Goal: Communication & Community: Answer question/provide support

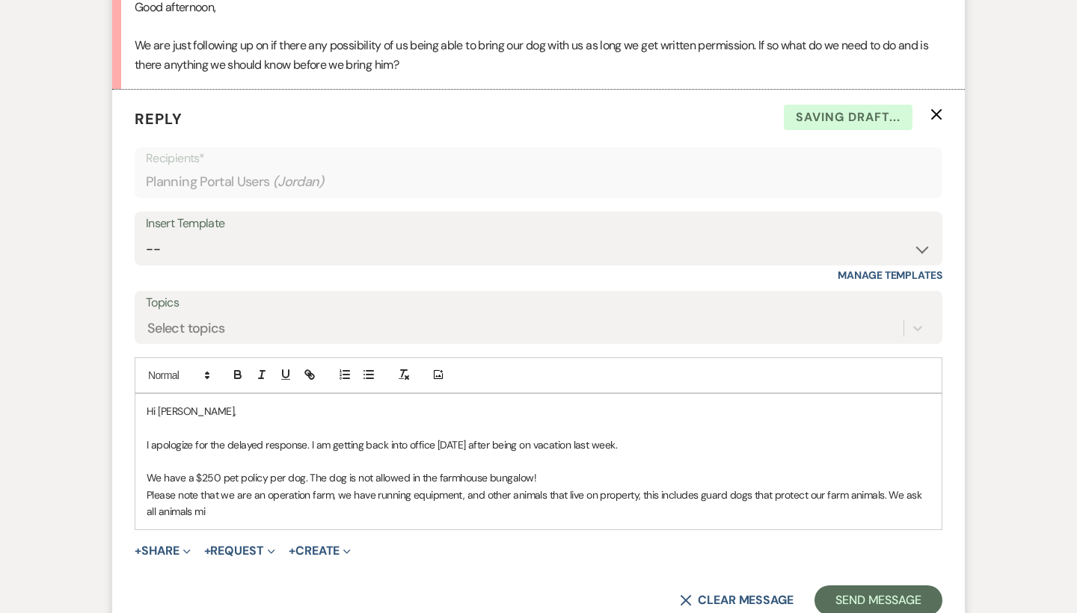
scroll to position [737, 0]
click at [235, 503] on p "Please note that we are an operation farm, we have running equipment, and other…" at bounding box center [539, 504] width 784 height 34
click at [340, 506] on p "Please note that we are an operation farm, we have running equipment, and other…" at bounding box center [539, 504] width 784 height 34
drag, startPoint x: 414, startPoint y: 512, endPoint x: 444, endPoint y: 496, distance: 34.1
click at [444, 496] on p "Please note that we are an operation farm, we have running equipment, and other…" at bounding box center [539, 504] width 784 height 34
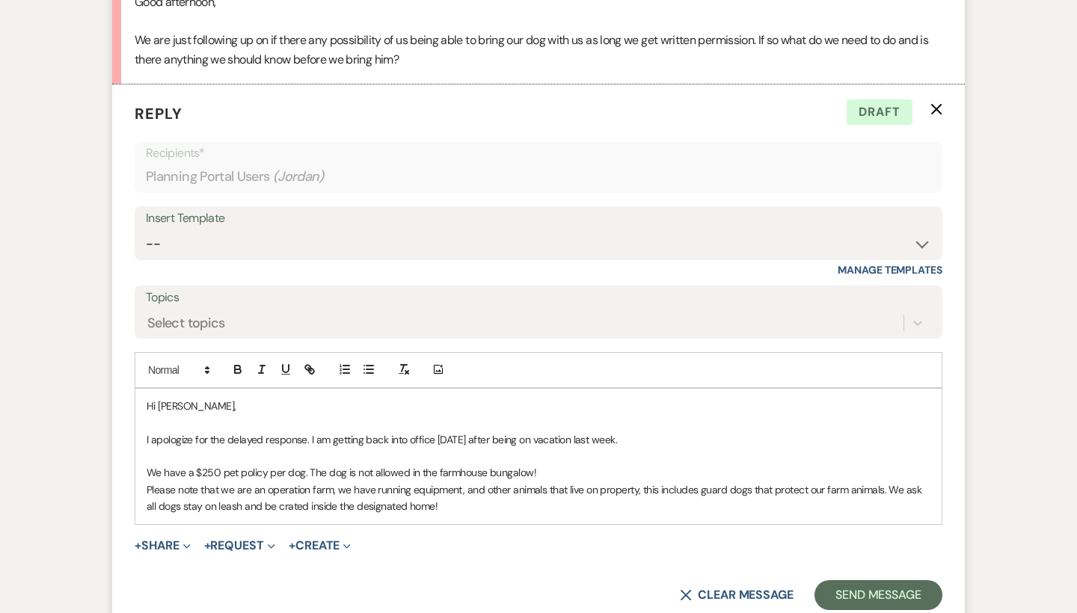
scroll to position [740, 0]
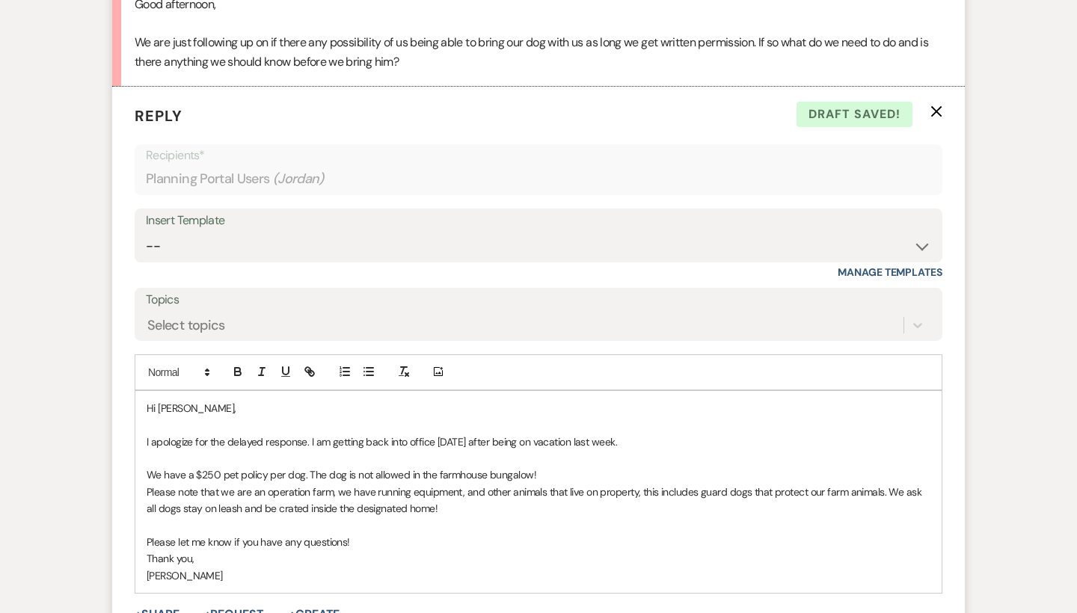
click at [302, 467] on p "We have a $250 pet policy per dog. The dog is not allowed in the farmhouse bung…" at bounding box center [539, 475] width 784 height 16
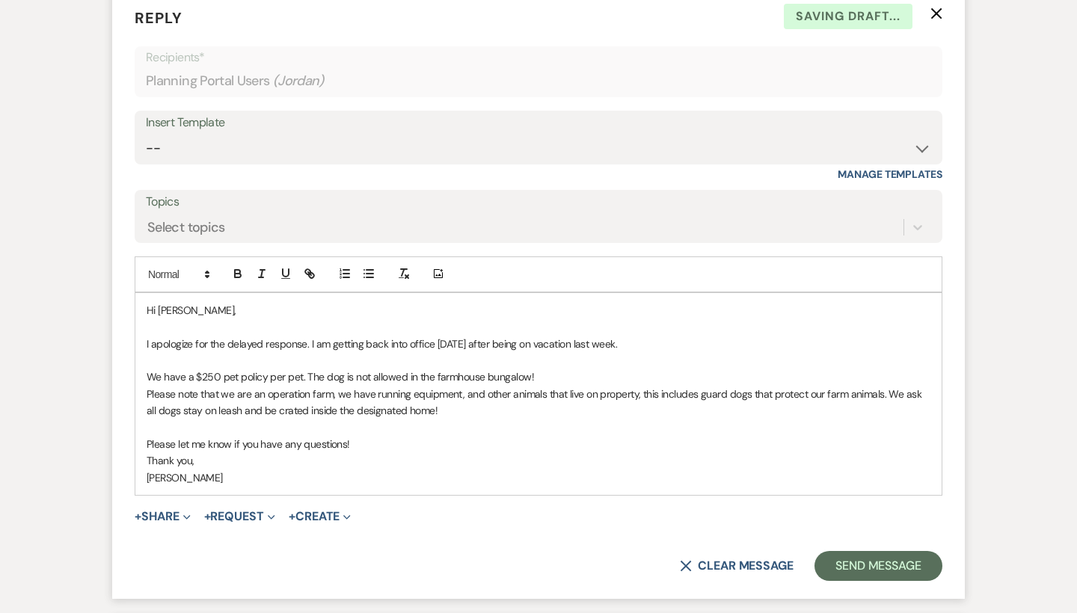
scroll to position [838, 0]
click at [890, 555] on button "Send Message" at bounding box center [878, 566] width 128 height 30
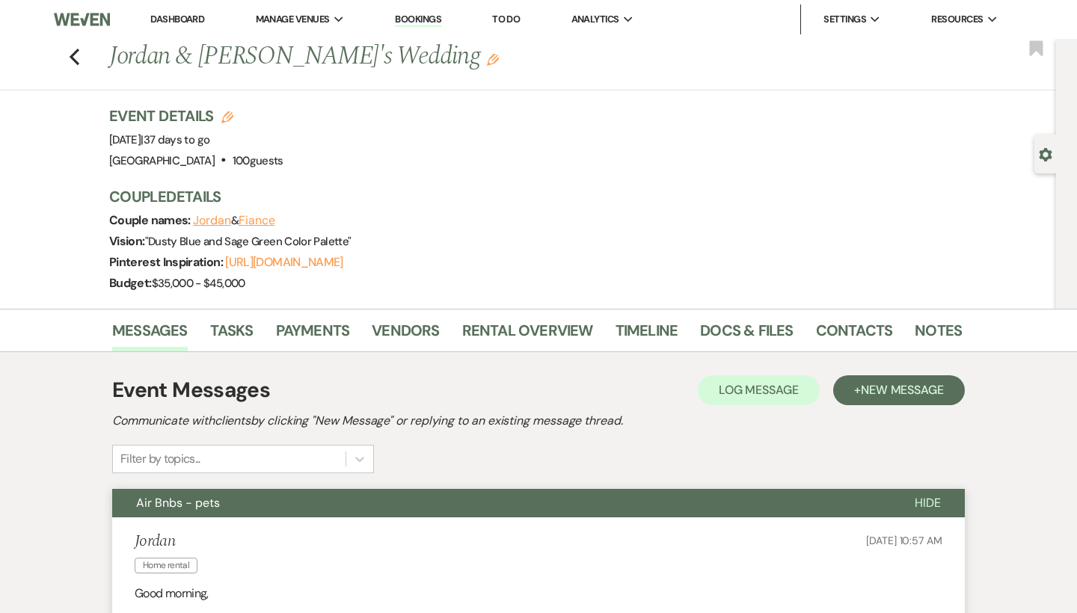
scroll to position [0, 0]
click at [754, 327] on link "Docs & Files" at bounding box center [746, 335] width 93 height 33
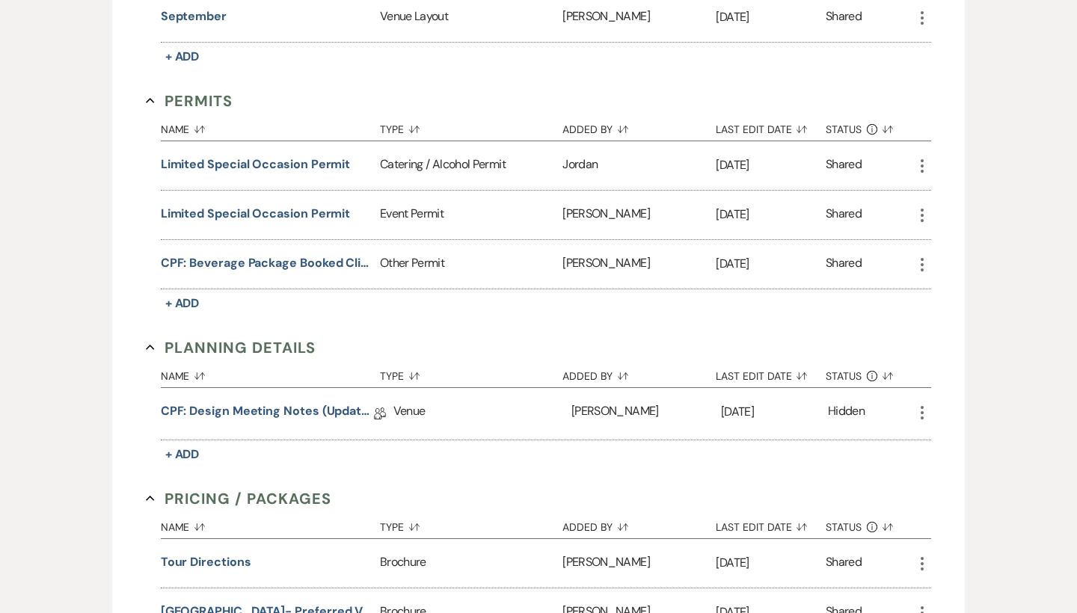
scroll to position [828, 0]
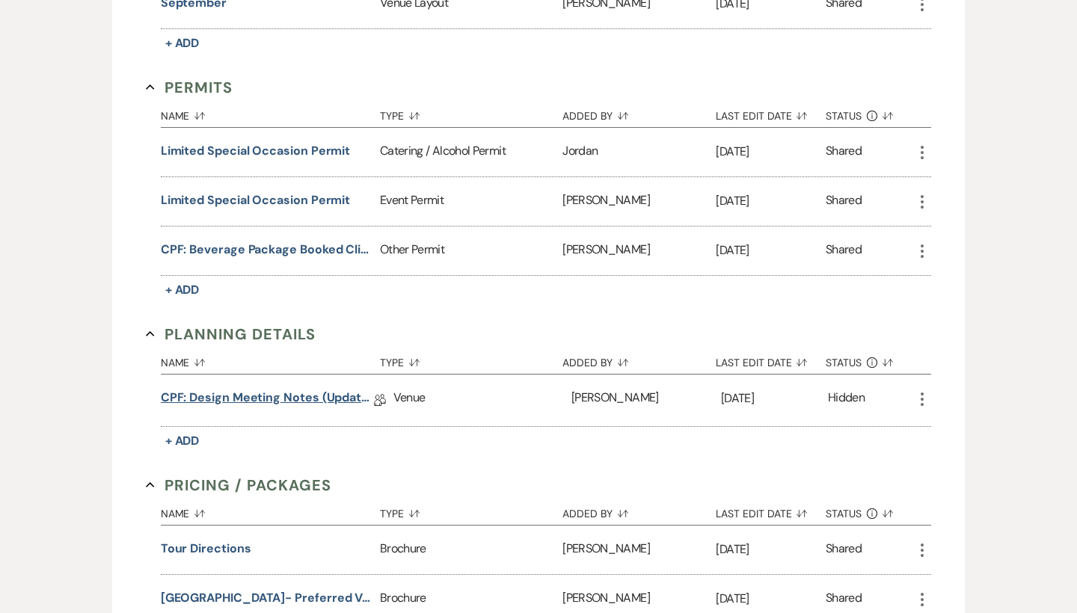
click at [324, 391] on link "CPF: Design Meeting Notes (Updated: [DATE])" at bounding box center [267, 400] width 213 height 23
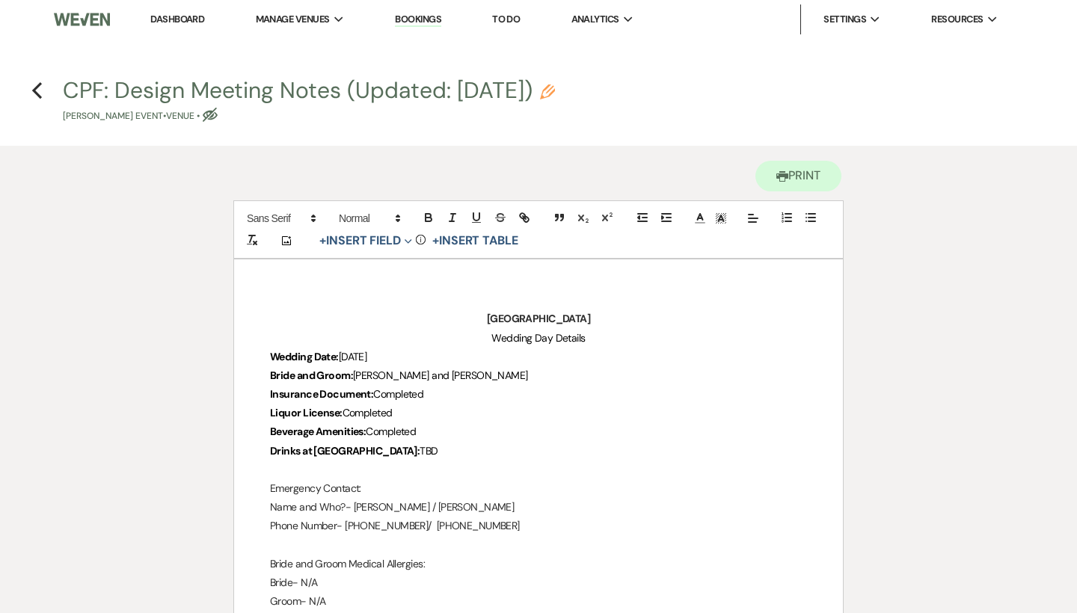
click at [203, 114] on icon "Eye Blocked" at bounding box center [210, 115] width 15 height 15
select select "60"
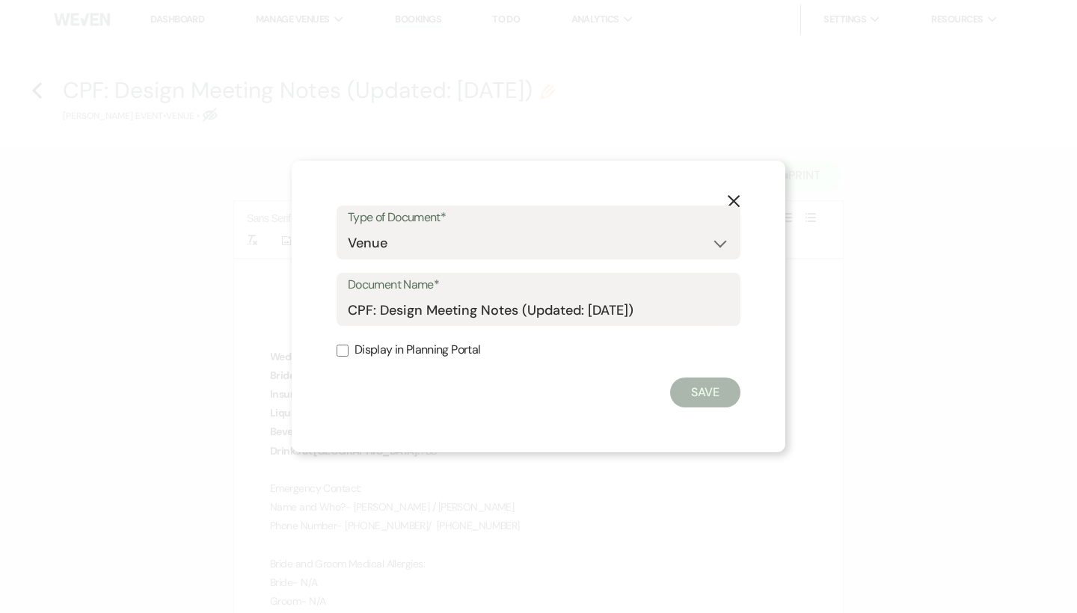
click at [391, 351] on label "Display in Planning Portal" at bounding box center [539, 351] width 404 height 22
click at [348, 351] on input "Display in Planning Portal" at bounding box center [343, 351] width 12 height 12
checkbox input "true"
click at [723, 402] on button "Save" at bounding box center [705, 393] width 70 height 30
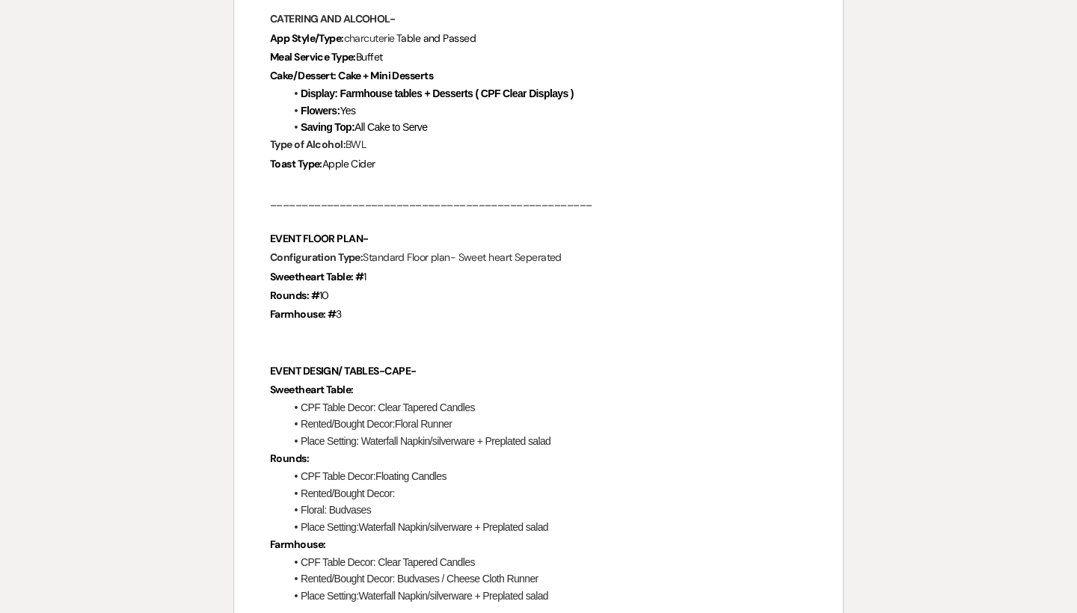
scroll to position [1318, 0]
click at [346, 285] on p "Rounds: # 10" at bounding box center [538, 294] width 537 height 19
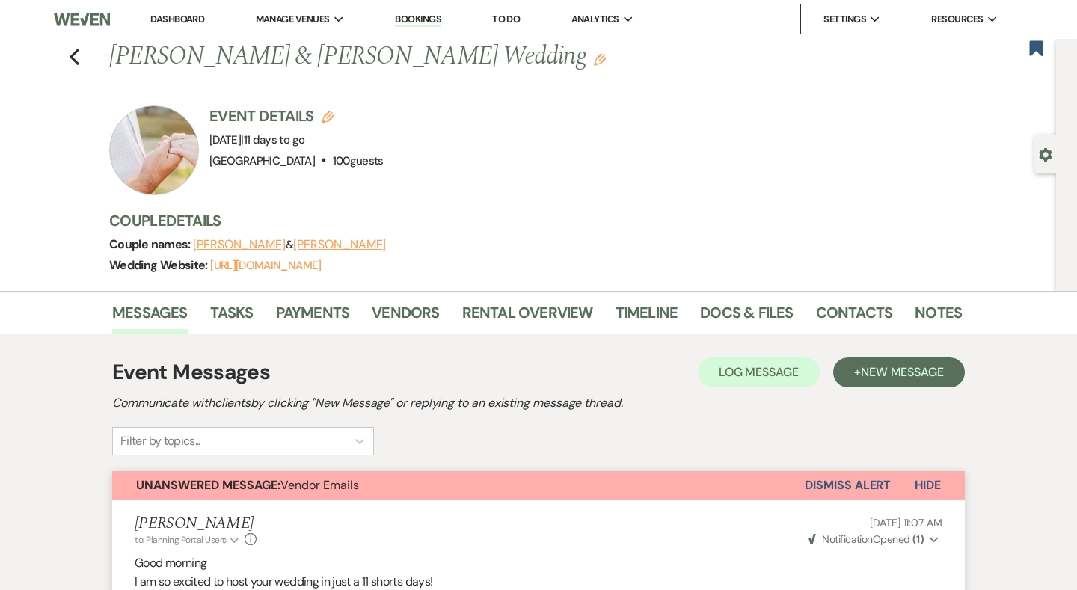
click at [197, 19] on link "Dashboard" at bounding box center [177, 19] width 54 height 13
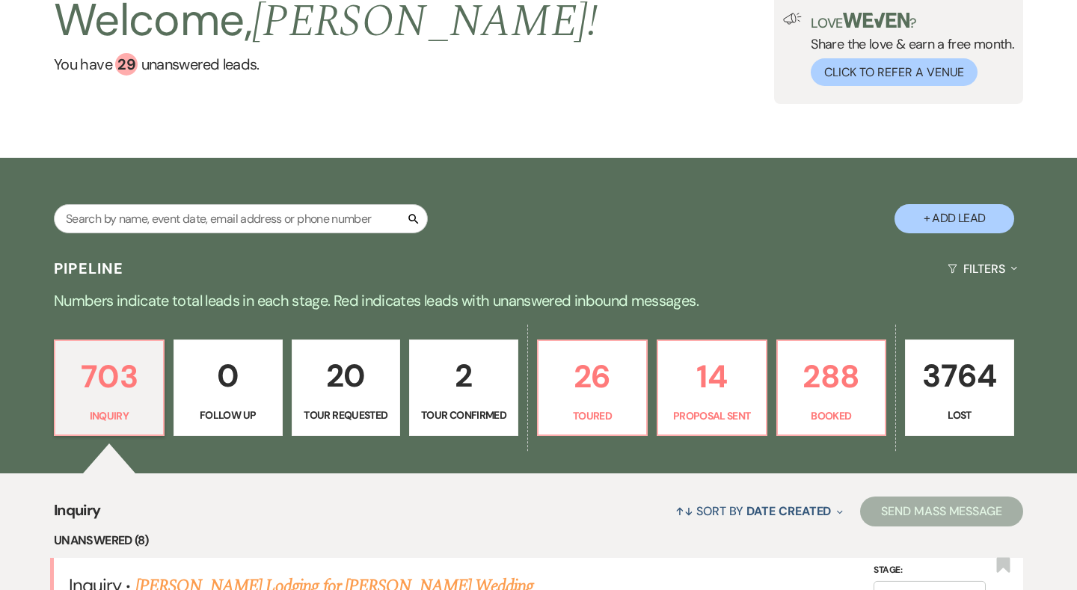
scroll to position [108, 0]
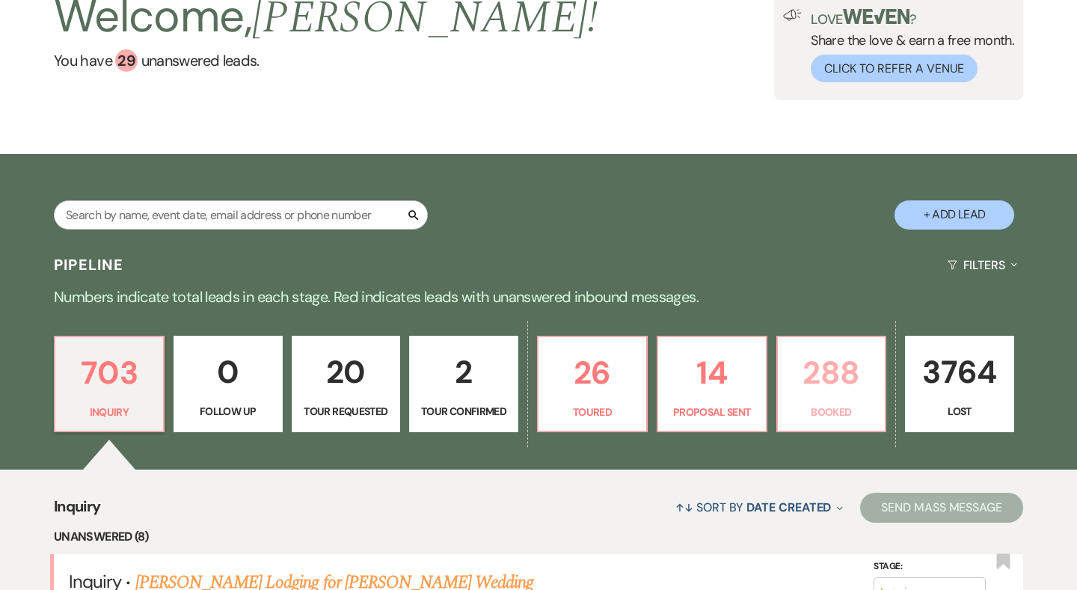
click at [825, 406] on p "Booked" at bounding box center [832, 412] width 90 height 16
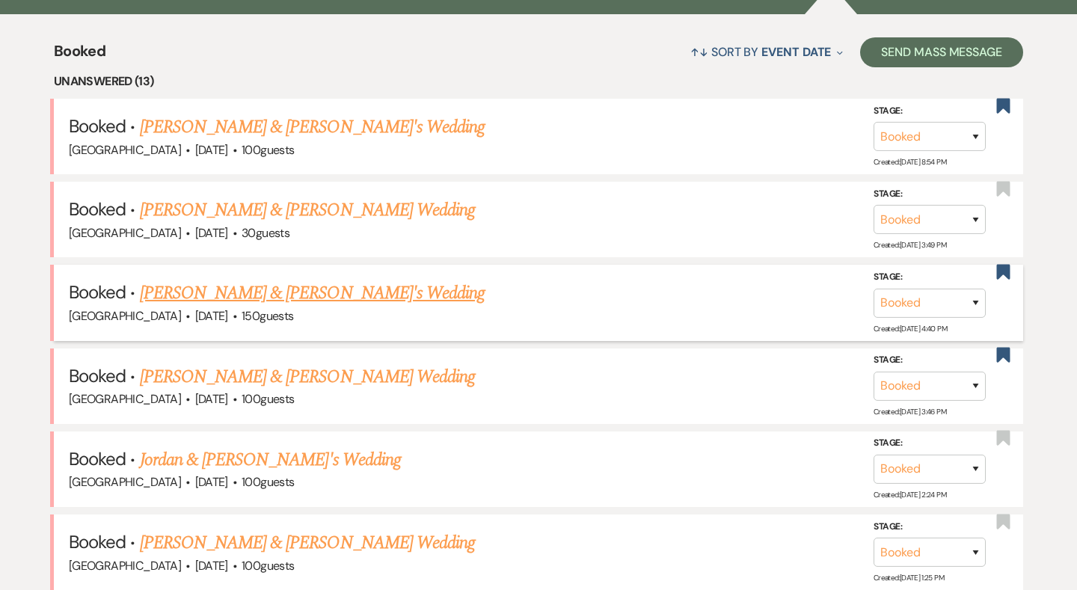
scroll to position [559, 0]
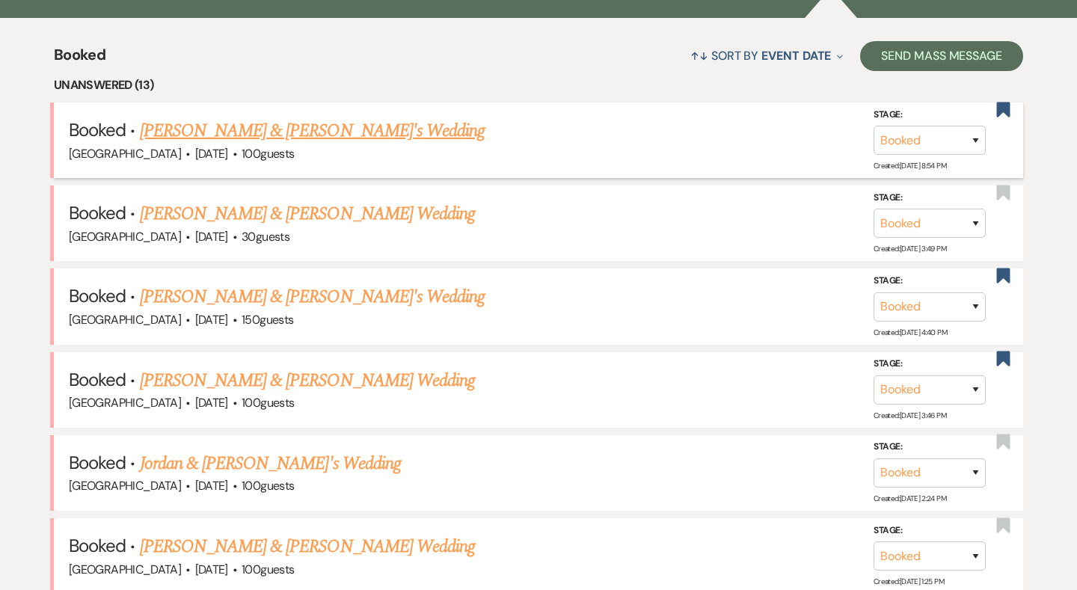
click at [352, 126] on link "Amanda Fletcher & Fiance's Wedding" at bounding box center [312, 130] width 345 height 27
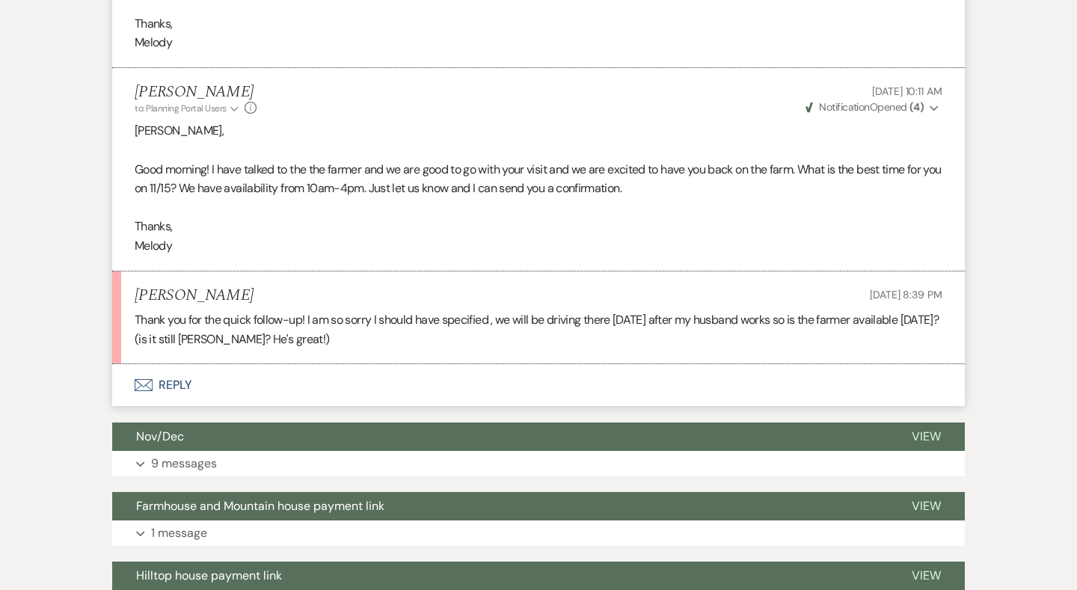
scroll to position [955, 0]
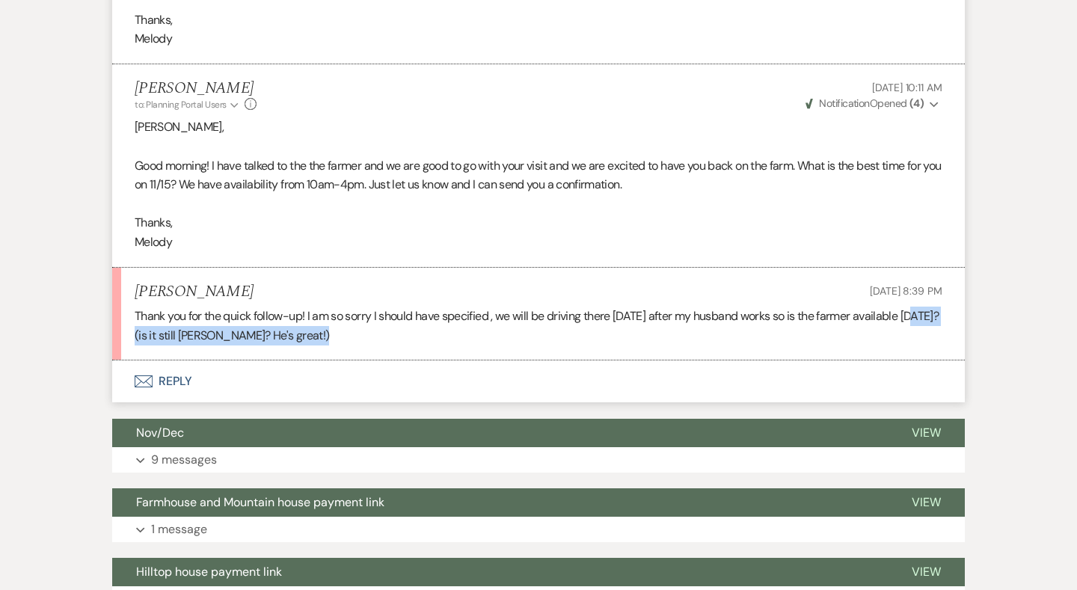
drag, startPoint x: 123, startPoint y: 320, endPoint x: 387, endPoint y: 319, distance: 263.2
click at [387, 319] on li "Amanda Fletcher Aug 19, 2025, 8:39 PM Thank you for the quick follow-up! I am s…" at bounding box center [538, 314] width 853 height 93
click at [387, 319] on p "Thank you for the quick follow-up! I am so sorry I should have specified , we w…" at bounding box center [539, 326] width 808 height 38
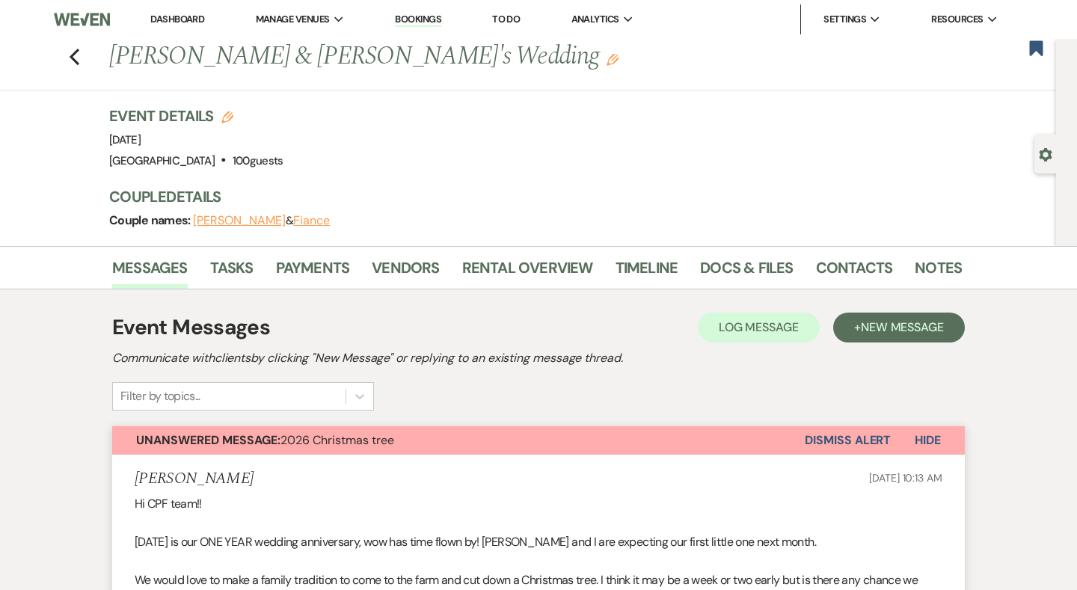
scroll to position [0, 0]
click at [76, 52] on use "button" at bounding box center [75, 57] width 10 height 16
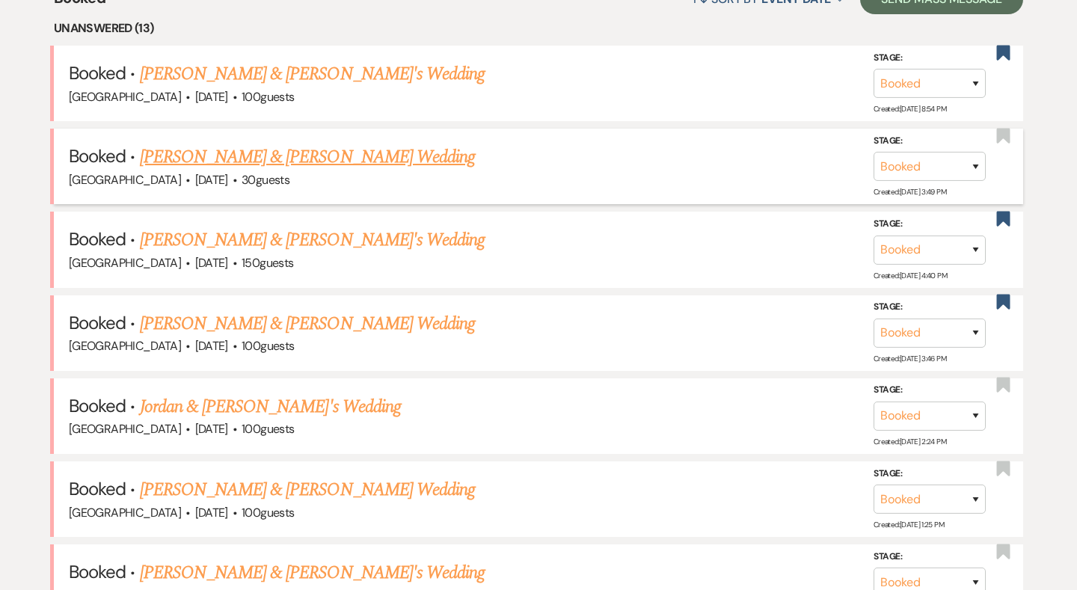
scroll to position [632, 0]
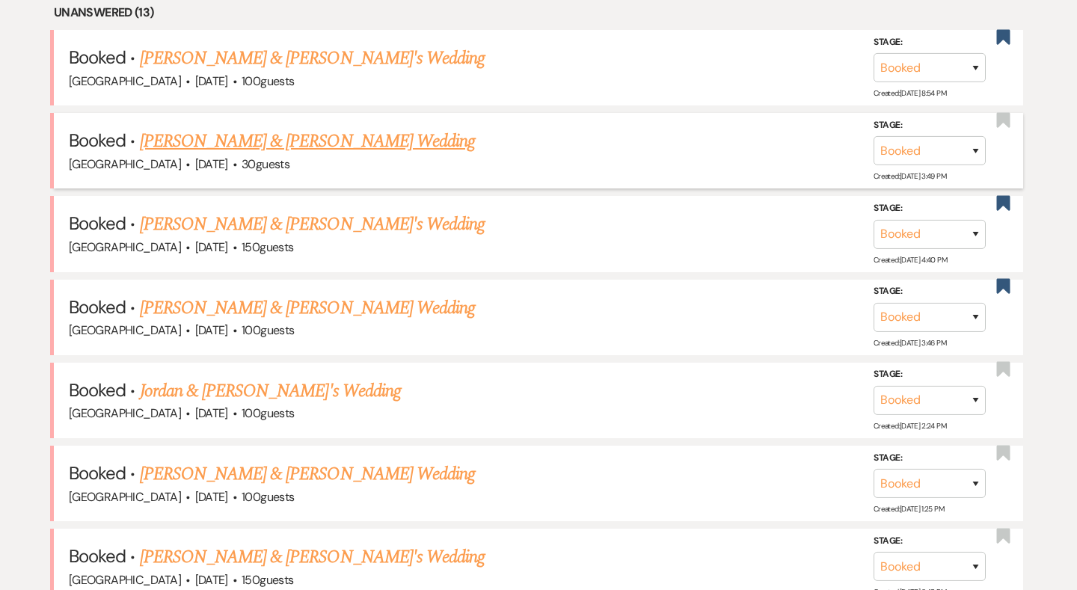
click at [245, 137] on link "Austin Chunn & Katie Quinn's Wedding" at bounding box center [307, 141] width 335 height 27
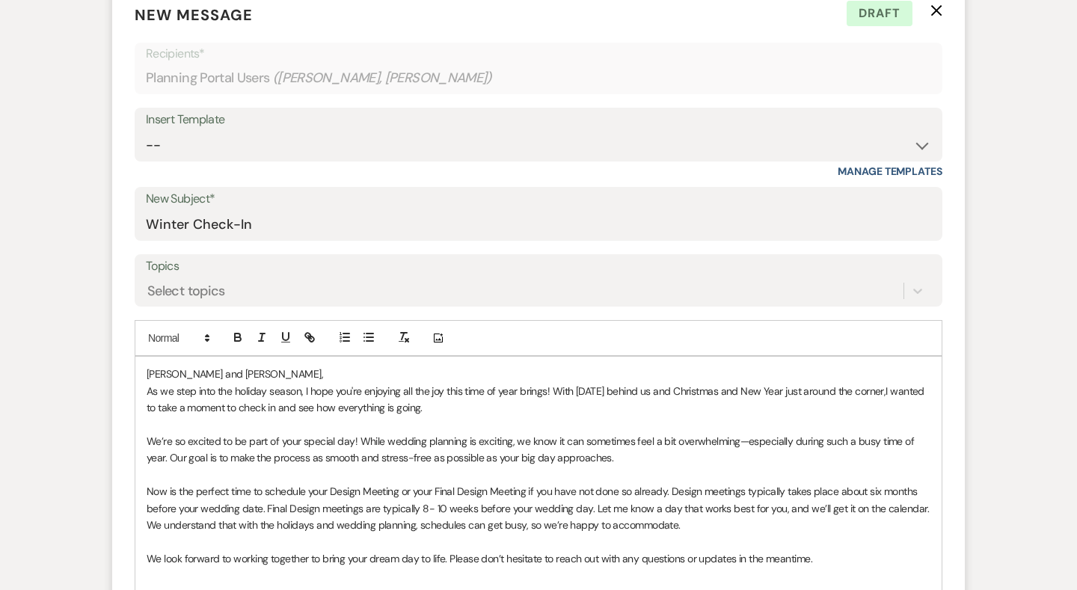
scroll to position [431, 0]
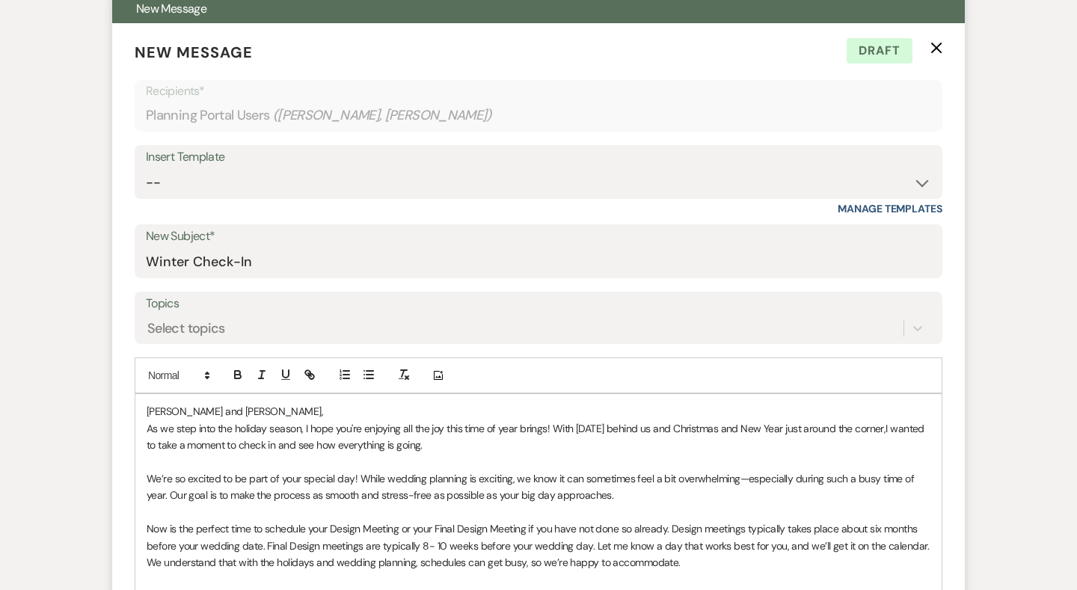
click at [938, 49] on use "button" at bounding box center [936, 48] width 11 height 11
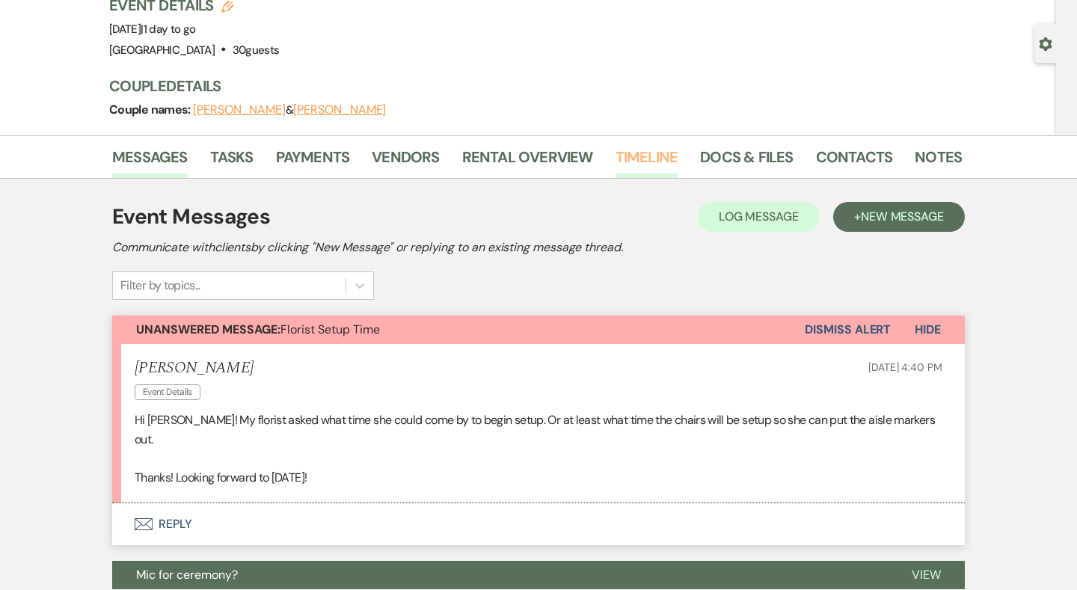
scroll to position [90, 0]
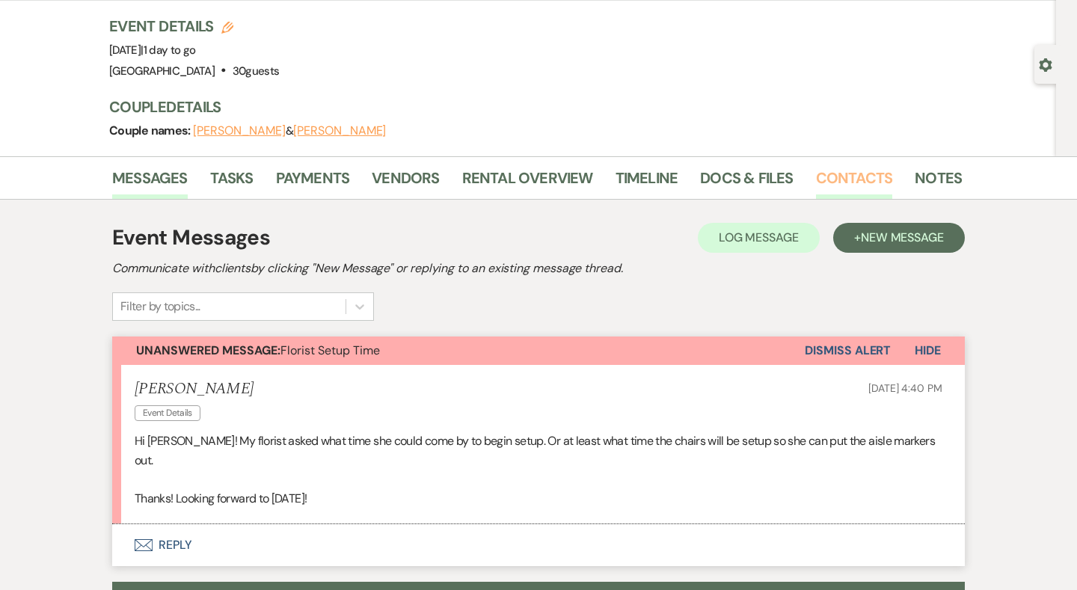
click at [819, 172] on link "Contacts" at bounding box center [854, 182] width 77 height 33
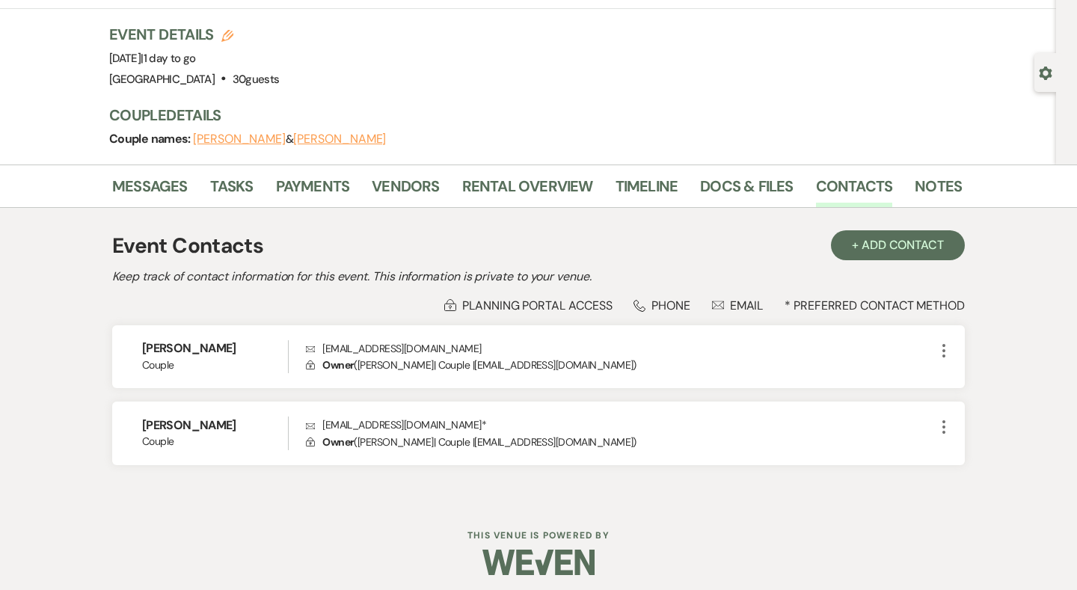
scroll to position [81, 0]
click at [758, 191] on link "Docs & Files" at bounding box center [746, 191] width 93 height 33
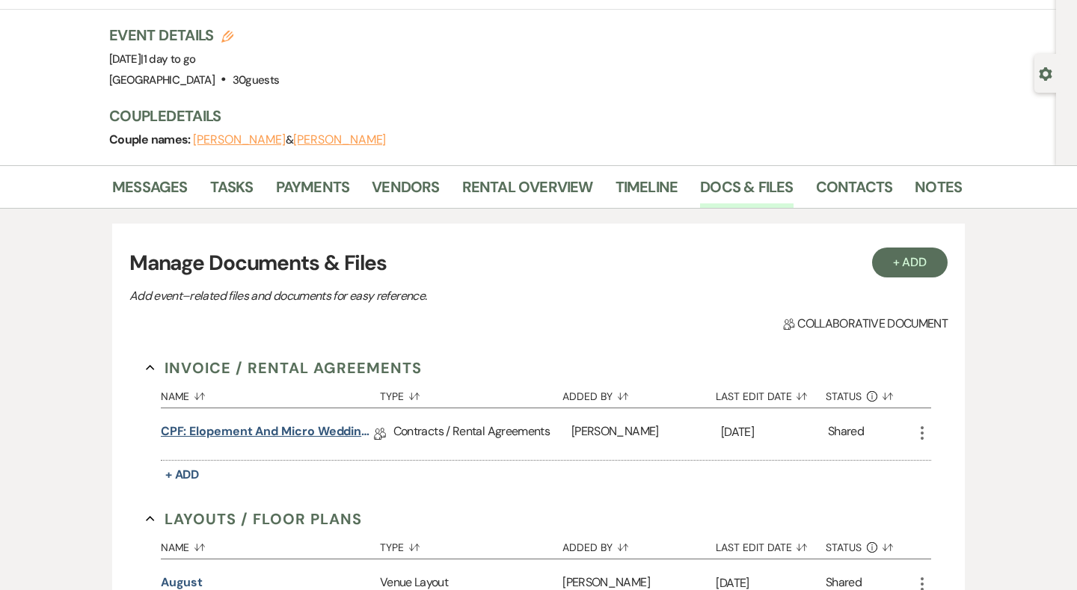
click at [197, 436] on link "CPF: Elopement and Micro Wedding 2025" at bounding box center [267, 434] width 213 height 23
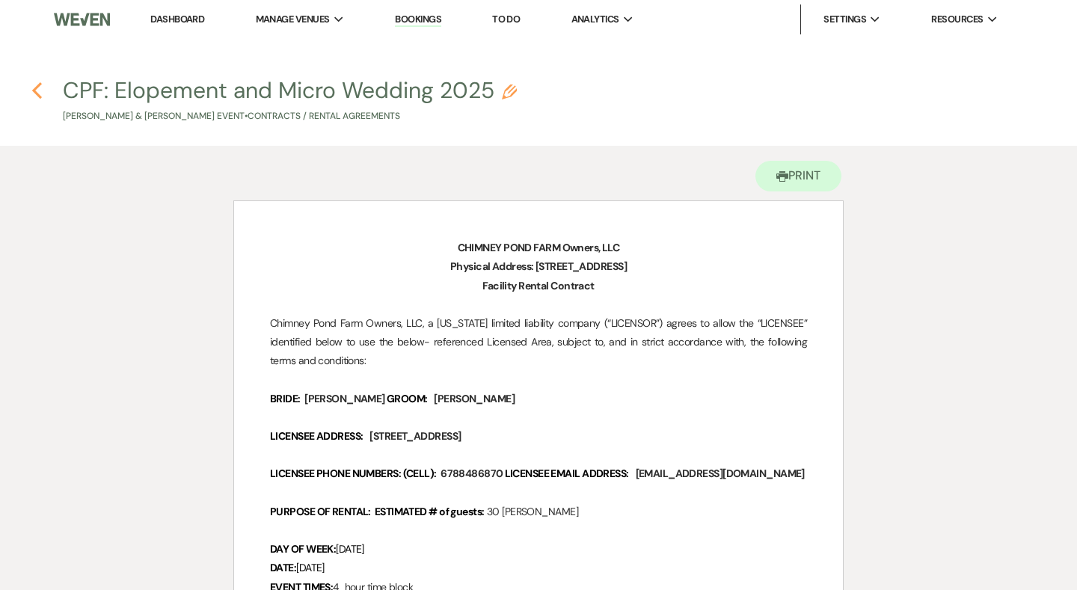
click at [34, 93] on icon "Previous" at bounding box center [36, 91] width 11 height 18
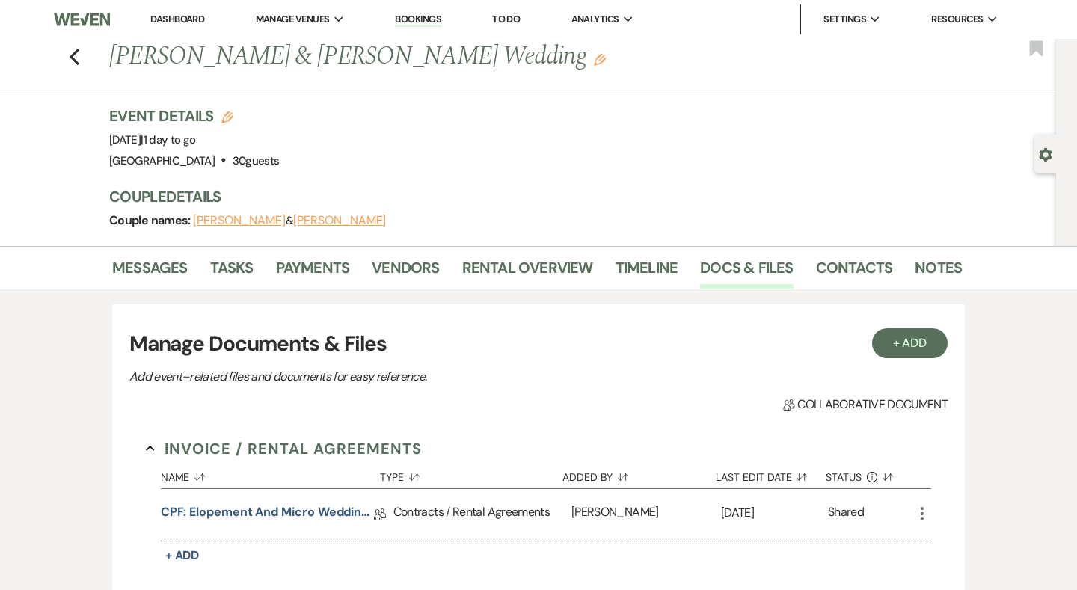
scroll to position [81, 0]
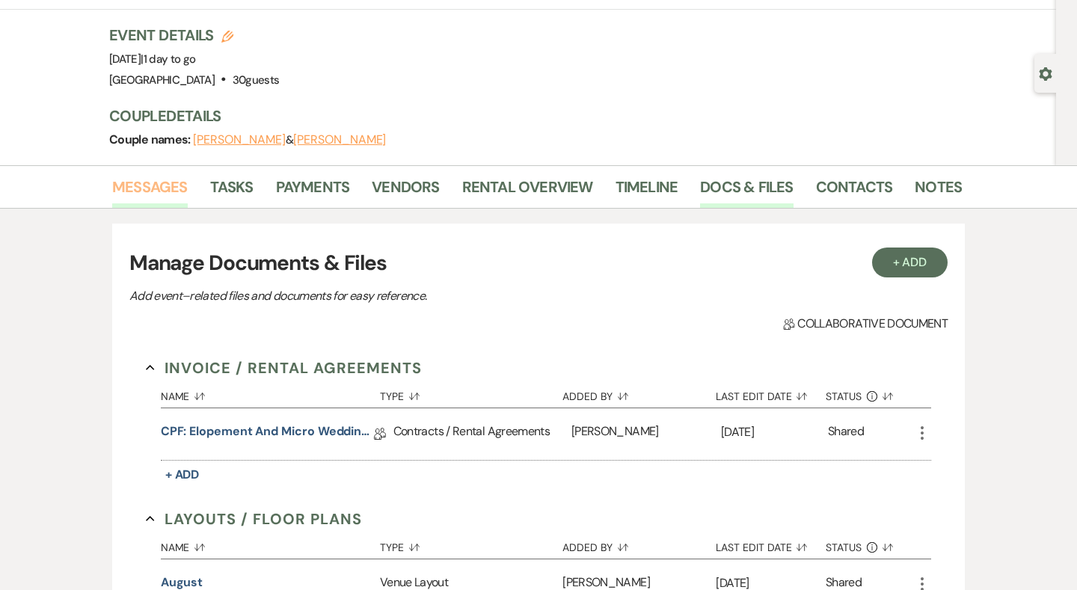
click at [147, 180] on link "Messages" at bounding box center [150, 191] width 76 height 33
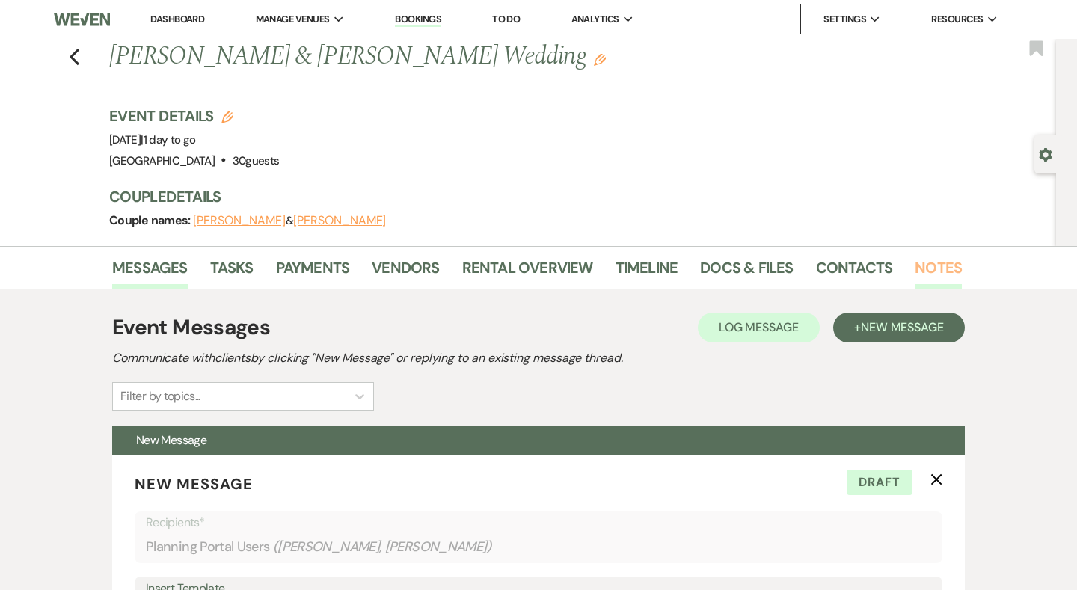
click at [929, 271] on link "Notes" at bounding box center [938, 272] width 47 height 33
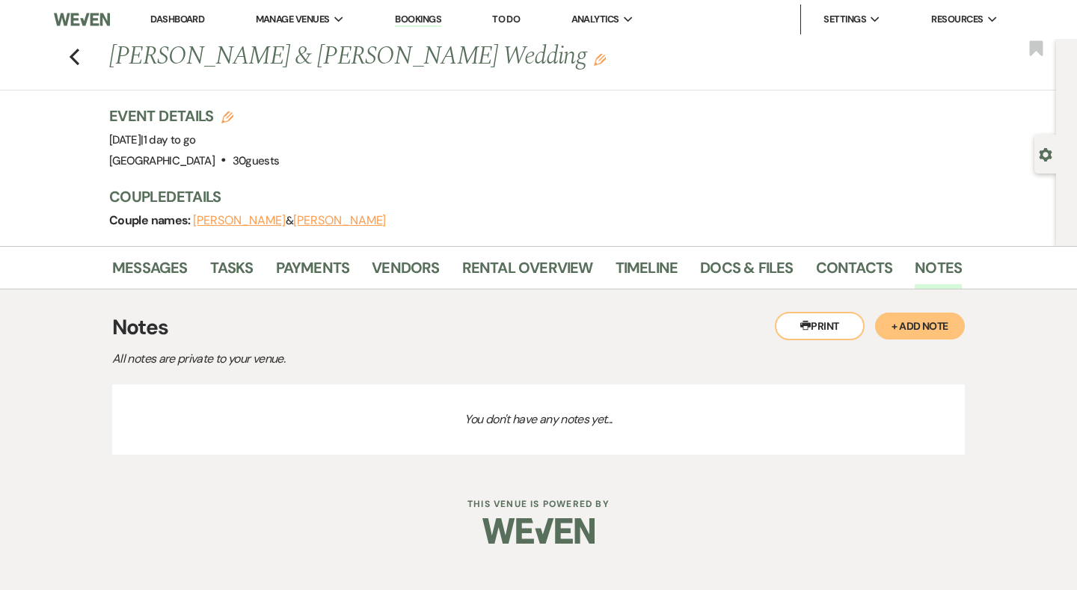
click at [909, 325] on button "+ Add Note" at bounding box center [920, 326] width 90 height 27
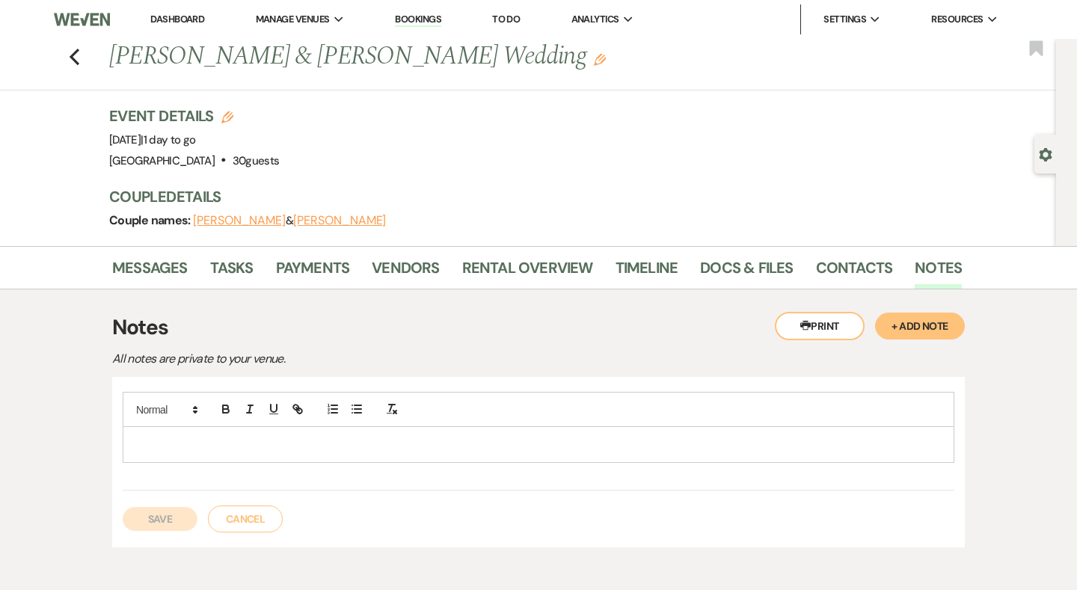
click at [268, 446] on p at bounding box center [539, 444] width 808 height 16
click at [190, 434] on div at bounding box center [538, 444] width 830 height 34
click at [182, 438] on p at bounding box center [539, 444] width 808 height 16
click at [292, 271] on link "Payments" at bounding box center [313, 272] width 74 height 33
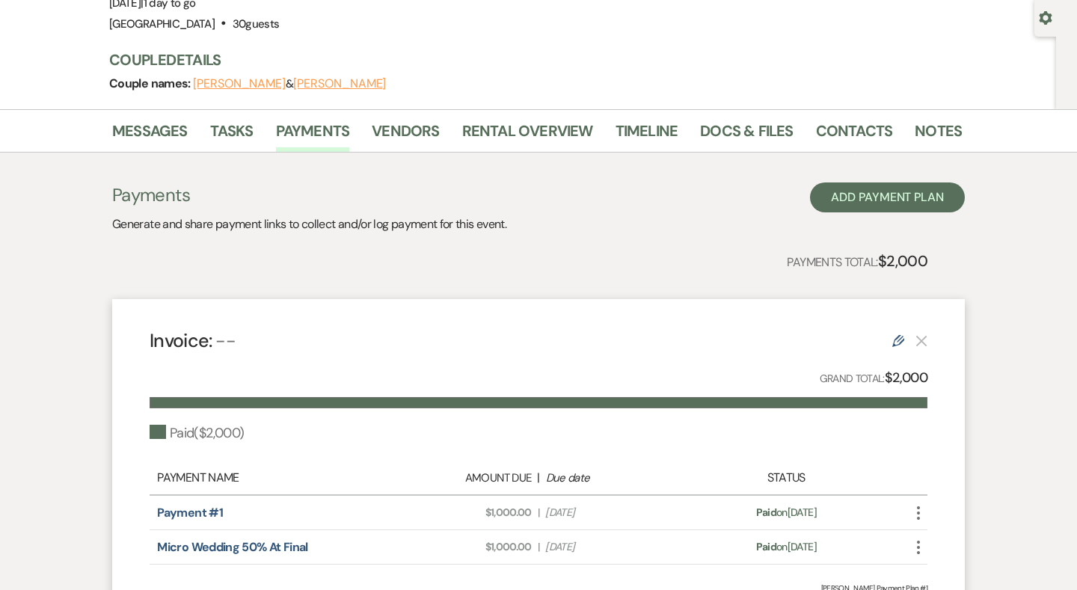
scroll to position [197, 0]
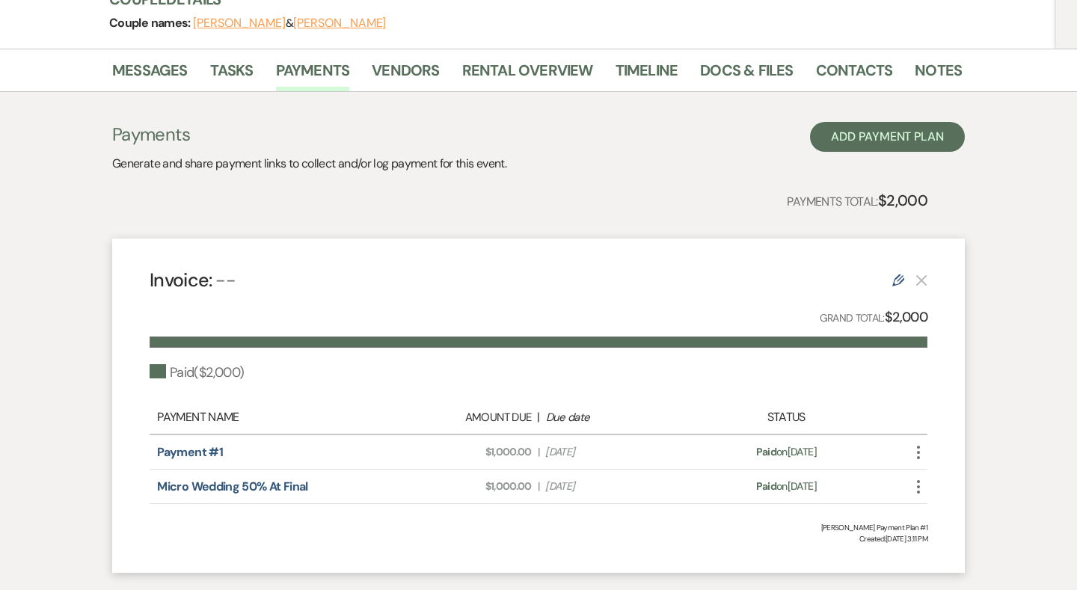
click at [897, 69] on li "Contacts" at bounding box center [865, 73] width 99 height 36
click at [924, 69] on link "Notes" at bounding box center [938, 74] width 47 height 33
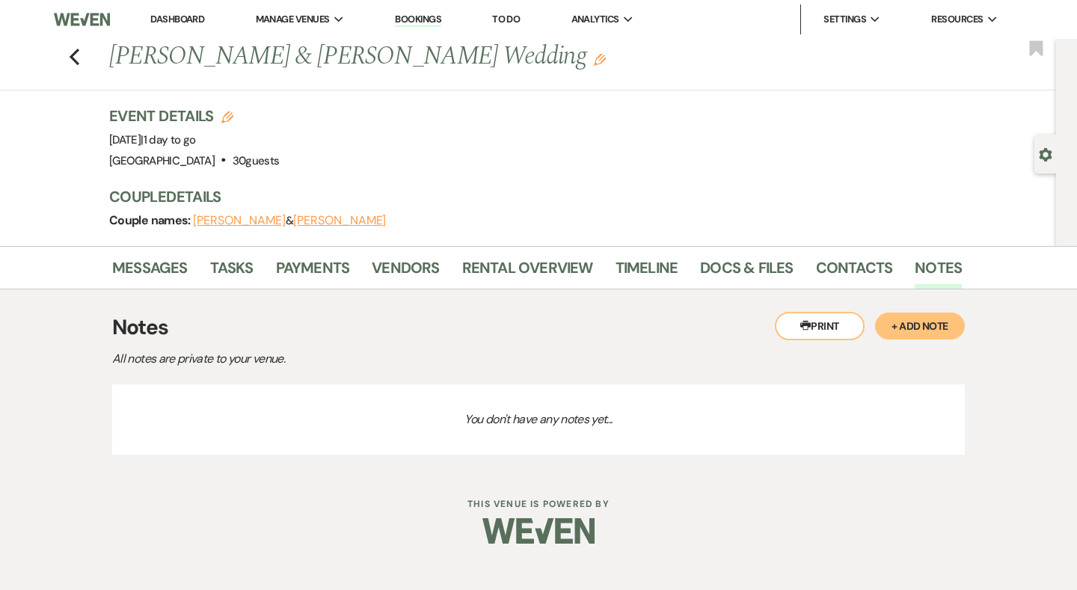
click at [914, 334] on button "+ Add Note" at bounding box center [920, 326] width 90 height 27
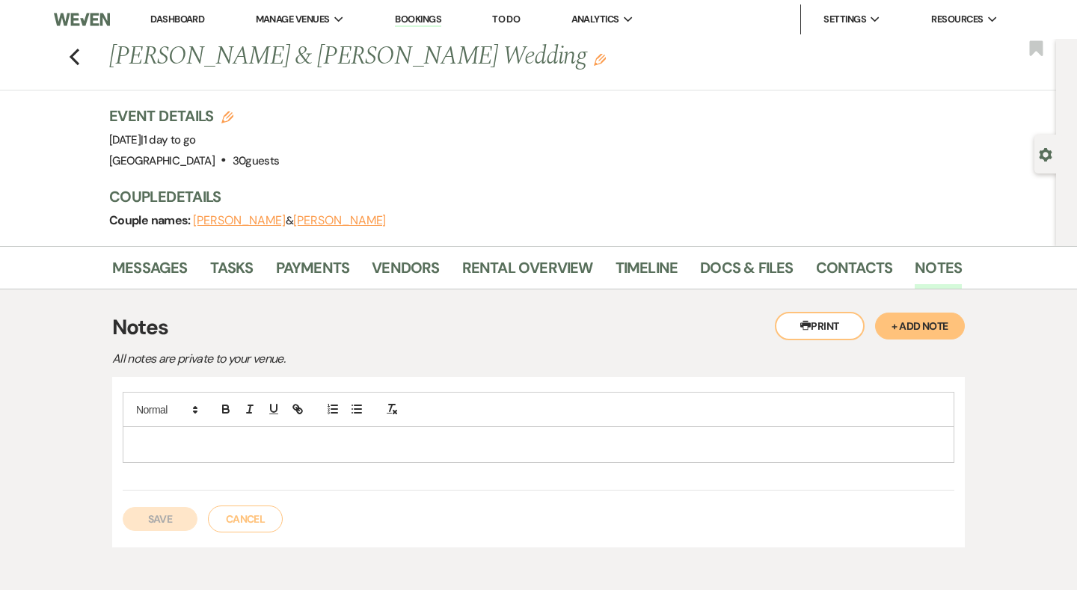
click at [176, 453] on div at bounding box center [538, 444] width 830 height 34
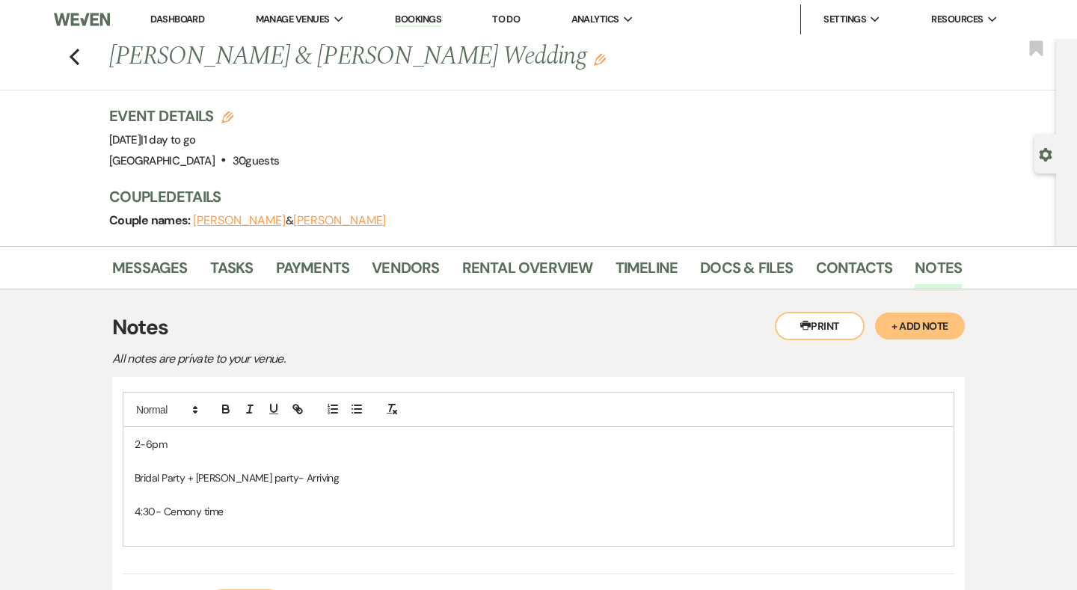
click at [179, 514] on p "4:30- Cemony time" at bounding box center [539, 511] width 808 height 16
click at [141, 496] on p at bounding box center [539, 494] width 808 height 16
click at [154, 513] on p "4:30- Cemony time" at bounding box center [539, 511] width 808 height 16
click at [196, 491] on p "4:00pm -" at bounding box center [539, 494] width 808 height 16
click at [135, 493] on p "4:00pm - Musican" at bounding box center [539, 494] width 808 height 16
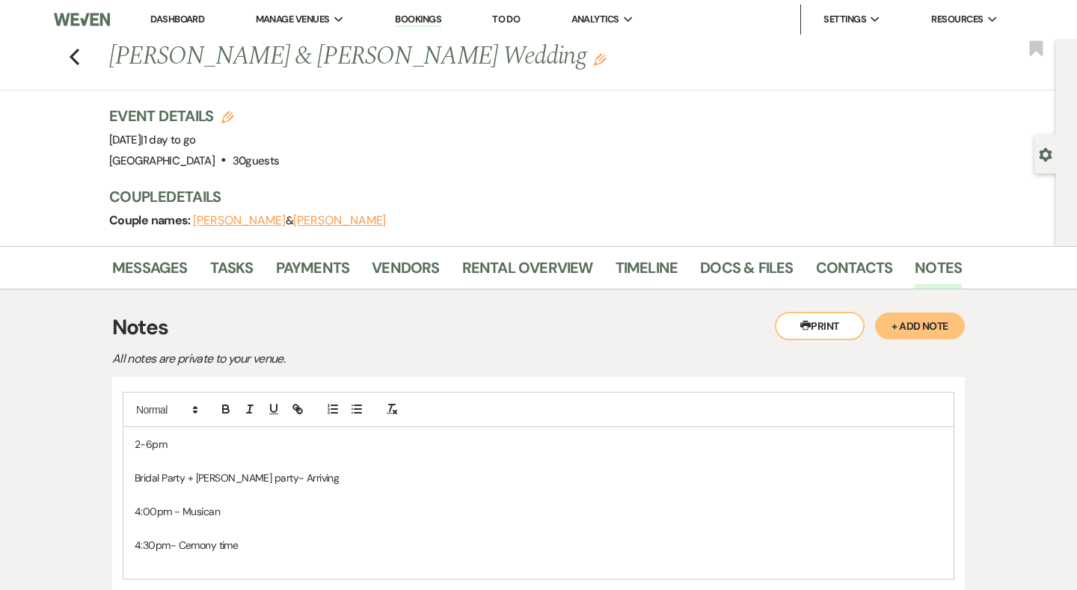
click at [151, 494] on p at bounding box center [539, 494] width 808 height 16
click at [238, 509] on p "4:00pm - Musican" at bounding box center [539, 511] width 808 height 16
click at [194, 492] on p at bounding box center [539, 494] width 808 height 16
click at [314, 503] on p "4:00pm - Musican starts playing" at bounding box center [539, 511] width 808 height 16
click at [290, 453] on p at bounding box center [539, 461] width 808 height 16
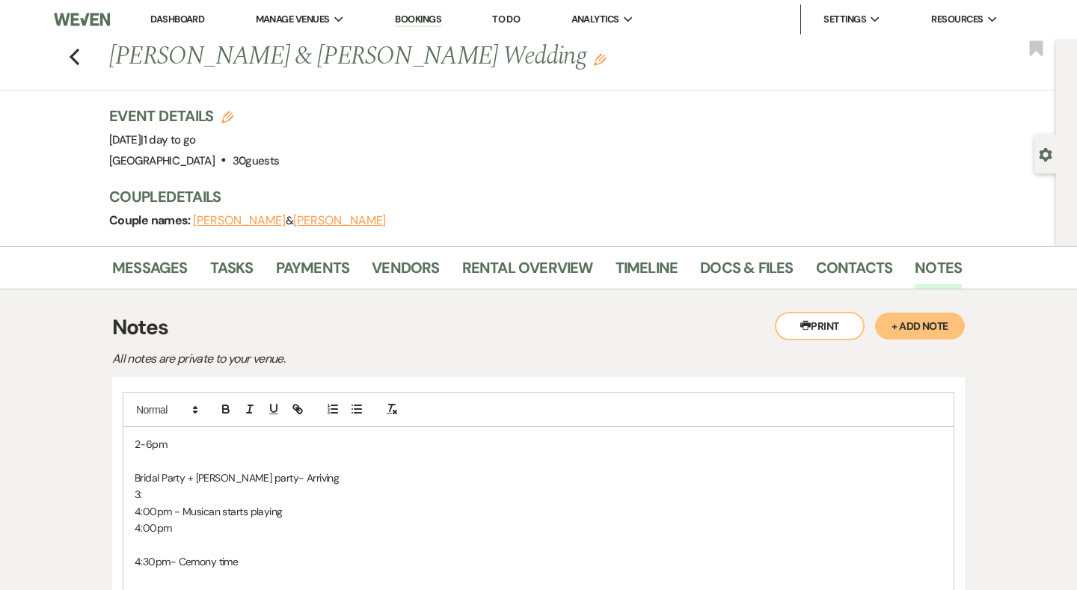
click at [225, 436] on p "2-6pm" at bounding box center [539, 444] width 808 height 16
click at [215, 454] on p at bounding box center [539, 461] width 808 height 16
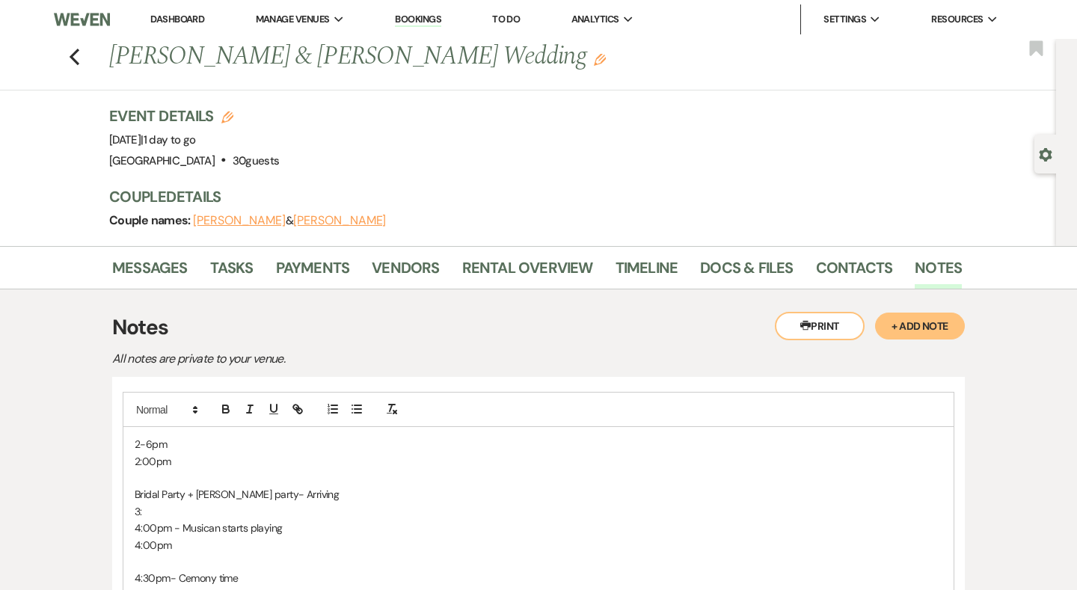
drag, startPoint x: 121, startPoint y: 494, endPoint x: 329, endPoint y: 493, distance: 207.9
click at [329, 493] on div "2-6pm 2:00pm Bridal Party + Grooms party- Arriving 3: 4:00pm - Musican starts p…" at bounding box center [538, 537] width 853 height 321
drag, startPoint x: 329, startPoint y: 493, endPoint x: 115, endPoint y: 492, distance: 213.9
click at [115, 492] on div "2-6pm 2:00pm Bridal Party + Grooms party- Arriving 3: 4:00pm - Musican starts p…" at bounding box center [538, 537] width 853 height 321
copy p "Bridal Party + Grooms party- Arriving"
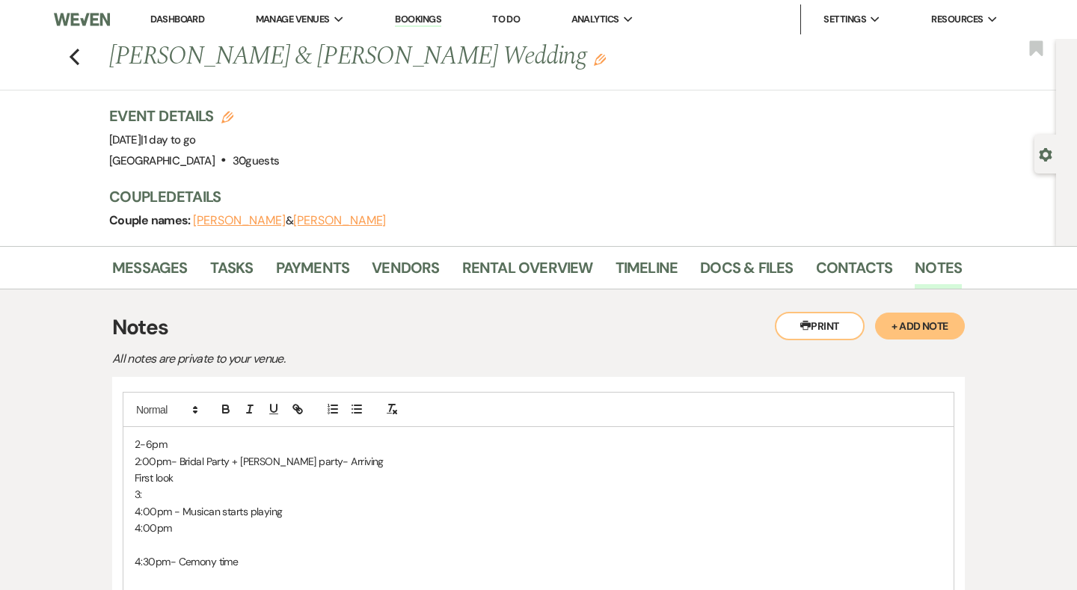
click at [177, 496] on p "3:" at bounding box center [539, 494] width 808 height 16
drag, startPoint x: 315, startPoint y: 502, endPoint x: 180, endPoint y: 506, distance: 134.7
click at [180, 506] on p "4:00pm - Musican starts playing" at bounding box center [539, 511] width 808 height 16
click at [159, 497] on p "3" at bounding box center [539, 494] width 808 height 16
drag, startPoint x: 195, startPoint y: 509, endPoint x: 108, endPoint y: 509, distance: 87.5
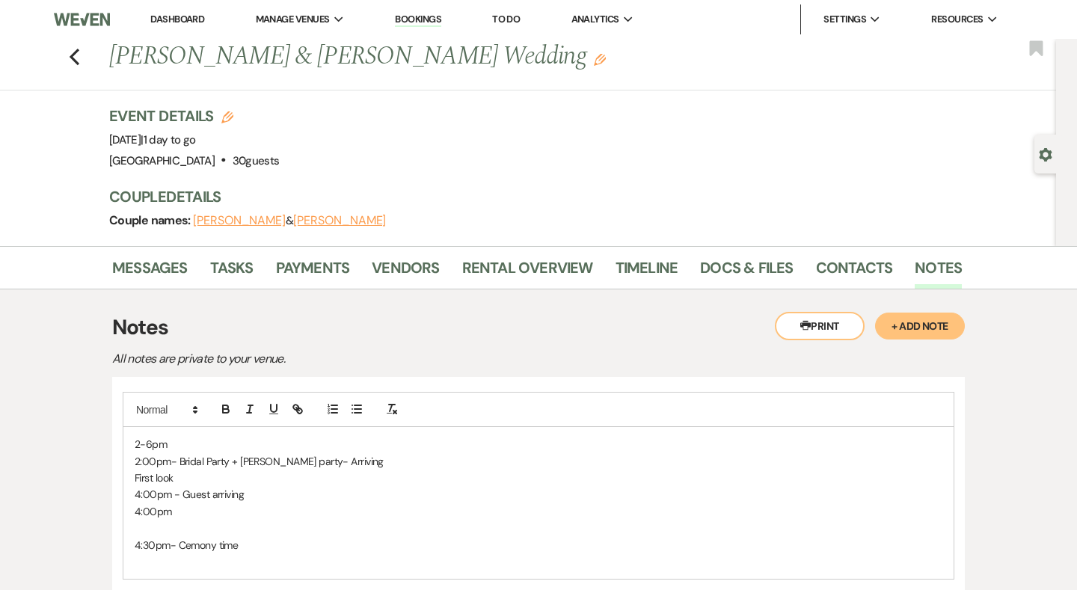
click at [108, 509] on div "Messages Tasks Payments Vendors Rental Overview Timeline Docs & Files Contacts …" at bounding box center [538, 466] width 1077 height 441
click at [136, 529] on p at bounding box center [539, 528] width 808 height 16
click at [196, 475] on p "First look" at bounding box center [539, 478] width 808 height 16
click at [176, 445] on p "2-6pm" at bounding box center [539, 444] width 808 height 16
click at [132, 475] on div "2-6pm- Time Slot 2:00pm- Bridal Party + Grooms party- Arriving First look 4:00p…" at bounding box center [538, 486] width 830 height 118
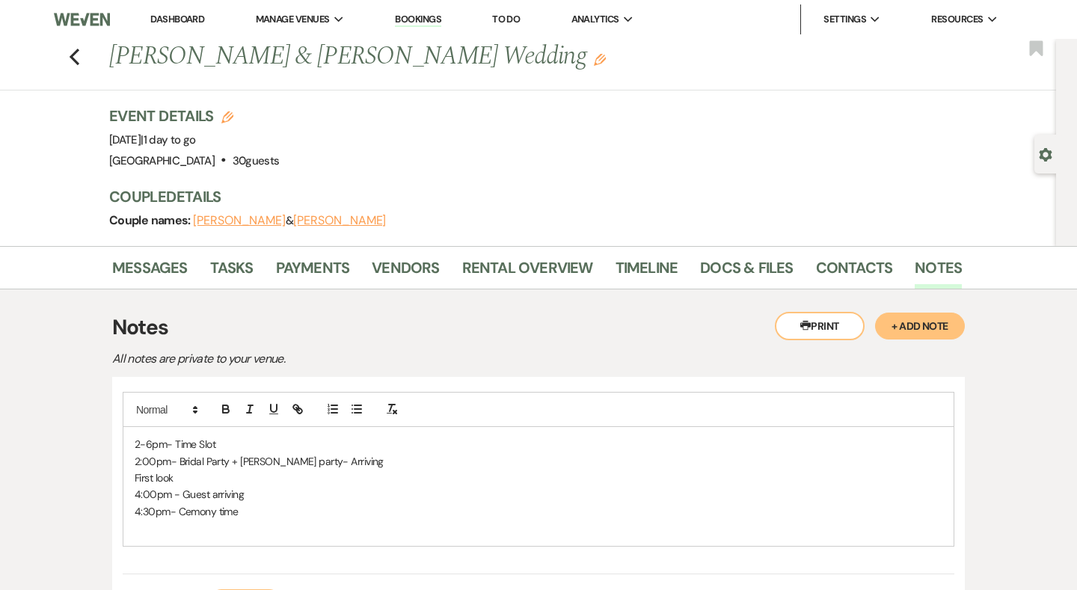
click at [290, 523] on p at bounding box center [539, 528] width 808 height 16
click at [132, 474] on div "2-6pm- Time Slot 2:00pm- Bridal Party + Grooms party- Arriving First look 4:00p…" at bounding box center [538, 494] width 830 height 135
click at [226, 481] on p "3:00pm- First look" at bounding box center [539, 478] width 808 height 16
click at [136, 497] on p "4:00pm - Guest arriving" at bounding box center [539, 494] width 808 height 16
click at [268, 481] on p "3:00pm- First look+ wedding party photo + Couple portraits" at bounding box center [539, 478] width 808 height 16
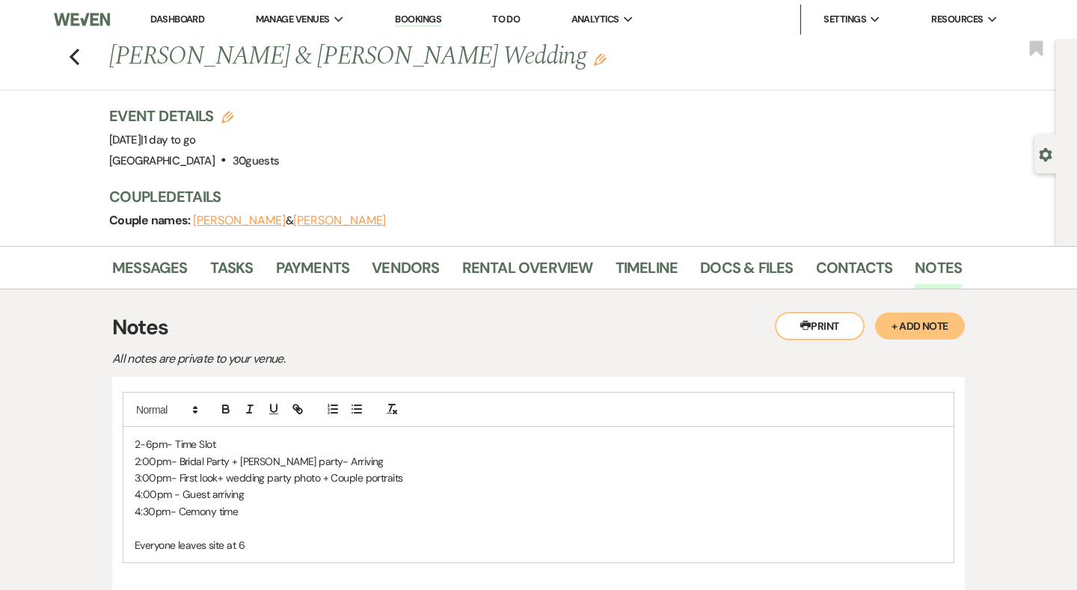
click at [438, 476] on p "3:00pm- First look+ wedding party photo + Couple portraits" at bounding box center [539, 478] width 808 height 16
click at [283, 566] on div "2-6pm- Time Slot 2:00pm- Bridal Party + Grooms party- Arriving 3:00pm- First lo…" at bounding box center [538, 503] width 830 height 152
click at [188, 520] on p "4:30pm- Cemony time" at bounding box center [539, 528] width 808 height 16
click at [215, 527] on p "4:30pm- Cemony time" at bounding box center [539, 528] width 808 height 16
click at [293, 553] on p "Everyone leaves site at 6" at bounding box center [539, 561] width 808 height 16
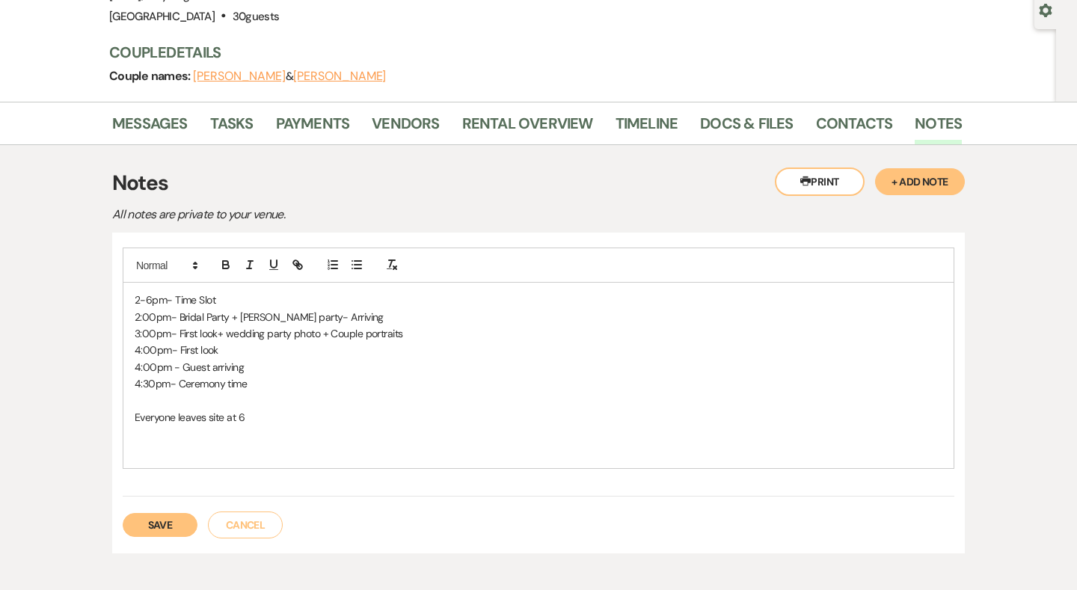
scroll to position [145, 0]
click at [464, 326] on p "3:00pm- First look+ wedding party photo + Couple portraits" at bounding box center [539, 333] width 808 height 16
click at [235, 301] on p "2-6pm- Time Slot" at bounding box center [539, 299] width 808 height 16
click at [173, 526] on button "Save" at bounding box center [160, 524] width 75 height 24
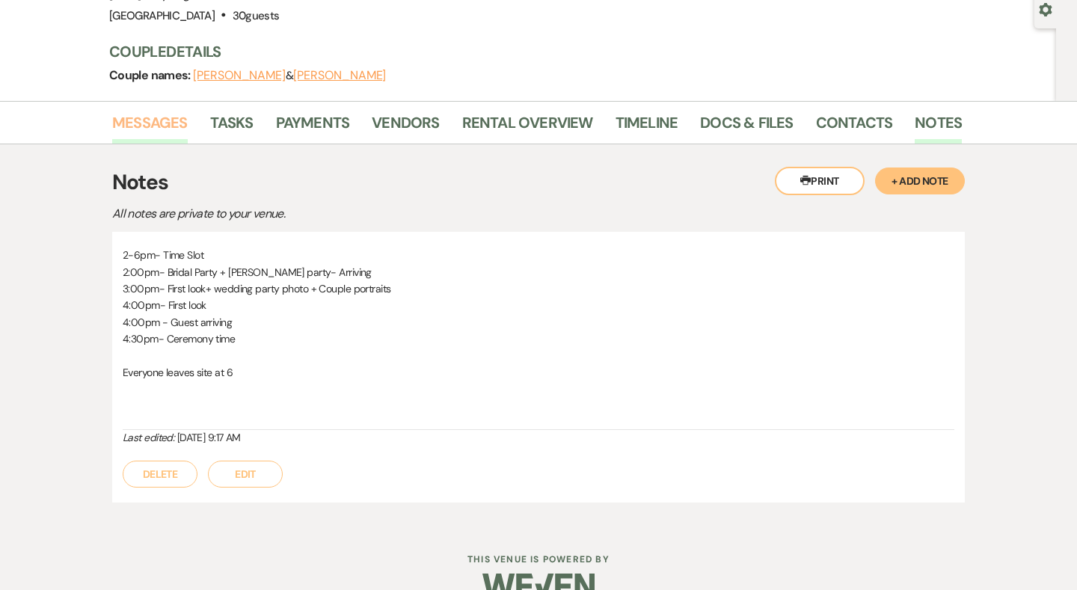
click at [152, 131] on link "Messages" at bounding box center [150, 127] width 76 height 33
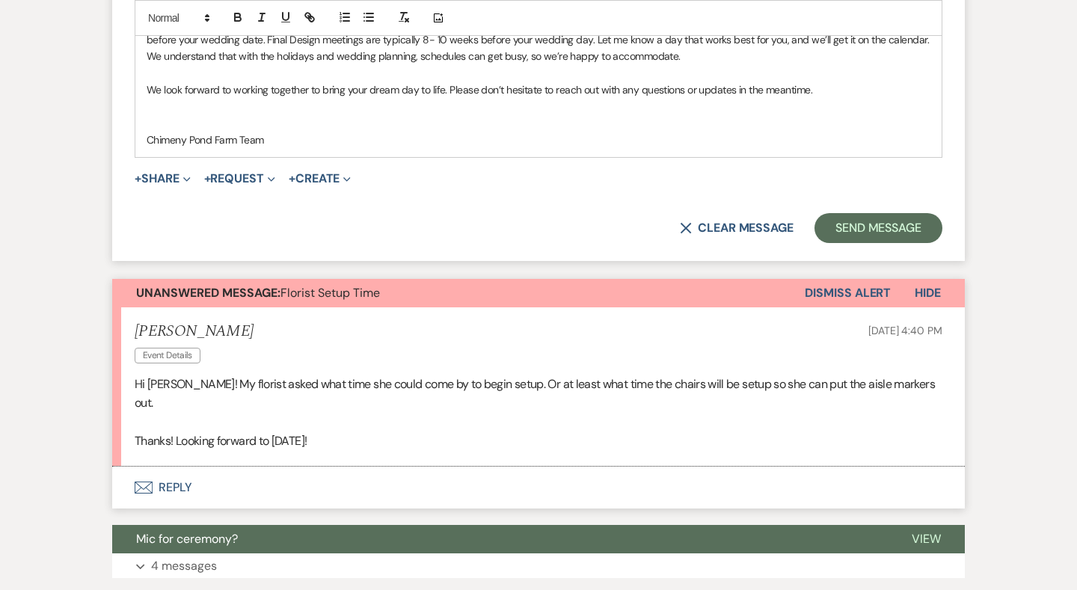
scroll to position [1063, 0]
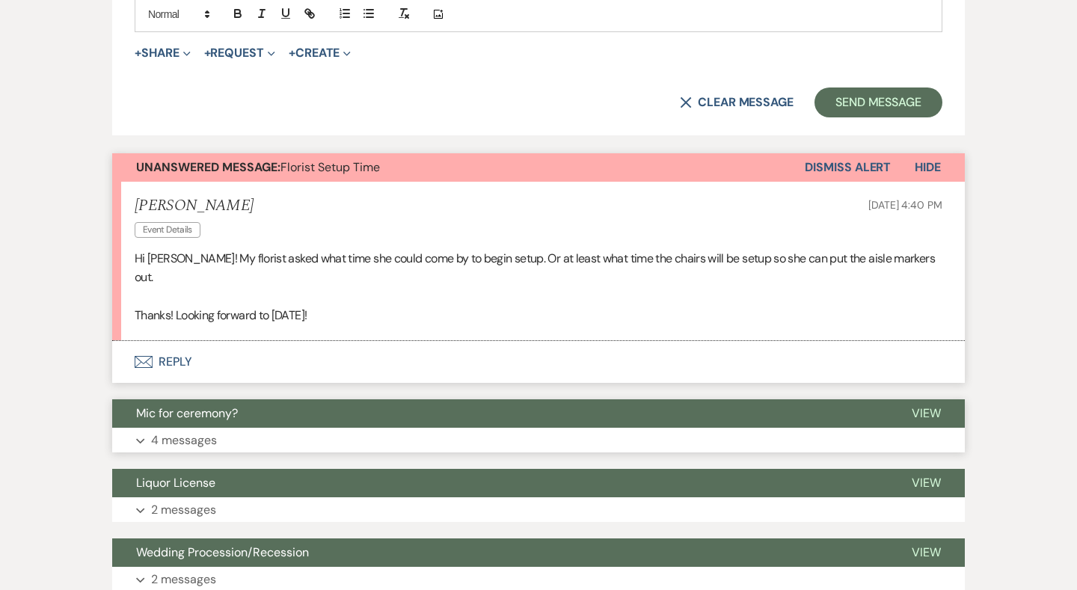
click at [181, 431] on p "4 messages" at bounding box center [184, 440] width 66 height 19
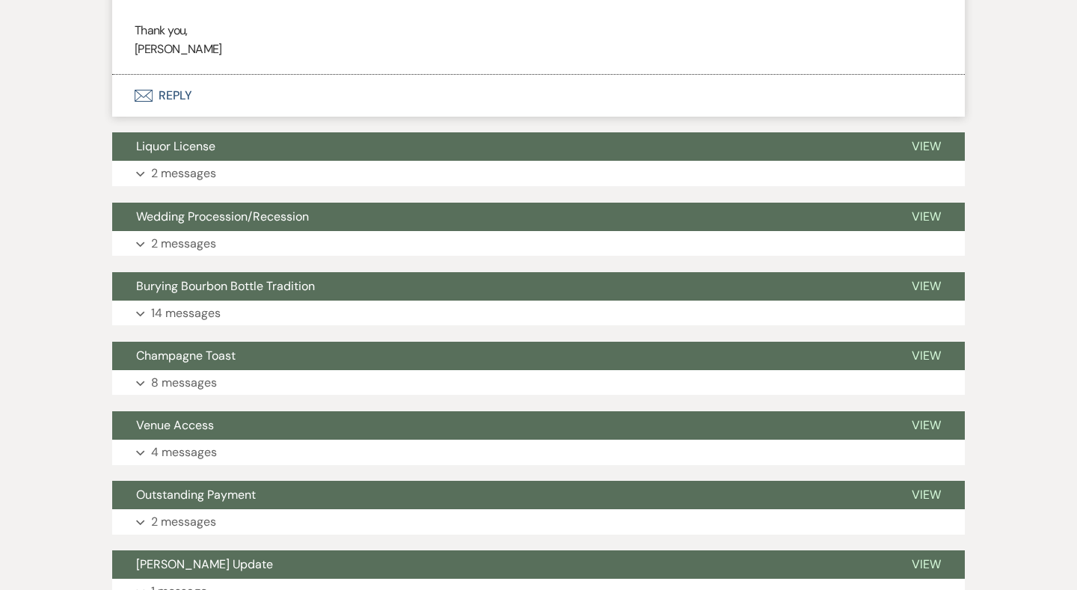
scroll to position [1893, 0]
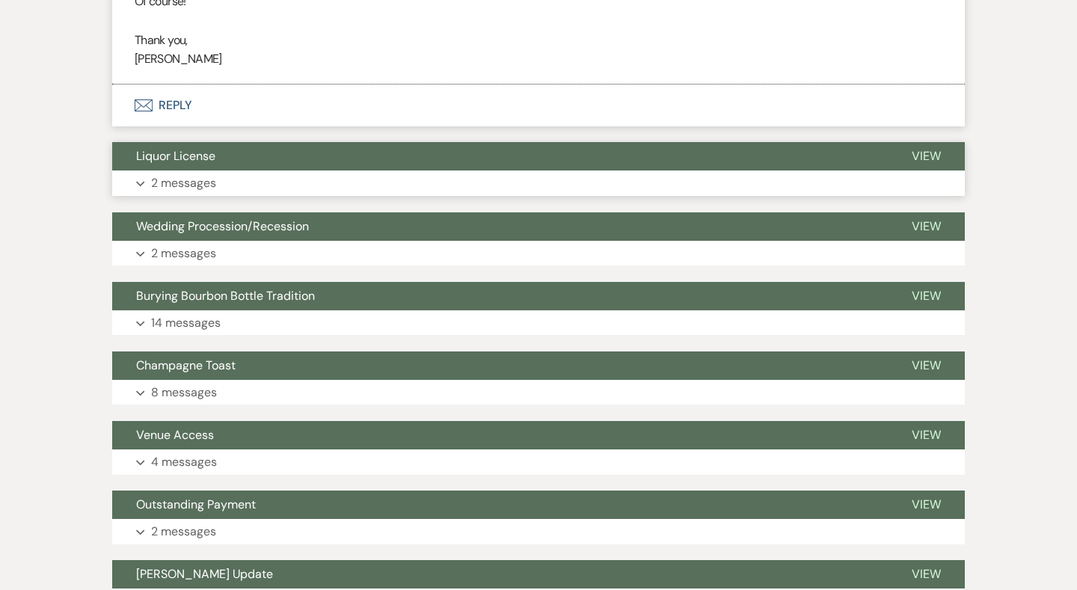
click at [233, 142] on button "Liquor License" at bounding box center [499, 156] width 775 height 28
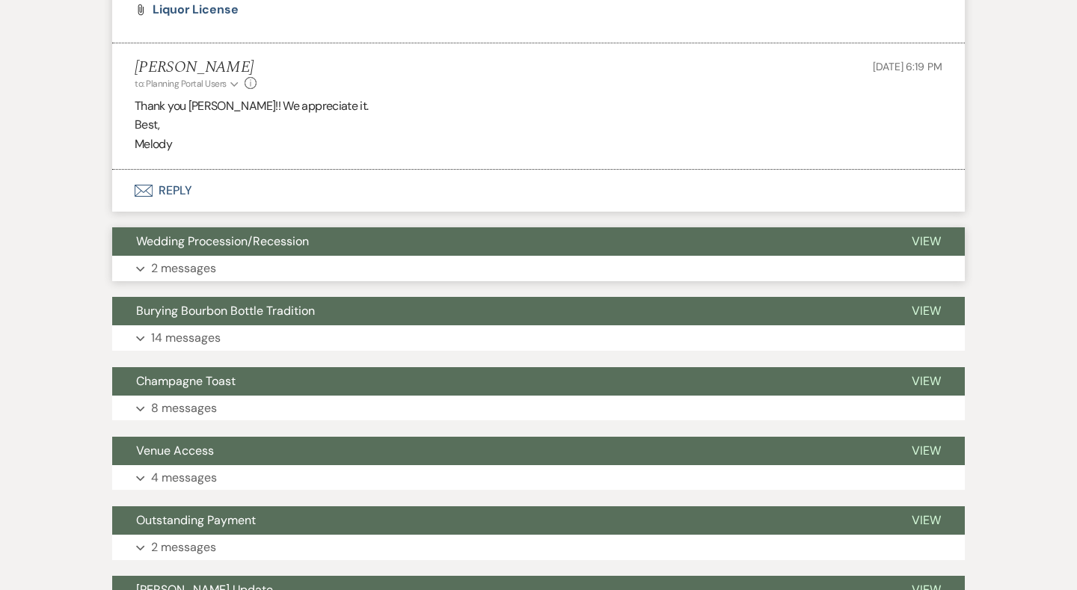
click at [216, 233] on span "Wedding Procession/Recession" at bounding box center [222, 241] width 173 height 16
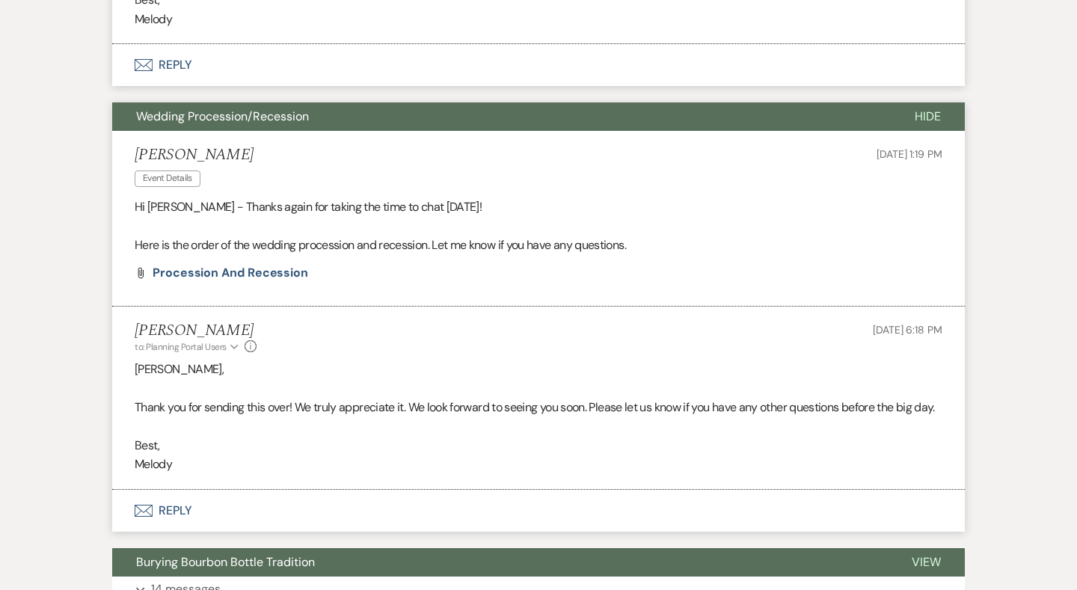
scroll to position [2317, 0]
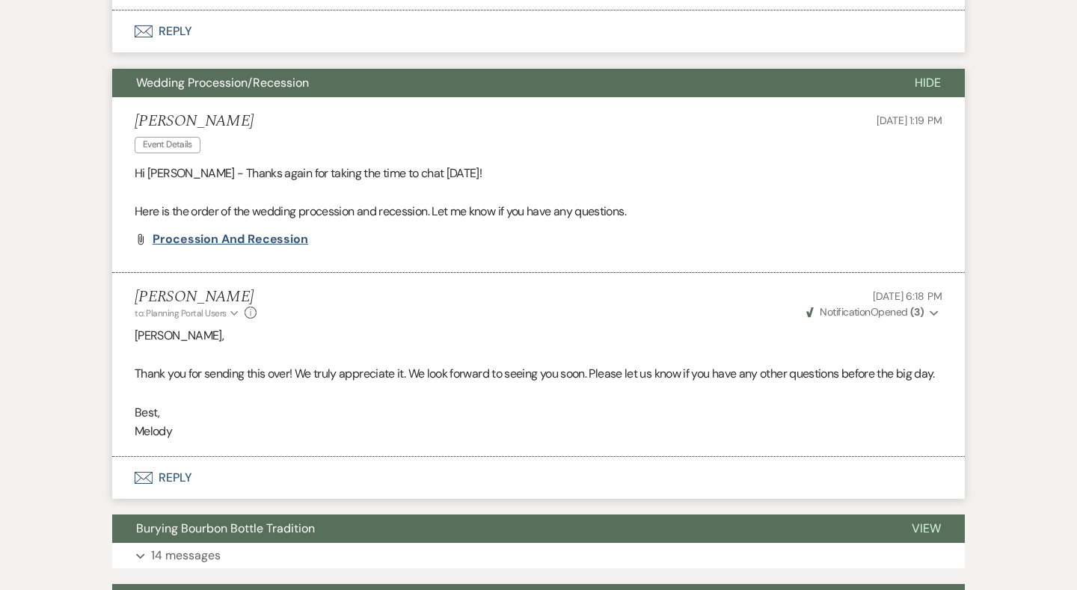
click at [219, 231] on span "Procession and recession" at bounding box center [231, 239] width 156 height 16
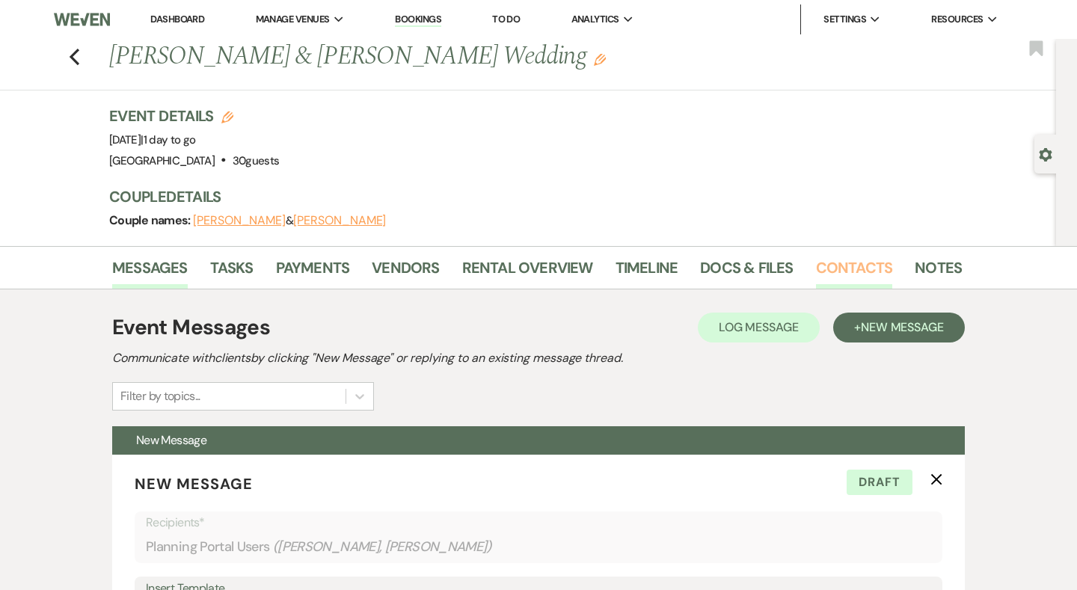
scroll to position [0, 0]
click at [945, 265] on link "Notes" at bounding box center [938, 272] width 47 height 33
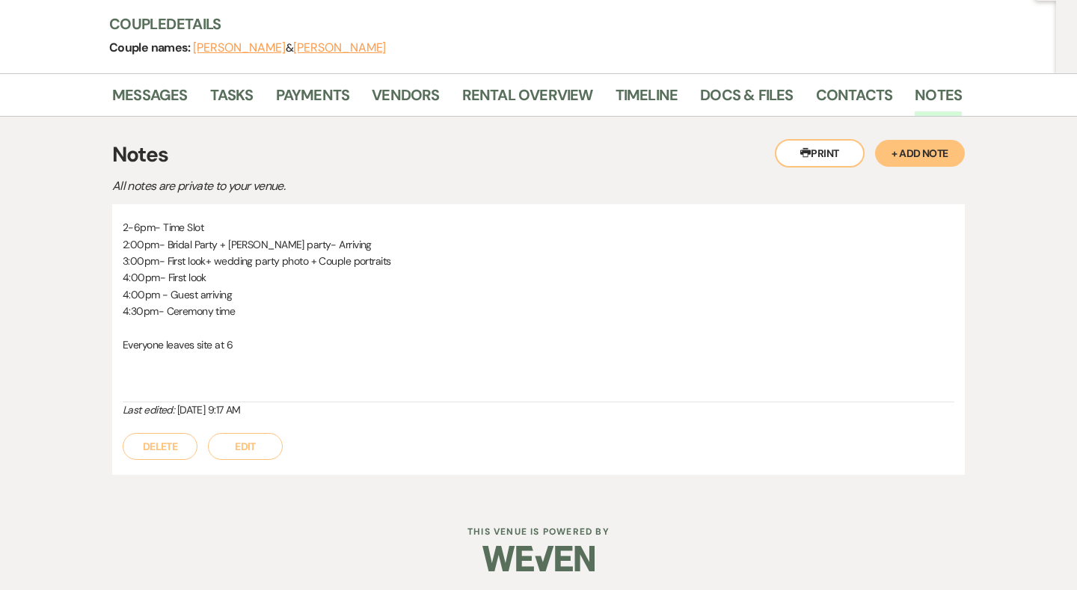
scroll to position [172, 0]
click at [254, 437] on button "Edit" at bounding box center [245, 447] width 75 height 27
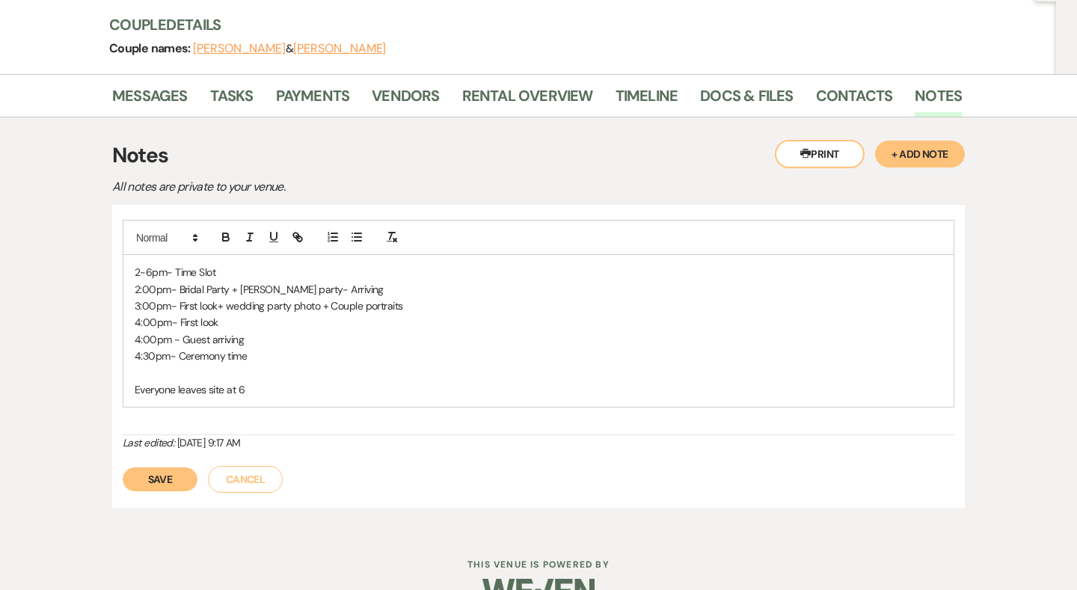
click at [285, 390] on p "Everyone leaves site at 6" at bounding box center [539, 389] width 808 height 16
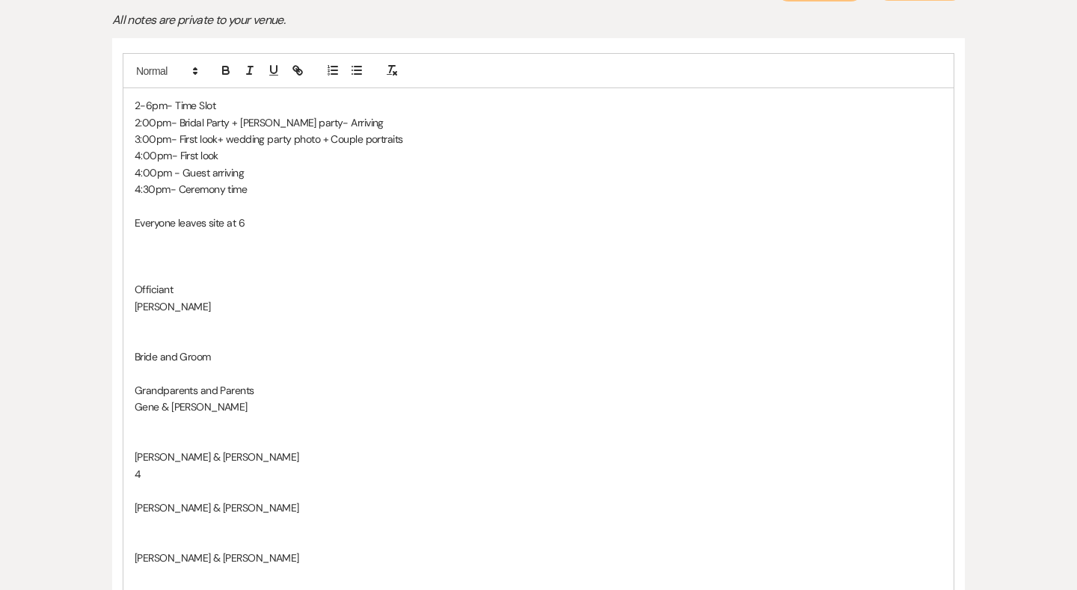
scroll to position [351, 0]
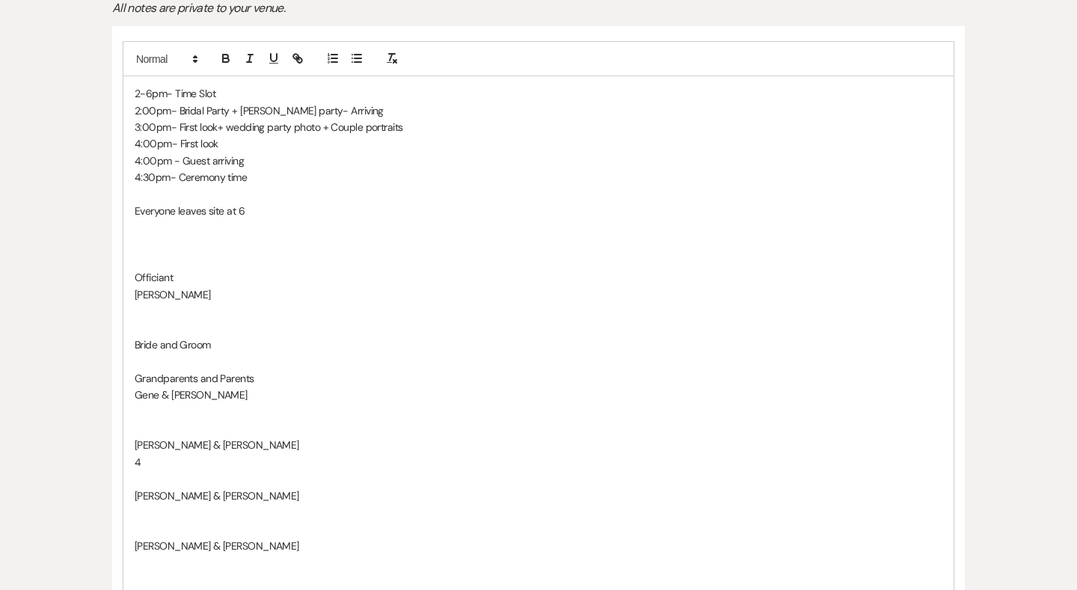
click at [159, 313] on p at bounding box center [539, 311] width 808 height 16
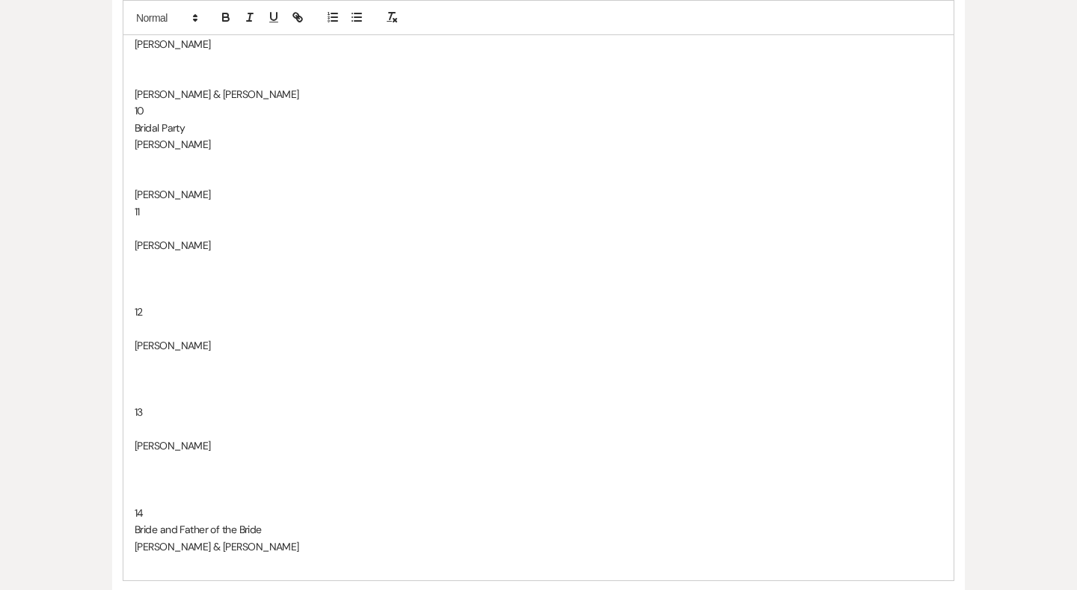
scroll to position [1287, 0]
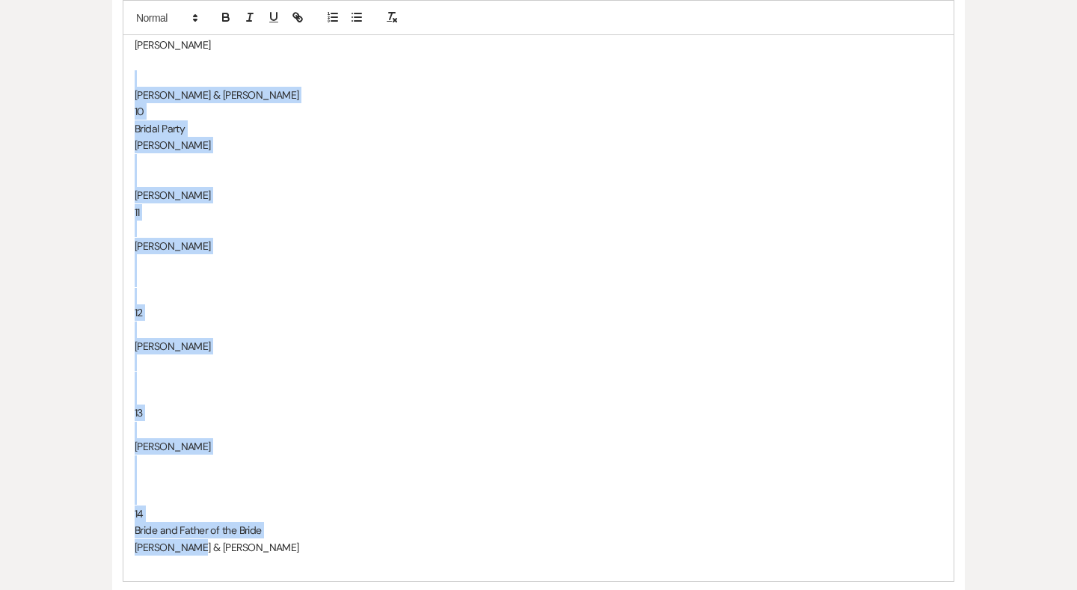
drag, startPoint x: 235, startPoint y: 528, endPoint x: 136, endPoint y: 58, distance: 480.6
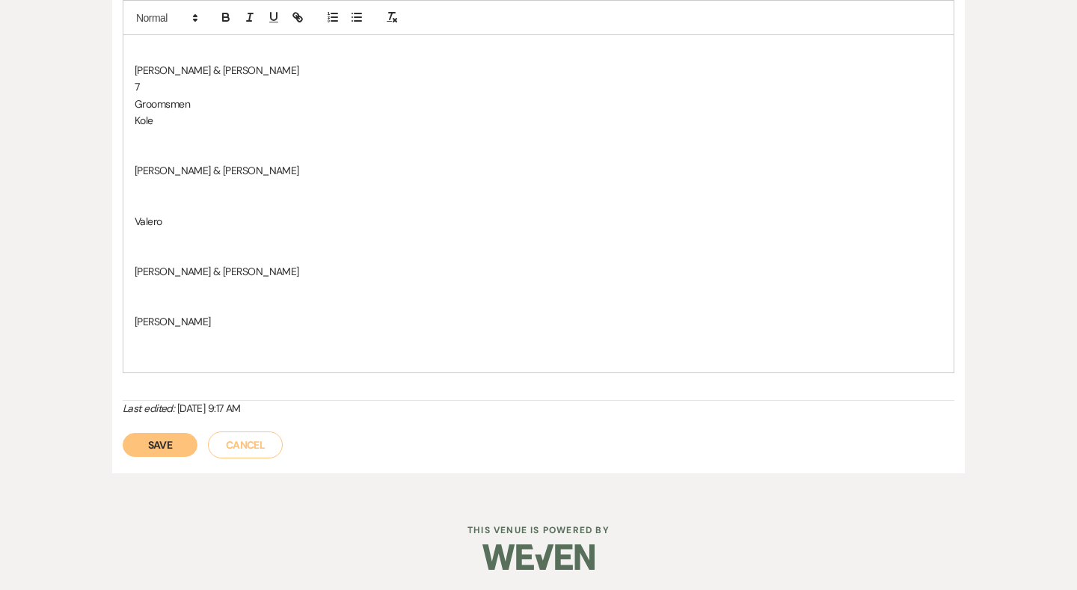
scroll to position [994, 0]
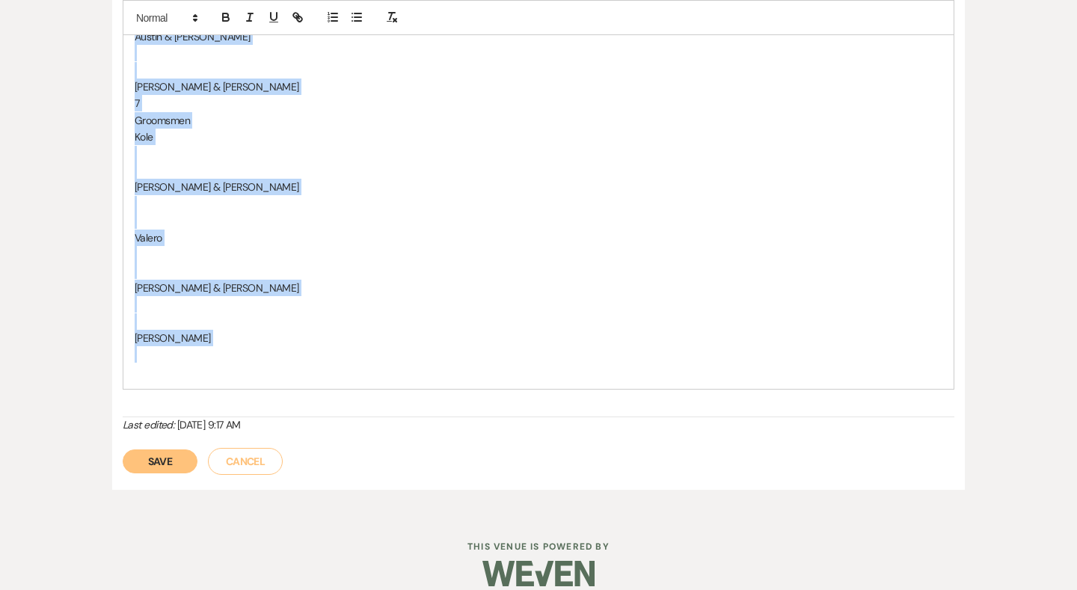
drag, startPoint x: 221, startPoint y: 333, endPoint x: 99, endPoint y: 22, distance: 333.4
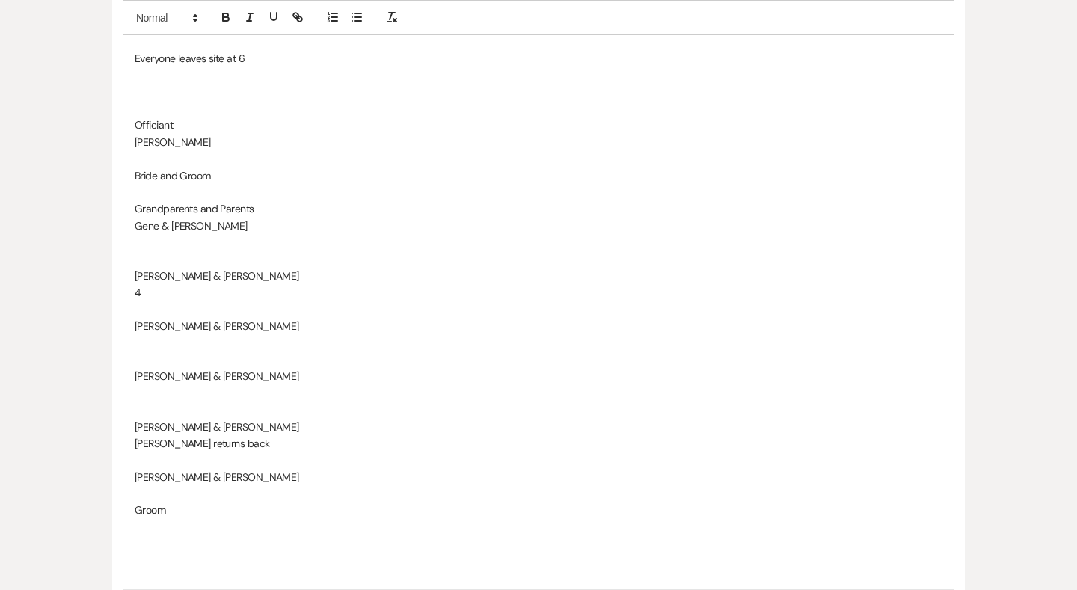
scroll to position [504, 0]
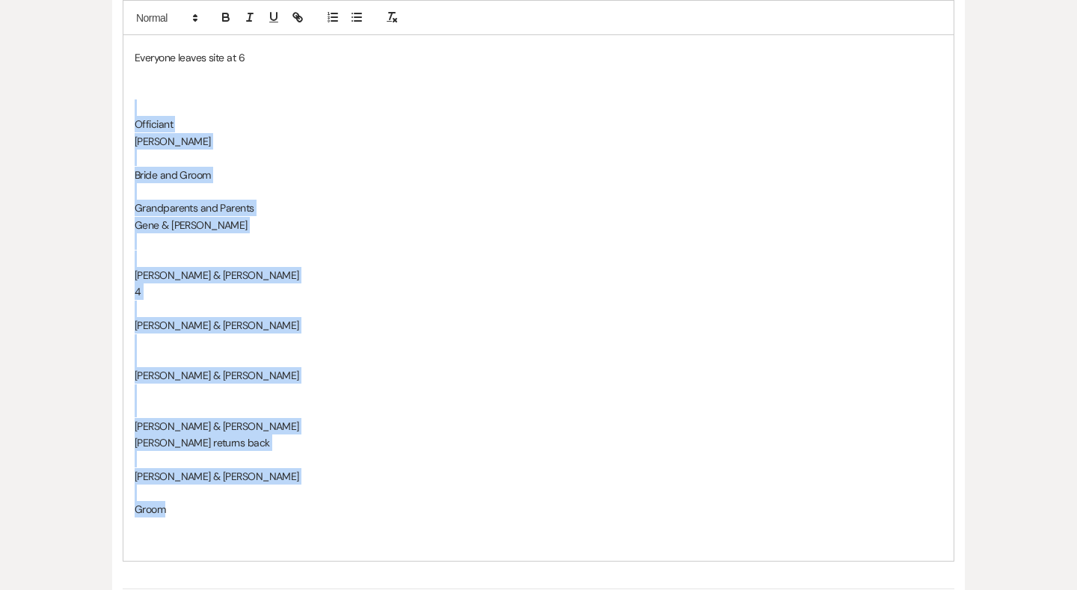
drag, startPoint x: 129, startPoint y: 107, endPoint x: 222, endPoint y: 496, distance: 399.9
click at [222, 496] on div "2-6pm- Time Slot 2:00pm- Bridal Party + Grooms party- Arriving 3:00pm- First lo…" at bounding box center [538, 241] width 830 height 637
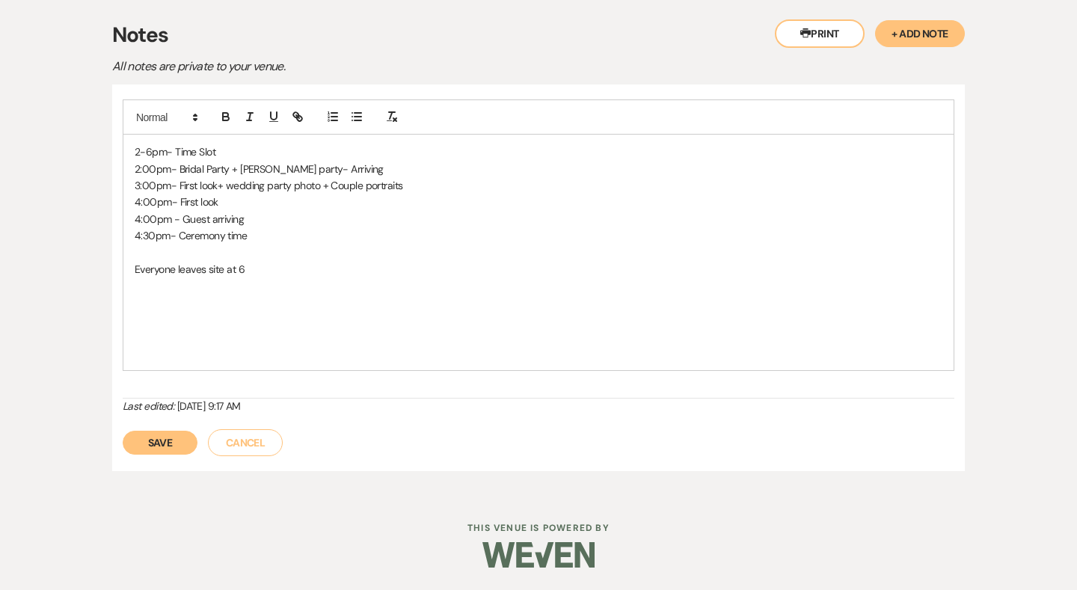
scroll to position [286, 0]
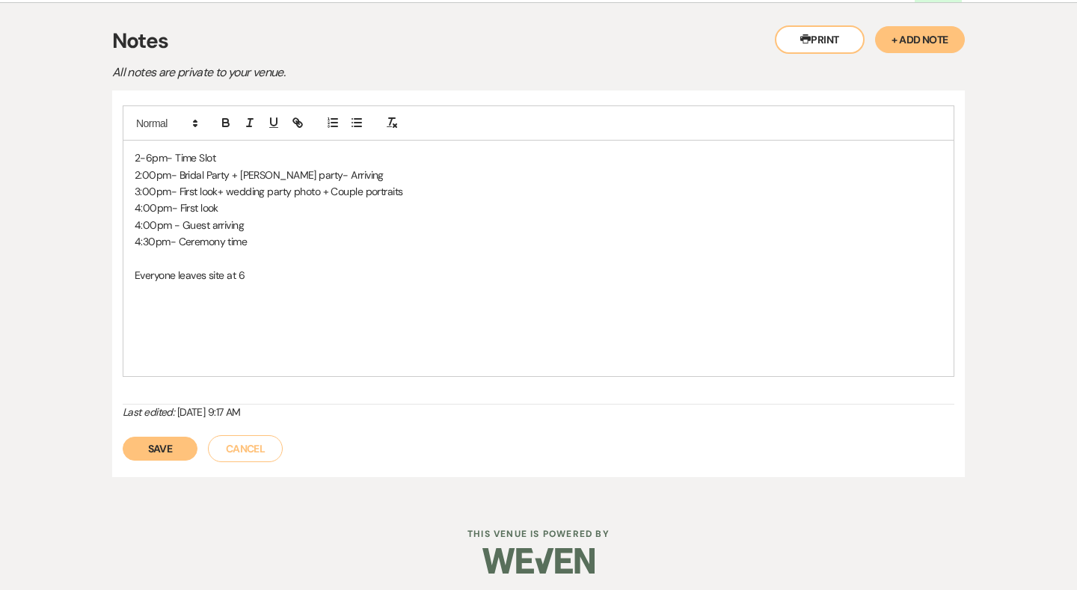
click at [226, 361] on p at bounding box center [539, 359] width 808 height 16
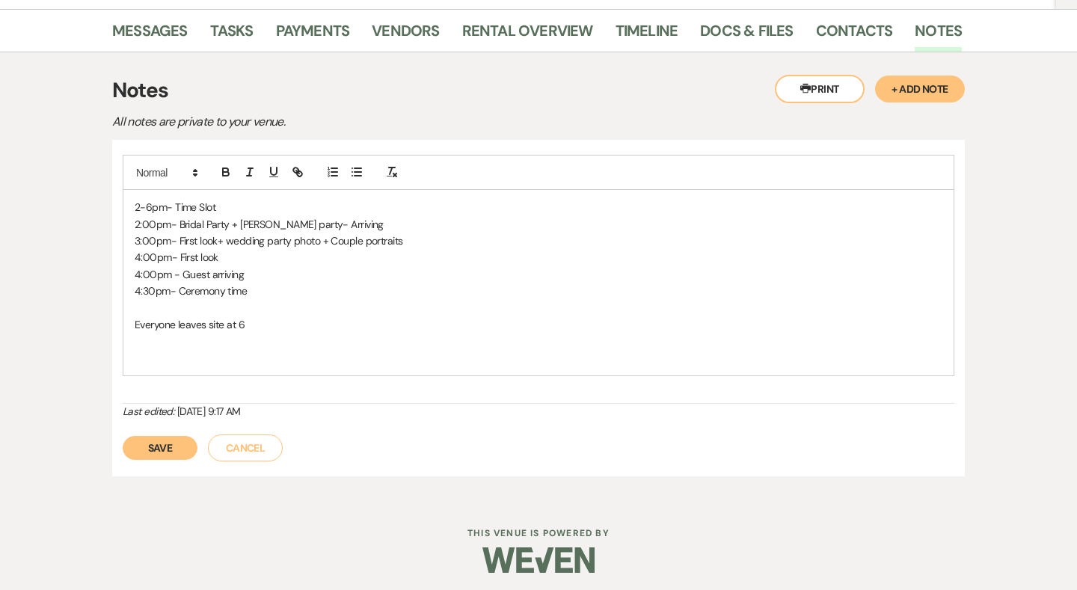
scroll to position [221, 0]
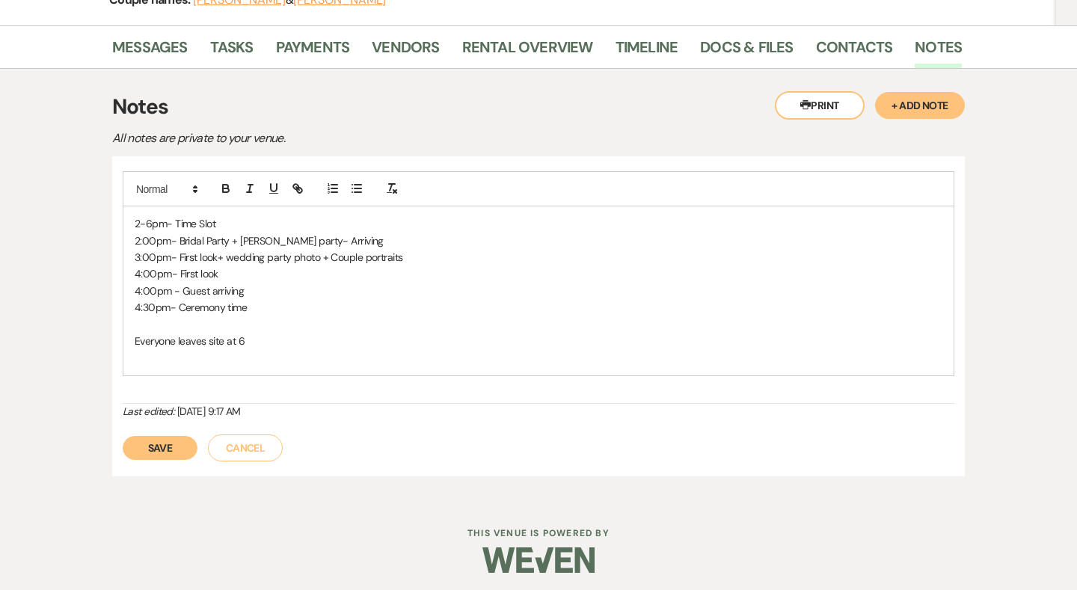
click at [147, 278] on p "4:00pm- First look" at bounding box center [539, 273] width 808 height 16
click at [286, 304] on p "4:30pm- Ceremony time" at bounding box center [539, 307] width 808 height 16
click at [271, 312] on p "4:30pm- Ceremony time" at bounding box center [539, 307] width 808 height 16
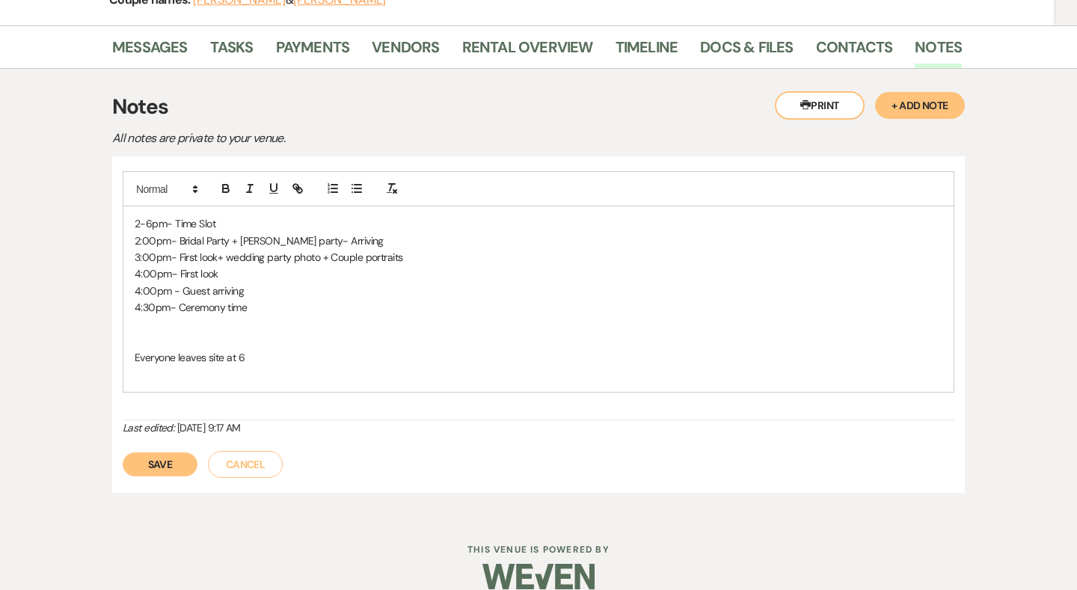
click at [183, 333] on p at bounding box center [539, 341] width 808 height 16
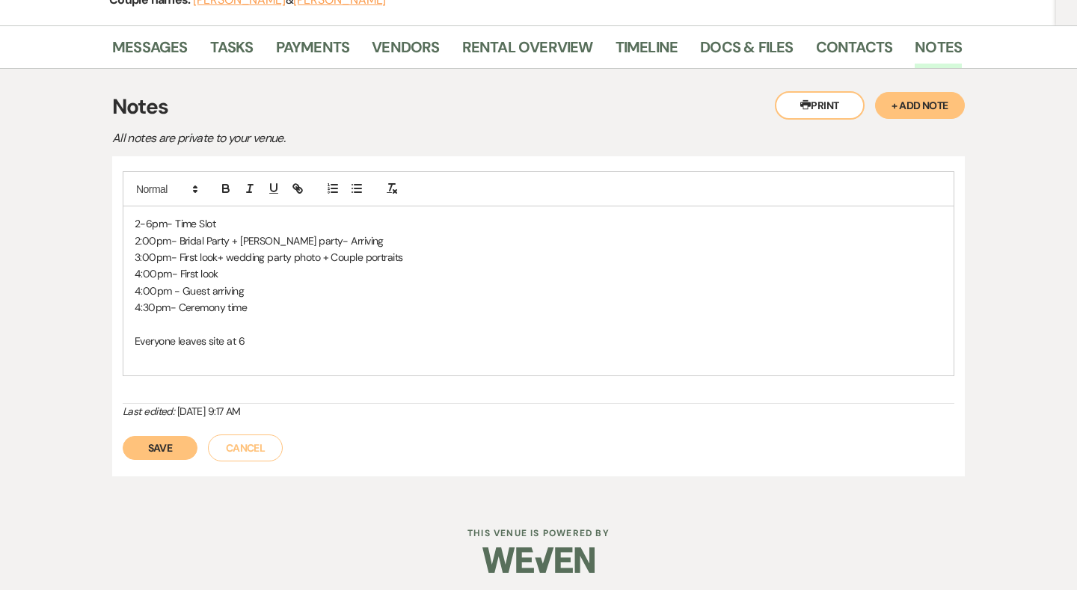
click at [190, 324] on p at bounding box center [539, 324] width 808 height 16
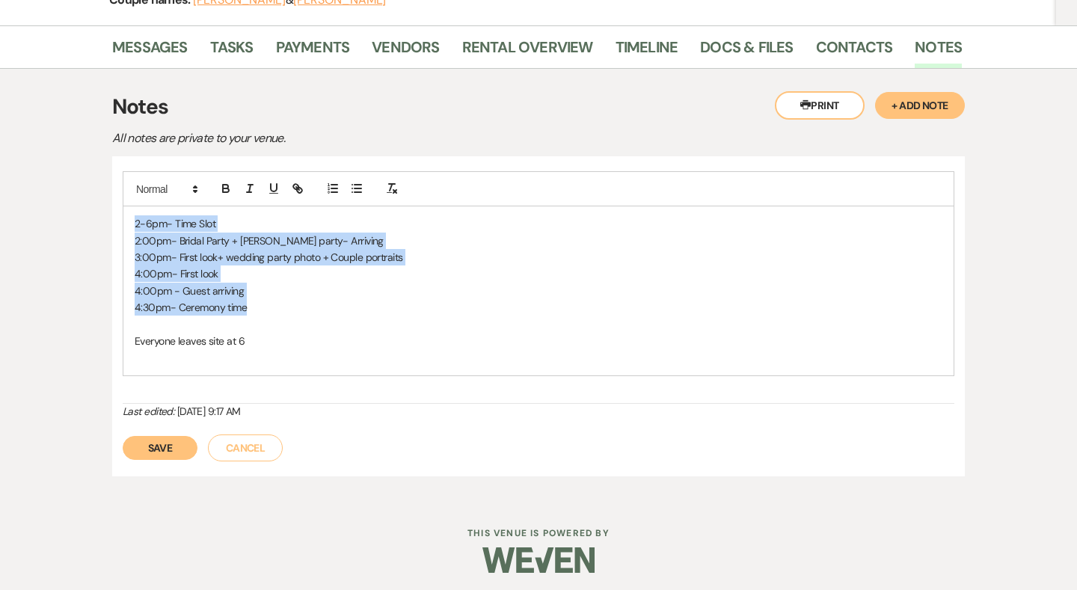
drag, startPoint x: 255, startPoint y: 305, endPoint x: 127, endPoint y: 218, distance: 154.9
click at [127, 218] on div "2-6pm- Time Slot 2:00pm- Bridal Party + Grooms party- Arriving 3:00pm- First lo…" at bounding box center [538, 290] width 830 height 169
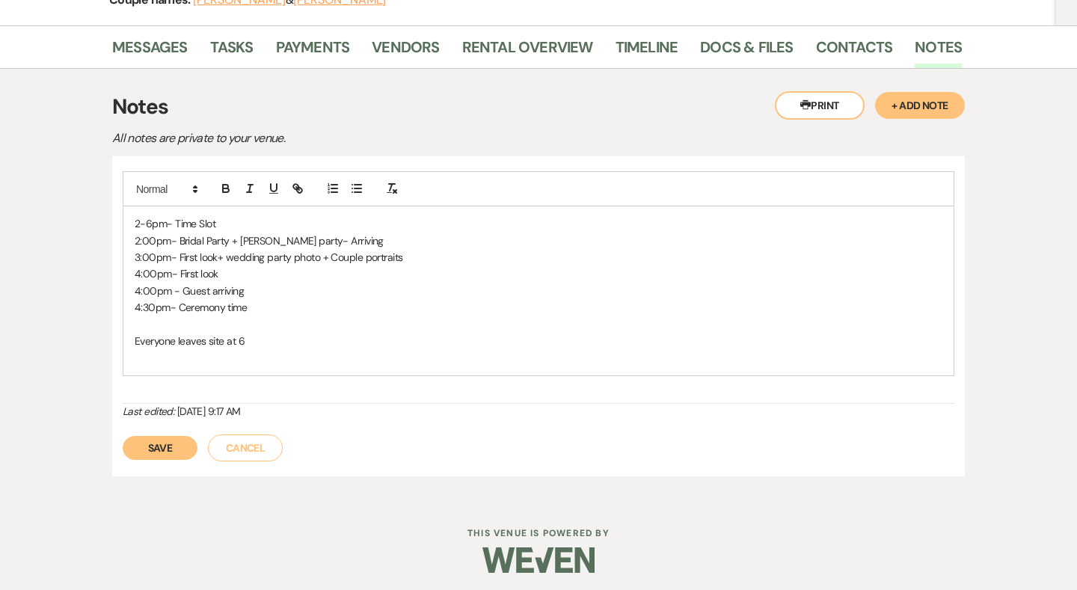
click at [220, 316] on p at bounding box center [539, 324] width 808 height 16
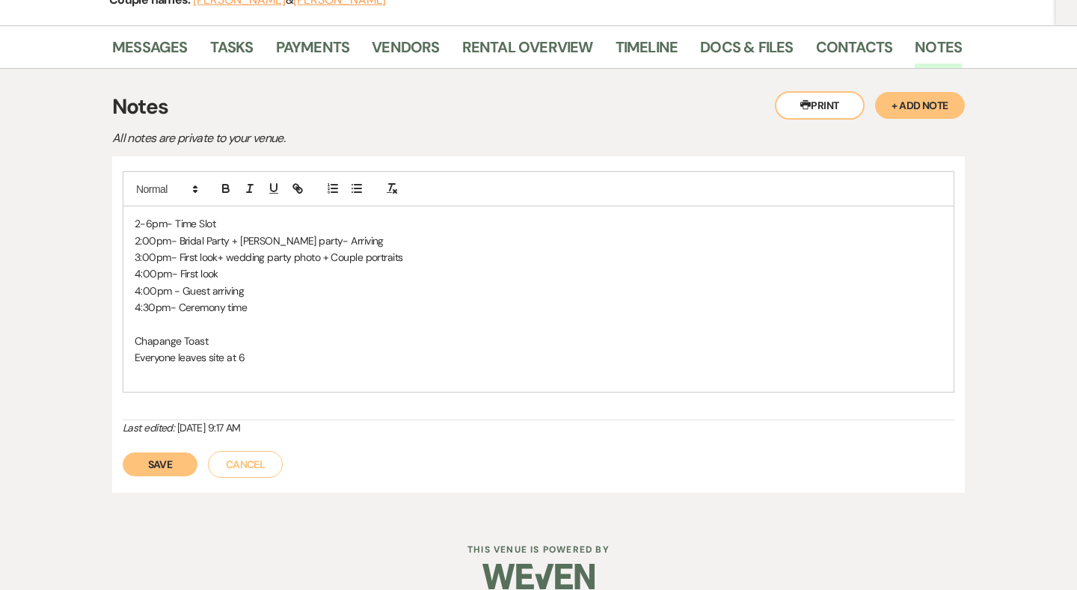
click at [164, 341] on p "Chapange Toast" at bounding box center [539, 341] width 808 height 16
click at [183, 339] on p "Chapange Toast" at bounding box center [539, 341] width 808 height 16
click at [244, 333] on p "Champagne Toast" at bounding box center [539, 341] width 808 height 16
drag, startPoint x: 132, startPoint y: 340, endPoint x: 275, endPoint y: 351, distance: 144.0
click at [275, 351] on div "2-6pm- Time Slot 2:00pm- Bridal Party + Grooms party- Arriving 3:00pm- First lo…" at bounding box center [538, 298] width 830 height 185
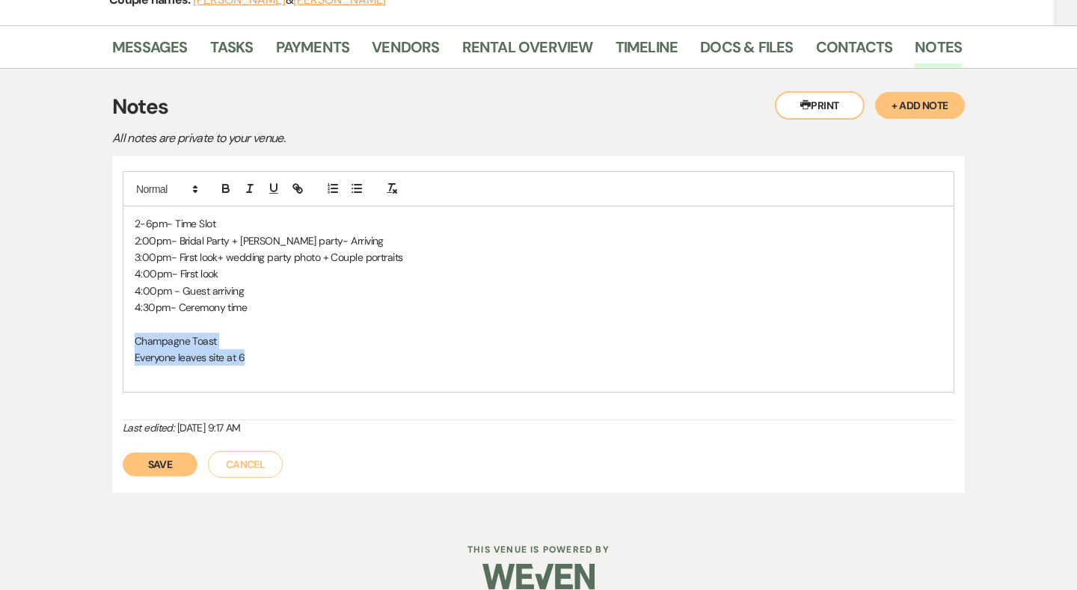
click at [275, 351] on p "Everyone leaves site at 6" at bounding box center [539, 357] width 808 height 16
drag, startPoint x: 256, startPoint y: 333, endPoint x: 132, endPoint y: 333, distance: 124.1
click at [132, 333] on div "2-6pm- Time Slot 2:00pm- Bridal Party + Grooms party- Arriving 3:00pm- First lo…" at bounding box center [538, 298] width 830 height 185
click at [245, 375] on p at bounding box center [539, 374] width 808 height 16
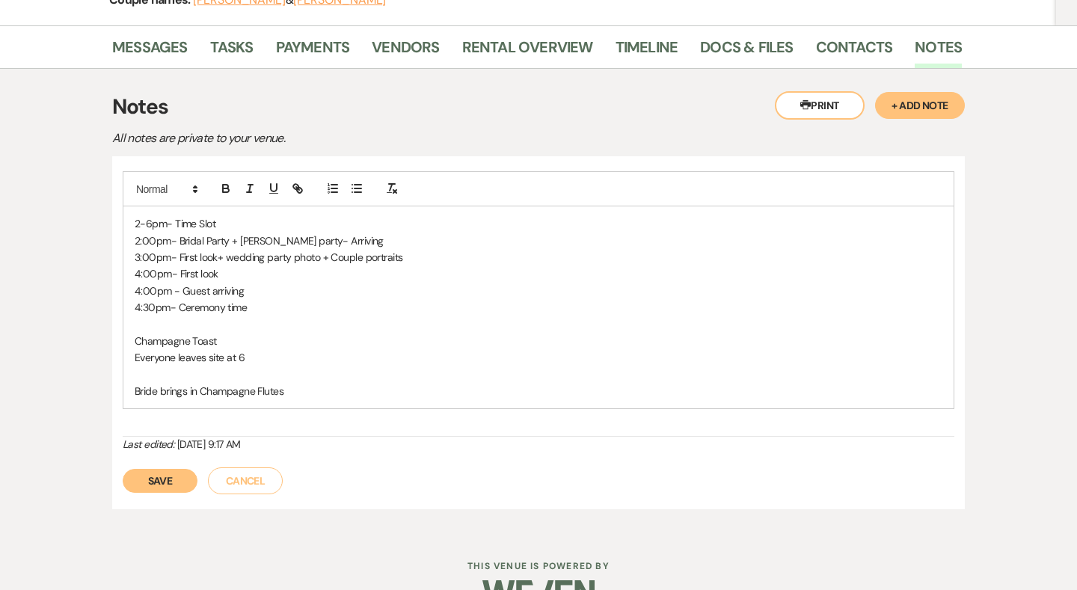
click at [256, 223] on p "2-6pm- Time Slot" at bounding box center [539, 223] width 808 height 16
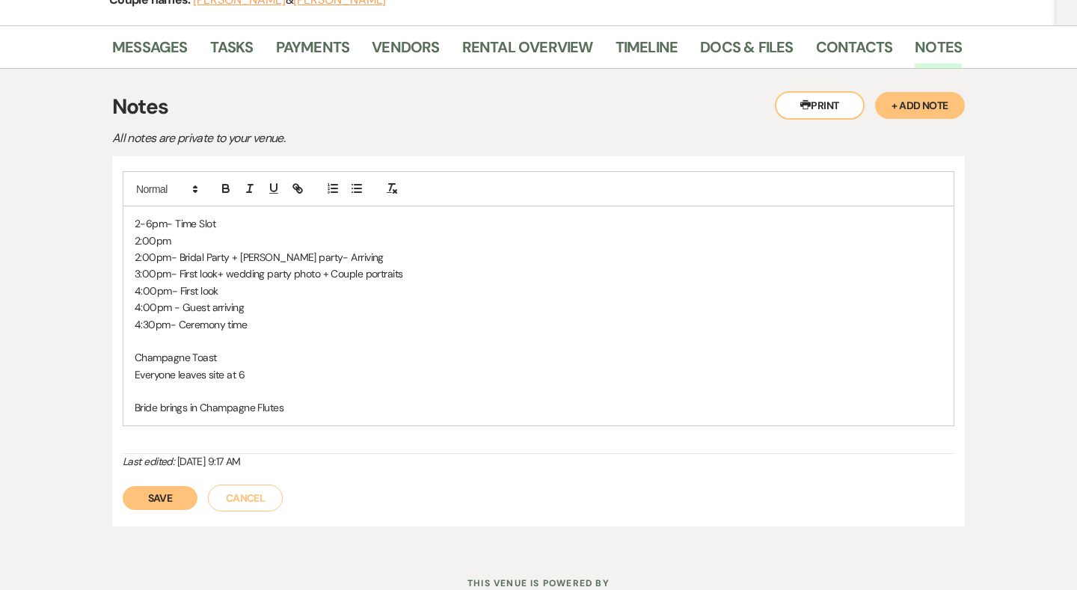
click at [341, 384] on p at bounding box center [539, 391] width 808 height 16
click at [341, 401] on p "Bride brings in Champagne Flutes" at bounding box center [539, 407] width 808 height 16
click at [248, 233] on p "2:00pm" at bounding box center [539, 241] width 808 height 16
click at [292, 284] on p "4:00pm- First look" at bounding box center [539, 291] width 808 height 16
click at [290, 328] on p "4:30pm- Ceremony time" at bounding box center [539, 324] width 808 height 16
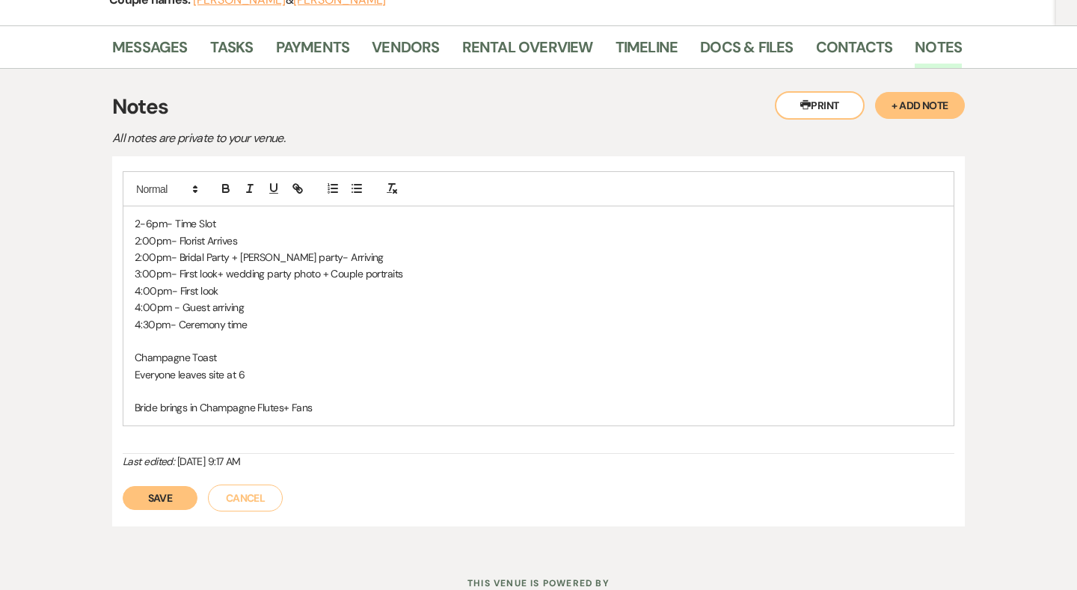
click at [282, 335] on p at bounding box center [539, 341] width 808 height 16
click at [268, 388] on p at bounding box center [539, 391] width 808 height 16
click at [359, 410] on p "Bride brings in Champagne Flutes+ Fans" at bounding box center [539, 407] width 808 height 16
drag, startPoint x: 362, startPoint y: 405, endPoint x: 144, endPoint y: 221, distance: 285.0
click at [144, 221] on div "2-6pm- Time Slot 2:00pm- Florist Arrives 2:00pm- Bridal Party + Grooms party- A…" at bounding box center [538, 315] width 830 height 219
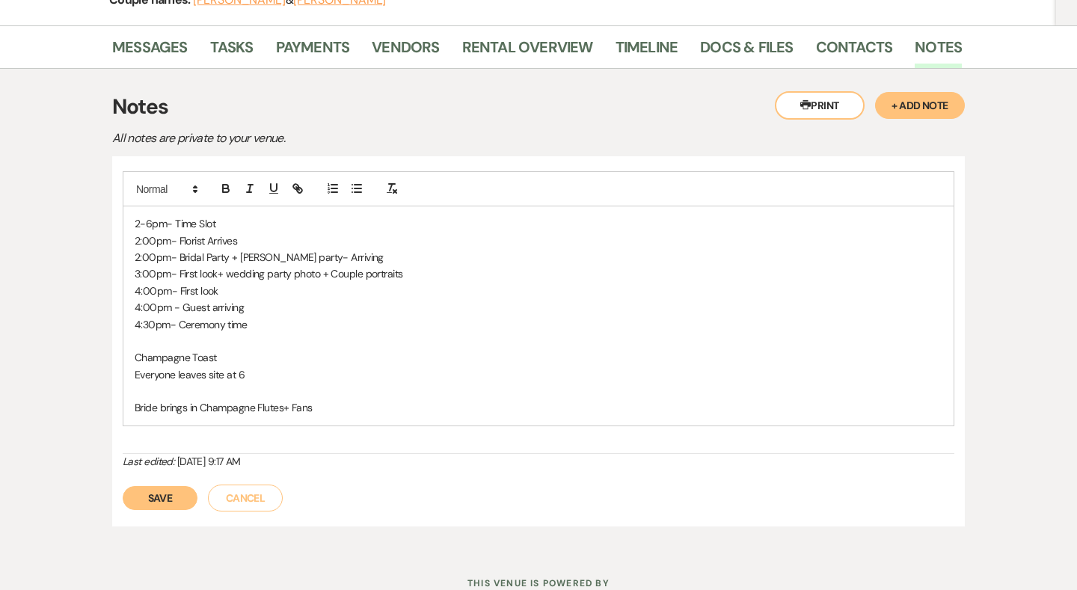
click at [144, 221] on p "2-6pm- Time Slot" at bounding box center [539, 223] width 808 height 16
click at [351, 405] on p "Bride brings in Champagne Flutes+ Fans" at bounding box center [539, 407] width 808 height 16
click at [254, 240] on p "2:00pm- Florist Arrives" at bounding box center [539, 241] width 808 height 16
drag, startPoint x: 253, startPoint y: 241, endPoint x: 151, endPoint y: 226, distance: 102.8
click at [151, 226] on div "2-6pm- Time Slot 2:00pm- Florist Arrives 2:00pm- Bridal Party + Grooms party- A…" at bounding box center [538, 315] width 830 height 219
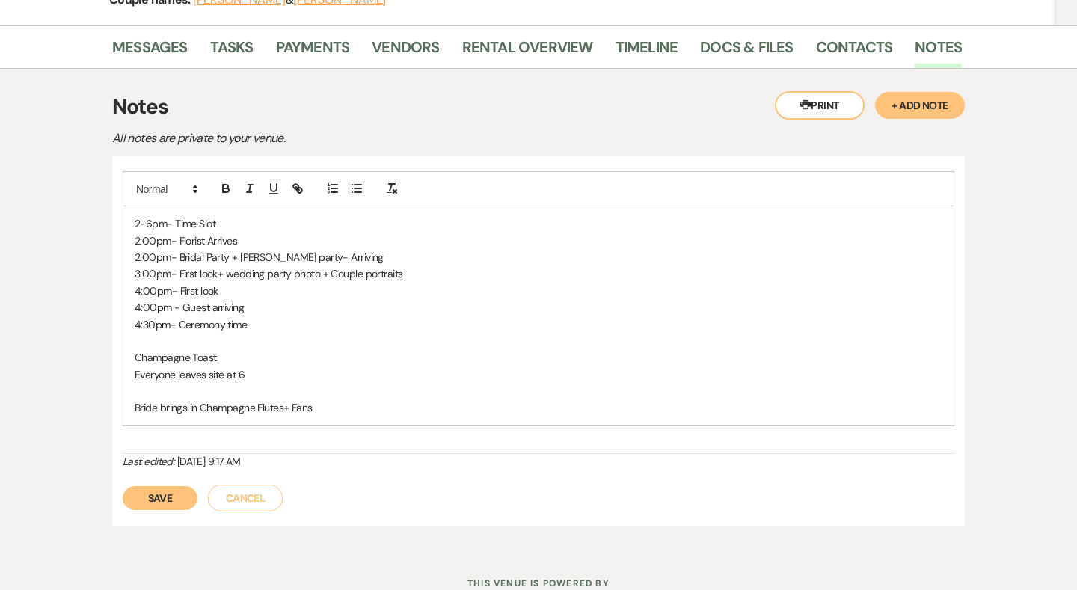
click at [151, 226] on p "2-6pm- Time Slot" at bounding box center [539, 223] width 808 height 16
click at [374, 321] on p "4:30pm- Ceremony time" at bounding box center [539, 324] width 808 height 16
click at [357, 345] on p at bounding box center [539, 341] width 808 height 16
click at [330, 377] on p "Everyone leaves site at 6" at bounding box center [539, 374] width 808 height 16
click at [330, 384] on p at bounding box center [539, 391] width 808 height 16
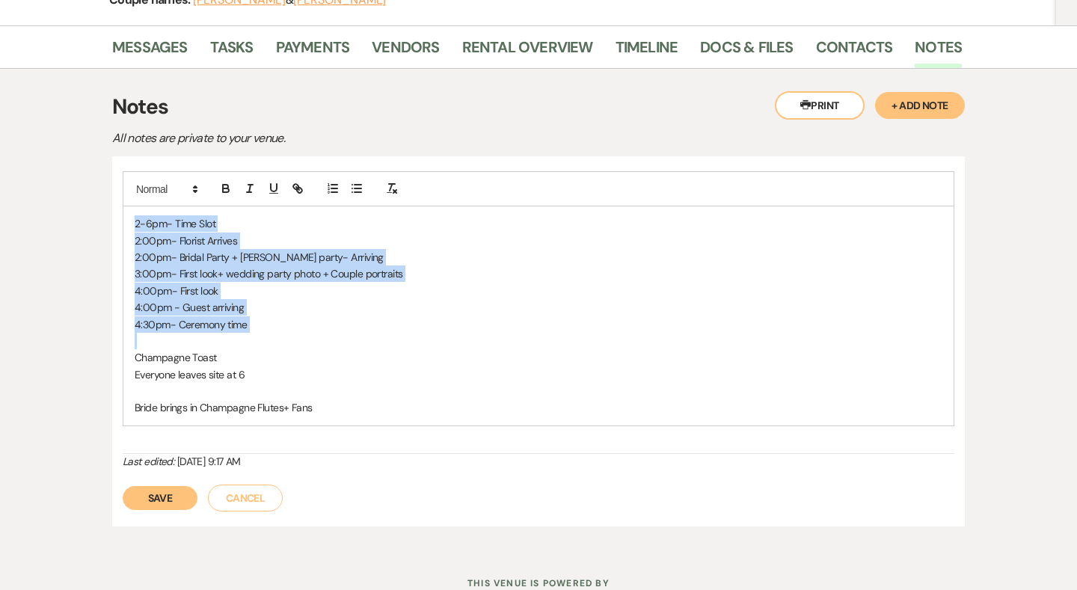
drag, startPoint x: 134, startPoint y: 220, endPoint x: 297, endPoint y: 334, distance: 198.7
click at [297, 334] on div "2-6pm- Time Slot 2:00pm- Florist Arrives 2:00pm- Bridal Party + Grooms party- A…" at bounding box center [538, 315] width 830 height 219
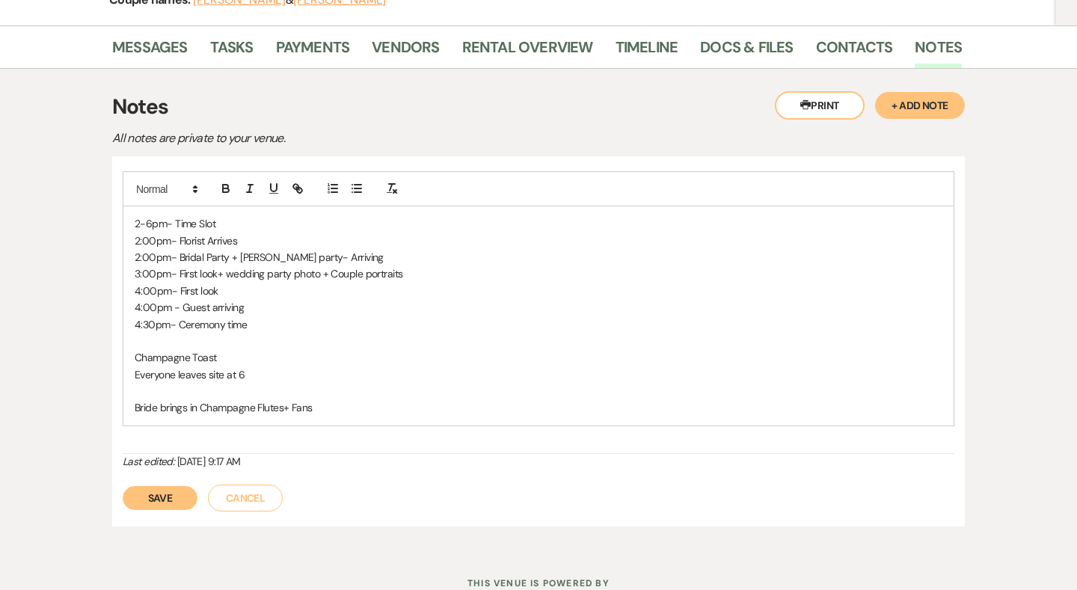
click at [297, 333] on p at bounding box center [539, 341] width 808 height 16
click at [292, 349] on p "Champagne Toast" at bounding box center [539, 357] width 808 height 16
click at [292, 377] on p "Everyone leaves site at 6" at bounding box center [539, 374] width 808 height 16
click at [328, 407] on p "Bride brings in Champagne Flutes+ Fans" at bounding box center [539, 407] width 808 height 16
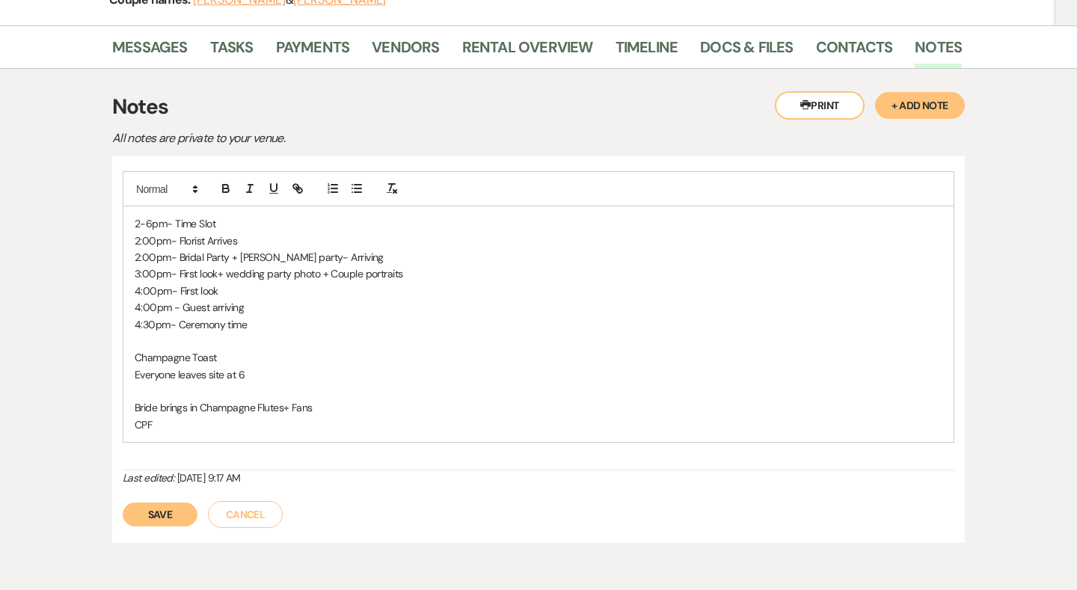
click at [323, 339] on p at bounding box center [539, 341] width 808 height 16
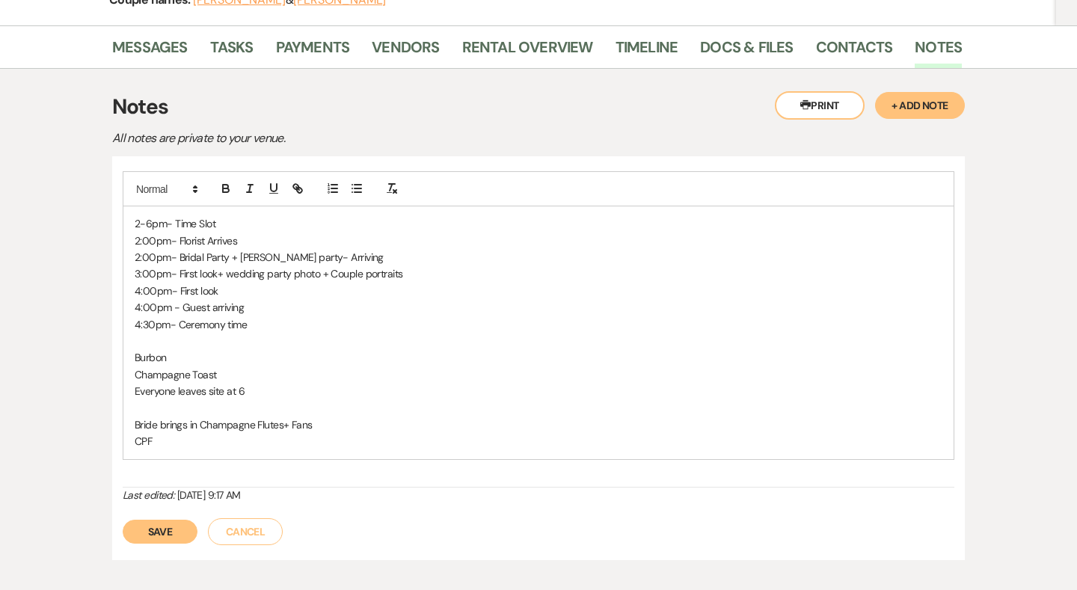
click at [225, 349] on p "Burbon" at bounding box center [539, 357] width 808 height 16
drag, startPoint x: 221, startPoint y: 348, endPoint x: 116, endPoint y: 348, distance: 104.7
click at [116, 348] on div "2-6pm- Time Slot 2:00pm- Florist Arrives 2:00pm- Bridal Party + Grooms party- A…" at bounding box center [538, 357] width 853 height 403
click at [160, 354] on p "Burabnon bottle" at bounding box center [539, 357] width 808 height 16
drag, startPoint x: 242, startPoint y: 351, endPoint x: 120, endPoint y: 349, distance: 121.9
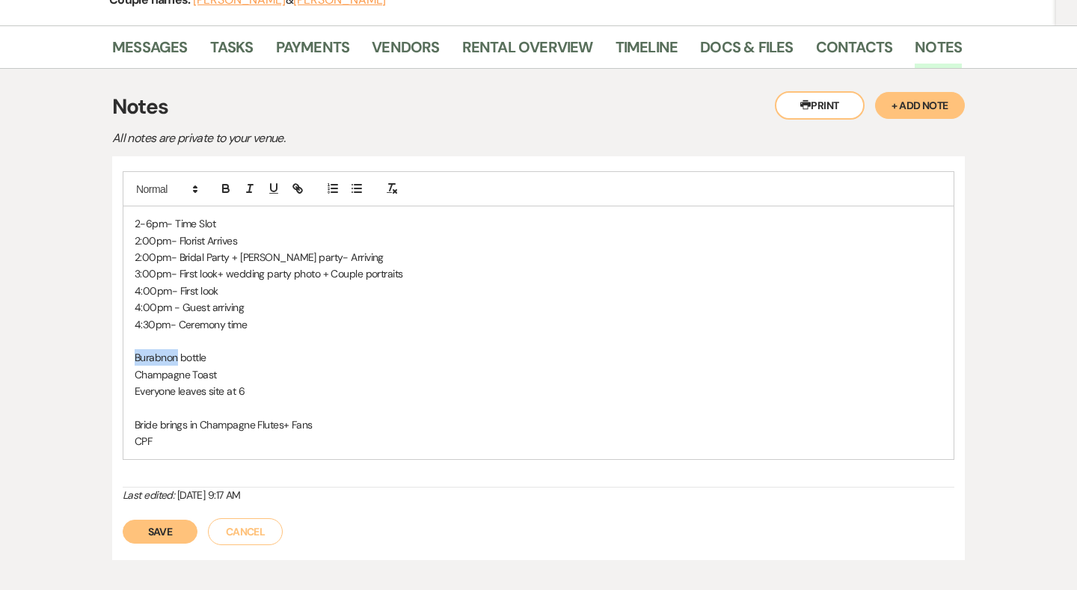
click at [120, 349] on div "2-6pm- Time Slot 2:00pm- Florist Arrives 2:00pm- Bridal Party + Grooms party- A…" at bounding box center [538, 357] width 853 height 403
drag, startPoint x: 225, startPoint y: 354, endPoint x: 97, endPoint y: 353, distance: 127.9
click at [97, 353] on div "Messages Tasks Payments Vendors Rental Overview Timeline Docs & Files Contacts …" at bounding box center [538, 303] width 1077 height 557
copy p "Dig up Bourbon"
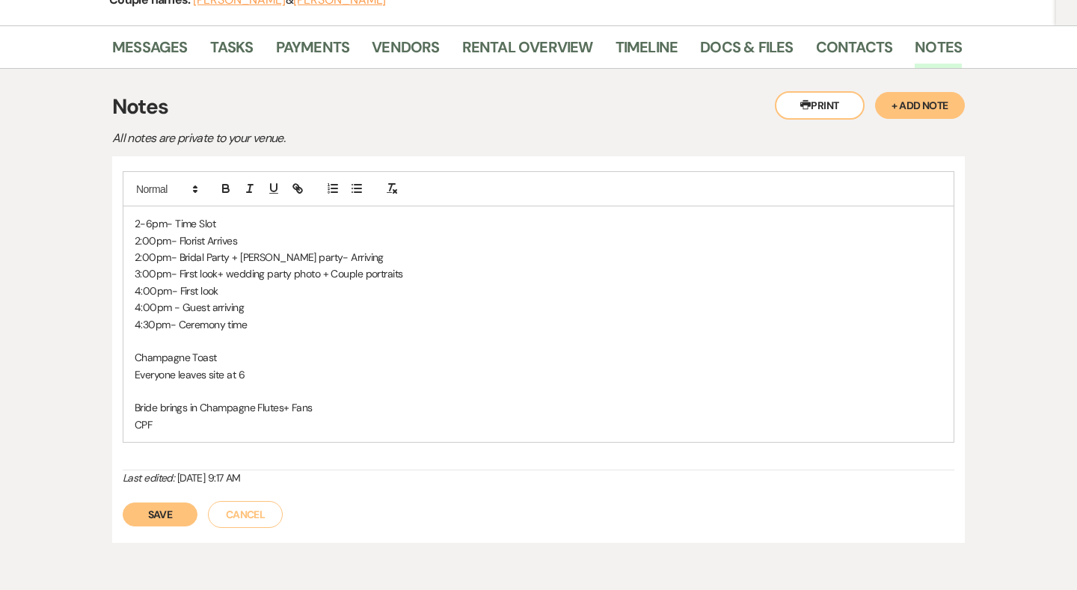
click at [235, 357] on p "Champagne Toast" at bounding box center [539, 357] width 808 height 16
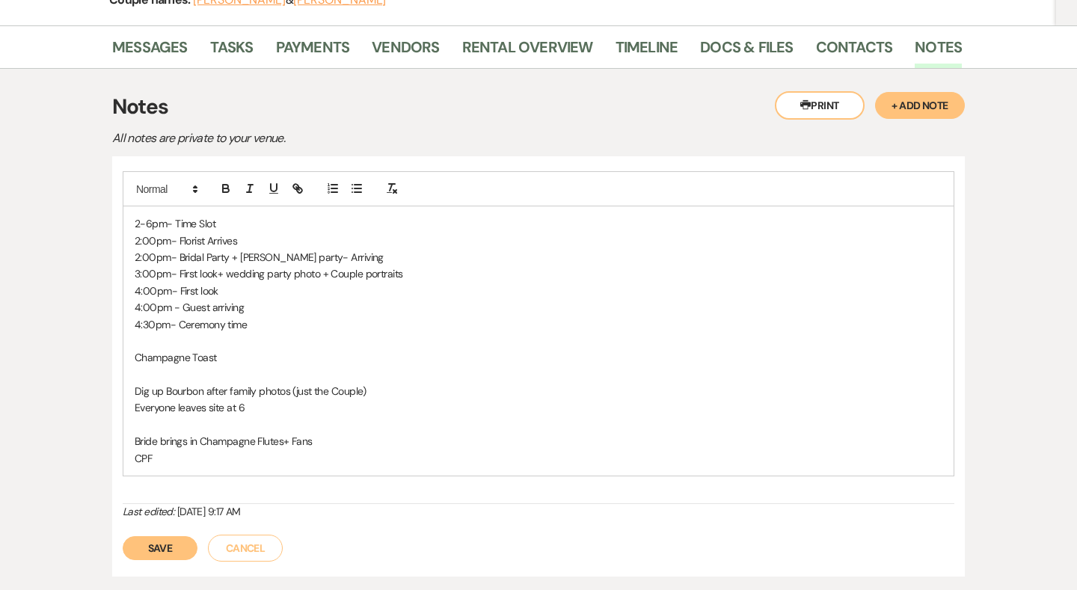
click at [300, 390] on p "Dig up Bourbon after family photos (just the Couple)" at bounding box center [539, 391] width 808 height 16
click at [443, 390] on p "Dig up Bourbon after family photos (Just the Couple)" at bounding box center [539, 391] width 808 height 16
click at [239, 349] on p "Champagne Toast" at bounding box center [539, 357] width 808 height 16
click at [239, 366] on p at bounding box center [539, 374] width 808 height 16
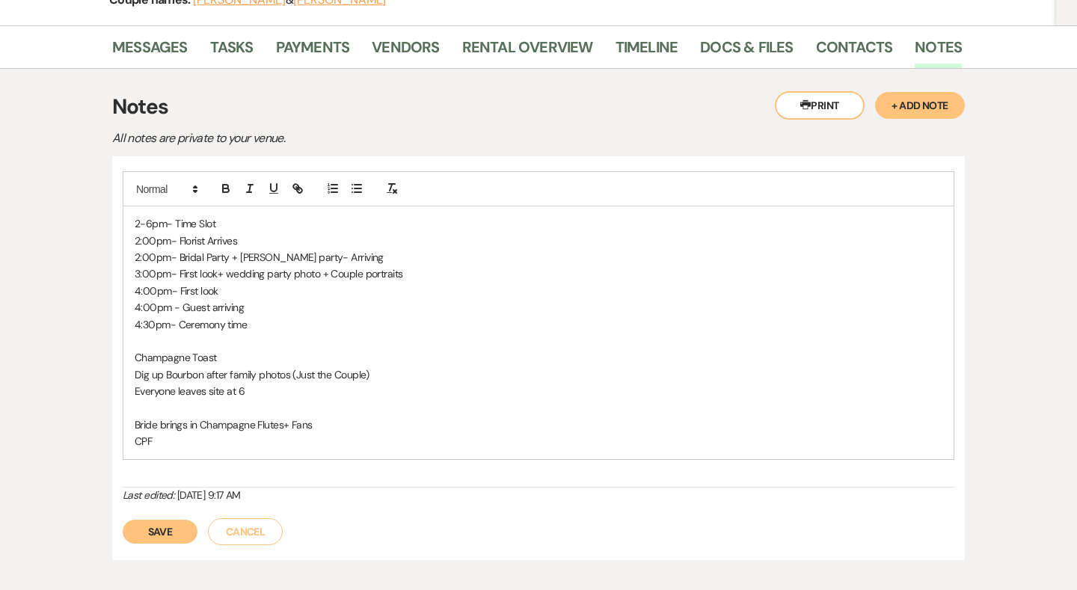
click at [133, 352] on div "2-6pm- Time Slot 2:00pm- Florist Arrives 2:00pm- Bridal Party + Grooms party- A…" at bounding box center [538, 332] width 830 height 252
drag, startPoint x: 156, startPoint y: 357, endPoint x: 115, endPoint y: 355, distance: 40.4
click at [114, 355] on div "2-6pm- Time Slot 2:00pm- Florist Arrives 2:00pm- Bridal Party + Grooms party- A…" at bounding box center [538, 357] width 853 height 403
click at [132, 352] on div "2-6pm- Time Slot 2:00pm- Florist Arrives 2:00pm- Bridal Party + Grooms party- A…" at bounding box center [538, 332] width 830 height 252
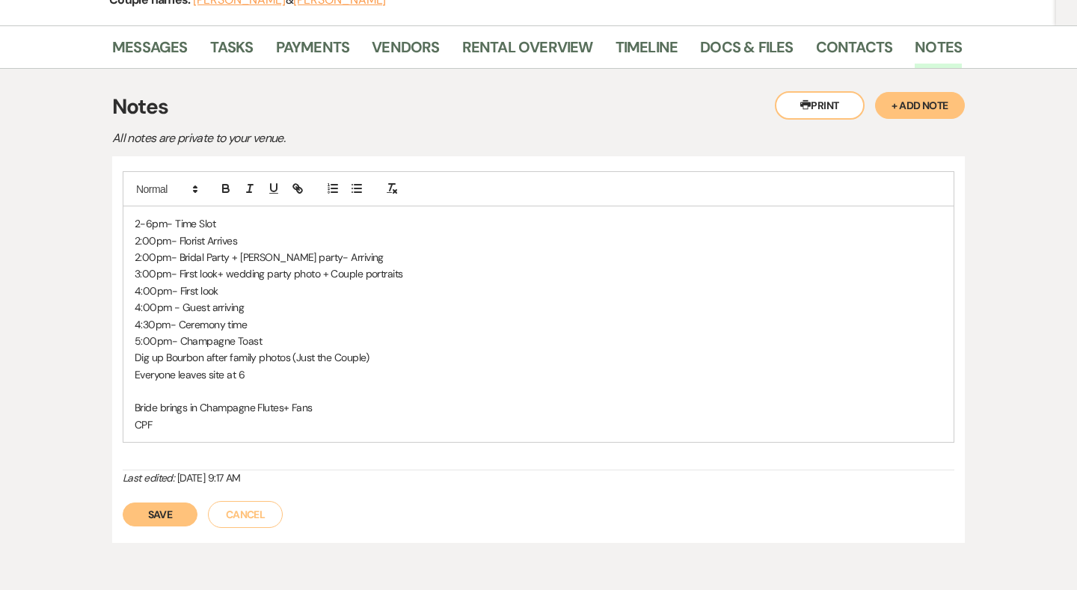
click at [265, 323] on p "4:30pm- Ceremony time" at bounding box center [539, 324] width 808 height 16
click at [266, 337] on p "5:00pm- Champagne Toast" at bounding box center [539, 341] width 808 height 16
drag, startPoint x: 129, startPoint y: 353, endPoint x: 411, endPoint y: 346, distance: 282.8
click at [411, 346] on div "2-6pm- Time Slot 2:00pm- Florist Arrives 2:00pm- Bridal Party + Grooms party- A…" at bounding box center [538, 324] width 830 height 236
click at [411, 349] on p "Dig up Bourbon after family photos (Just the Couple)" at bounding box center [539, 357] width 808 height 16
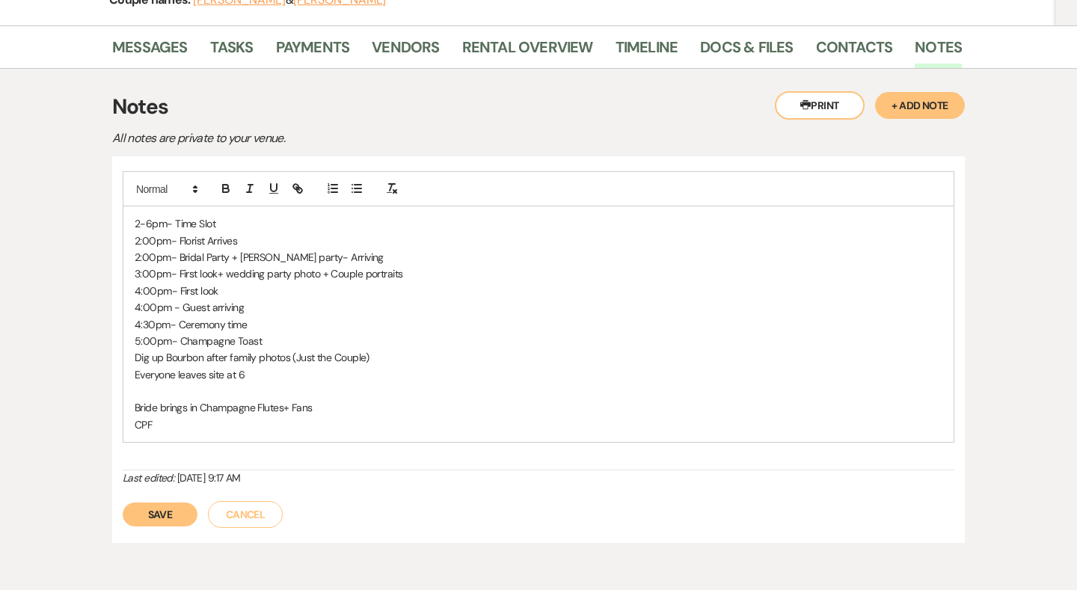
click at [360, 333] on p "5:00pm- Champagne Toast" at bounding box center [539, 341] width 808 height 16
click at [280, 387] on p at bounding box center [539, 391] width 808 height 16
click at [264, 417] on p "CPF" at bounding box center [539, 425] width 808 height 16
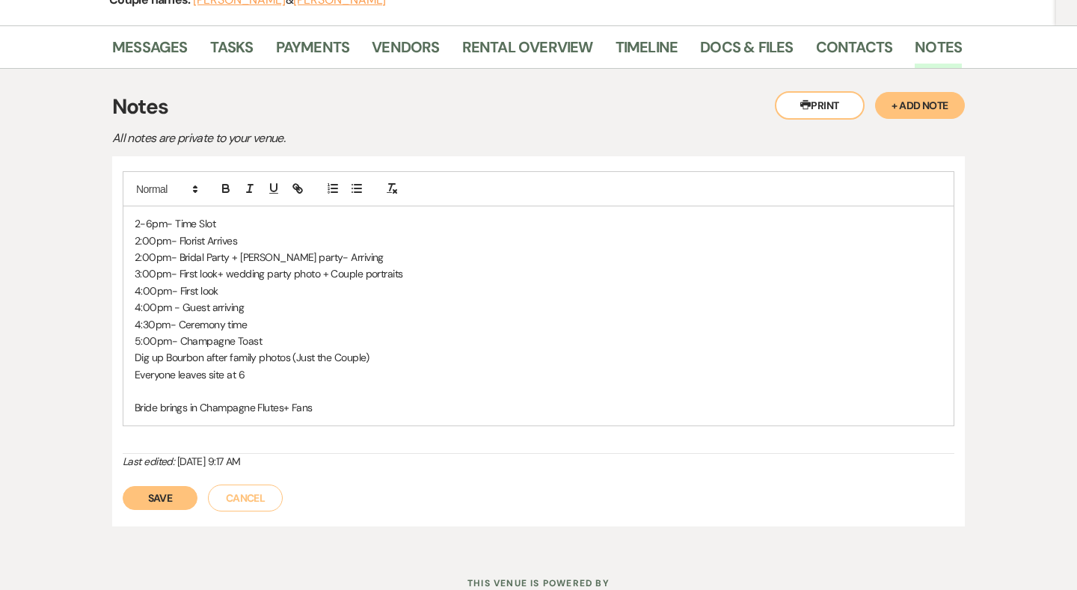
click at [239, 387] on p at bounding box center [539, 391] width 808 height 16
click at [260, 372] on p "Everyone leaves site at 6" at bounding box center [539, 374] width 808 height 16
click at [427, 352] on p "Dig up Bourbon after family photos (Just the Couple)" at bounding box center [539, 357] width 808 height 16
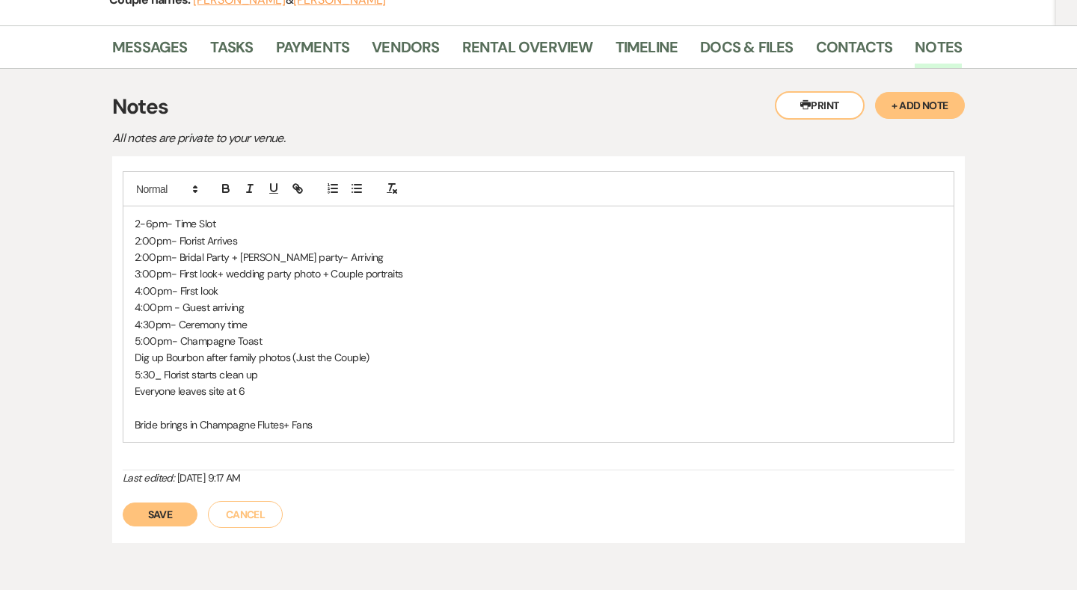
click at [173, 510] on button "Save" at bounding box center [160, 515] width 75 height 24
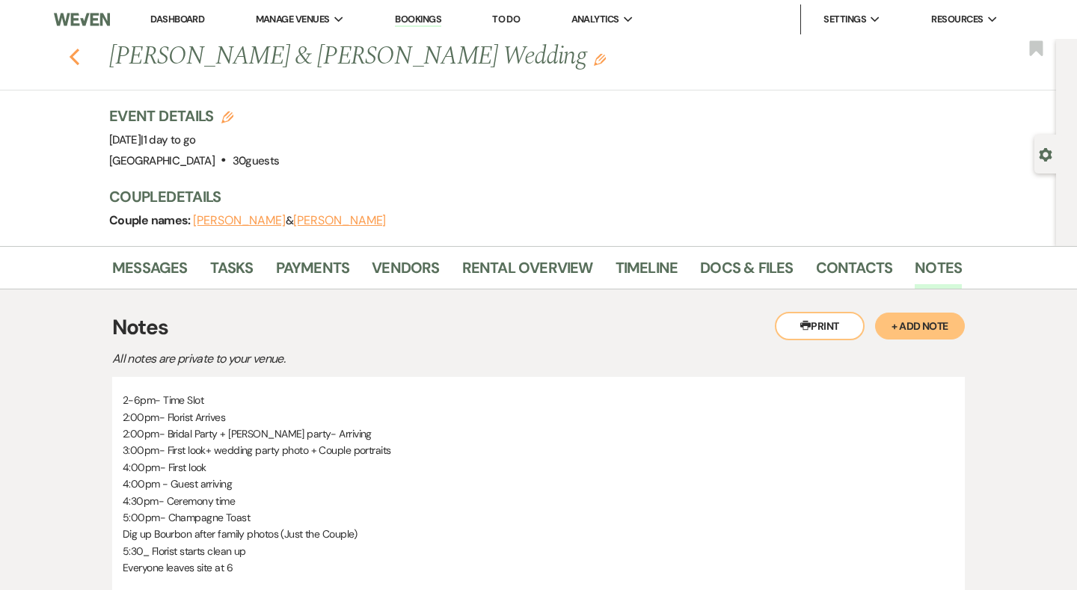
scroll to position [0, 0]
click at [70, 59] on icon "Previous" at bounding box center [74, 57] width 11 height 18
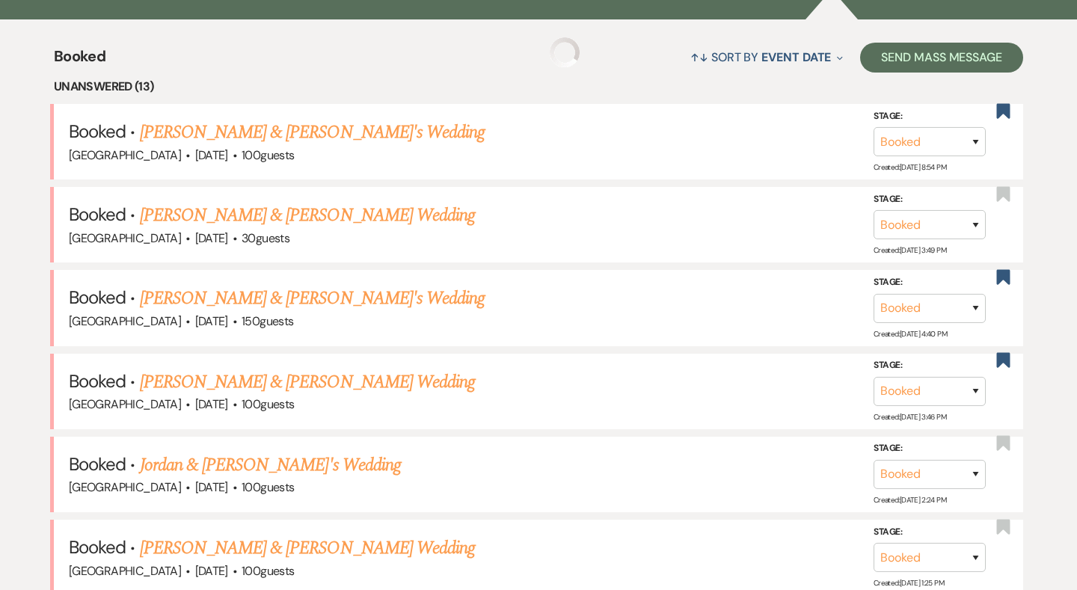
scroll to position [556, 0]
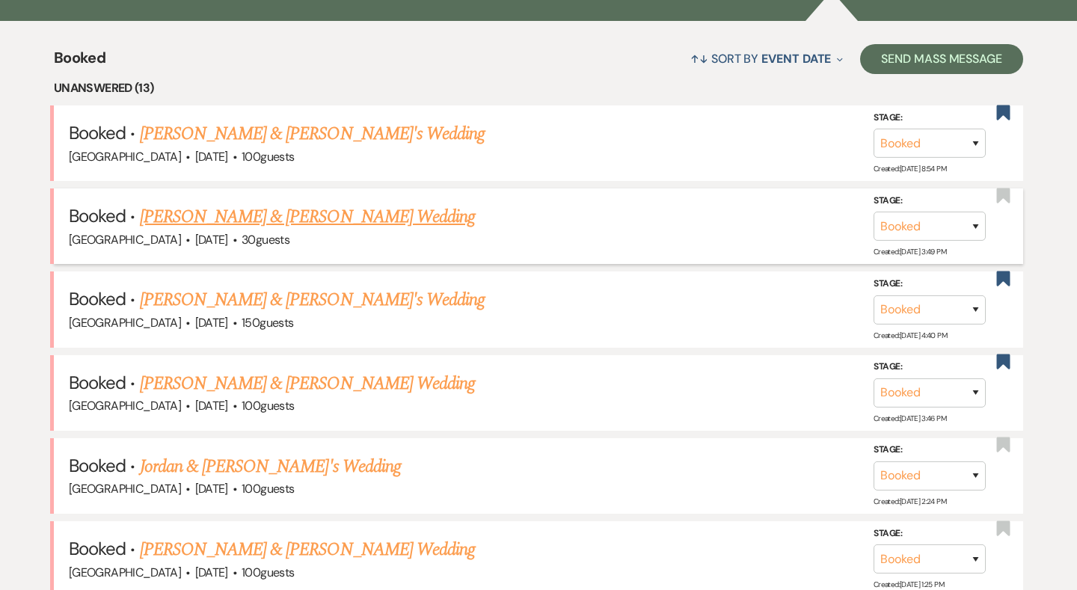
click at [255, 211] on link "Austin Chunn & Katie Quinn's Wedding" at bounding box center [307, 216] width 335 height 27
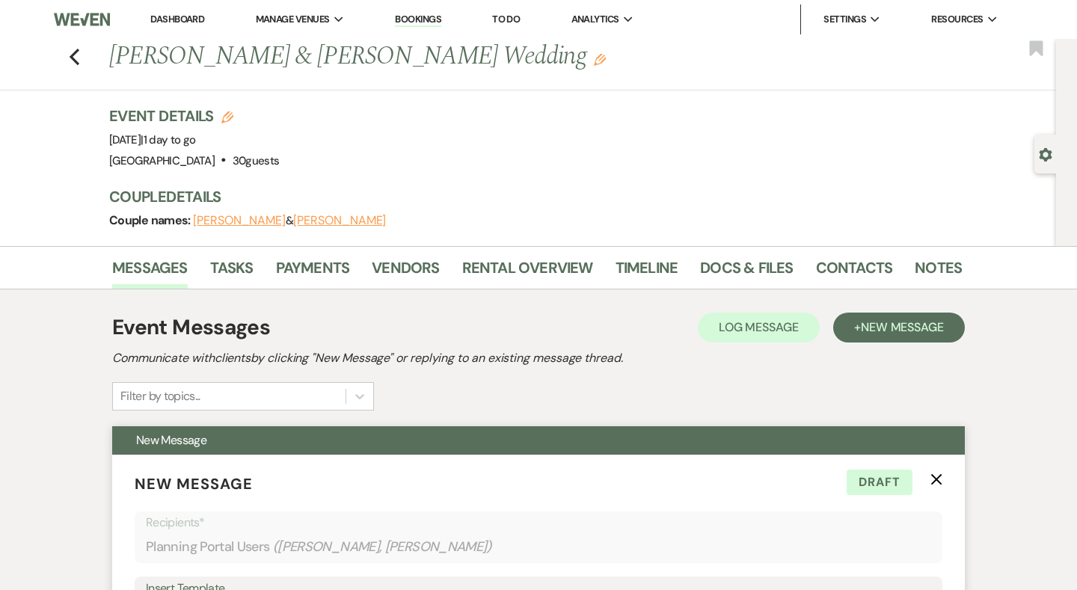
click at [936, 479] on use "button" at bounding box center [936, 479] width 11 height 11
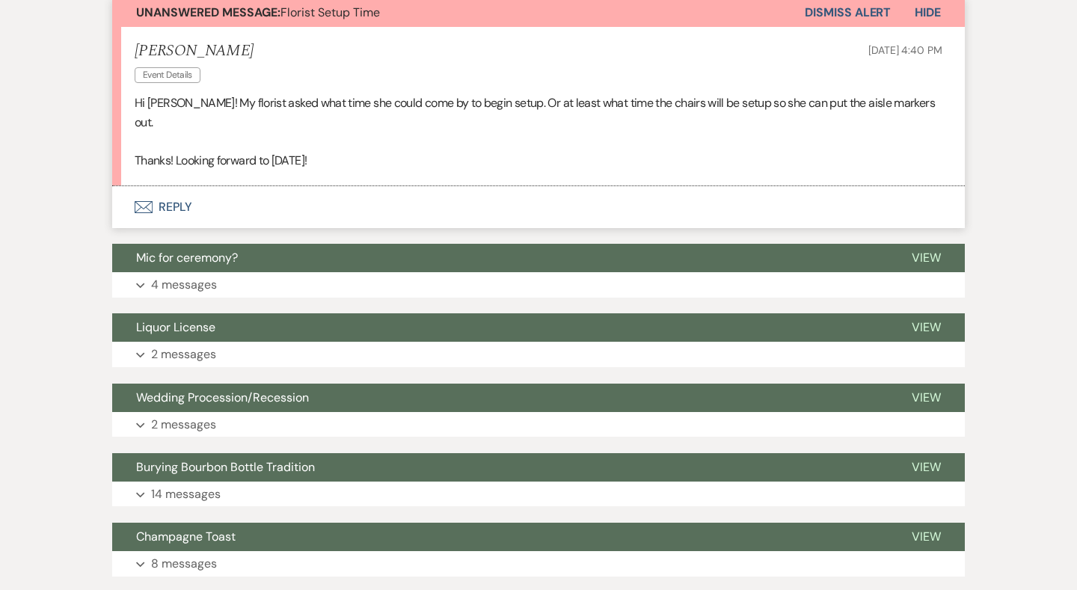
scroll to position [429, 0]
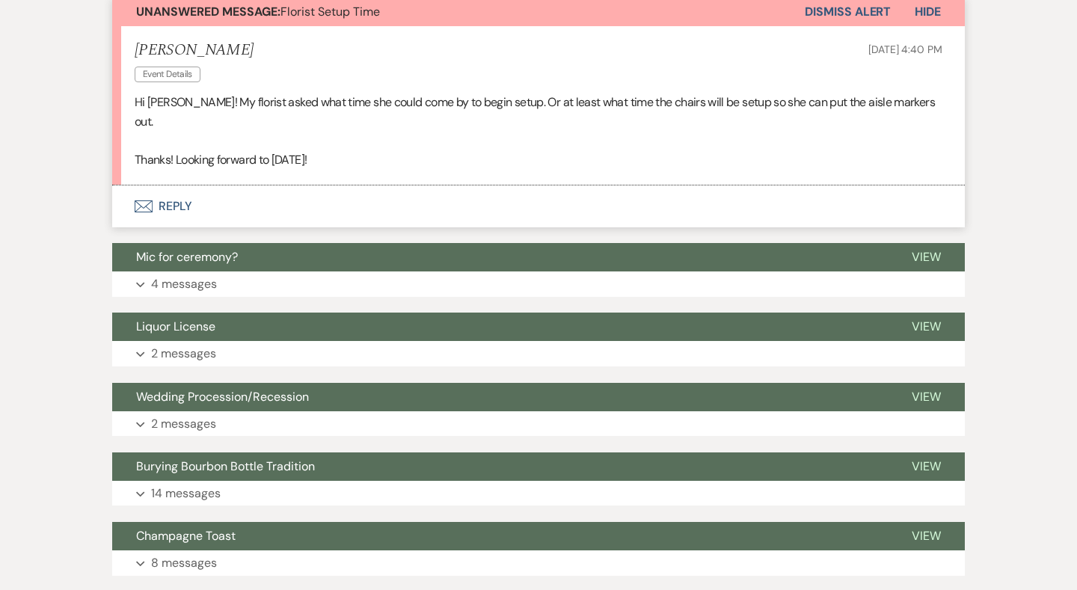
click at [164, 185] on button "Envelope Reply" at bounding box center [538, 206] width 853 height 42
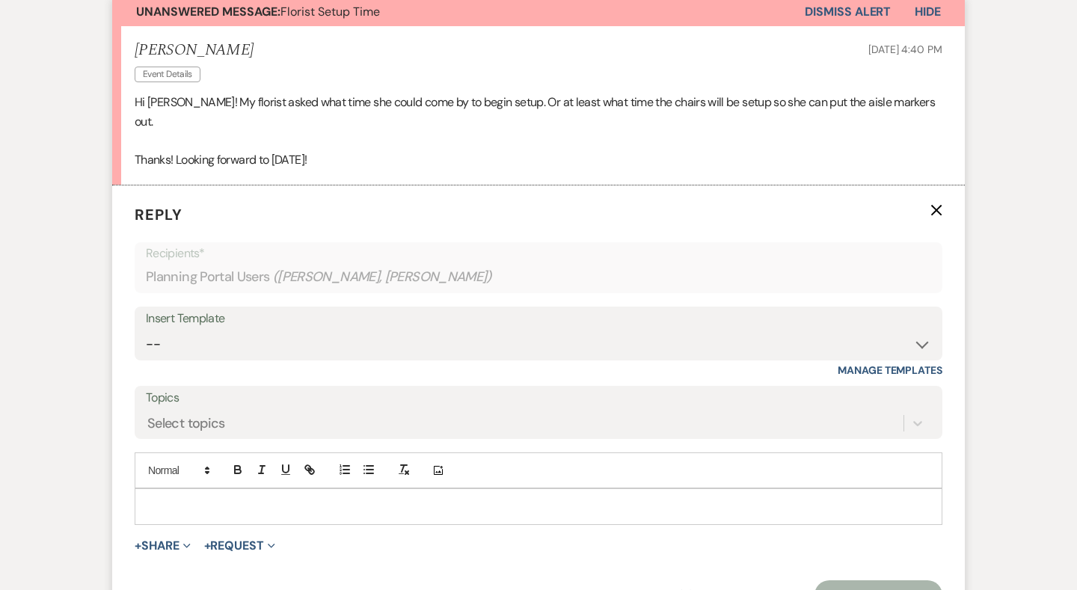
scroll to position [517, 0]
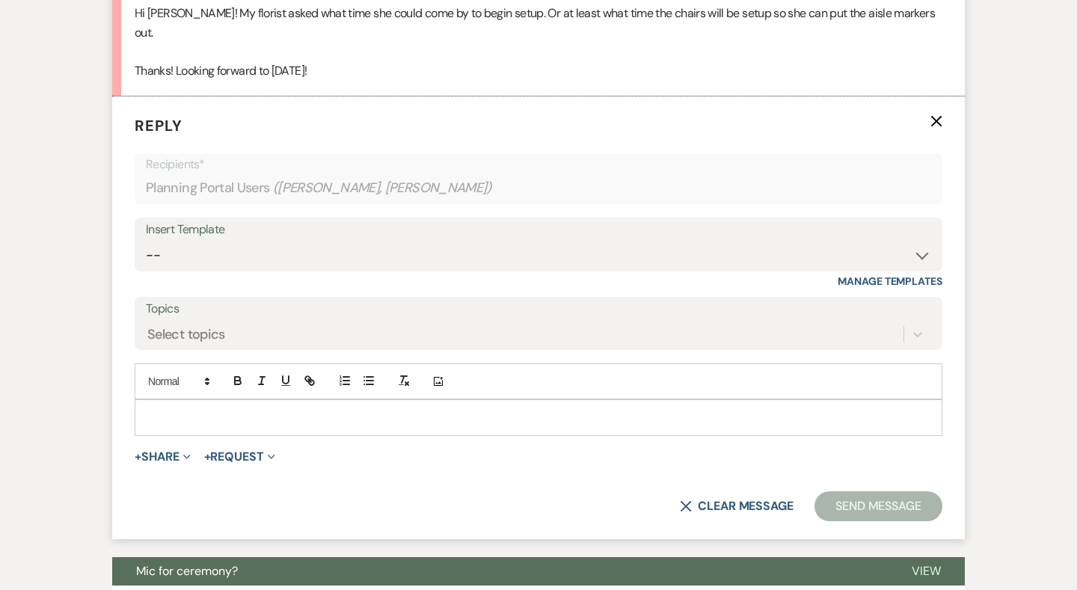
click at [234, 400] on div at bounding box center [538, 417] width 806 height 34
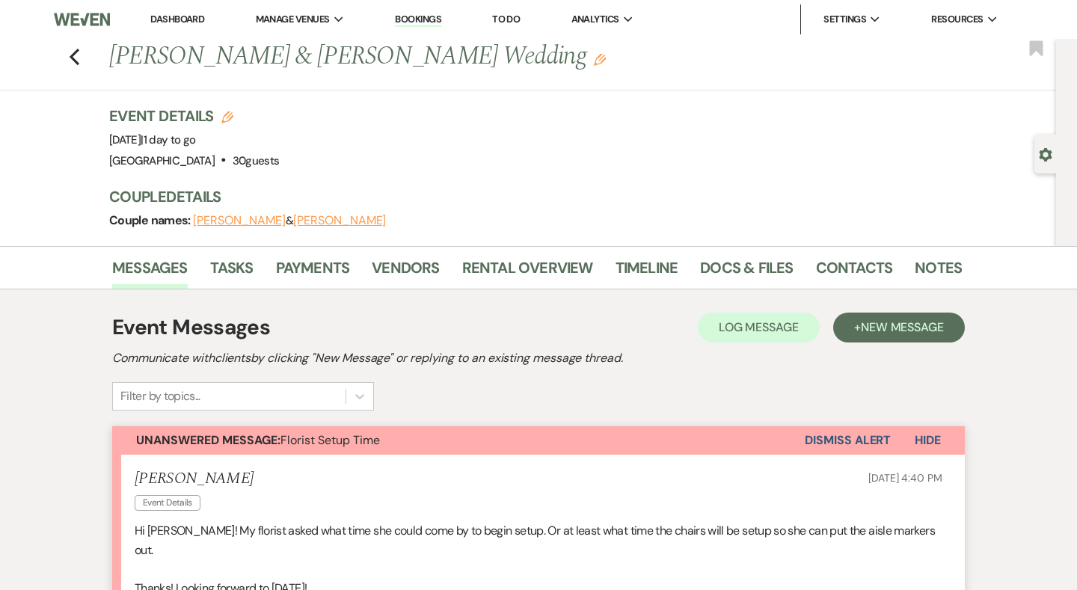
scroll to position [0, 0]
click at [938, 263] on link "Notes" at bounding box center [938, 272] width 47 height 33
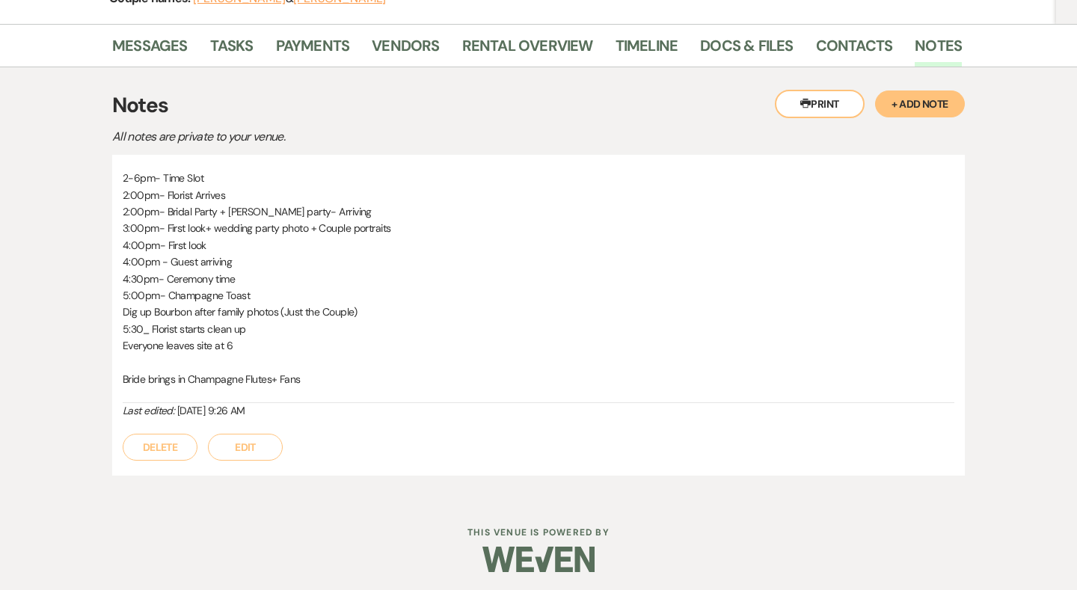
scroll to position [221, 0]
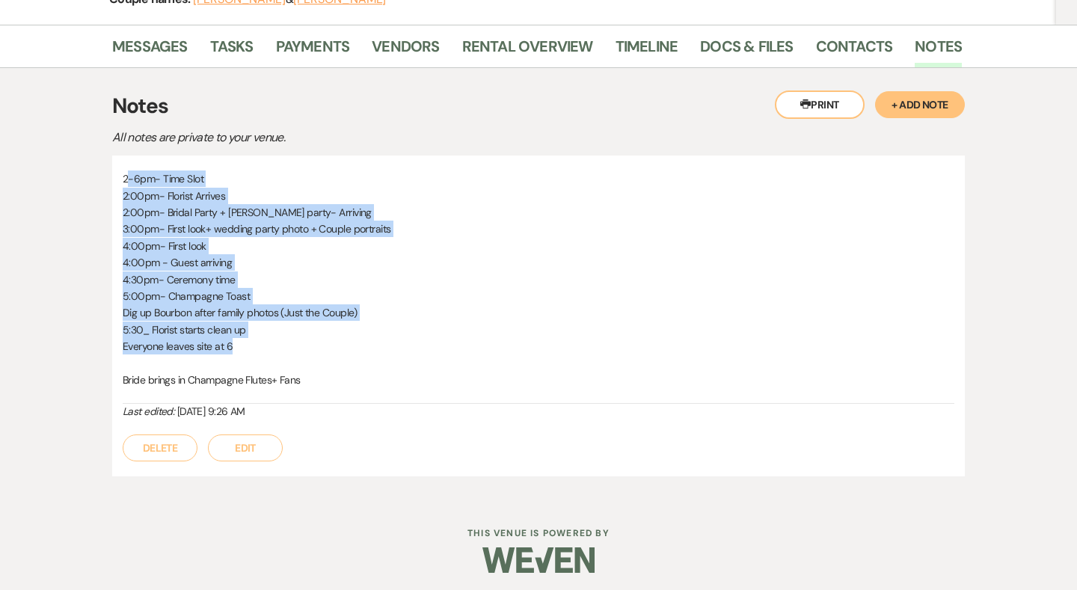
drag, startPoint x: 277, startPoint y: 348, endPoint x: 126, endPoint y: 178, distance: 226.7
click at [126, 178] on div "2-6pm- Time Slot 2:00pm- Florist Arrives 2:00pm- Bridal Party + Grooms party- A…" at bounding box center [539, 287] width 832 height 233
click at [126, 178] on p "2-6pm- Time Slot" at bounding box center [539, 179] width 832 height 16
drag, startPoint x: 276, startPoint y: 343, endPoint x: 111, endPoint y: 174, distance: 235.9
click at [111, 174] on div "Messages Tasks Payments Vendors Rental Overview Timeline Docs & Files Contacts …" at bounding box center [538, 262] width 1077 height 475
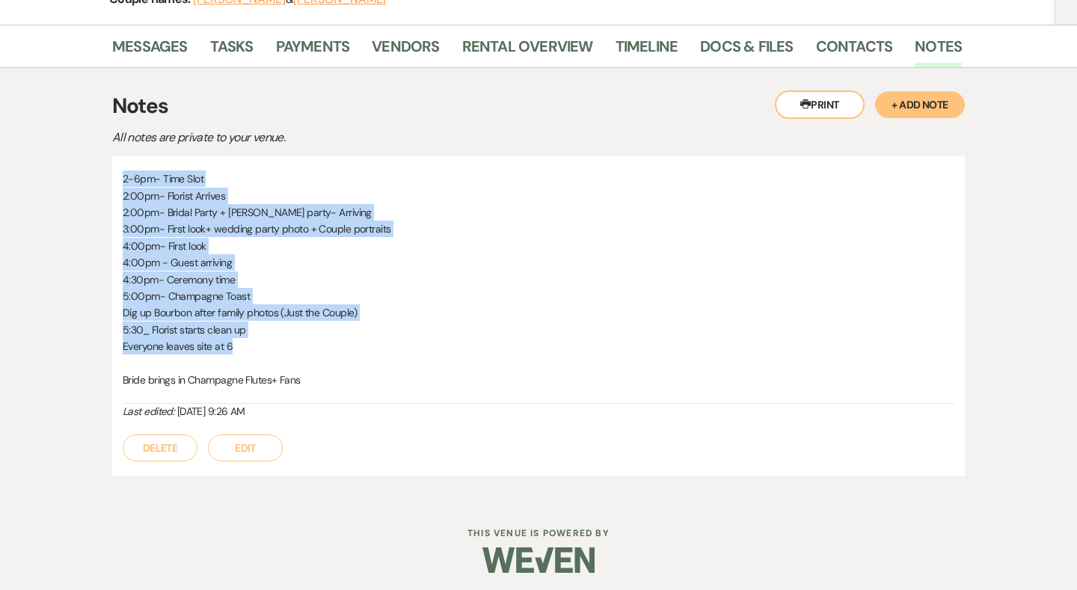
copy div "2-6pm- Time Slot 2:00pm- Florist Arrives 2:00pm- Bridal Party + Grooms party- A…"
click at [145, 43] on link "Messages" at bounding box center [150, 50] width 76 height 33
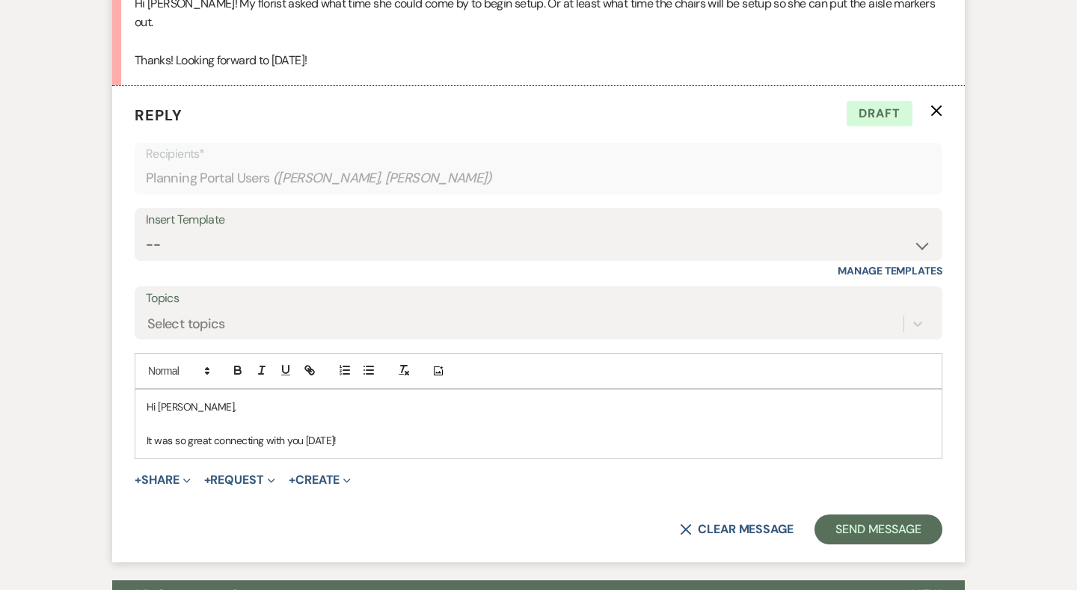
scroll to position [1330, 0]
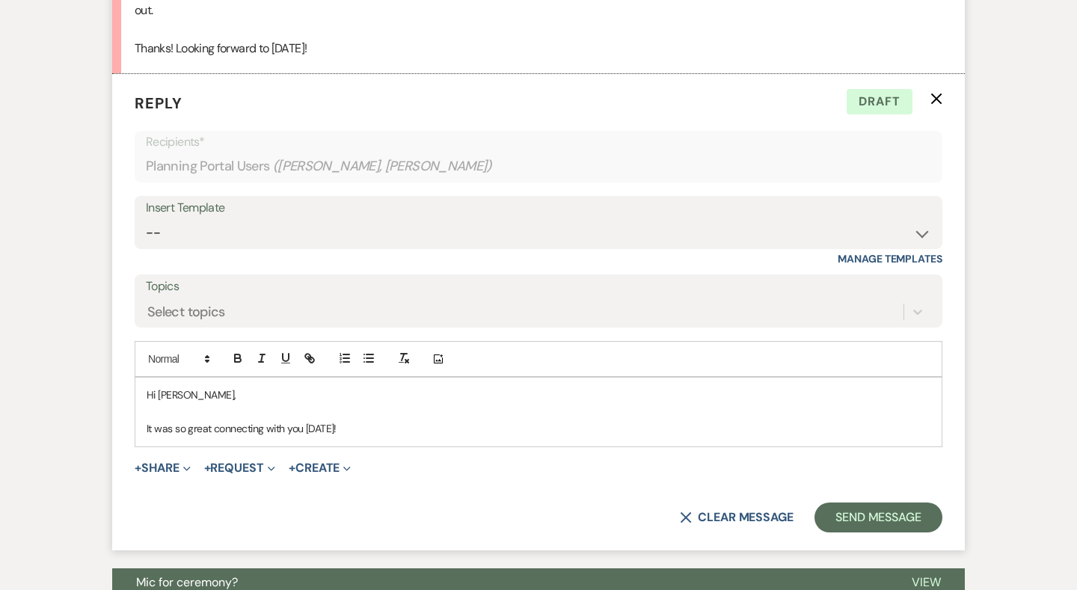
click at [357, 420] on p "It was so great connecting with you today!" at bounding box center [539, 428] width 784 height 16
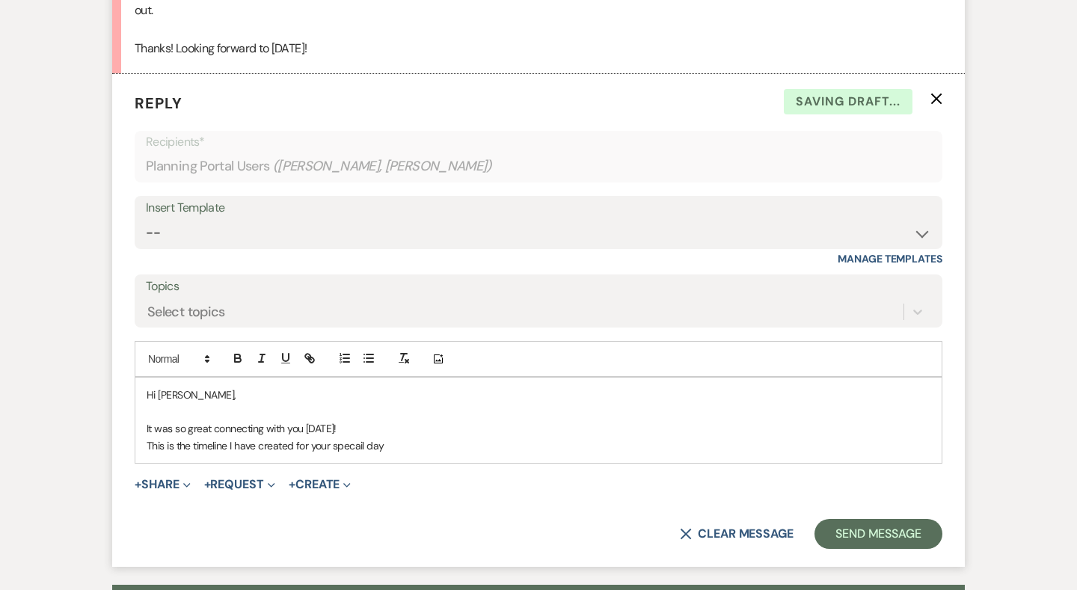
click at [351, 437] on p "This is the timeline I have created for your specail day" at bounding box center [539, 445] width 784 height 16
click at [455, 437] on p "This is the timeline I have created for your special day" at bounding box center [539, 445] width 784 height 16
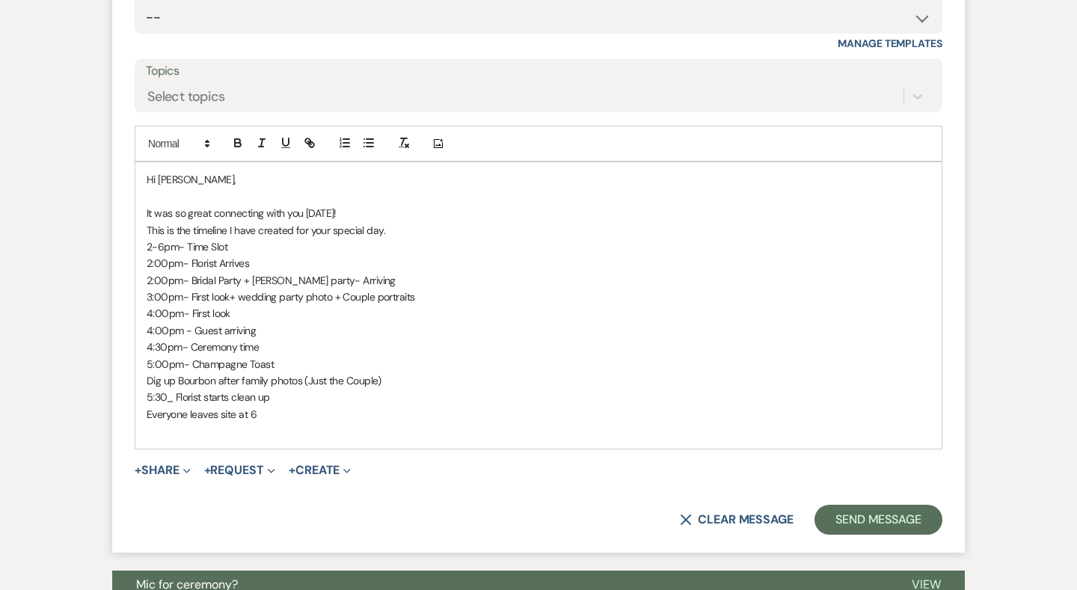
scroll to position [1581, 0]
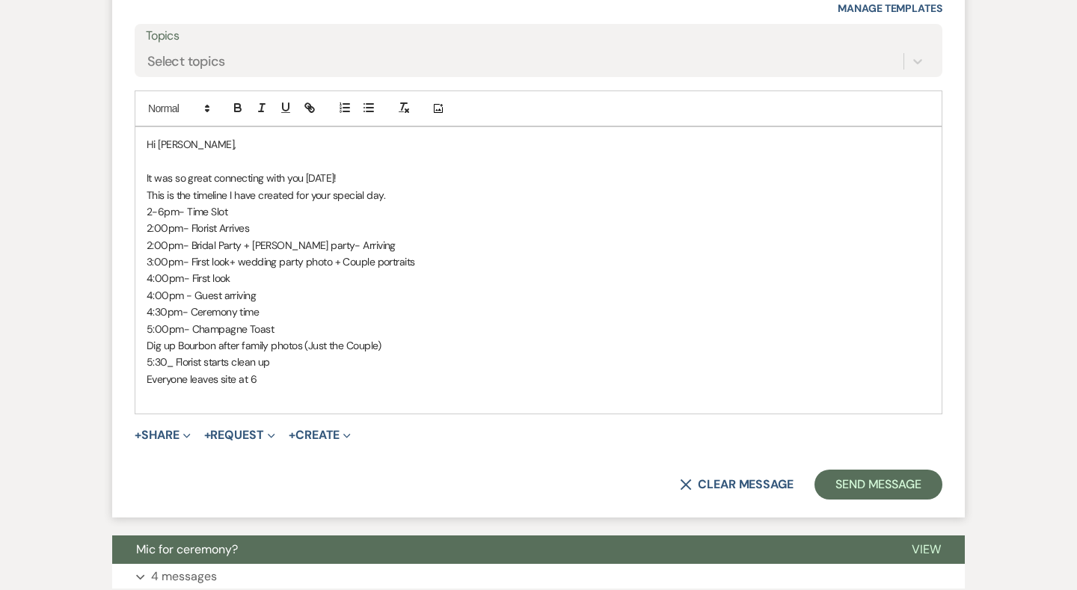
click at [144, 183] on div "Hi Katie, It was so great connecting with you today! This is the timeline I hav…" at bounding box center [538, 270] width 806 height 286
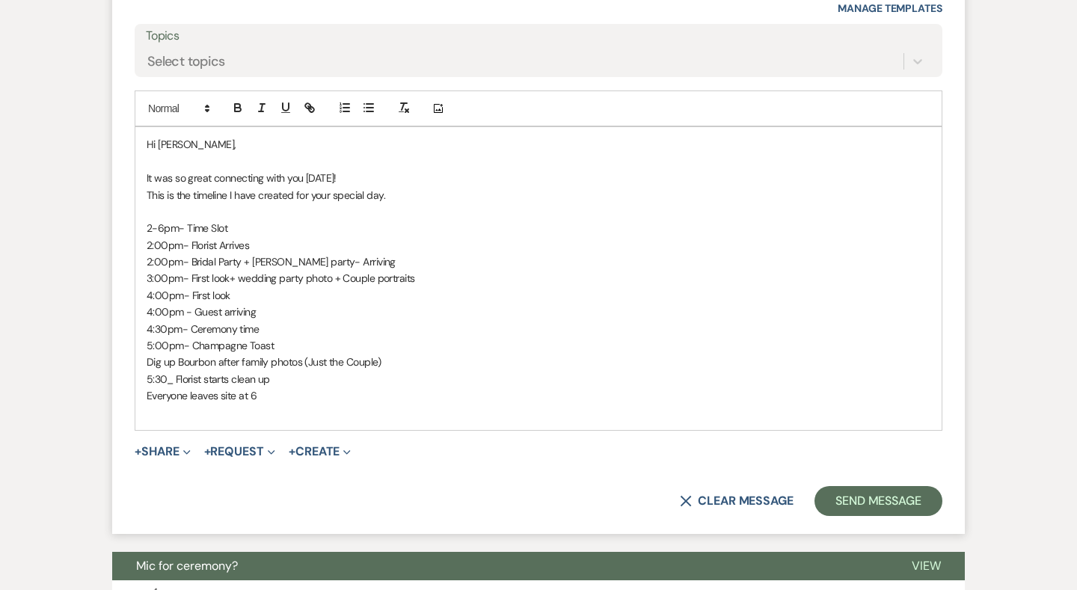
click at [255, 405] on p at bounding box center [539, 413] width 784 height 16
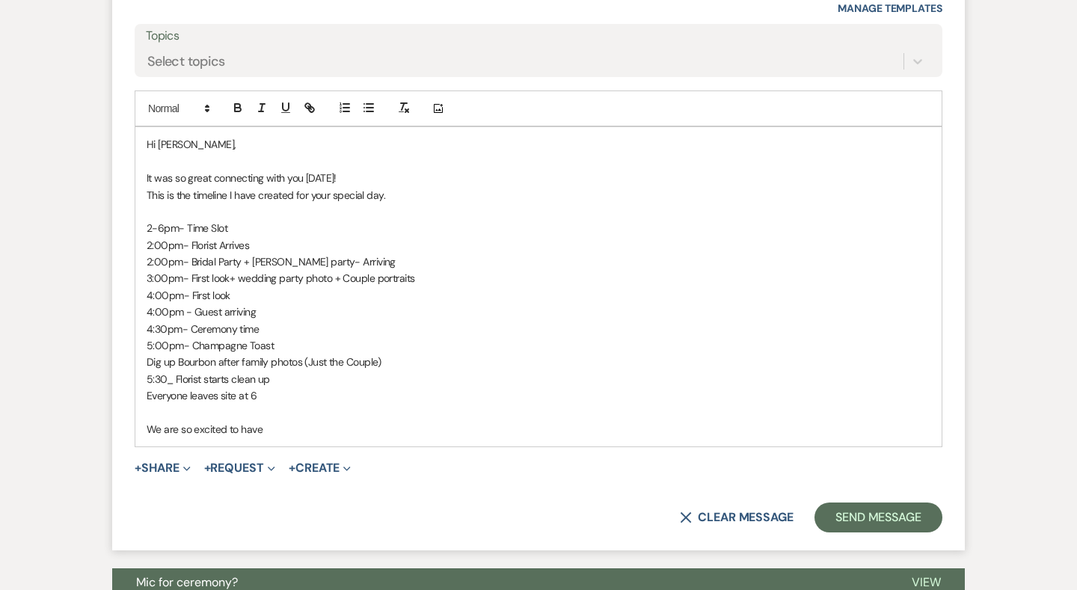
click at [272, 421] on p "We are so excited to have" at bounding box center [539, 429] width 784 height 16
drag, startPoint x: 272, startPoint y: 392, endPoint x: 138, endPoint y: 387, distance: 134.7
click at [138, 387] on div "Hi Katie, It was so great connecting with you today! This is the timeline I hav…" at bounding box center [538, 286] width 806 height 319
click at [289, 405] on div "Hi Katie, It was so great connecting with you today! This is the timeline I hav…" at bounding box center [538, 286] width 806 height 319
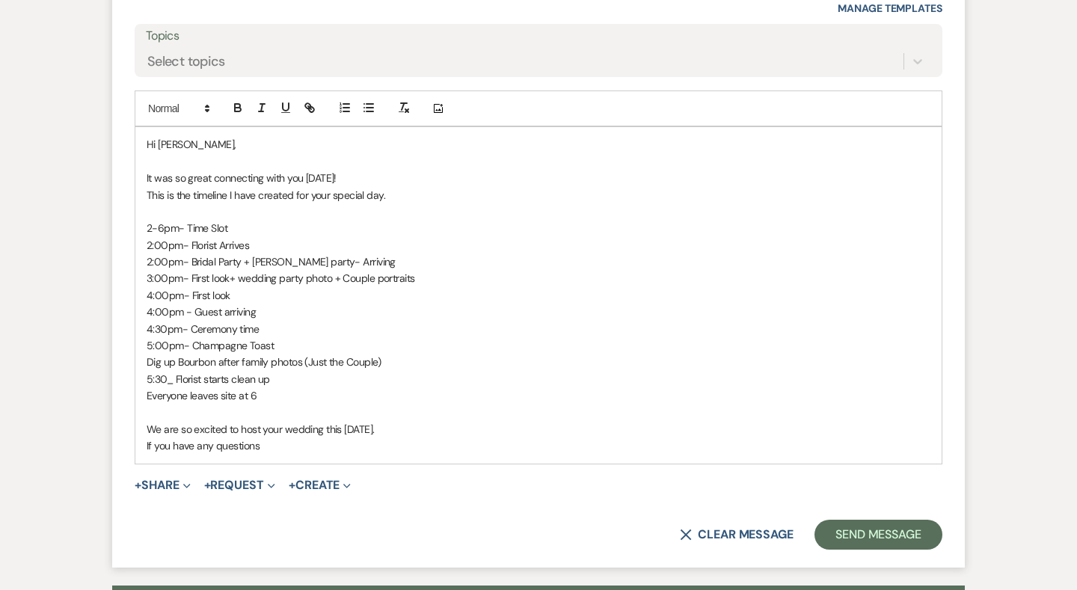
click at [312, 421] on p "We are so excited to host your wedding this coming Friday." at bounding box center [539, 429] width 784 height 16
click at [274, 437] on p "If you have any questions" at bounding box center [539, 445] width 784 height 16
drag, startPoint x: 427, startPoint y: 408, endPoint x: 358, endPoint y: 408, distance: 68.8
click at [358, 437] on p "If you have any questions, please let me know if you have" at bounding box center [539, 445] width 784 height 16
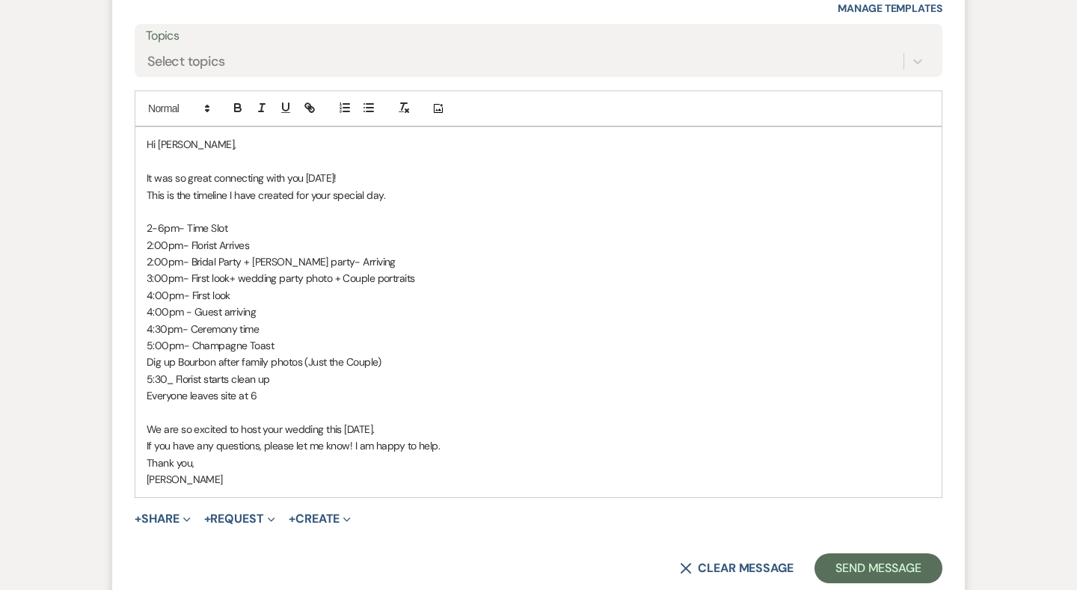
click at [298, 437] on p "If you have any questions, please let me know! I am happy to help." at bounding box center [539, 445] width 784 height 16
click at [472, 437] on p "If you have any questions, please let me know! I am happy to help." at bounding box center [539, 445] width 784 height 16
click at [434, 455] on p "Thank you," at bounding box center [539, 463] width 784 height 16
click at [452, 437] on p "If you have any questions, please let me know! I am happy to help." at bounding box center [539, 445] width 784 height 16
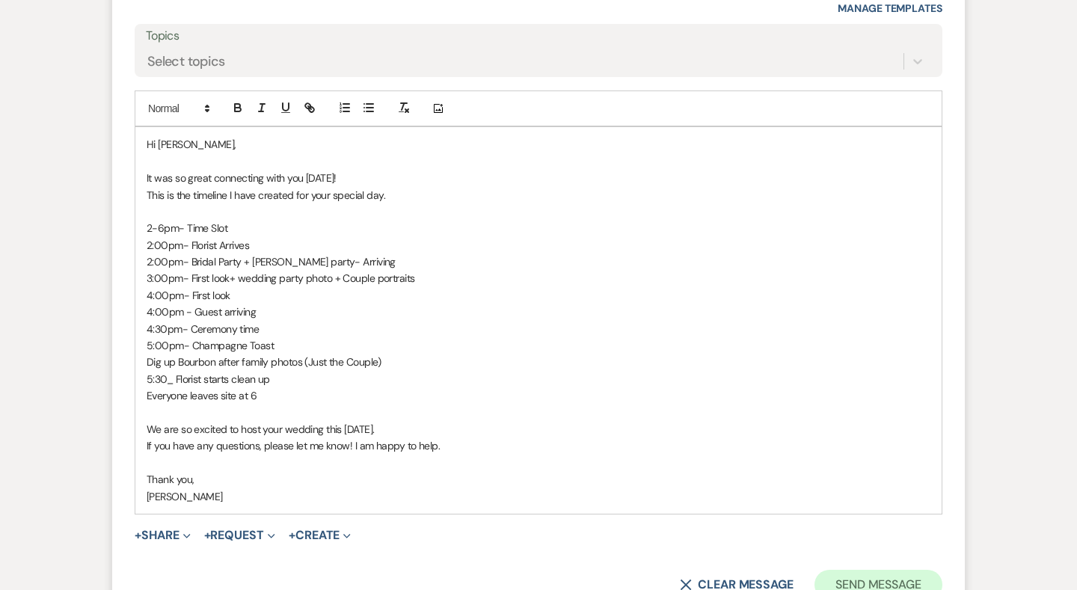
click at [855, 570] on button "Send Message" at bounding box center [878, 585] width 128 height 30
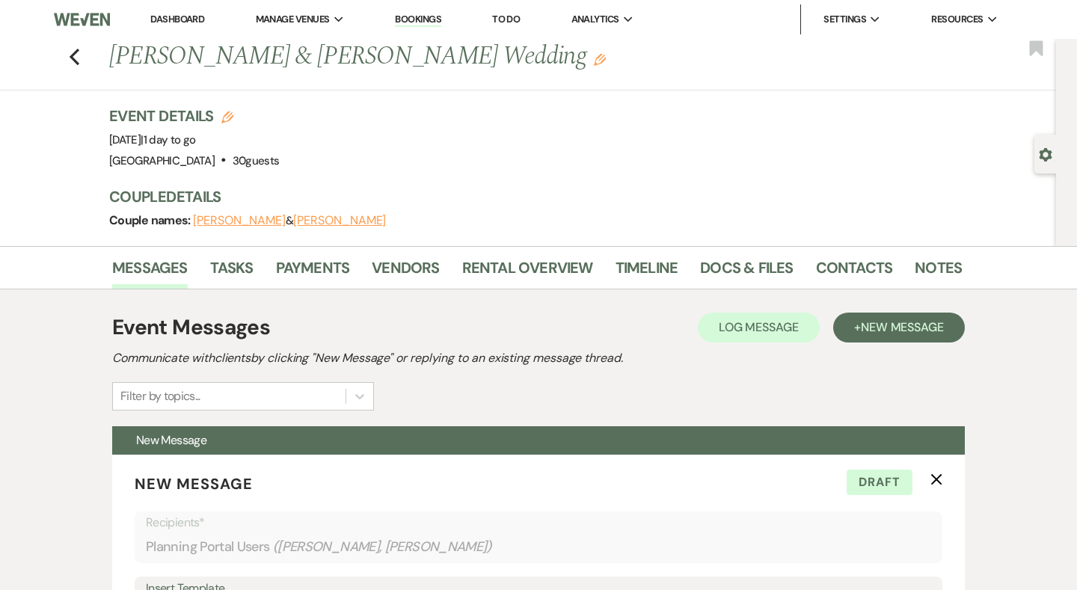
scroll to position [0, 0]
click at [76, 54] on use "button" at bounding box center [75, 57] width 10 height 16
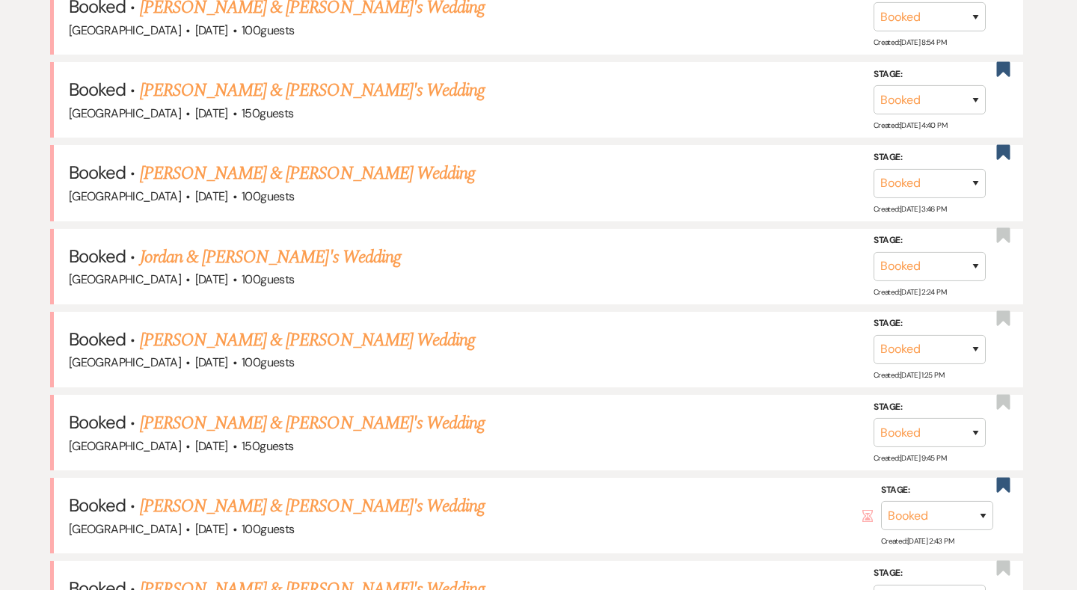
scroll to position [682, 0]
click at [286, 16] on link "Amanda Fletcher & Fiance's Wedding" at bounding box center [312, 8] width 345 height 27
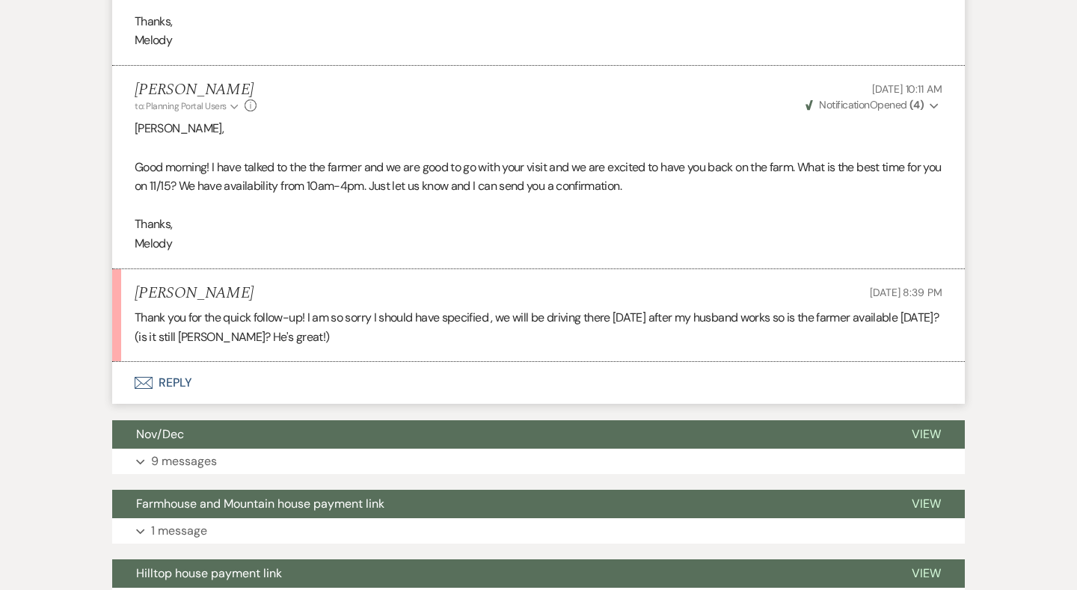
scroll to position [953, 0]
drag, startPoint x: 144, startPoint y: 322, endPoint x: 182, endPoint y: 322, distance: 38.1
click at [147, 322] on p "Thank you for the quick follow-up! I am so sorry I should have specified , we w…" at bounding box center [539, 328] width 808 height 38
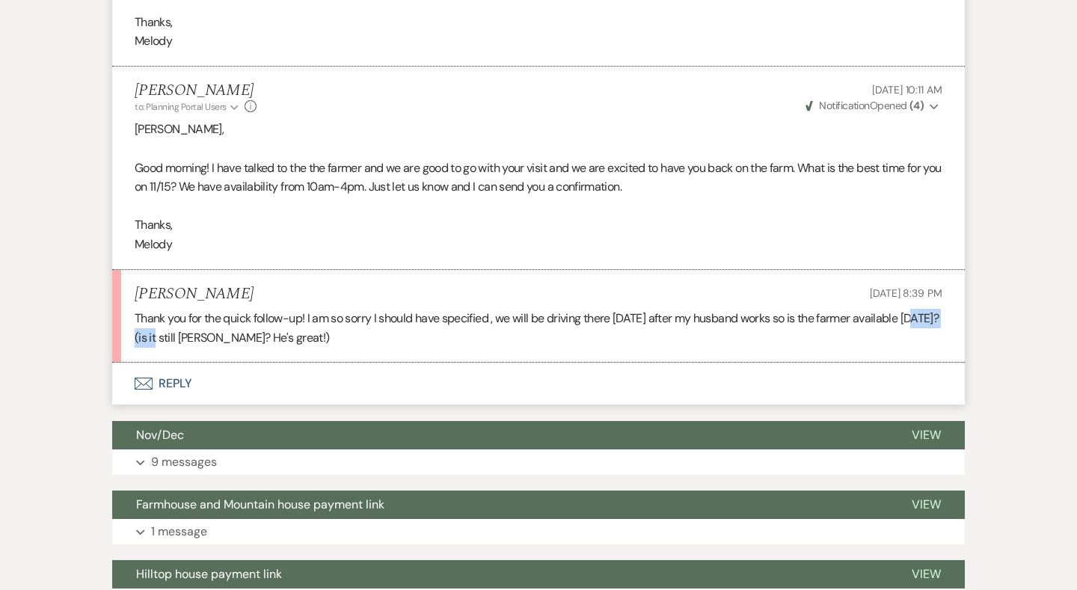
drag, startPoint x: 203, startPoint y: 320, endPoint x: 126, endPoint y: 322, distance: 76.3
click at [126, 322] on li "Amanda Fletcher Aug 19, 2025, 8:39 PM Thank you for the quick follow-up! I am s…" at bounding box center [538, 316] width 853 height 93
drag, startPoint x: 171, startPoint y: 317, endPoint x: 198, endPoint y: 317, distance: 27.7
click at [198, 317] on p "Thank you for the quick follow-up! I am so sorry I should have specified , we w…" at bounding box center [539, 328] width 808 height 38
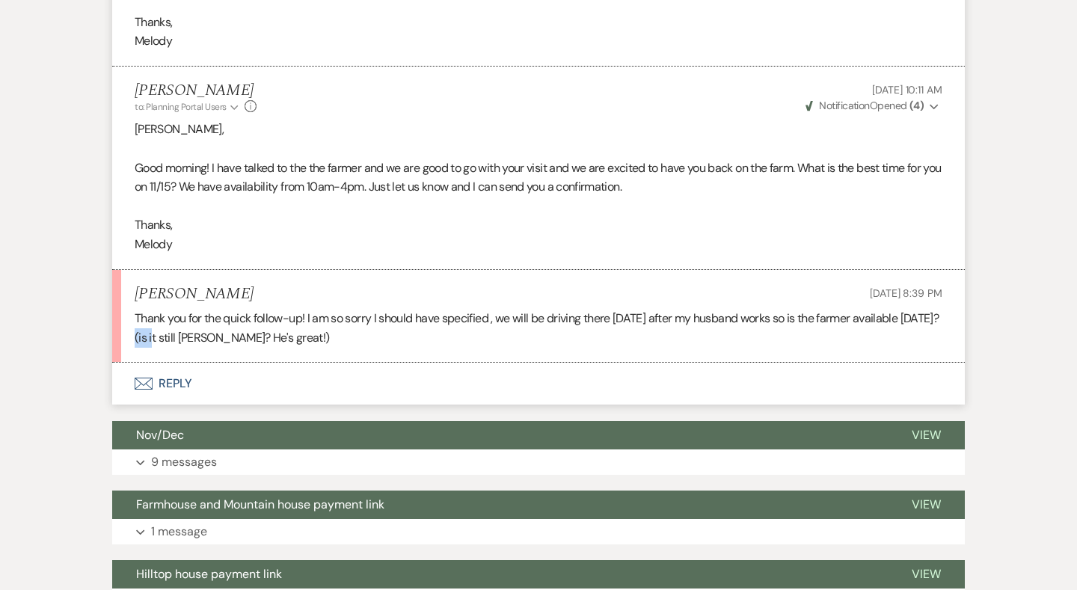
click at [198, 317] on p "Thank you for the quick follow-up! I am so sorry I should have specified , we w…" at bounding box center [539, 328] width 808 height 38
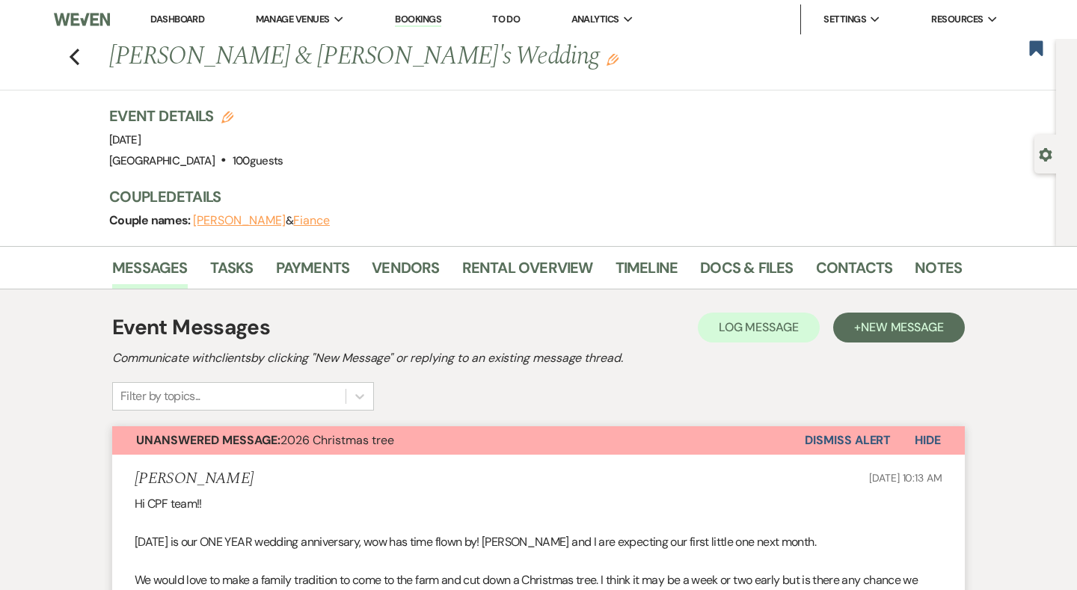
scroll to position [0, 0]
click at [71, 54] on icon "Previous" at bounding box center [74, 57] width 11 height 18
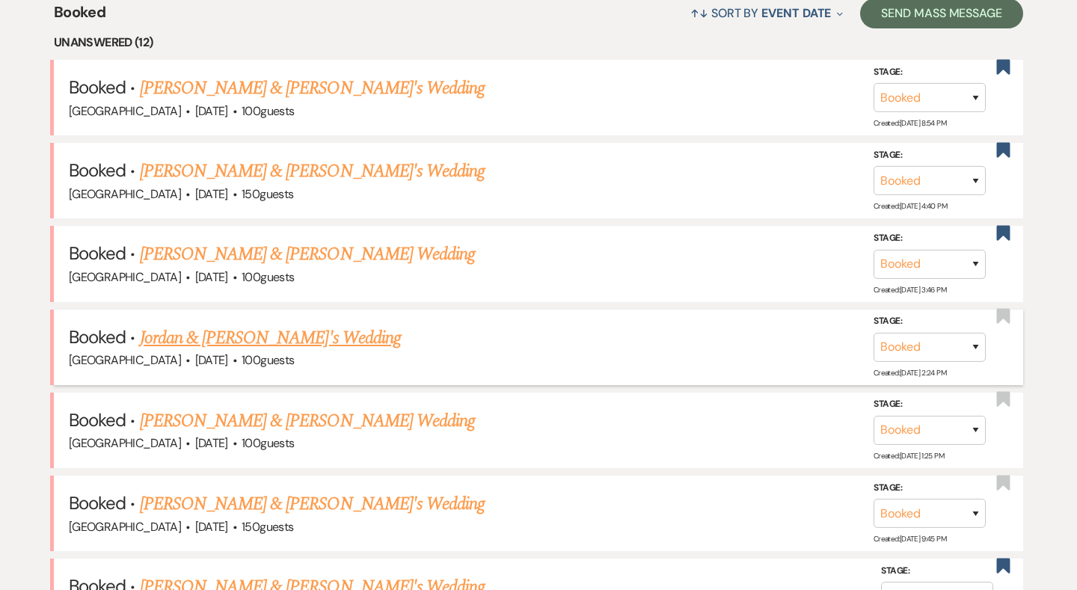
scroll to position [584, 0]
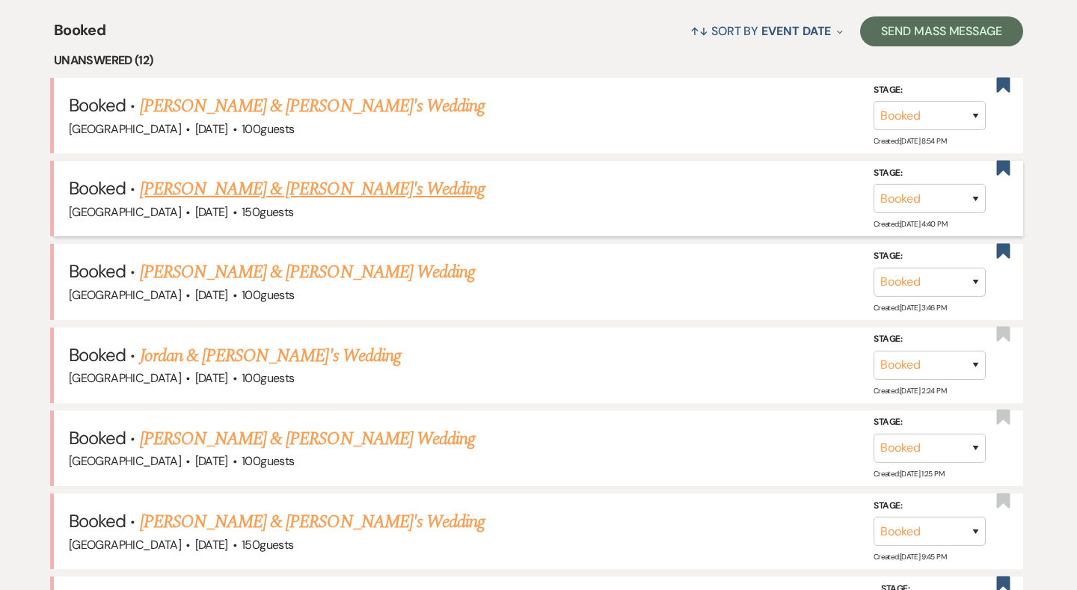
click at [271, 191] on link "Brooke Ferraro & Fiance's Wedding" at bounding box center [312, 189] width 345 height 27
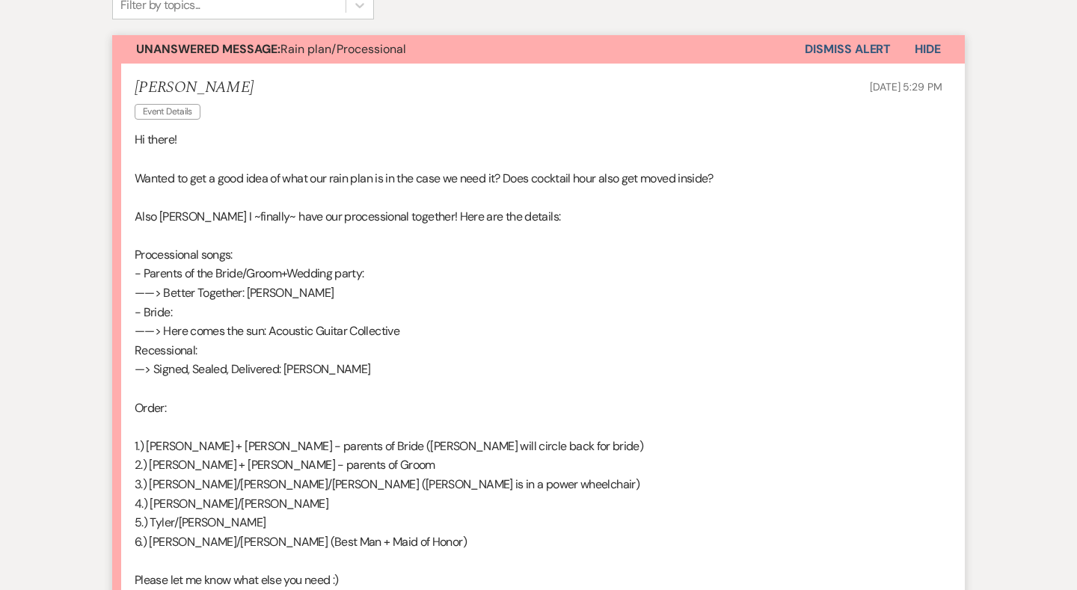
scroll to position [417, 0]
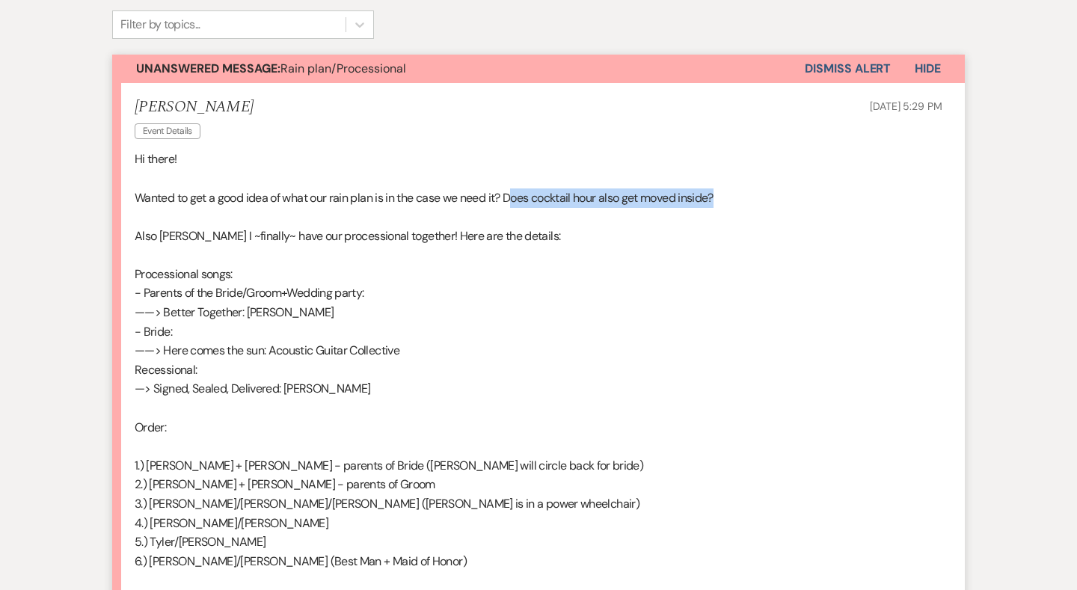
drag, startPoint x: 517, startPoint y: 192, endPoint x: 734, endPoint y: 202, distance: 217.8
click at [734, 202] on p "Wanted to get a good idea of what our rain plan is in the case we need it? Does…" at bounding box center [539, 197] width 808 height 19
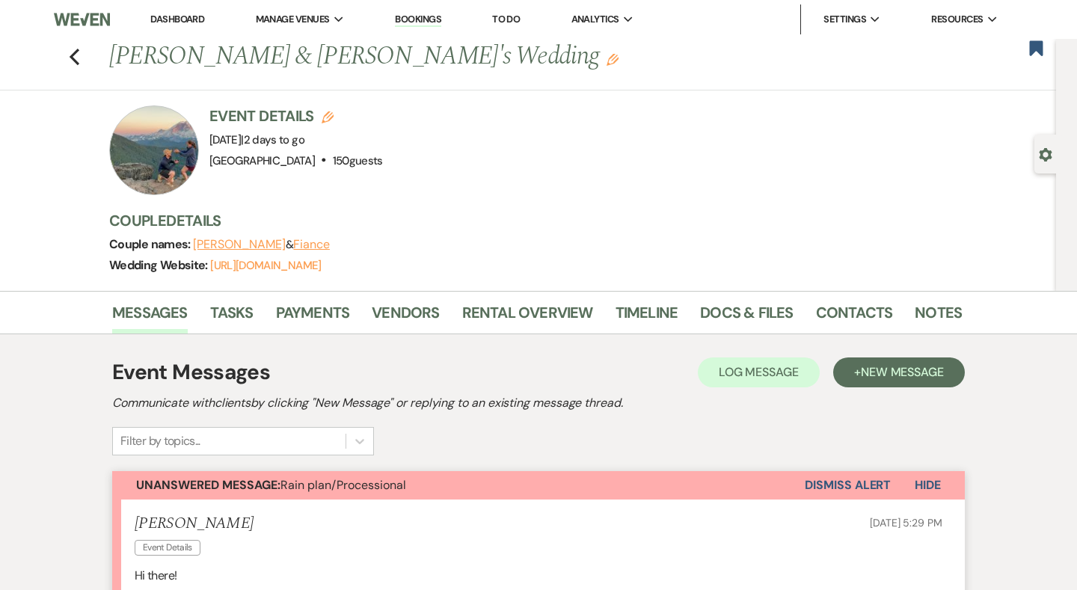
scroll to position [0, 0]
click at [313, 308] on link "Payments" at bounding box center [313, 317] width 74 height 33
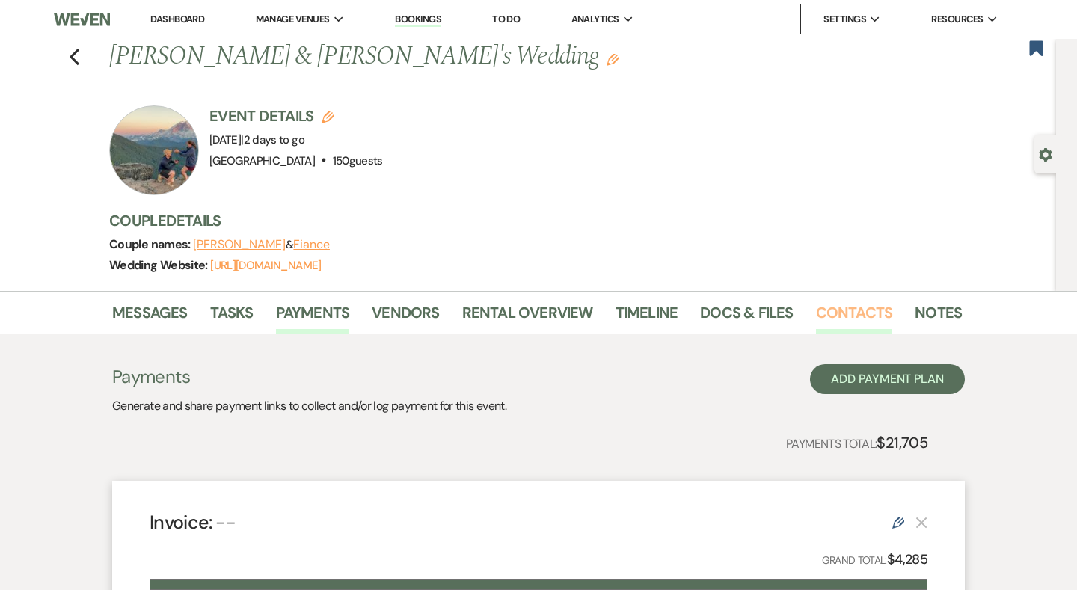
click at [854, 325] on link "Contacts" at bounding box center [854, 317] width 77 height 33
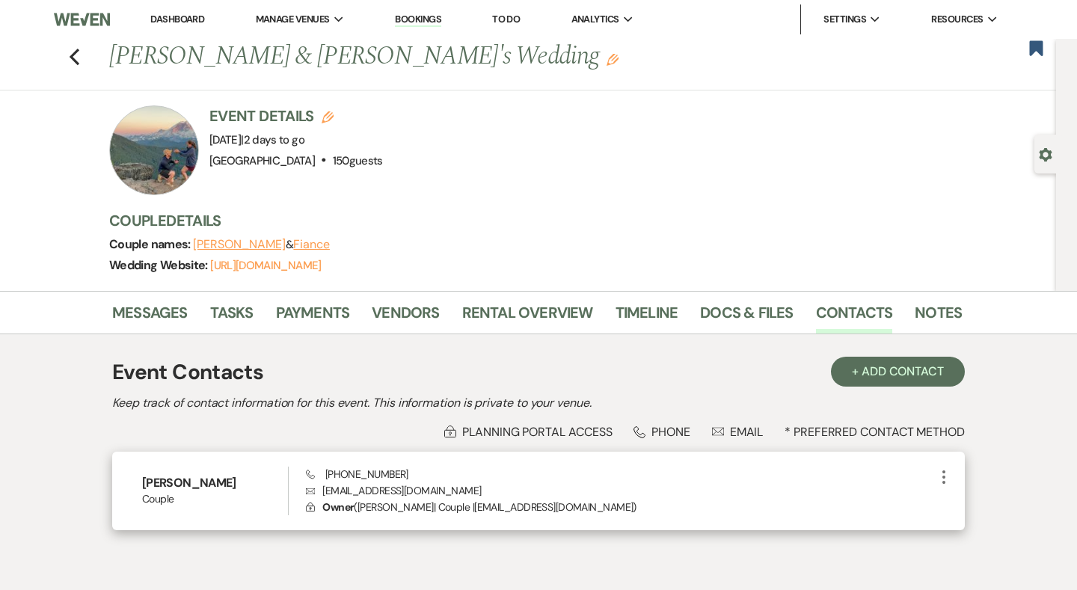
drag, startPoint x: 444, startPoint y: 473, endPoint x: 328, endPoint y: 474, distance: 115.9
click at [328, 474] on div "Phone +1 (203) 994-2969 Envelope Brookeferraro@me.com Lock Owner ( Brooke Ferra…" at bounding box center [620, 491] width 629 height 49
copy span "1 (203) 994-2969"
click at [590, 470] on div "Phone +1 (203) 994-2969 Envelope Brookeferraro@me.com Lock Owner ( Brooke Ferra…" at bounding box center [620, 491] width 629 height 49
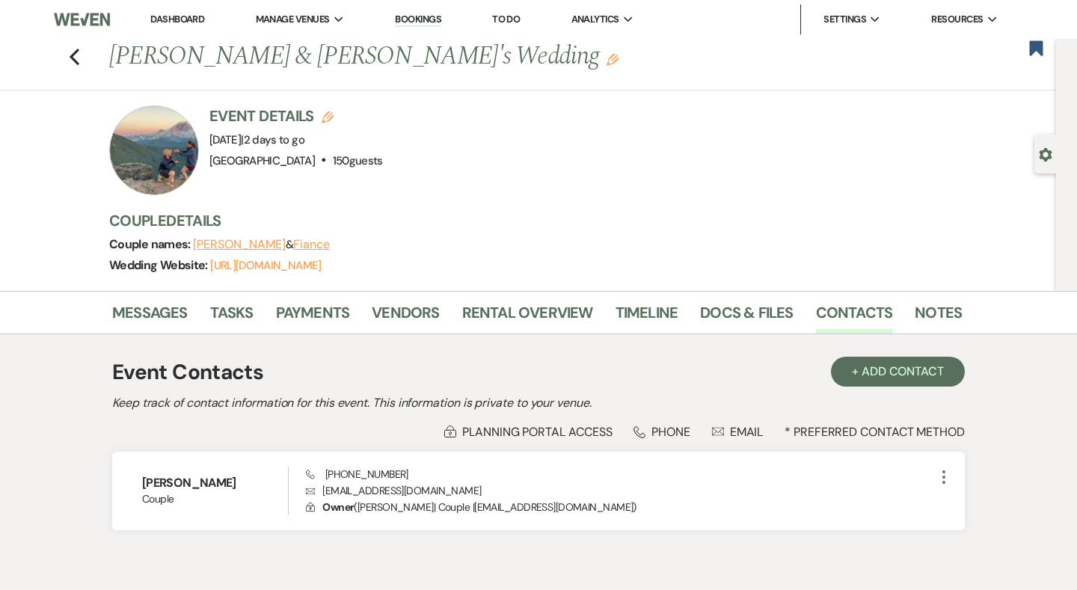
click at [168, 333] on div "Messages Tasks Payments Vendors Rental Overview Timeline Docs & Files Contacts …" at bounding box center [538, 429] width 1077 height 276
click at [160, 311] on link "Messages" at bounding box center [150, 317] width 76 height 33
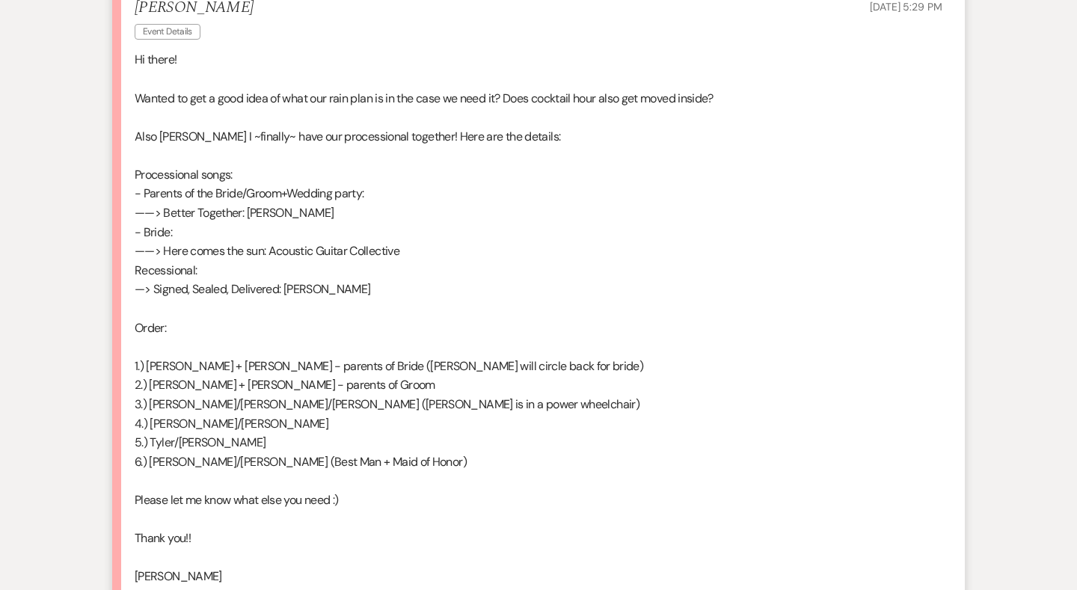
scroll to position [515, 0]
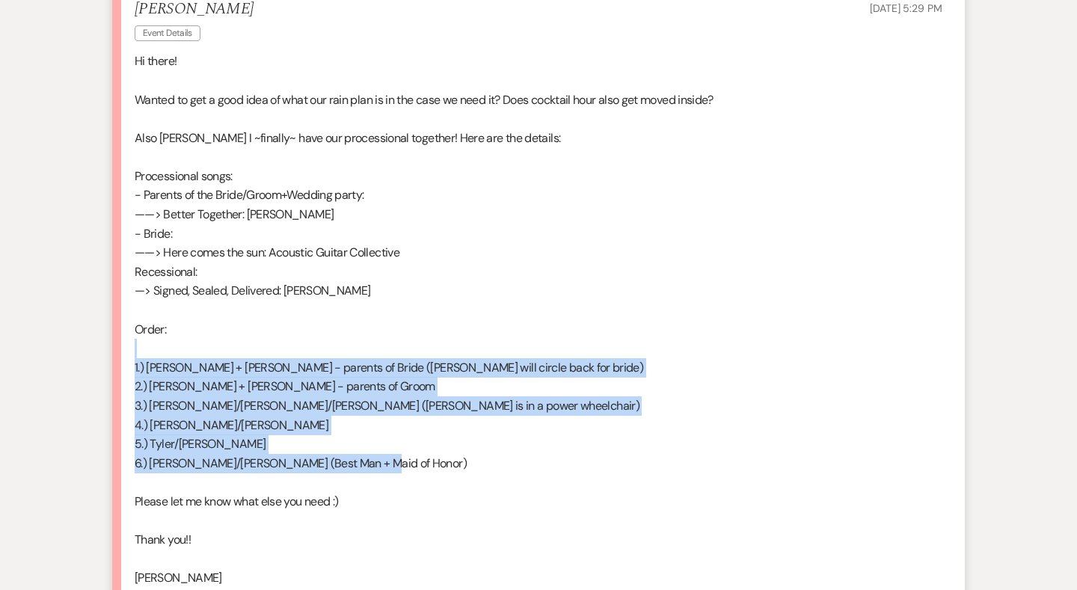
drag, startPoint x: 431, startPoint y: 461, endPoint x: 131, endPoint y: 345, distance: 321.5
click at [131, 345] on li "Brooke Ferraro Event Details Aug 19, 2025, 5:29 PM Hi there! Wanted to get a go…" at bounding box center [538, 303] width 853 height 637
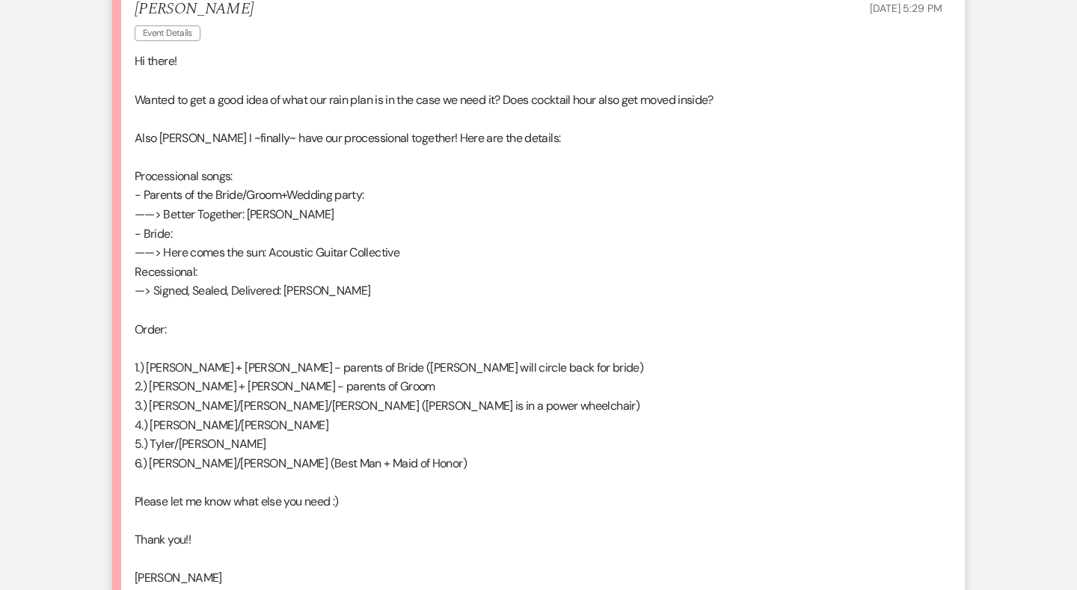
click at [221, 302] on p at bounding box center [539, 310] width 808 height 19
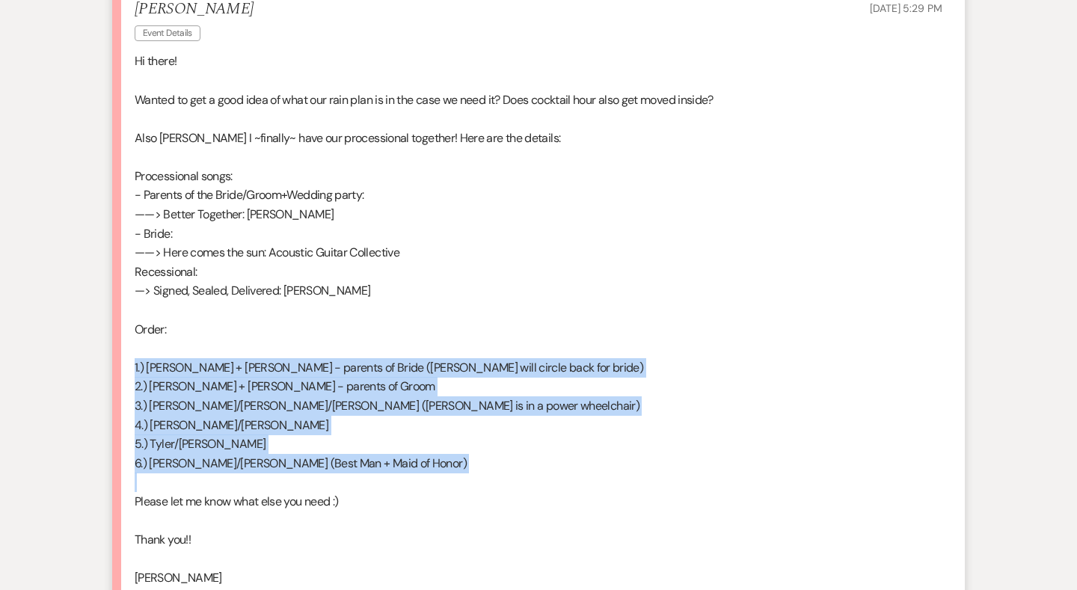
drag, startPoint x: 126, startPoint y: 351, endPoint x: 365, endPoint y: 464, distance: 263.9
click at [365, 464] on li "Brooke Ferraro Event Details Aug 19, 2025, 5:29 PM Hi there! Wanted to get a go…" at bounding box center [538, 303] width 853 height 637
copy div "1.) Janice + Mike - parents of Bride (Mike will circle back for bride) 2.) Amy …"
click at [365, 473] on p at bounding box center [539, 482] width 808 height 19
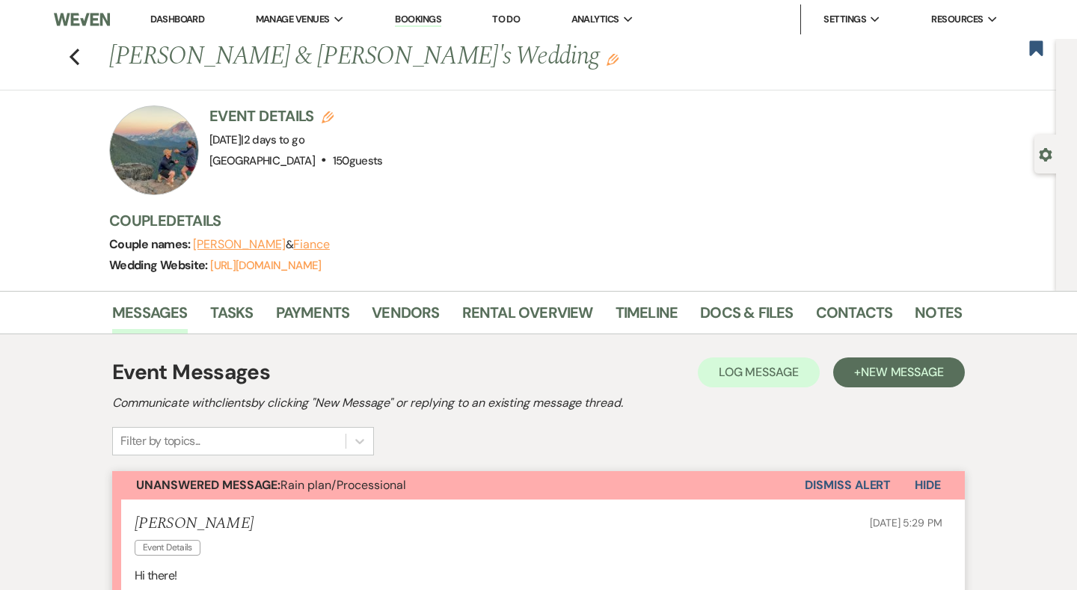
scroll to position [0, 0]
click at [738, 314] on link "Docs & Files" at bounding box center [746, 317] width 93 height 33
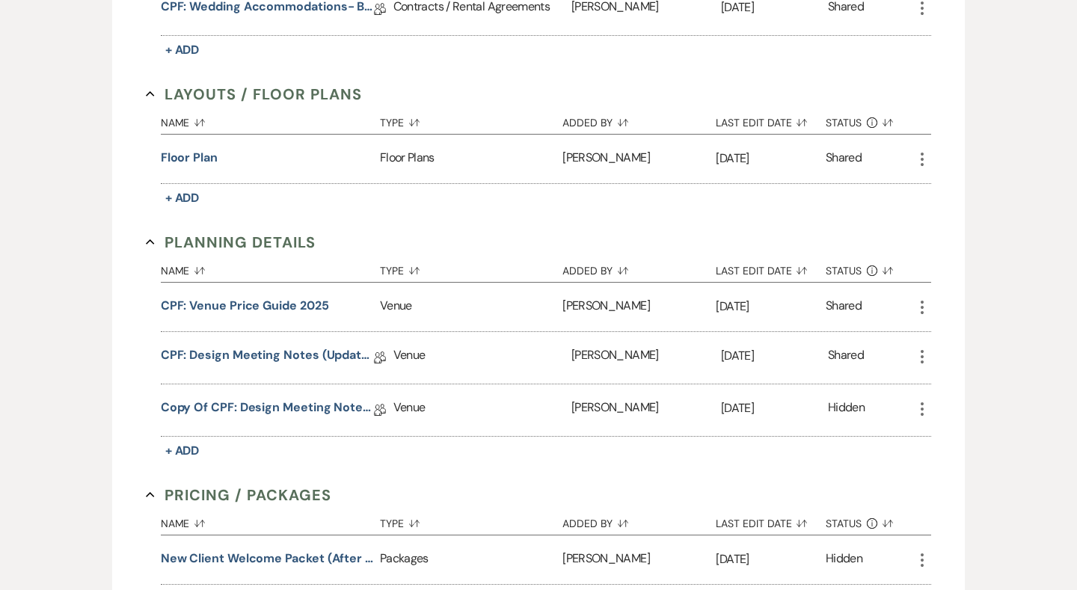
scroll to position [1066, 0]
click at [269, 408] on link "Copy of CPF: Design Meeting Notes (Updated: August 7th, 2025 )" at bounding box center [267, 409] width 213 height 23
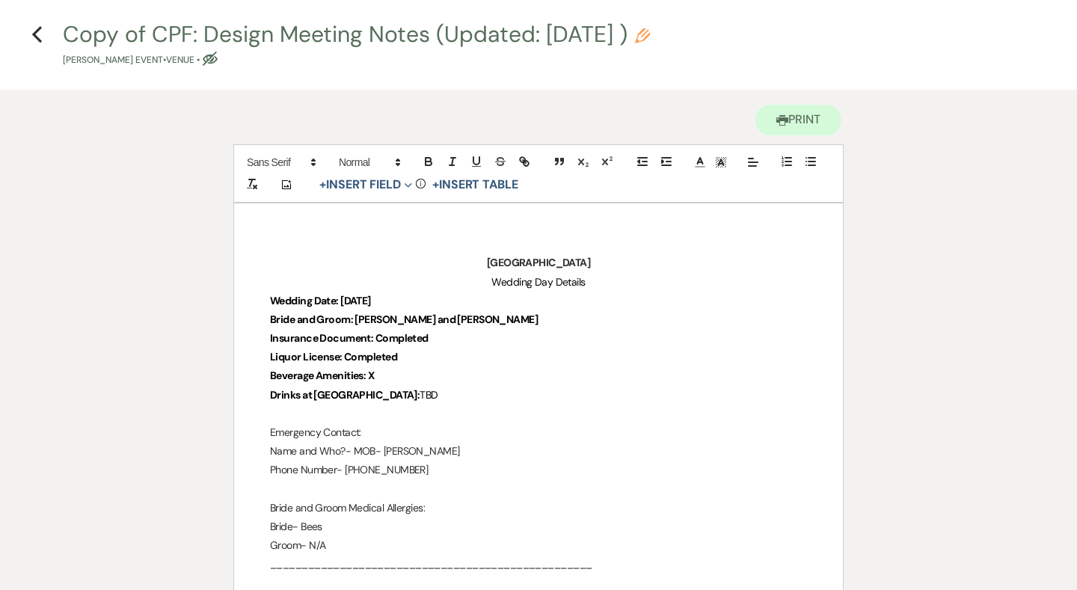
scroll to position [69, 0]
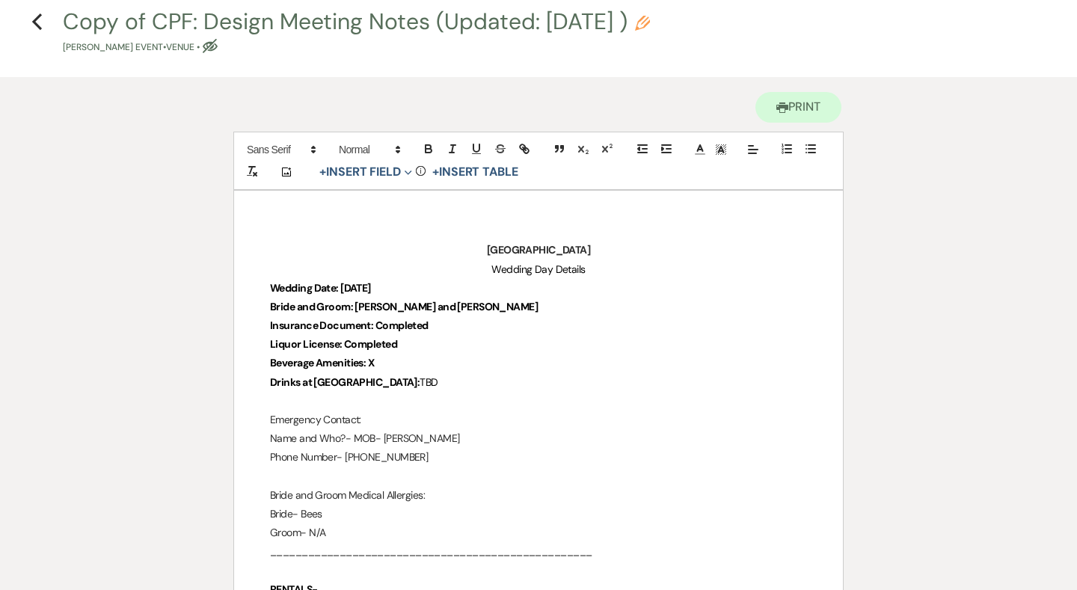
click at [401, 356] on p "Beverage Amenities: X" at bounding box center [538, 363] width 537 height 19
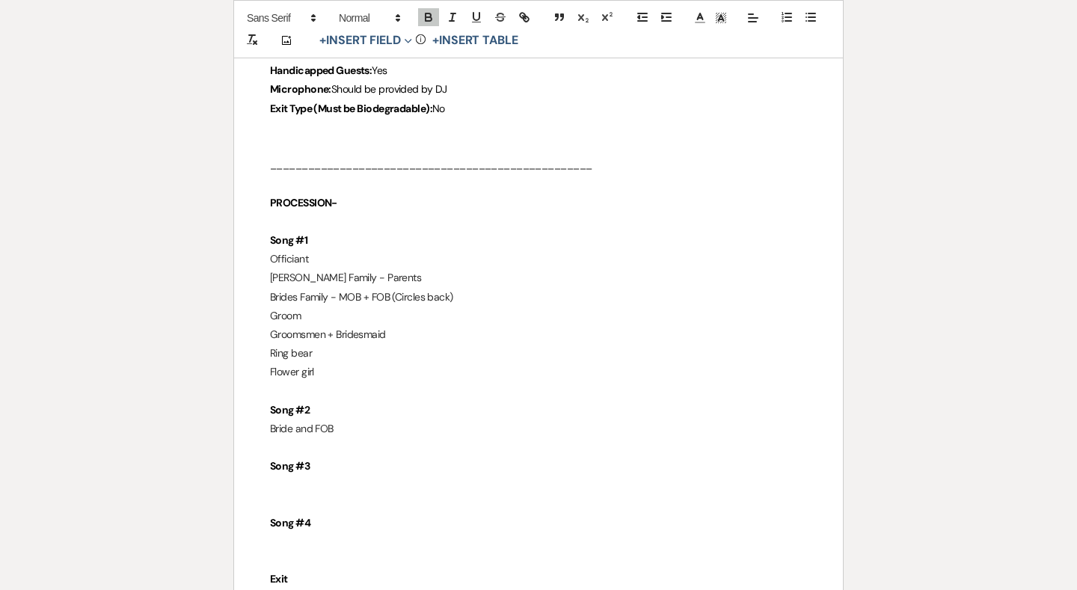
scroll to position [2813, 0]
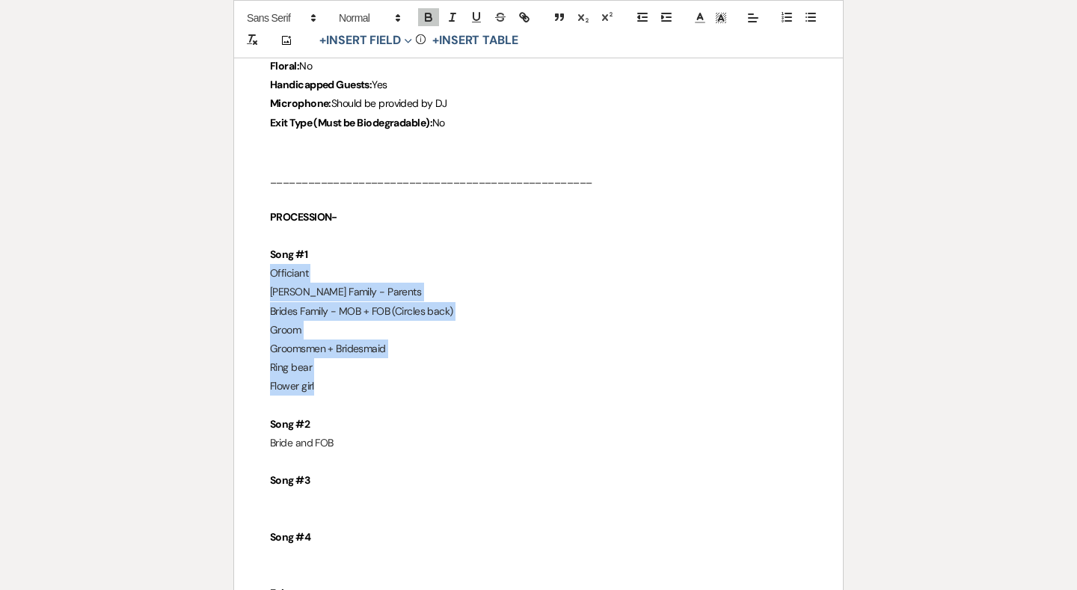
drag, startPoint x: 367, startPoint y: 361, endPoint x: 254, endPoint y: 249, distance: 159.7
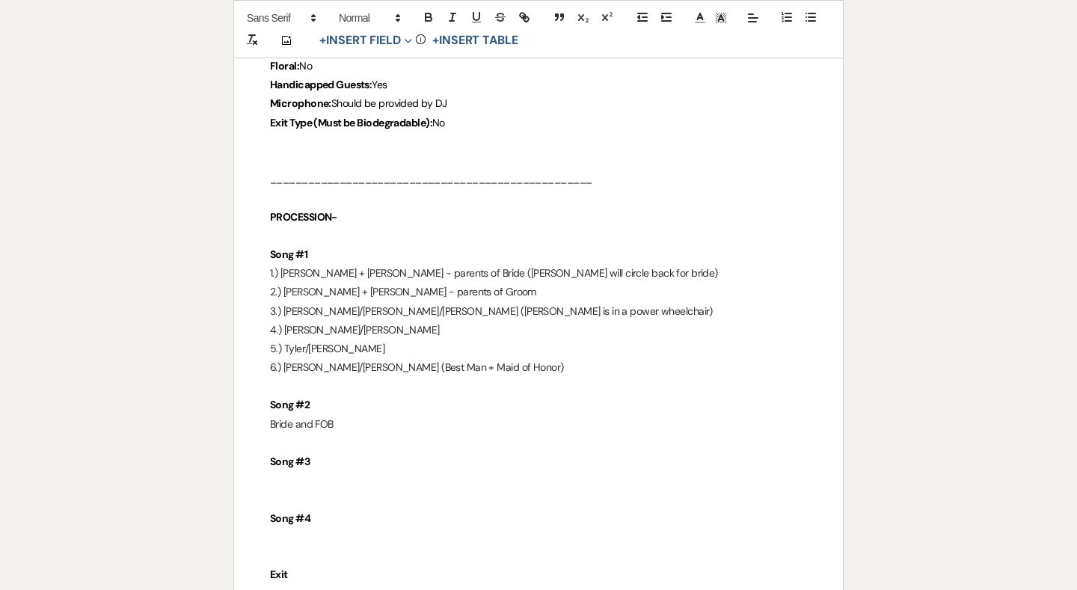
click at [408, 377] on p at bounding box center [538, 386] width 537 height 19
drag, startPoint x: 353, startPoint y: 396, endPoint x: 240, endPoint y: 399, distance: 113.0
click at [367, 415] on p "Bride and FOB" at bounding box center [538, 424] width 537 height 19
click at [318, 323] on span "4.) Charlie/Anna" at bounding box center [355, 329] width 170 height 13
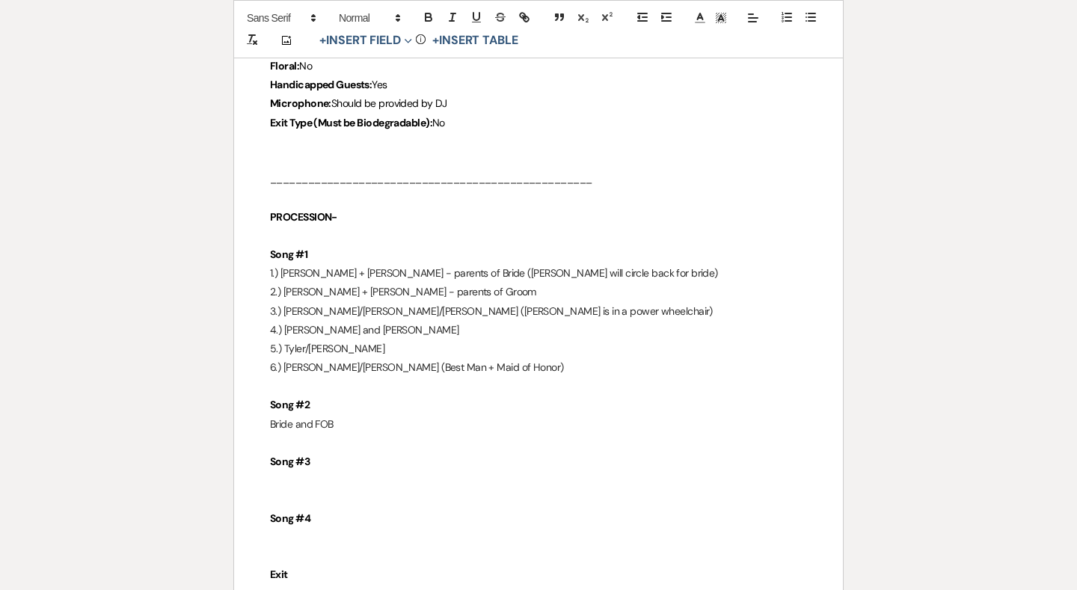
click at [307, 342] on span "5.) Tyler/Mallory" at bounding box center [327, 348] width 114 height 13
click at [313, 342] on span "5.) Tyler /Mallory" at bounding box center [328, 348] width 117 height 13
click at [310, 360] on span "6.) Brett/Danielle (Best Man + Maid of Honor)" at bounding box center [417, 366] width 294 height 13
click at [547, 358] on p "6.) Brett and Danielle (Best Man + Maid of Honor)" at bounding box center [538, 367] width 537 height 19
click at [401, 340] on p "5.) Tyler and Mallory" at bounding box center [538, 349] width 537 height 19
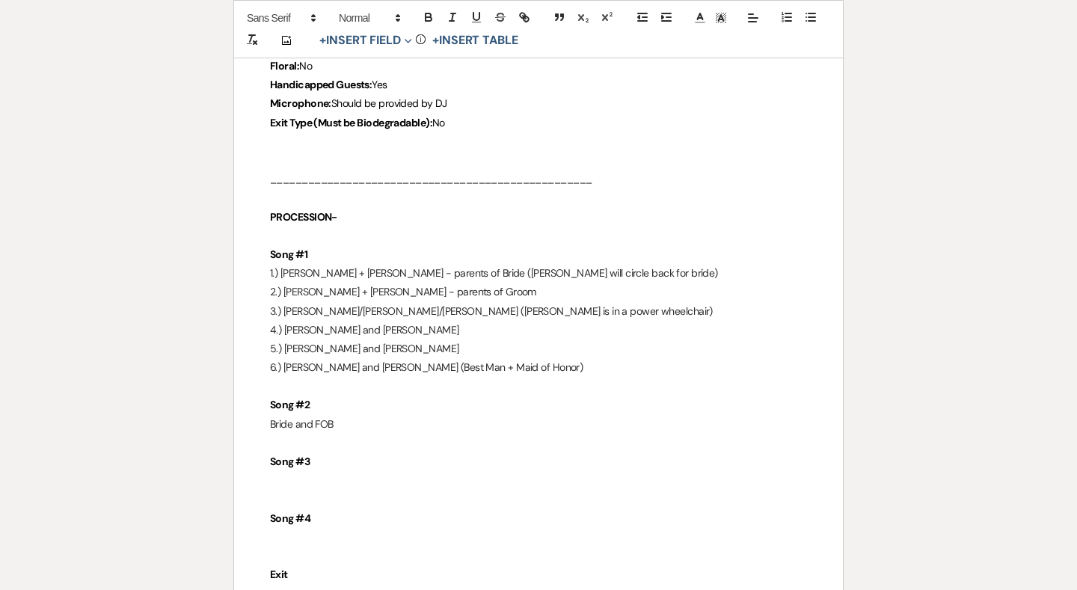
click at [326, 304] on span "3.) Schmidt/Rachel/Trey (Trey is in a power wheelchair)" at bounding box center [491, 310] width 443 height 13
click at [376, 304] on span "3.) Schmidt and Rachel/Trey (Trey is in a power wheelchair)" at bounding box center [501, 310] width 462 height 13
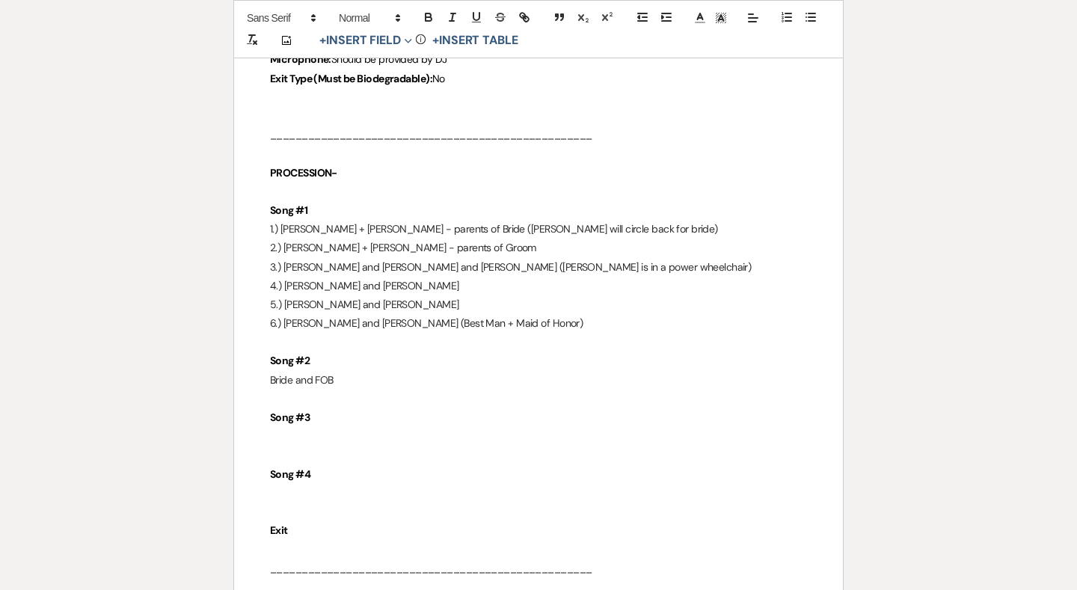
scroll to position [2868, 0]
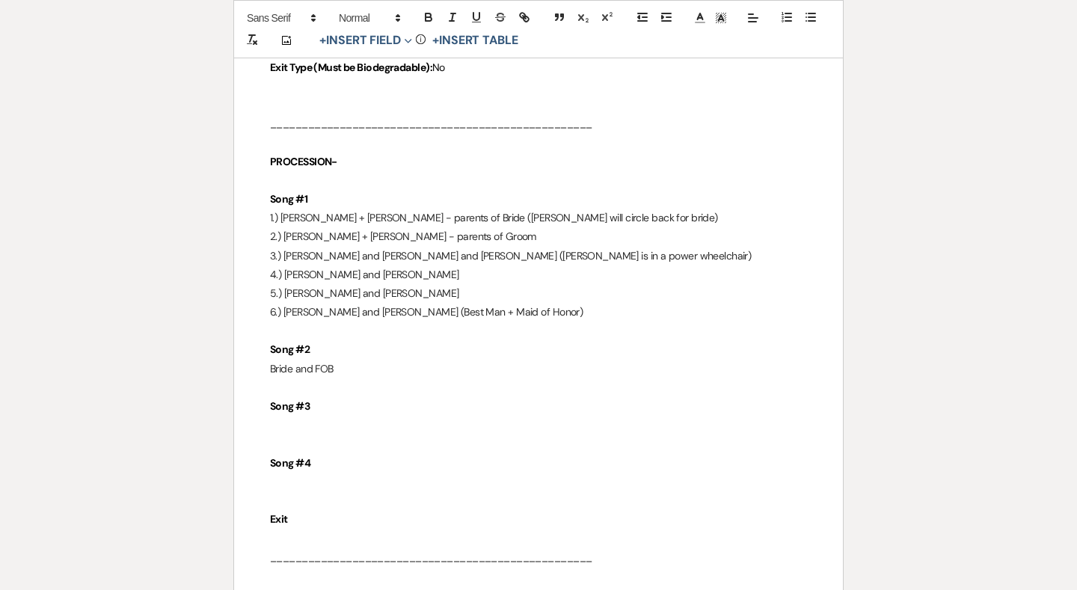
click at [316, 434] on p at bounding box center [538, 443] width 537 height 19
drag, startPoint x: 325, startPoint y: 500, endPoint x: 265, endPoint y: 431, distance: 91.2
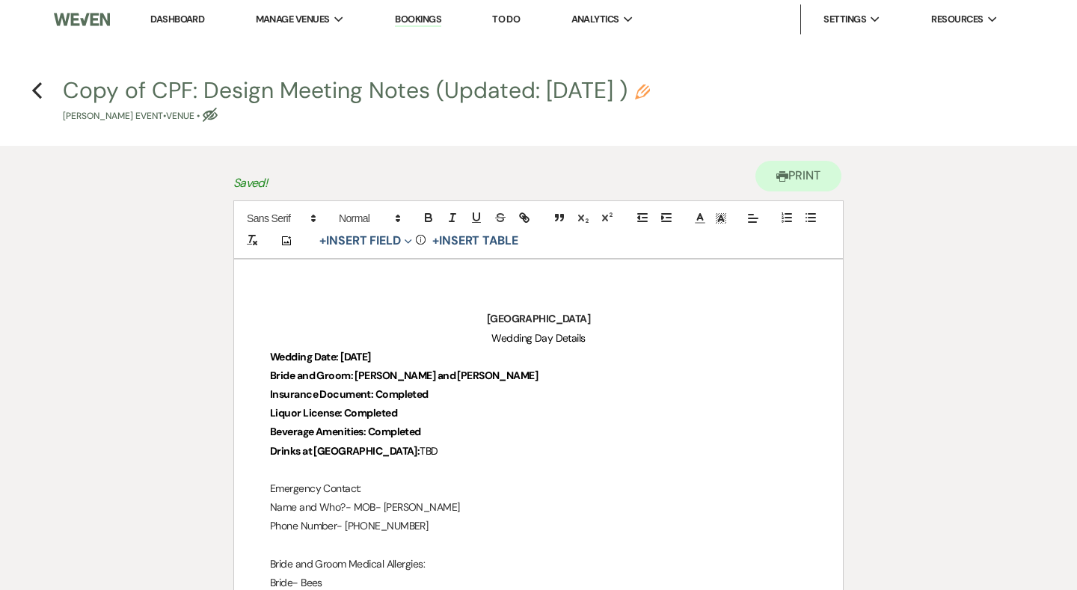
scroll to position [0, 0]
click at [35, 88] on use "button" at bounding box center [37, 90] width 10 height 16
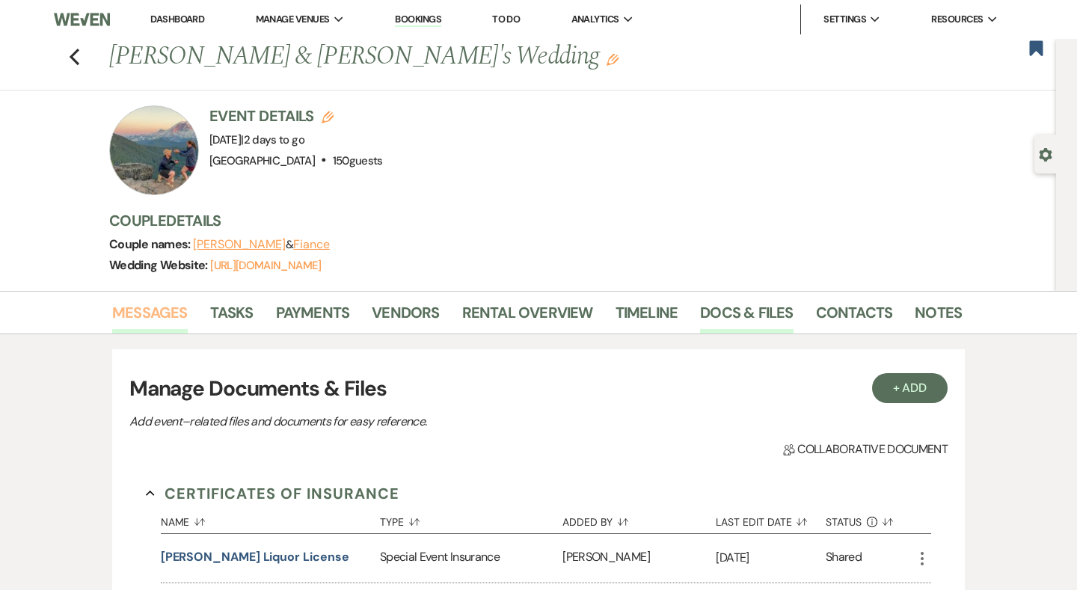
click at [159, 309] on link "Messages" at bounding box center [150, 317] width 76 height 33
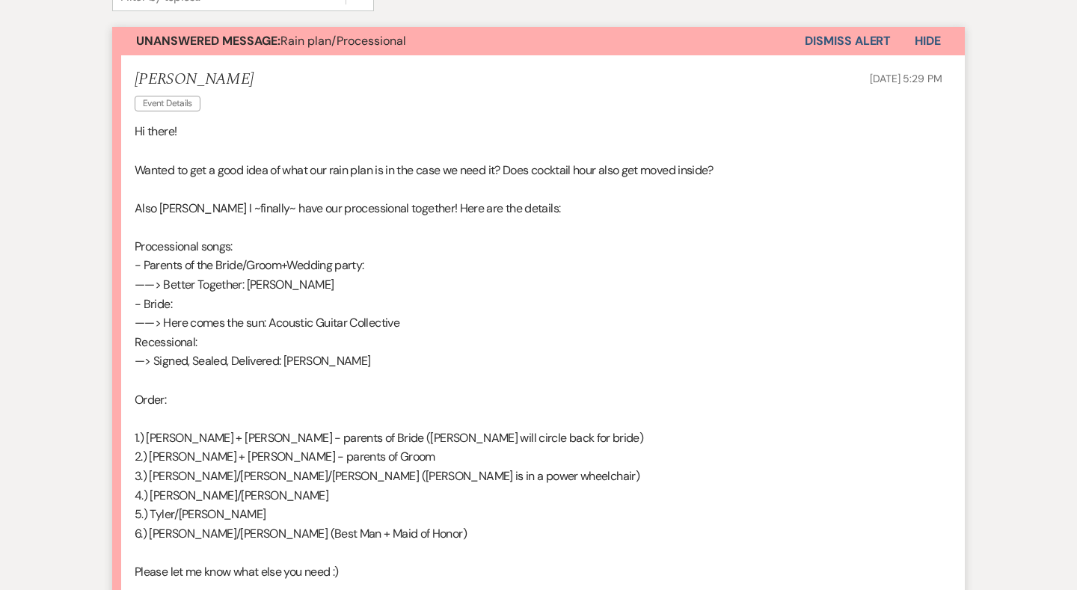
scroll to position [446, 0]
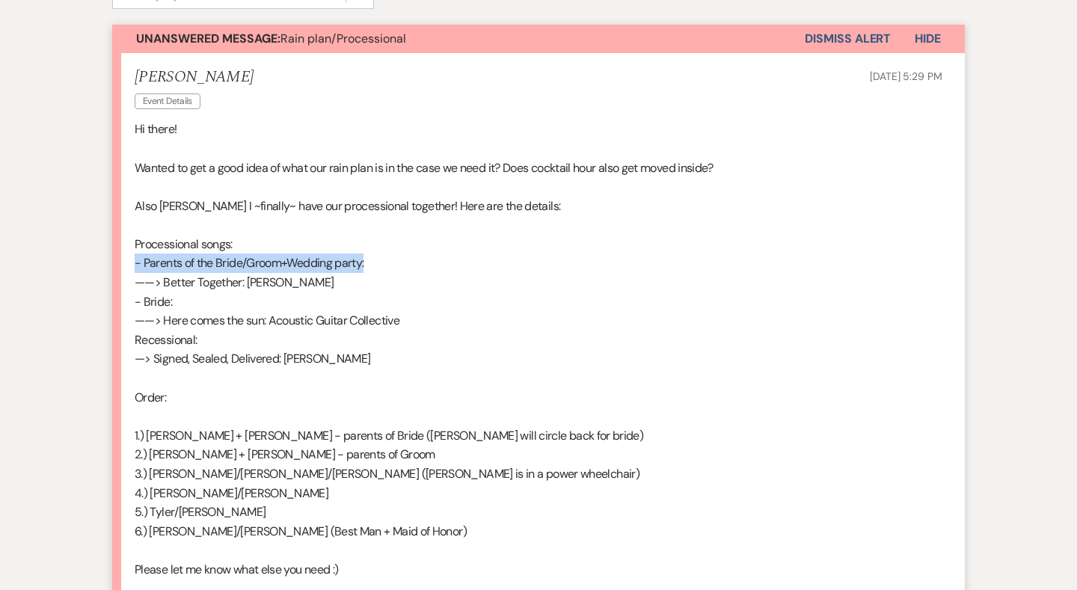
drag, startPoint x: 129, startPoint y: 255, endPoint x: 394, endPoint y: 265, distance: 265.7
click at [394, 265] on li "Brooke Ferraro Event Details Aug 19, 2025, 5:29 PM Hi there! Wanted to get a go…" at bounding box center [538, 371] width 853 height 637
click at [357, 273] on p "——> Better Together: Ryan Updike" at bounding box center [539, 282] width 808 height 19
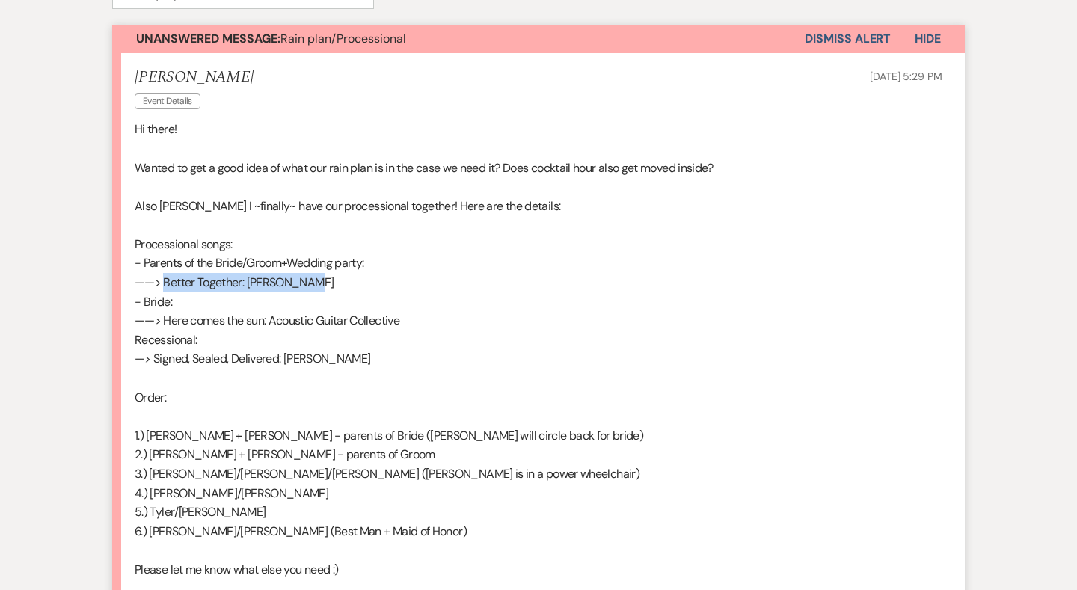
drag, startPoint x: 337, startPoint y: 276, endPoint x: 159, endPoint y: 275, distance: 178.0
click at [160, 275] on p "——> Better Together: Ryan Updike" at bounding box center [539, 282] width 808 height 19
click at [159, 275] on p "——> Better Together: Ryan Updike" at bounding box center [539, 282] width 808 height 19
drag, startPoint x: 159, startPoint y: 275, endPoint x: 343, endPoint y: 273, distance: 184.7
click at [345, 274] on p "——> Better Together: Ryan Updike" at bounding box center [539, 282] width 808 height 19
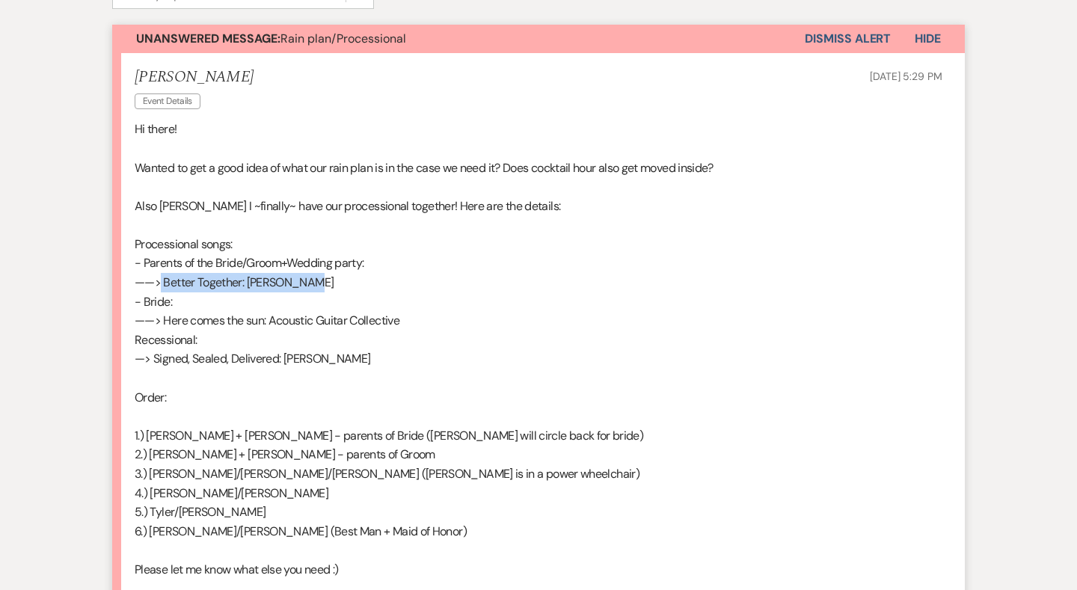
click at [343, 273] on p "——> Better Together: Ryan Updike" at bounding box center [539, 282] width 808 height 19
click at [245, 300] on p "- Bride:" at bounding box center [539, 301] width 808 height 19
drag, startPoint x: 132, startPoint y: 296, endPoint x: 236, endPoint y: 296, distance: 103.9
click at [236, 296] on li "Brooke Ferraro Event Details Aug 19, 2025, 5:29 PM Hi there! Wanted to get a go…" at bounding box center [538, 372] width 853 height 637
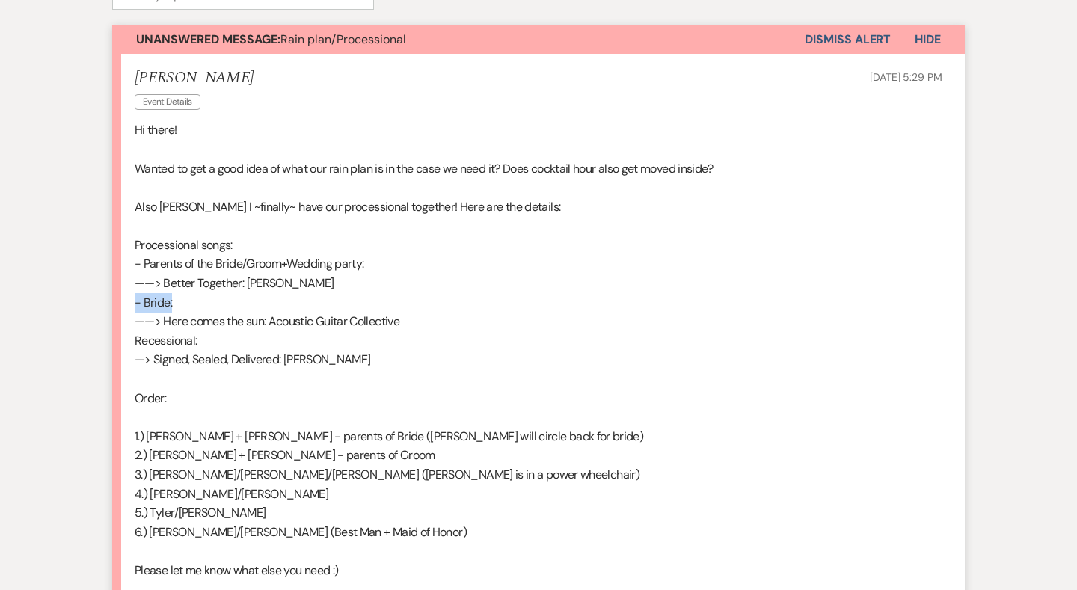
click at [236, 296] on p "- Bride:" at bounding box center [539, 302] width 808 height 19
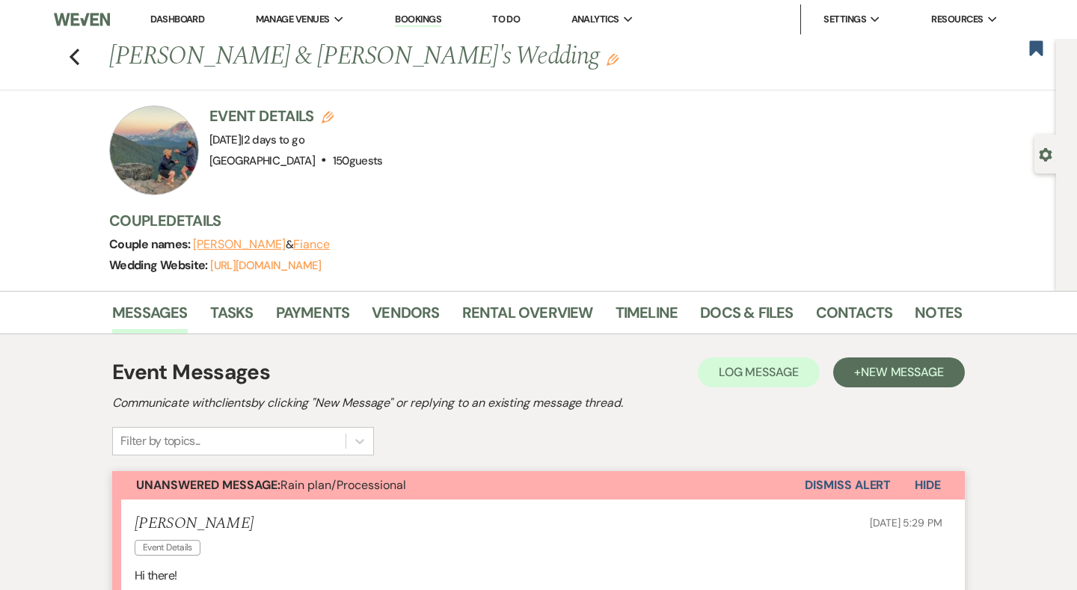
scroll to position [0, 0]
click at [738, 313] on link "Docs & Files" at bounding box center [746, 317] width 93 height 33
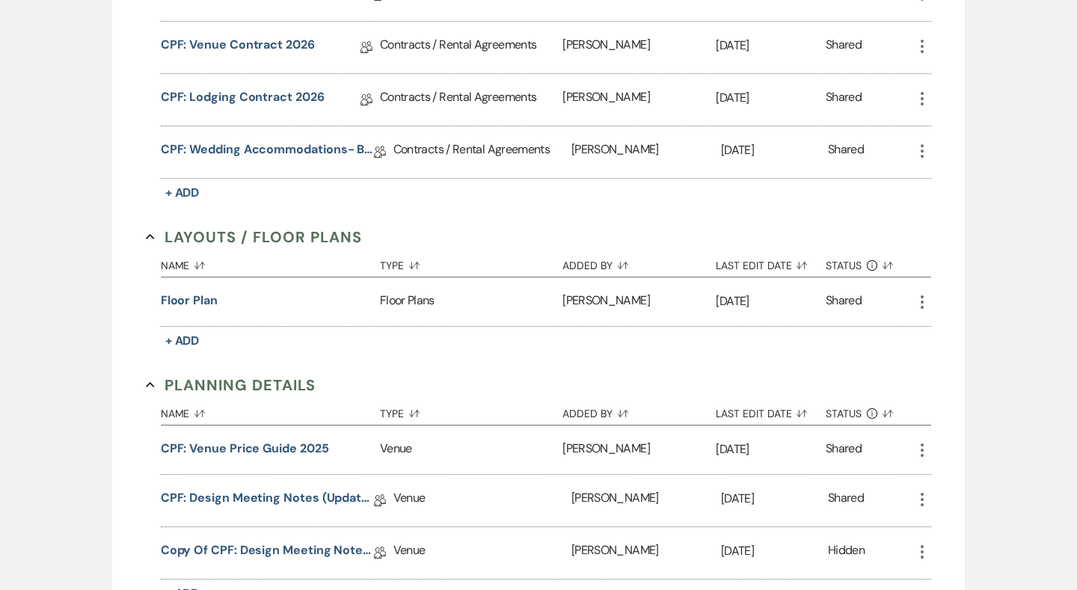
scroll to position [933, 0]
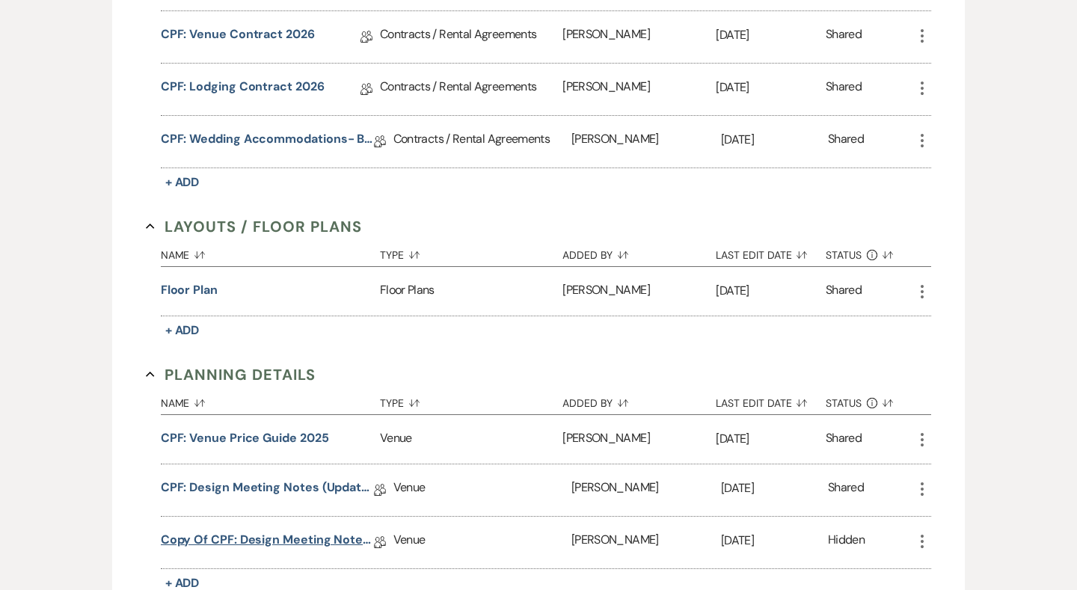
click at [301, 537] on link "Copy of CPF: Design Meeting Notes (Updated: August 7th, 2025 )" at bounding box center [267, 542] width 213 height 23
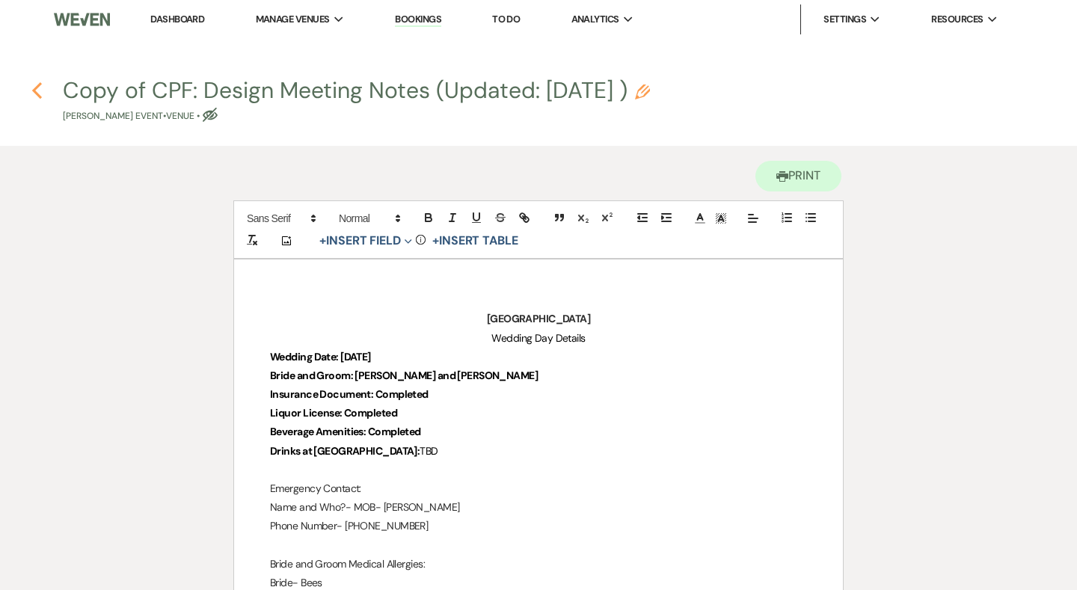
click at [37, 93] on use "button" at bounding box center [37, 90] width 10 height 16
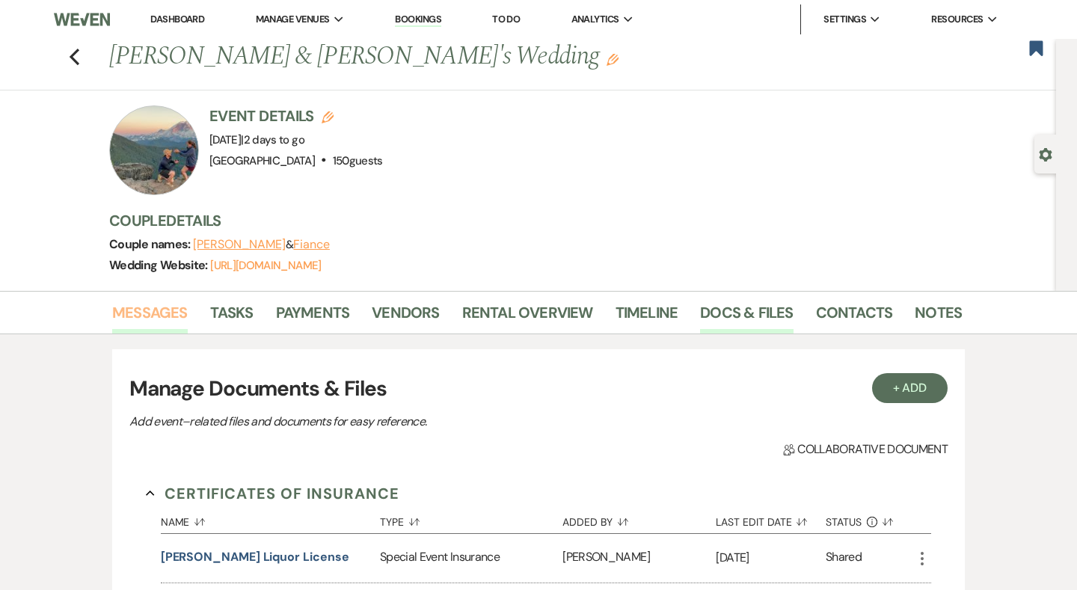
click at [159, 326] on link "Messages" at bounding box center [150, 317] width 76 height 33
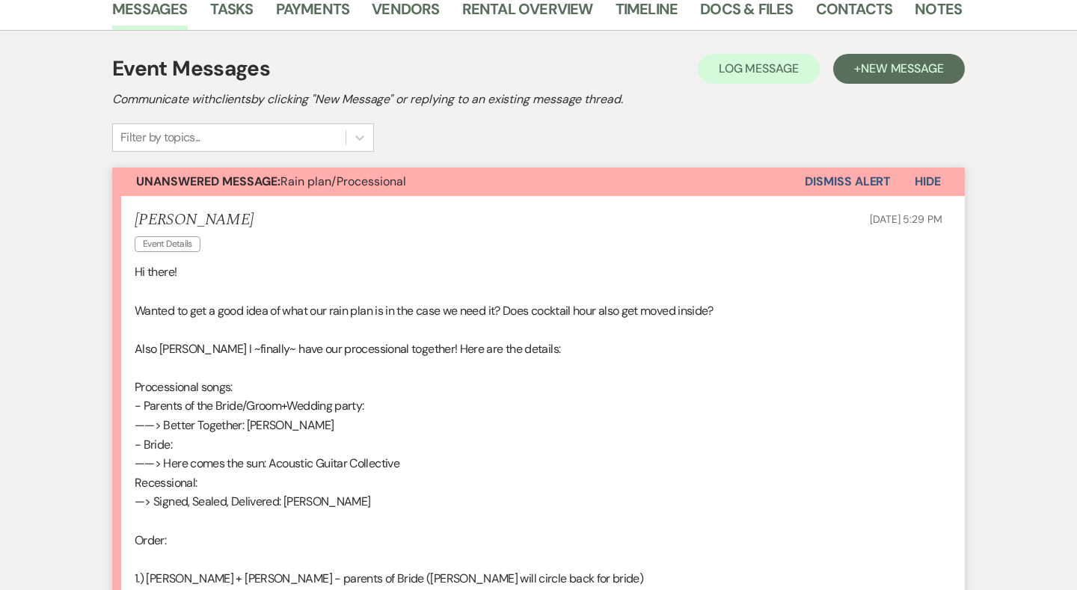
scroll to position [400, 0]
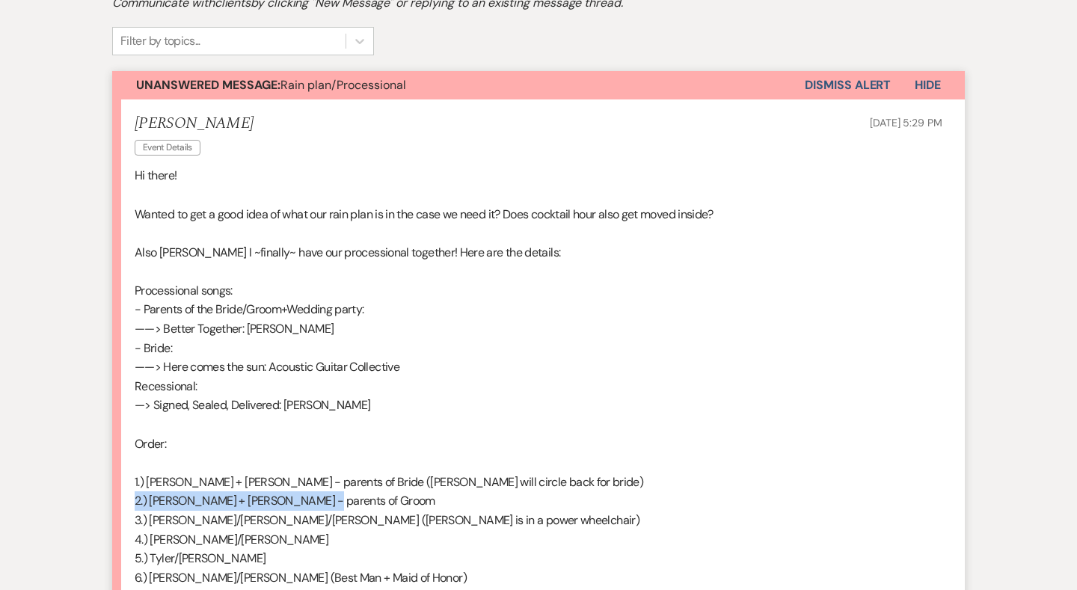
drag, startPoint x: 143, startPoint y: 482, endPoint x: 503, endPoint y: 484, distance: 359.7
click at [503, 491] on p "2.) Amy + Landon - parents of Groom" at bounding box center [539, 500] width 808 height 19
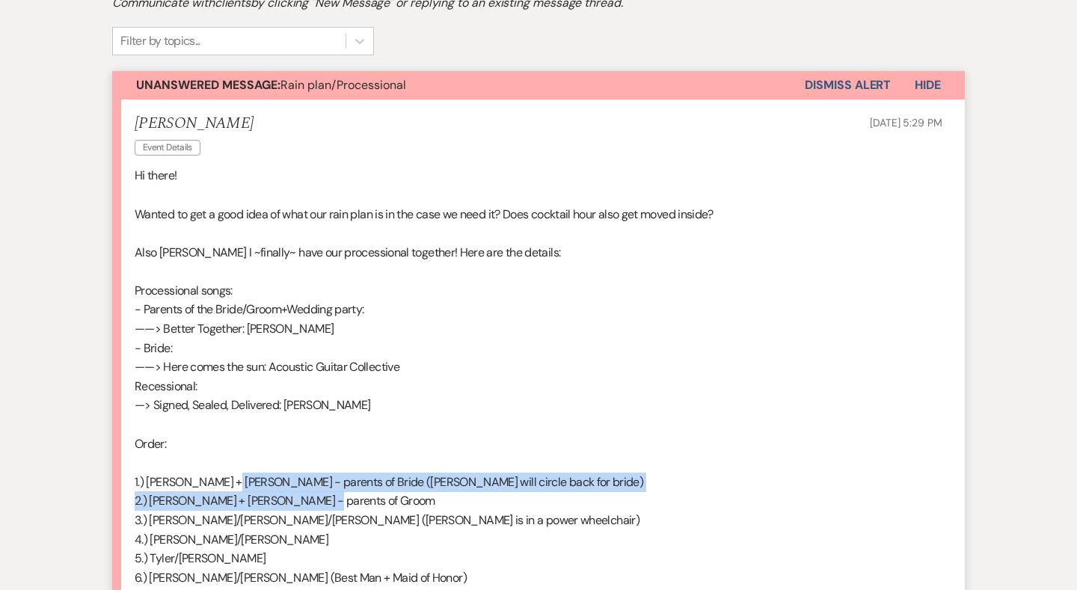
drag, startPoint x: 503, startPoint y: 483, endPoint x: 223, endPoint y: 472, distance: 279.9
click at [223, 472] on div "Hi there! Wanted to get a good idea of what our rain plan is in the case we nee…" at bounding box center [539, 443] width 808 height 555
click at [223, 473] on p "1.) Janice + Mike - parents of Bride (Mike will circle back for bride)" at bounding box center [539, 482] width 808 height 19
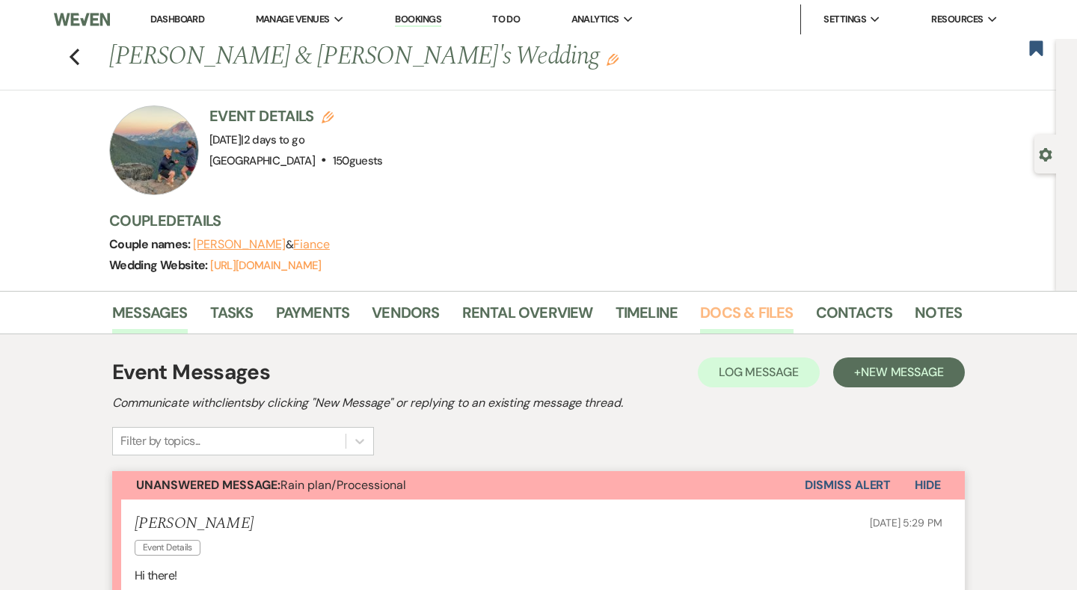
scroll to position [0, 0]
click at [733, 322] on link "Docs & Files" at bounding box center [746, 317] width 93 height 33
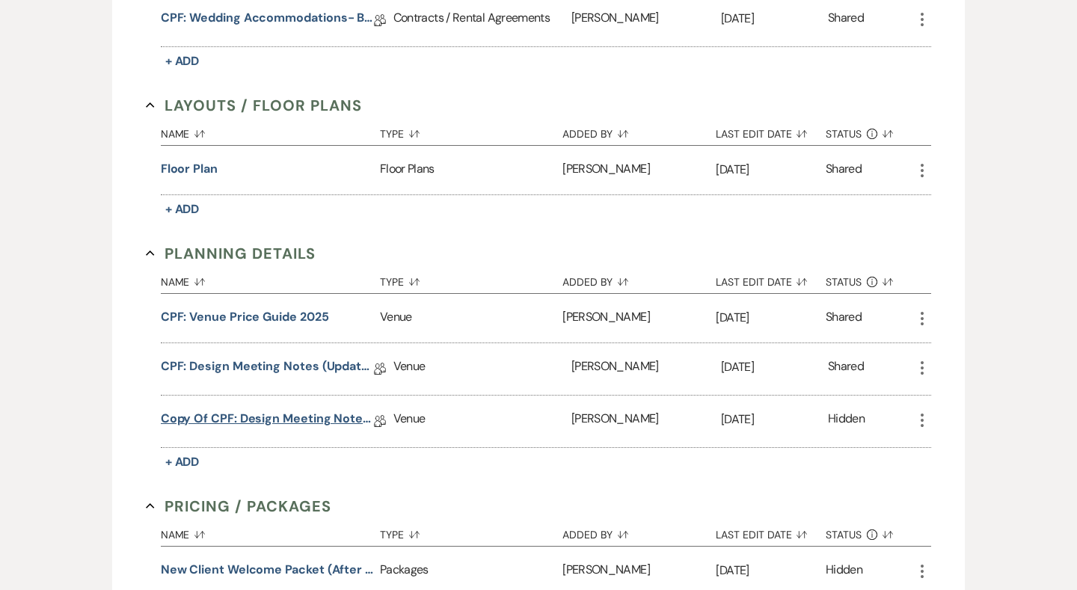
click at [339, 423] on link "Copy of CPF: Design Meeting Notes (Updated: August 7th, 2025 )" at bounding box center [267, 421] width 213 height 23
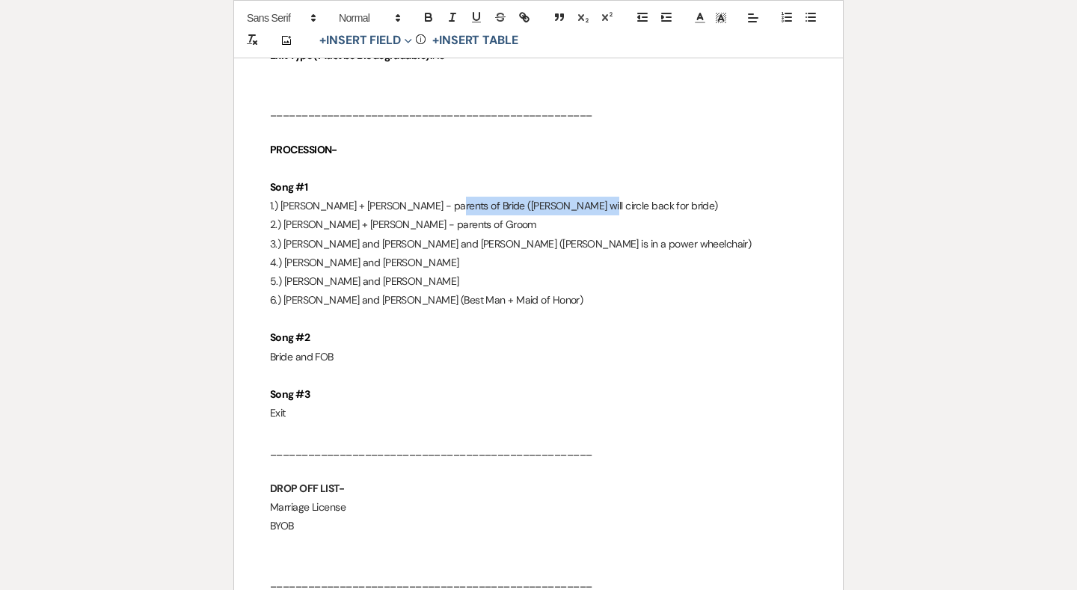
drag, startPoint x: 427, startPoint y: 183, endPoint x: 564, endPoint y: 184, distance: 136.9
click at [564, 197] on p "1.) Janice + Mike - parents of Bride (Mike will circle back for bride)" at bounding box center [538, 206] width 537 height 19
drag, startPoint x: 564, startPoint y: 184, endPoint x: 425, endPoint y: 186, distance: 139.1
click at [425, 197] on p "1.) Janice + Mike - parents of Bride (Mike will circle back for bride)" at bounding box center [538, 206] width 537 height 19
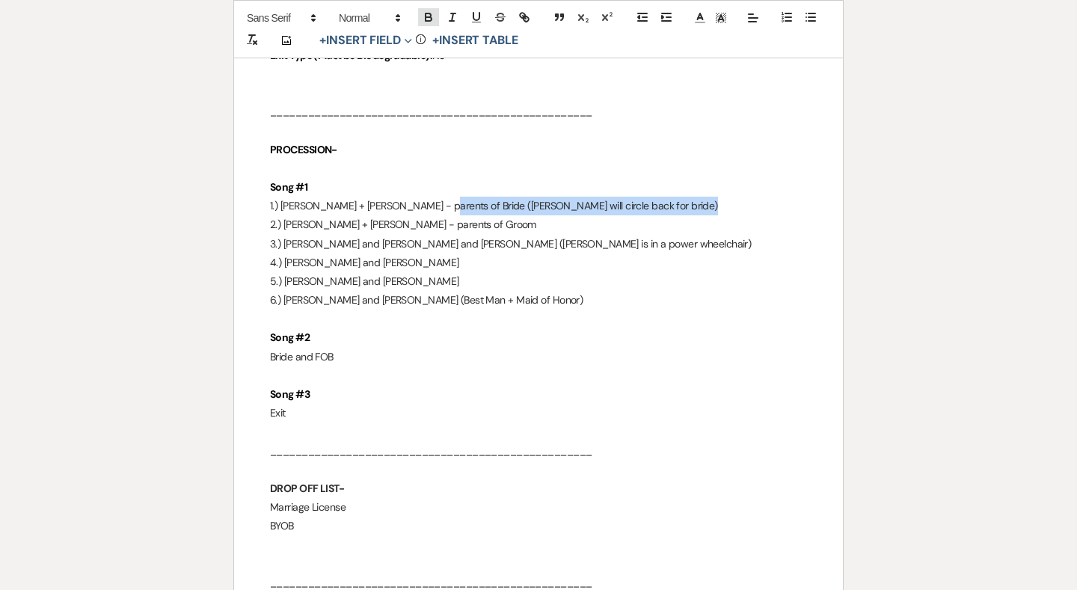
click at [431, 17] on icon "button" at bounding box center [429, 19] width 6 height 4
click at [488, 215] on p "2.) Amy + Landon - parents of Groom" at bounding box center [538, 224] width 537 height 19
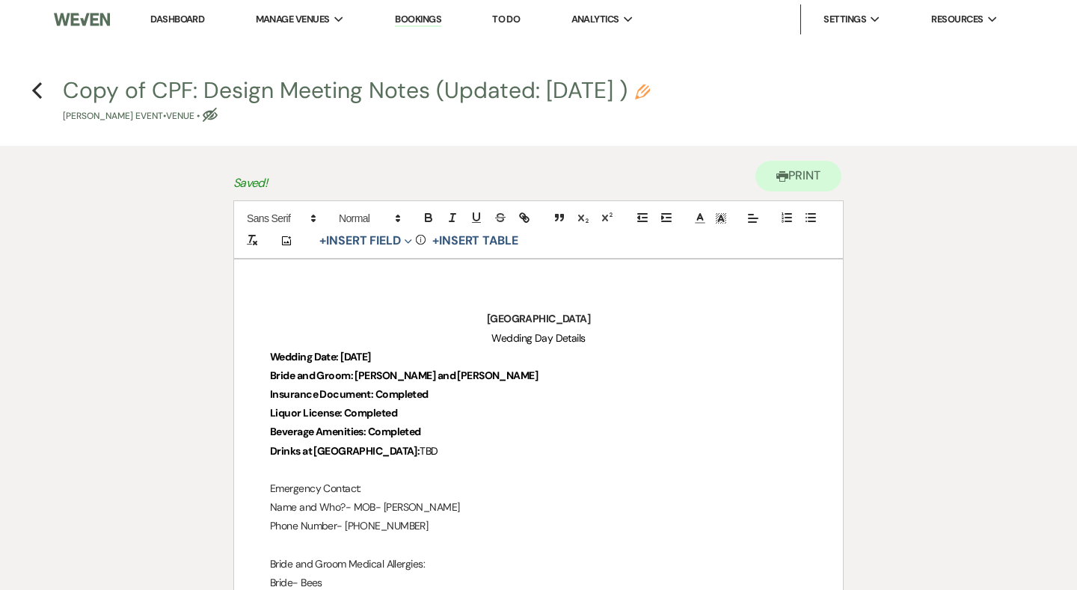
click at [218, 115] on use "button" at bounding box center [210, 115] width 15 height 14
select select "60"
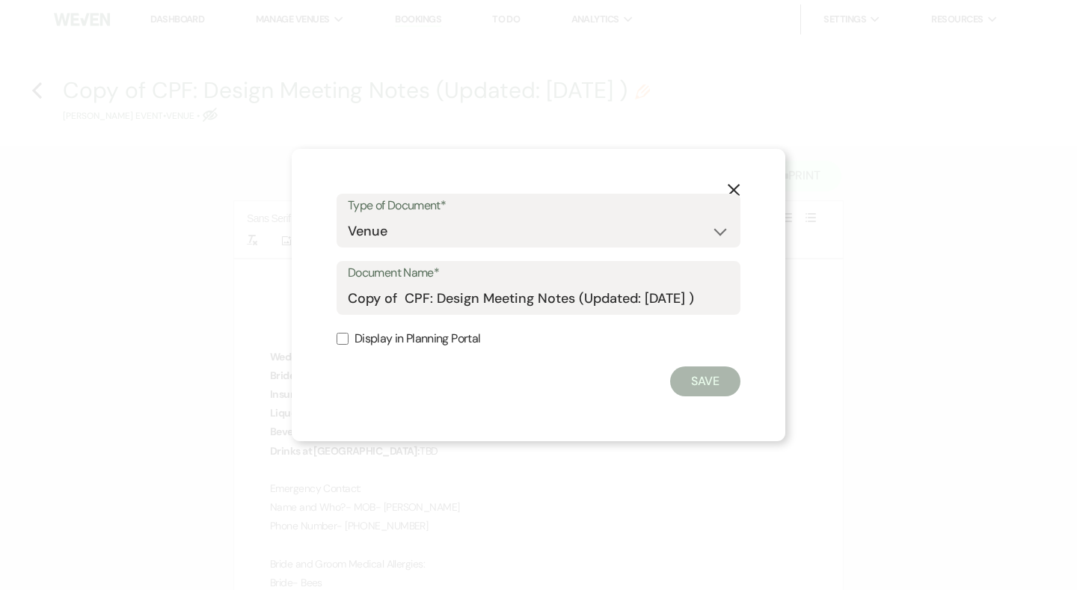
click at [408, 340] on label "Display in Planning Portal" at bounding box center [539, 339] width 404 height 22
click at [348, 340] on input "Display in Planning Portal" at bounding box center [343, 339] width 12 height 12
checkbox input "true"
click at [725, 381] on button "Save" at bounding box center [705, 381] width 70 height 30
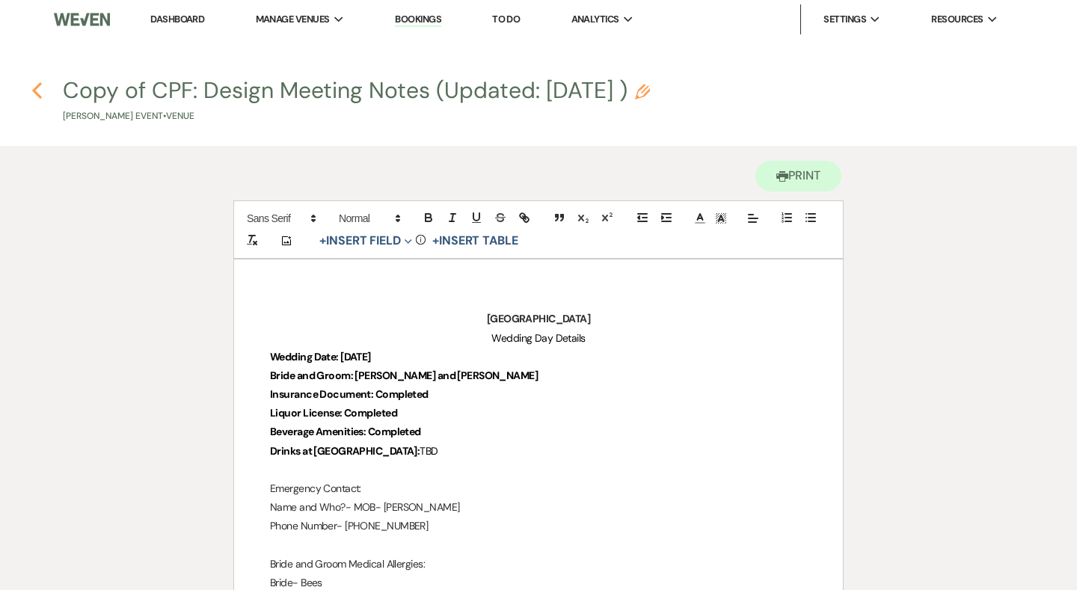
click at [37, 90] on icon "Previous" at bounding box center [36, 91] width 11 height 18
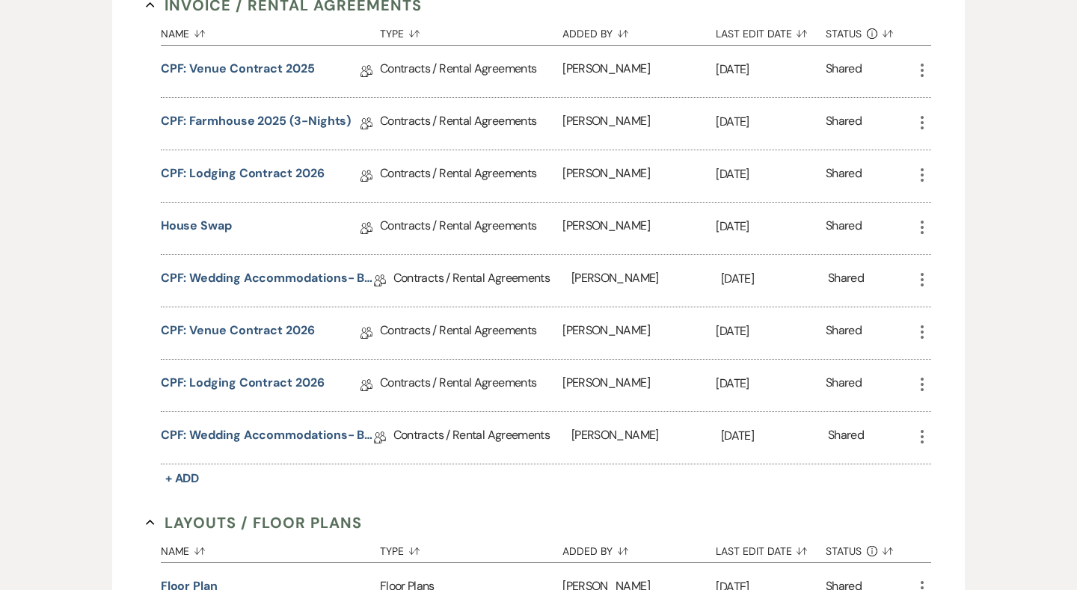
scroll to position [666, 0]
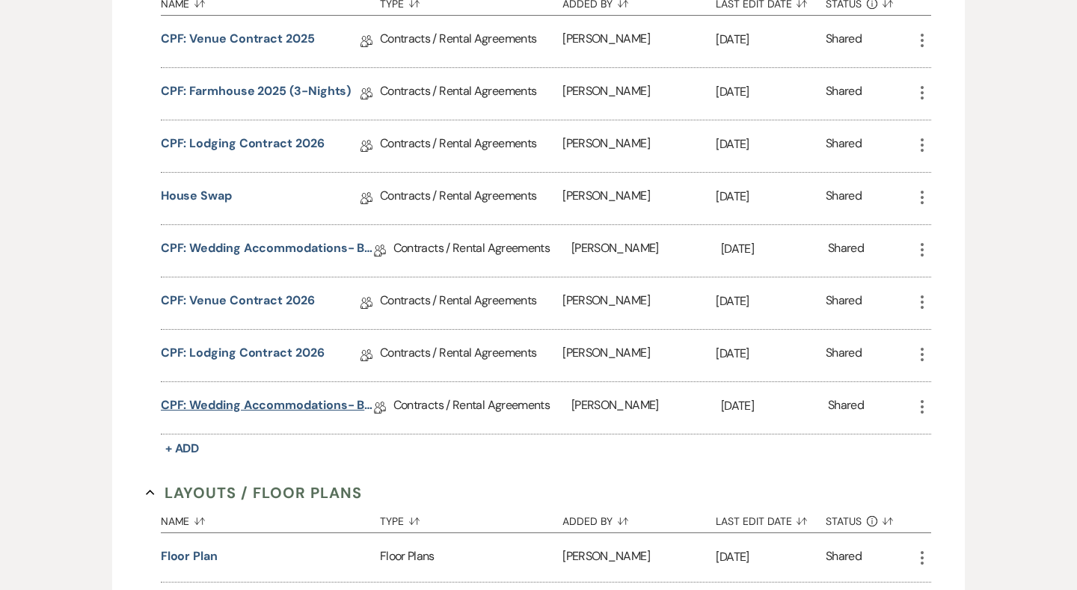
click at [277, 404] on link "CPF: Wedding Accommodations- Bar Usage Fee 2025" at bounding box center [267, 407] width 213 height 23
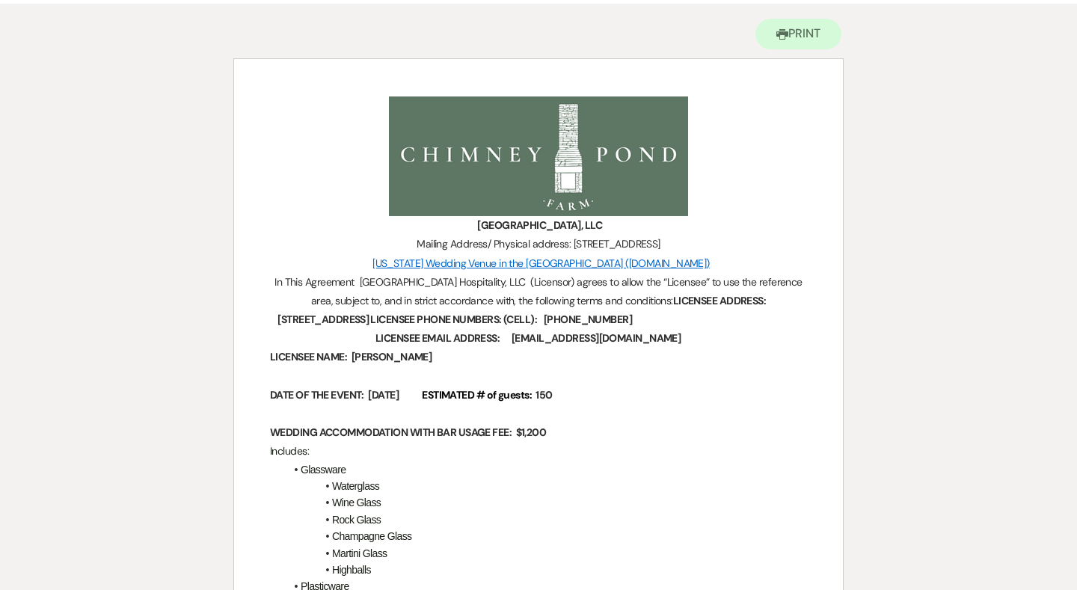
scroll to position [161, 0]
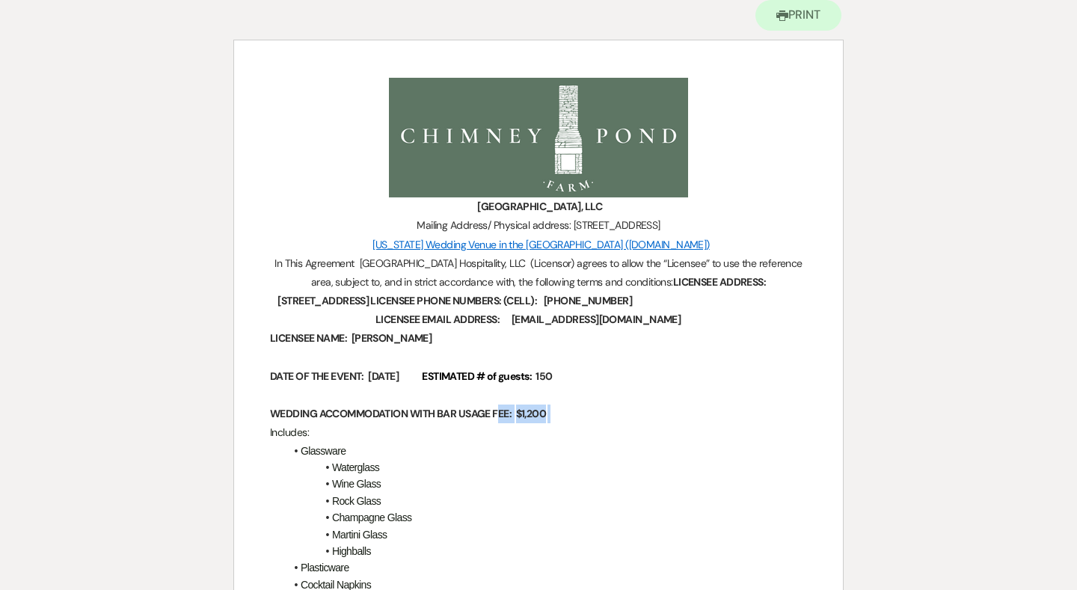
drag, startPoint x: 574, startPoint y: 418, endPoint x: 503, endPoint y: 417, distance: 71.0
click at [503, 417] on p "WEDDING ACCOMMODATION WITH BAR USAGE FEE: ﻿ $1,200 ﻿" at bounding box center [538, 414] width 537 height 19
click at [488, 459] on li "Waterglass" at bounding box center [546, 467] width 522 height 16
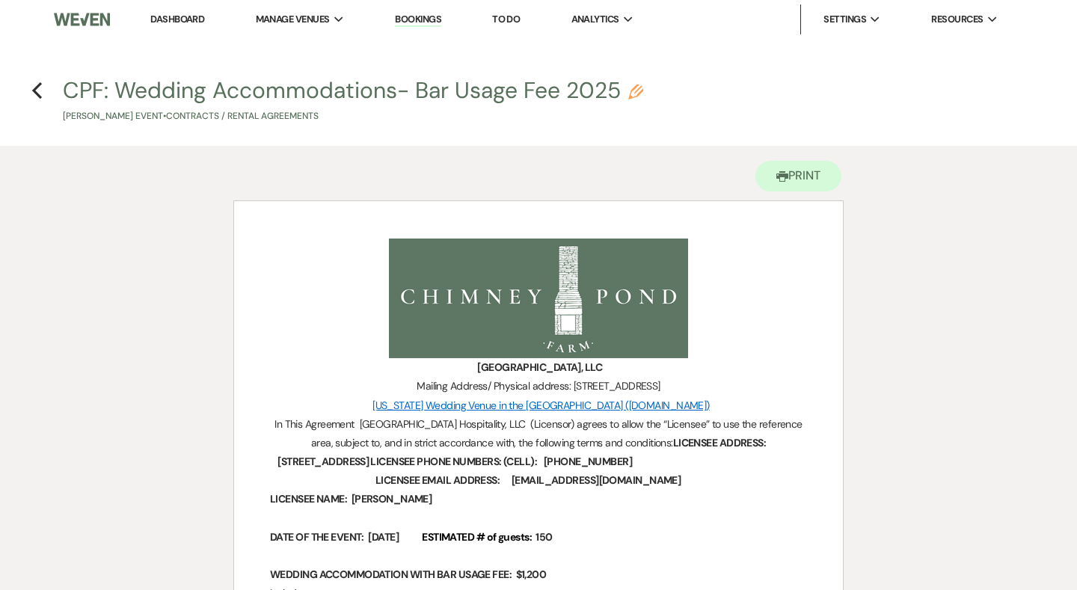
scroll to position [0, 0]
click at [35, 93] on use "button" at bounding box center [37, 90] width 10 height 16
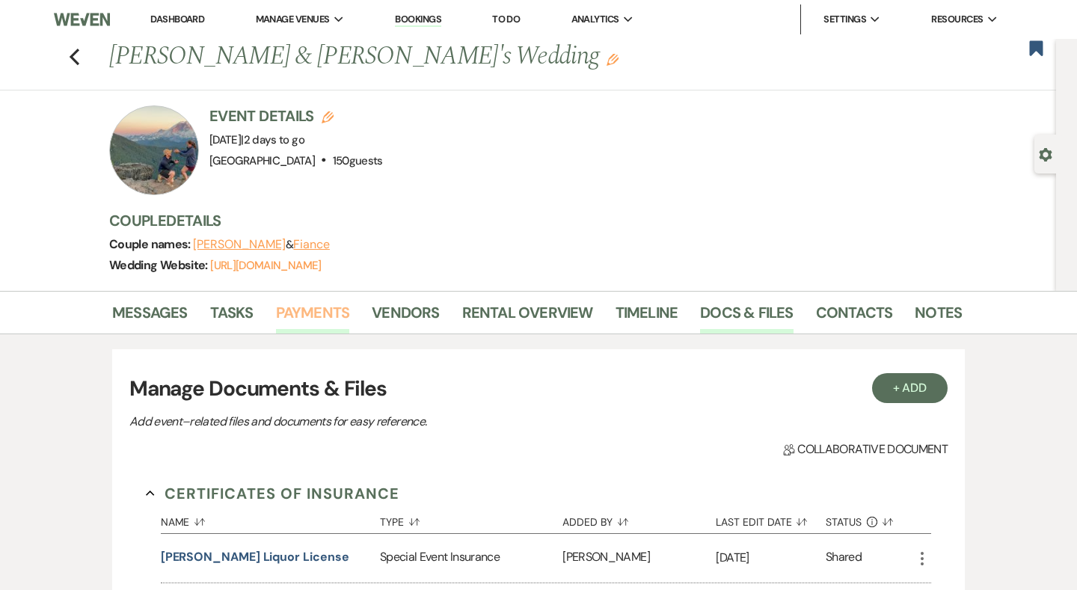
click at [329, 317] on link "Payments" at bounding box center [313, 317] width 74 height 33
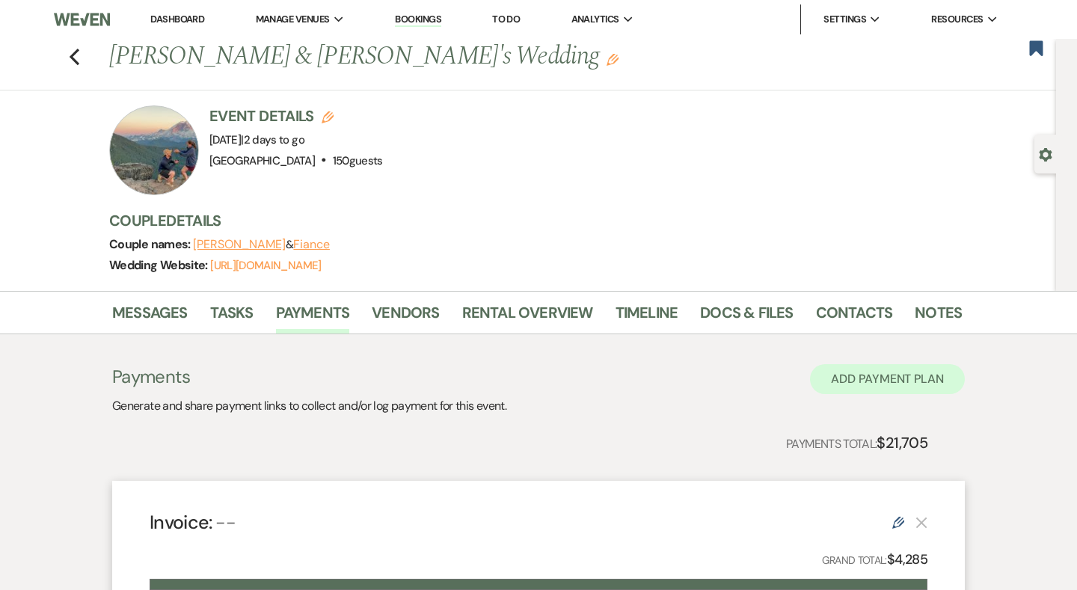
click at [856, 383] on button "Add Payment Plan" at bounding box center [887, 379] width 155 height 30
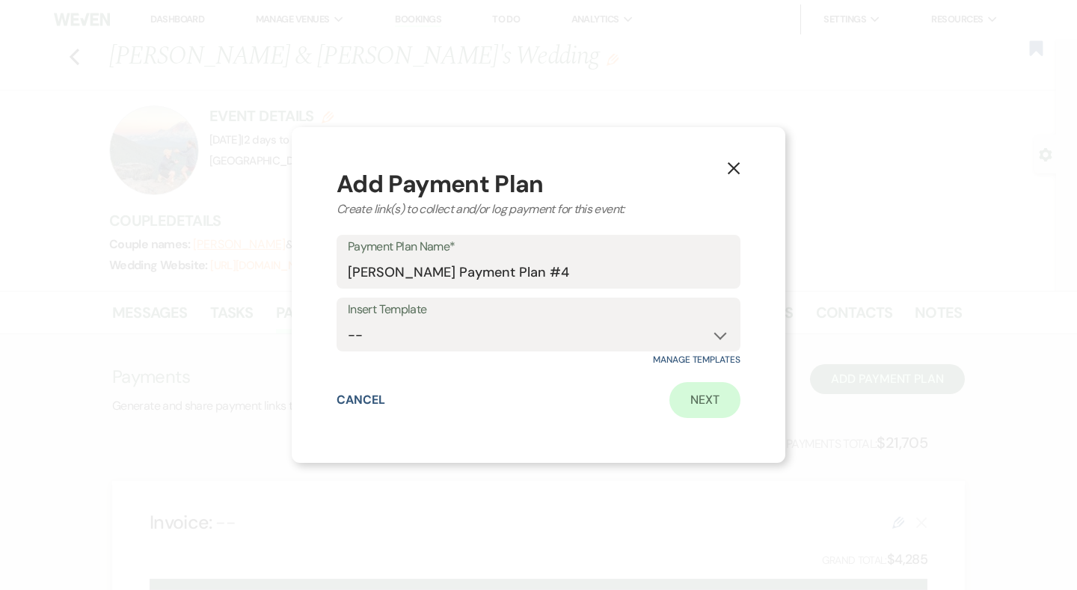
click at [707, 412] on link "Next" at bounding box center [704, 400] width 71 height 36
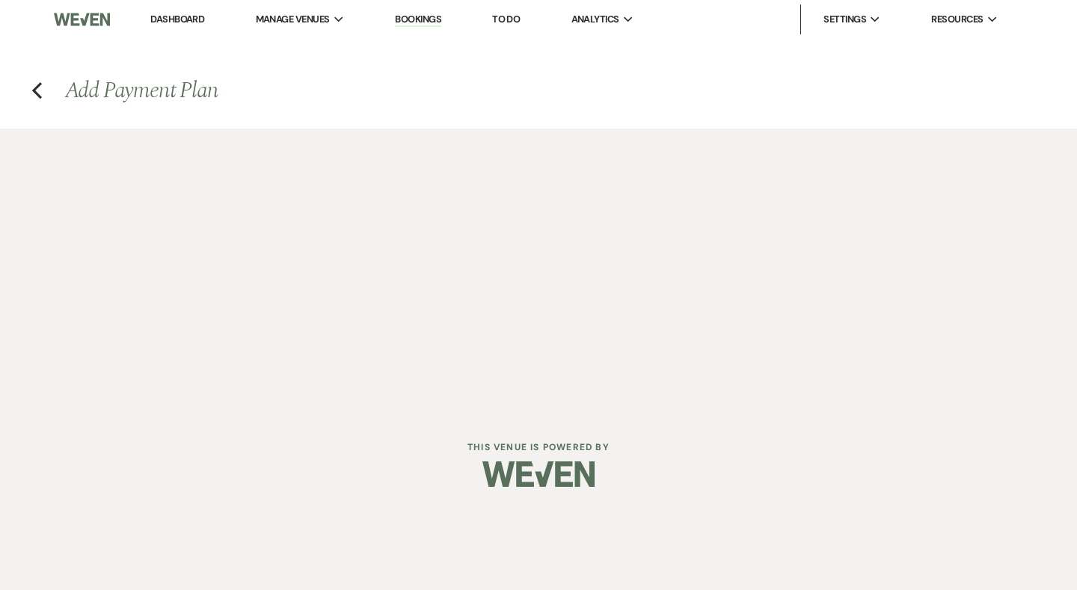
select select "2"
select select "percentage"
select select "true"
select select "client"
select select "weeks"
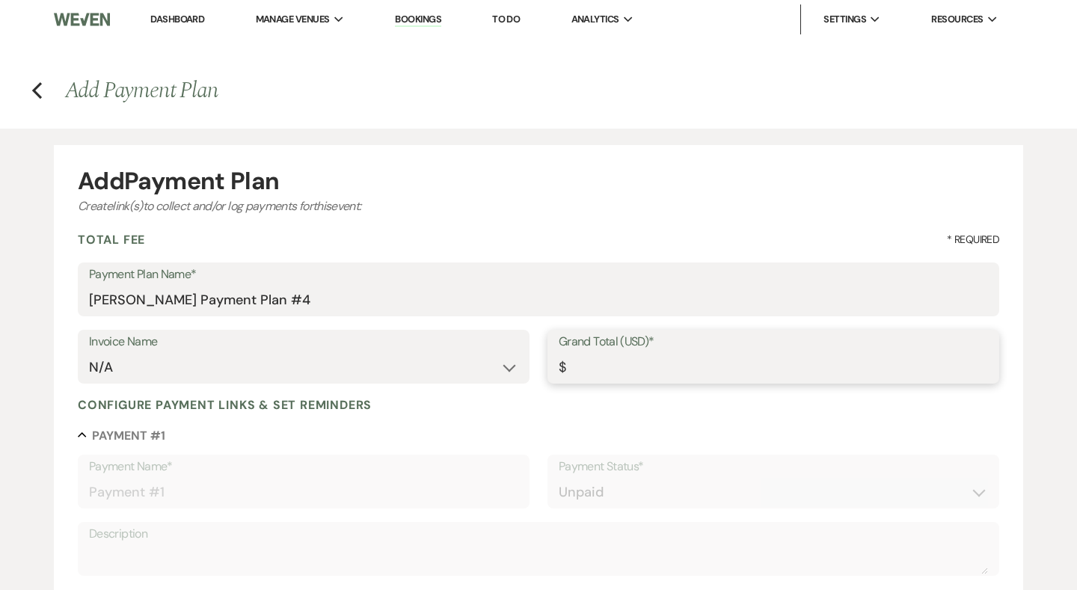
click at [606, 360] on input "Grand Total (USD)*" at bounding box center [773, 367] width 429 height 29
type input "1"
type input "1.00"
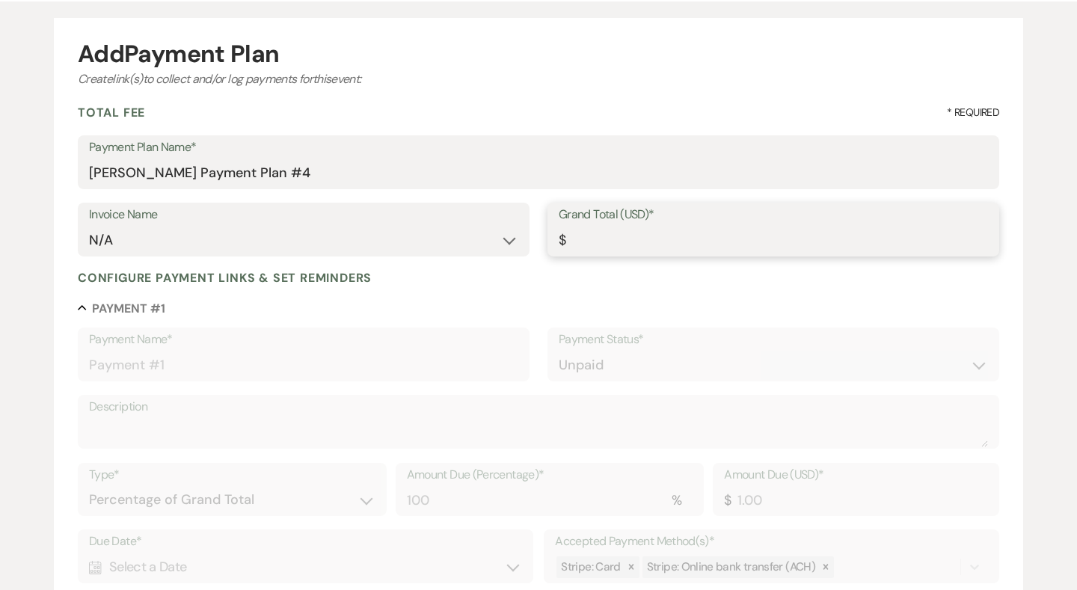
click at [580, 243] on input "Grand Total (USD)*" at bounding box center [773, 240] width 429 height 29
type input "1200"
type input "1200.00"
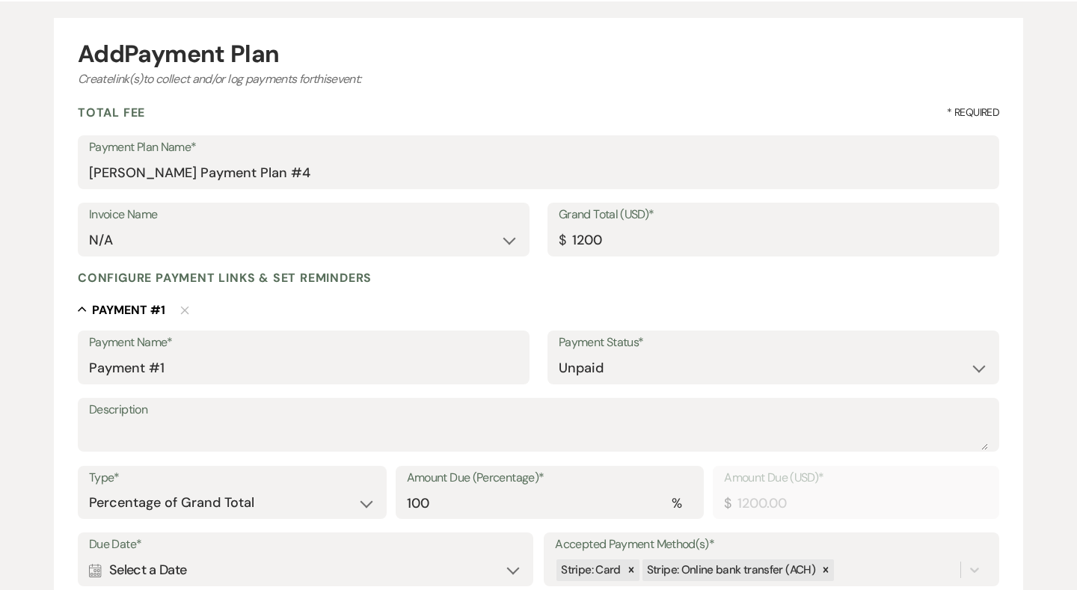
type input "1200.00"
drag, startPoint x: 248, startPoint y: 387, endPoint x: 212, endPoint y: 378, distance: 36.5
click at [212, 378] on div "Payment Name* Payment #1 Payment Status* Paid Unpaid" at bounding box center [538, 364] width 921 height 67
drag, startPoint x: 237, startPoint y: 347, endPoint x: 1, endPoint y: 346, distance: 236.3
click at [1, 346] on div "Add Payment Plan Create link(s) to collect and/or log payments for this event: …" at bounding box center [538, 457] width 1077 height 912
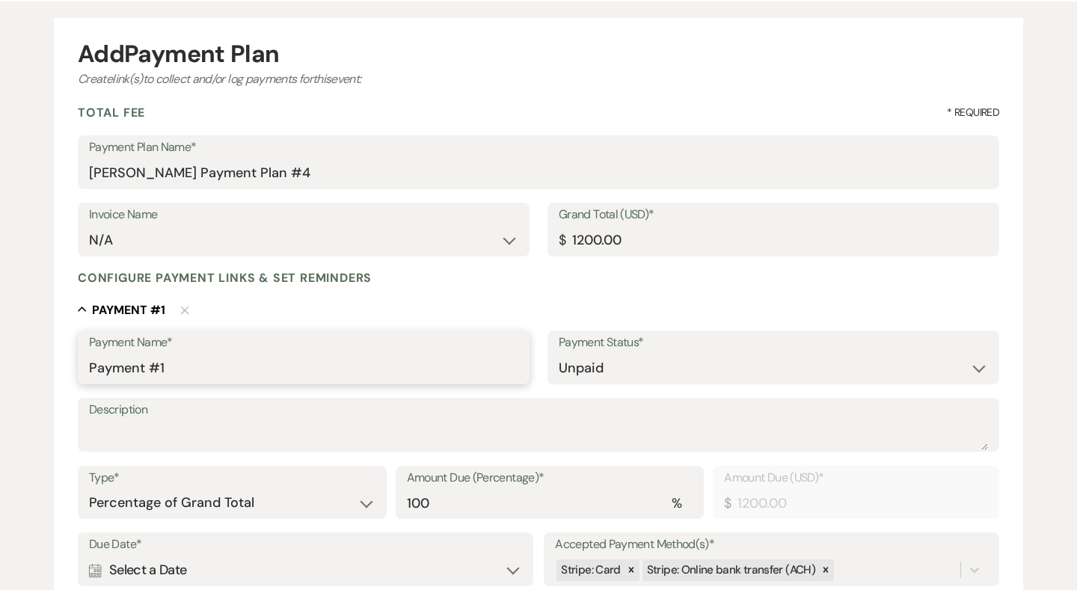
click at [203, 373] on input "Payment #1" at bounding box center [303, 368] width 429 height 29
drag, startPoint x: 203, startPoint y: 373, endPoint x: 0, endPoint y: 372, distance: 202.7
click at [0, 372] on div "Add Payment Plan Create link(s) to collect and/or log payments for this event: …" at bounding box center [538, 457] width 1077 height 912
drag, startPoint x: 382, startPoint y: 372, endPoint x: 61, endPoint y: 355, distance: 322.0
click at [61, 355] on form "Add Payment Plan Create link(s) to collect and/or log payments for this event: …" at bounding box center [538, 466] width 969 height 896
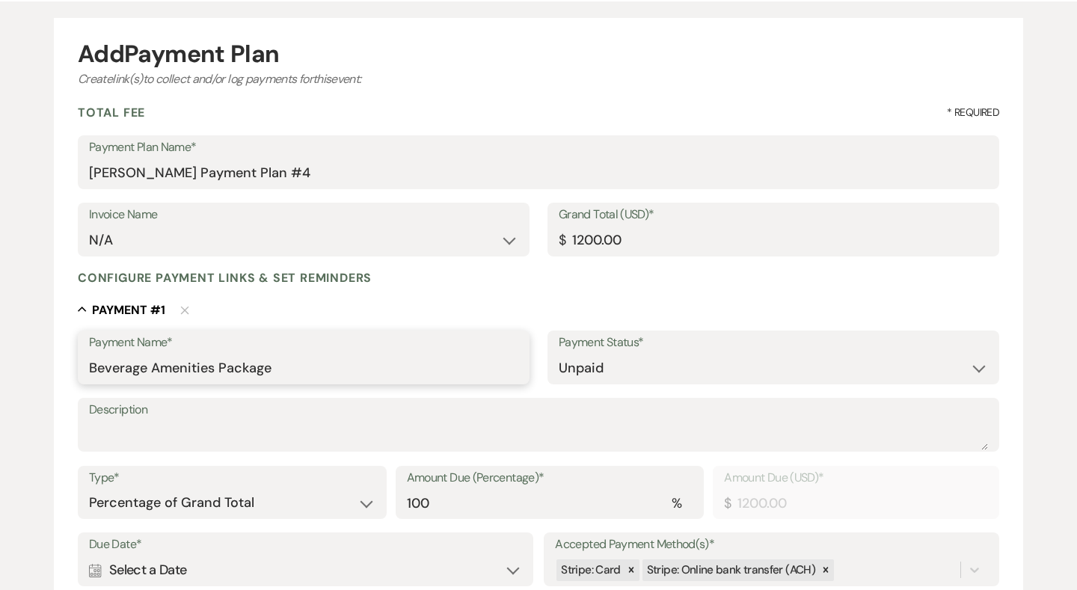
type input "Beverage Amenities Package"
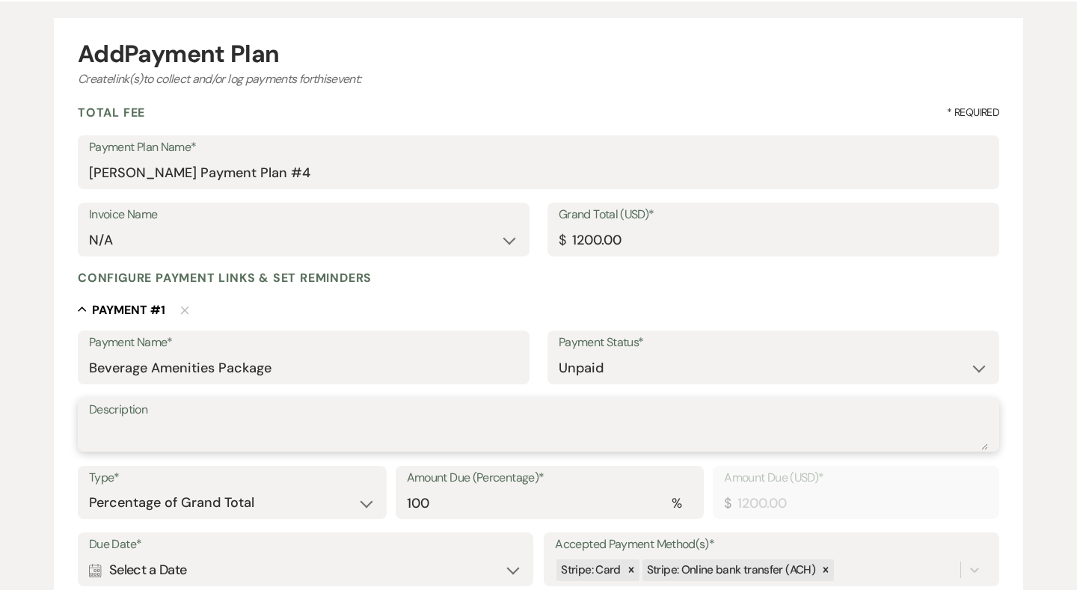
click at [143, 420] on textarea "Description" at bounding box center [538, 435] width 899 height 30
paste textarea "Beverage Amenities Package"
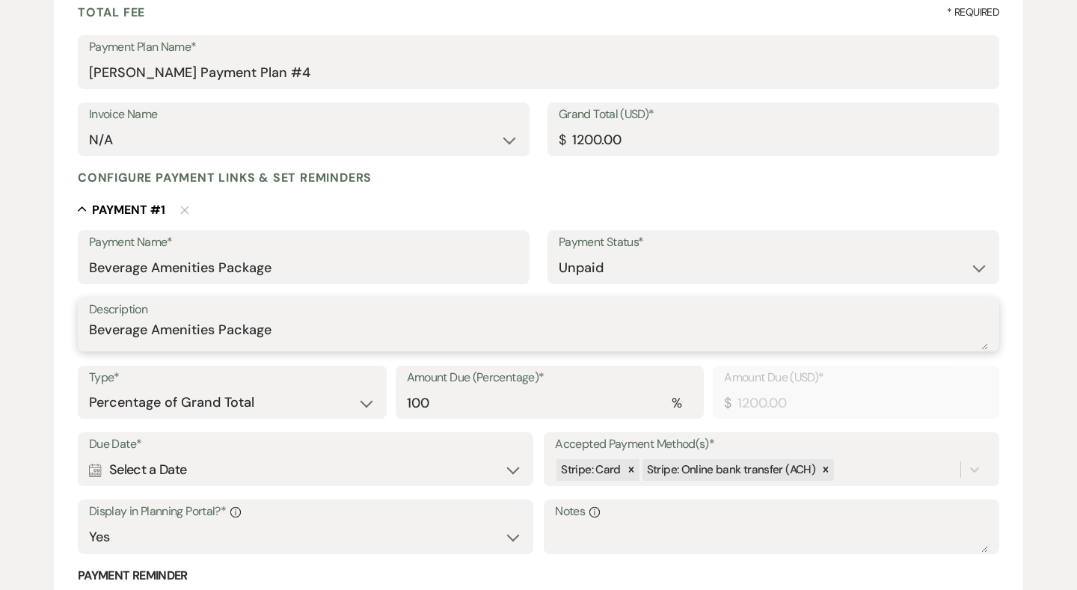
scroll to position [235, 0]
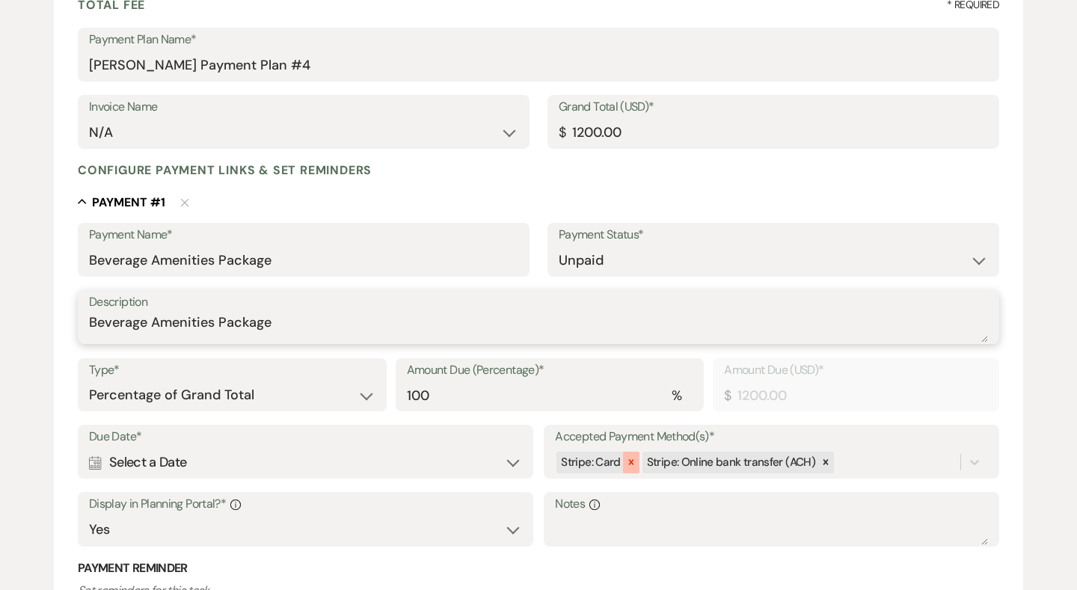
click at [632, 460] on icon at bounding box center [630, 462] width 5 height 5
type textarea "Beverage Amenities Package"
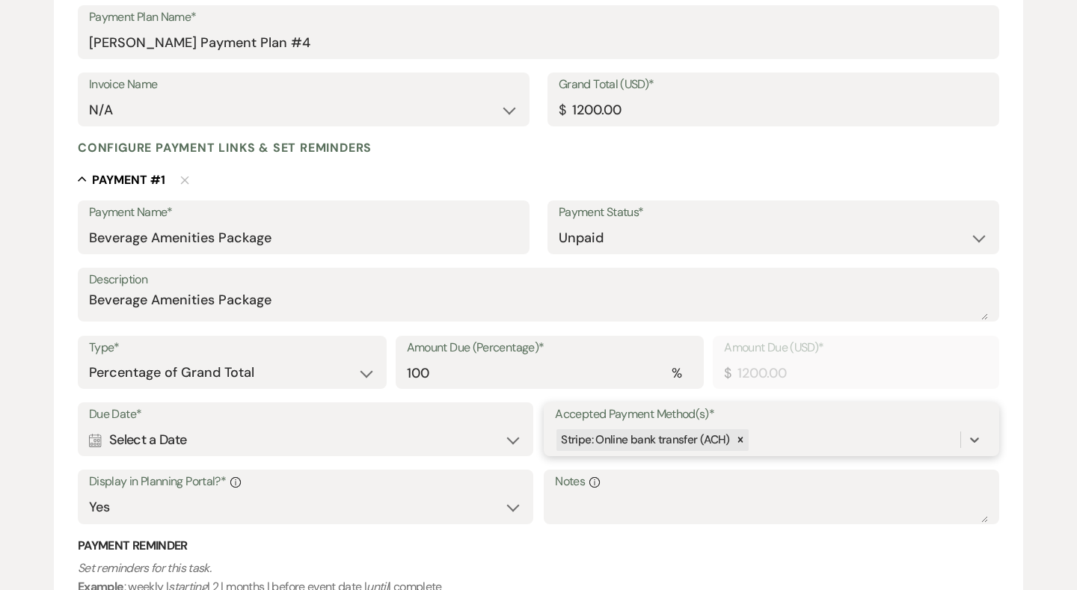
scroll to position [259, 0]
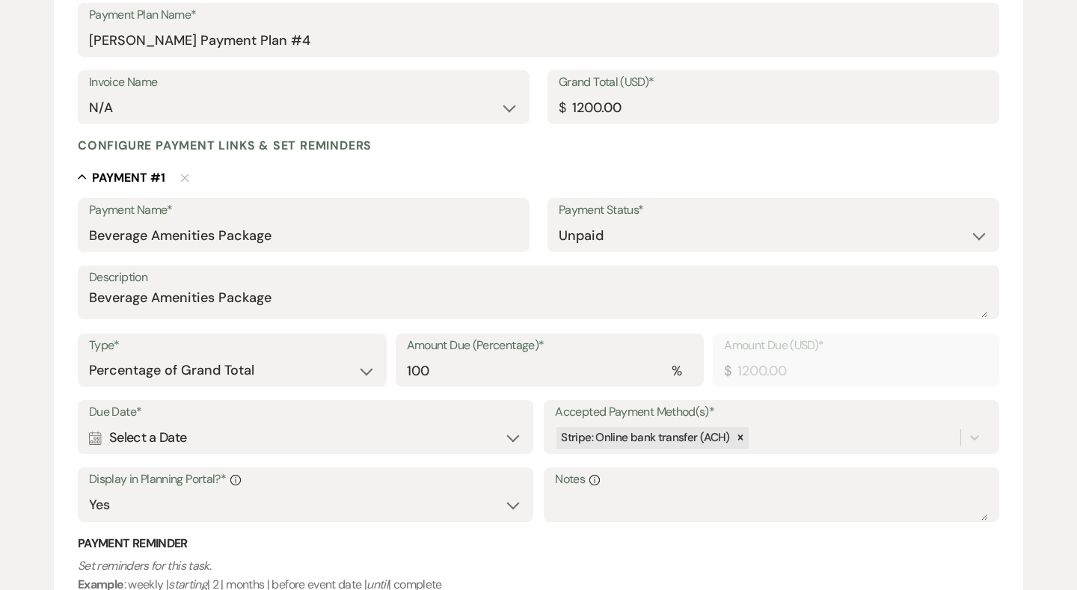
click at [129, 432] on div "Calendar Select a Date Expand" at bounding box center [305, 437] width 433 height 29
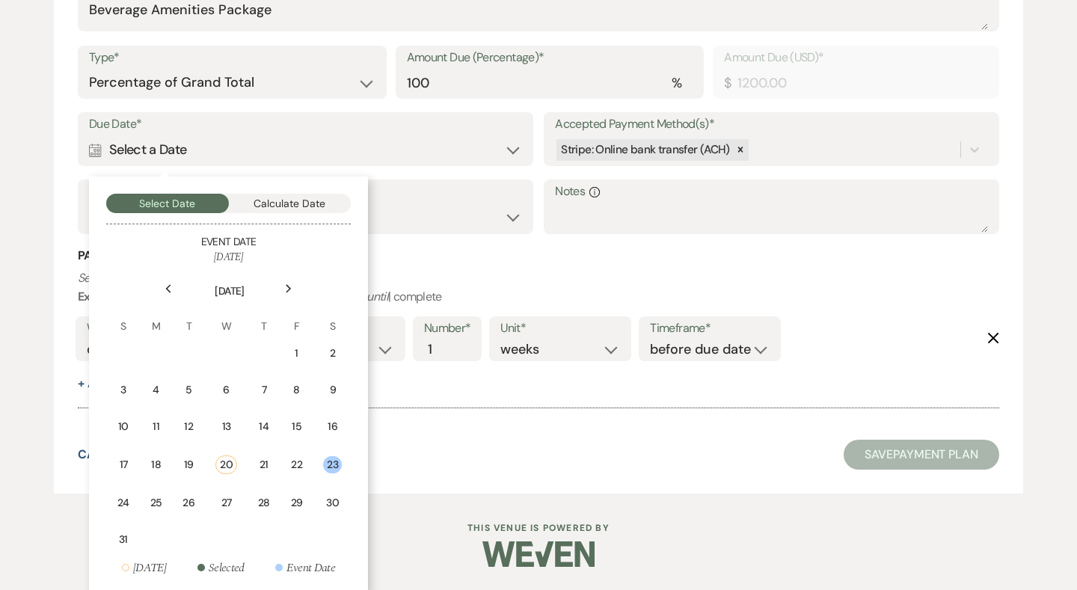
scroll to position [547, 0]
click at [224, 460] on div "20" at bounding box center [226, 465] width 22 height 19
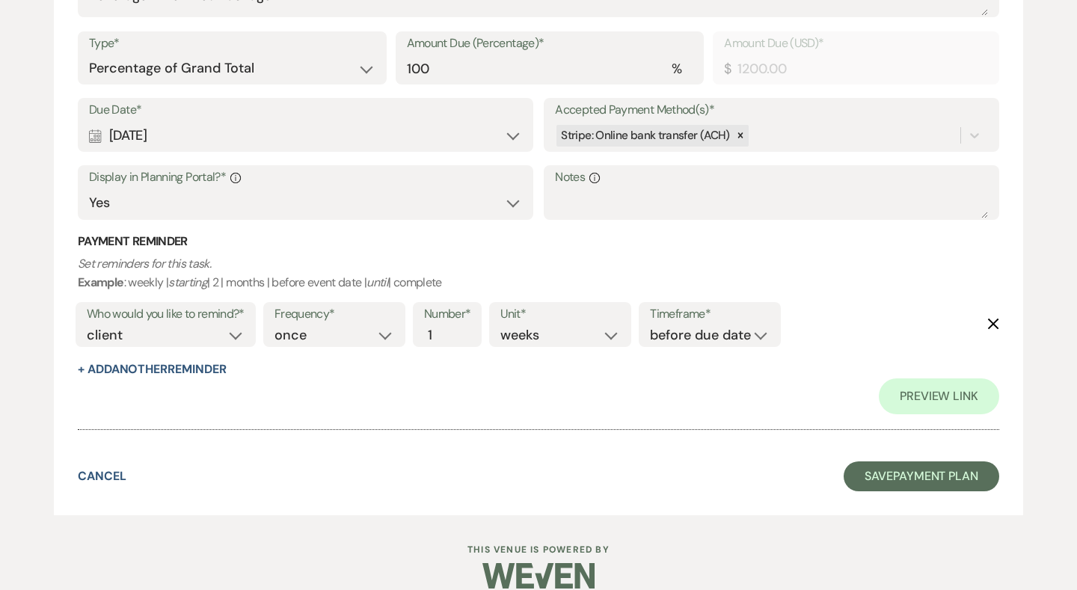
scroll to position [561, 0]
click at [887, 462] on button "Save Payment Plan" at bounding box center [922, 477] width 156 height 30
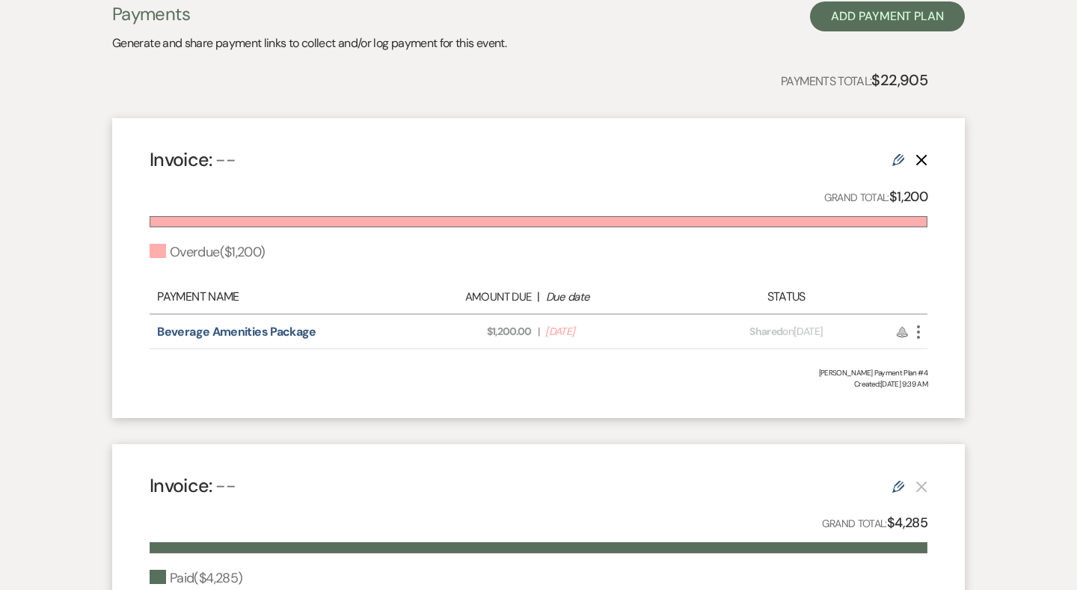
scroll to position [366, 0]
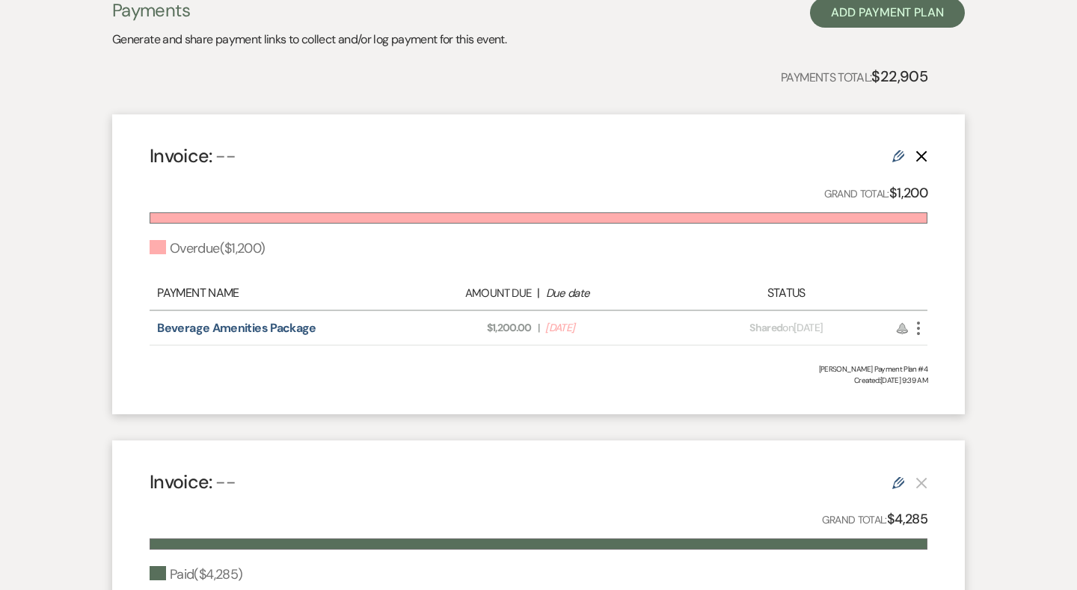
click at [923, 328] on icon "More" at bounding box center [918, 328] width 18 height 18
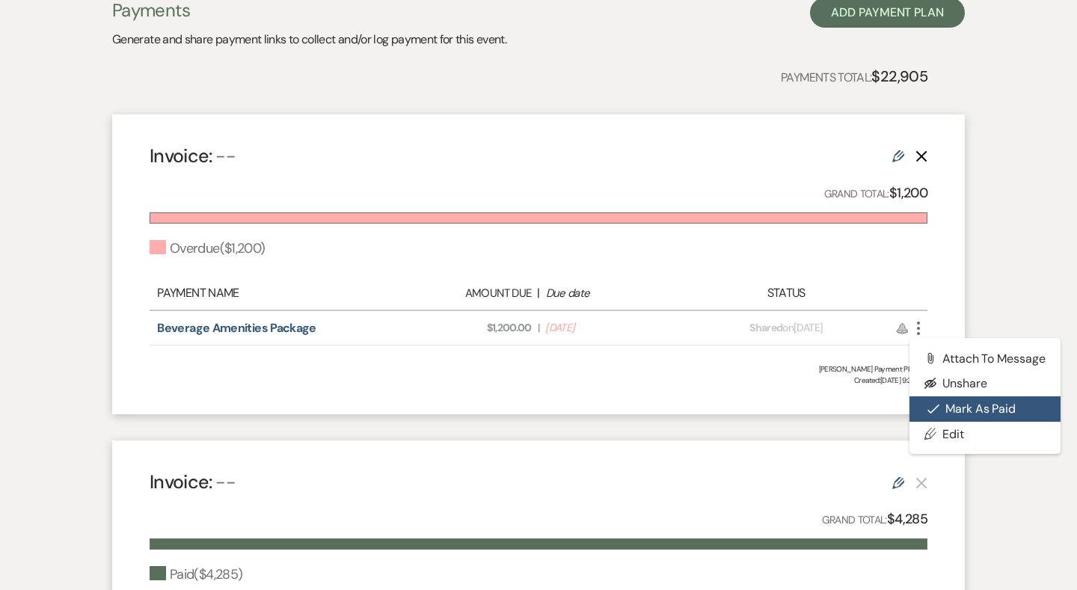
click at [955, 402] on button "Check Mark Mark as Paid" at bounding box center [984, 408] width 151 height 25
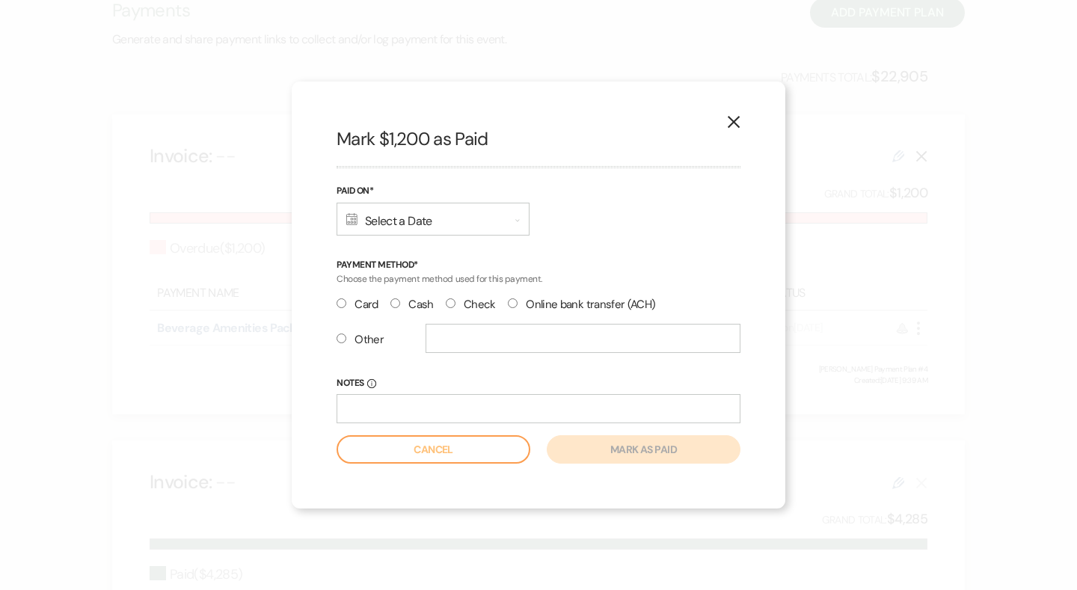
click at [446, 301] on input "Check" at bounding box center [451, 303] width 10 height 10
radio input "true"
click at [367, 223] on div "Calendar Select a Date Expand" at bounding box center [433, 219] width 193 height 33
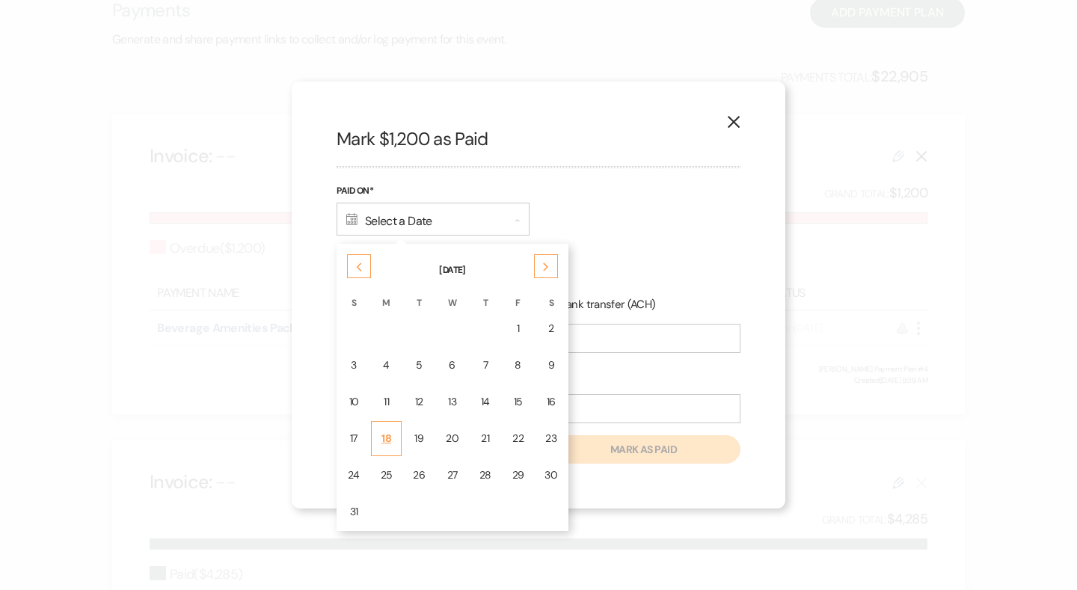
click at [382, 431] on div "18" at bounding box center [387, 439] width 12 height 16
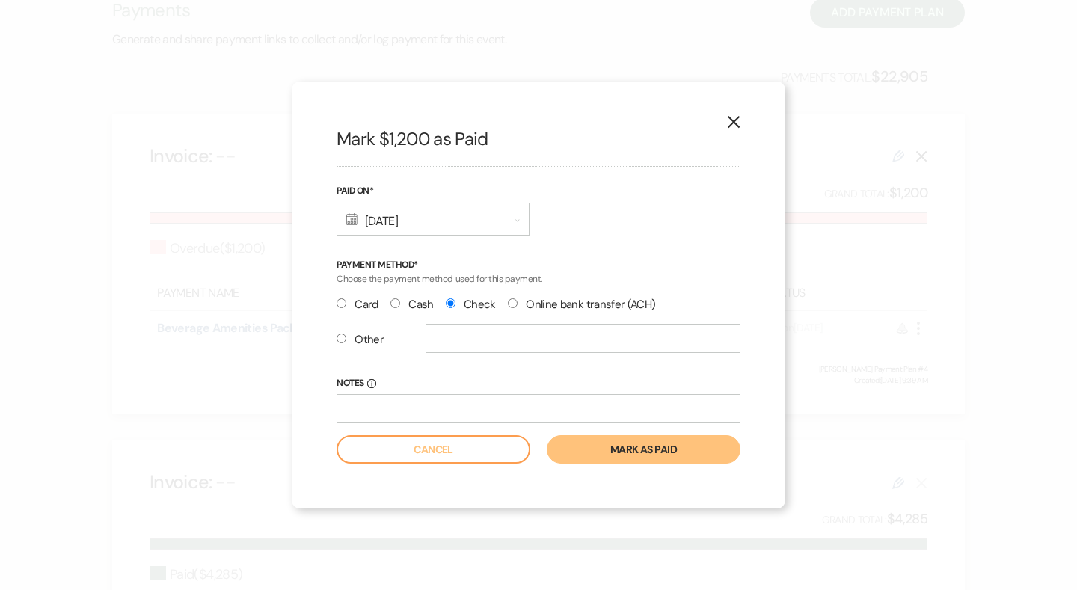
click at [633, 450] on button "Mark as paid" at bounding box center [644, 449] width 194 height 28
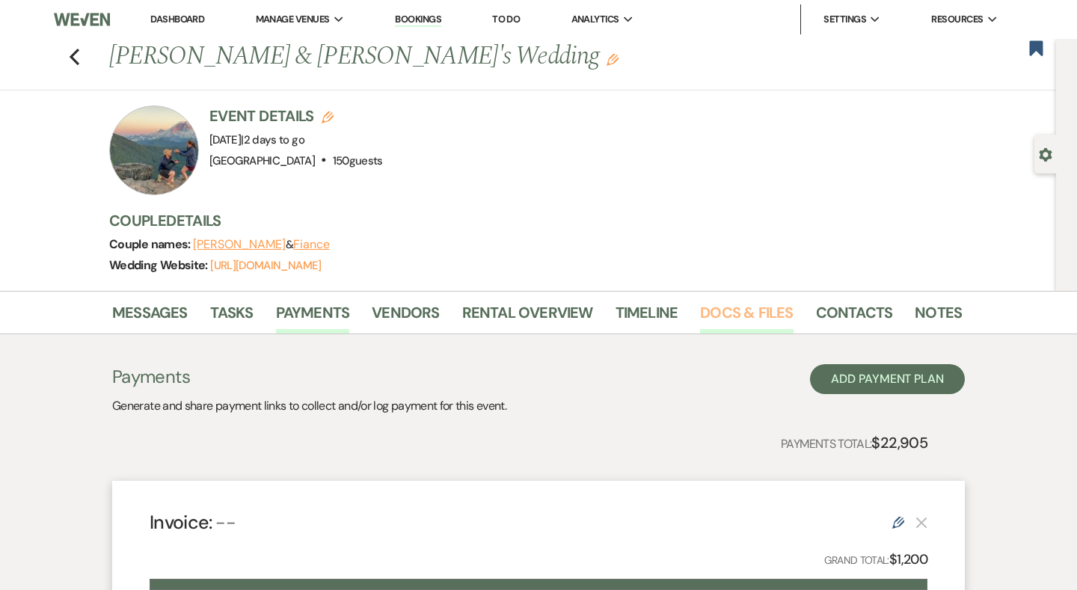
scroll to position [0, 0]
click at [742, 316] on link "Docs & Files" at bounding box center [746, 317] width 93 height 33
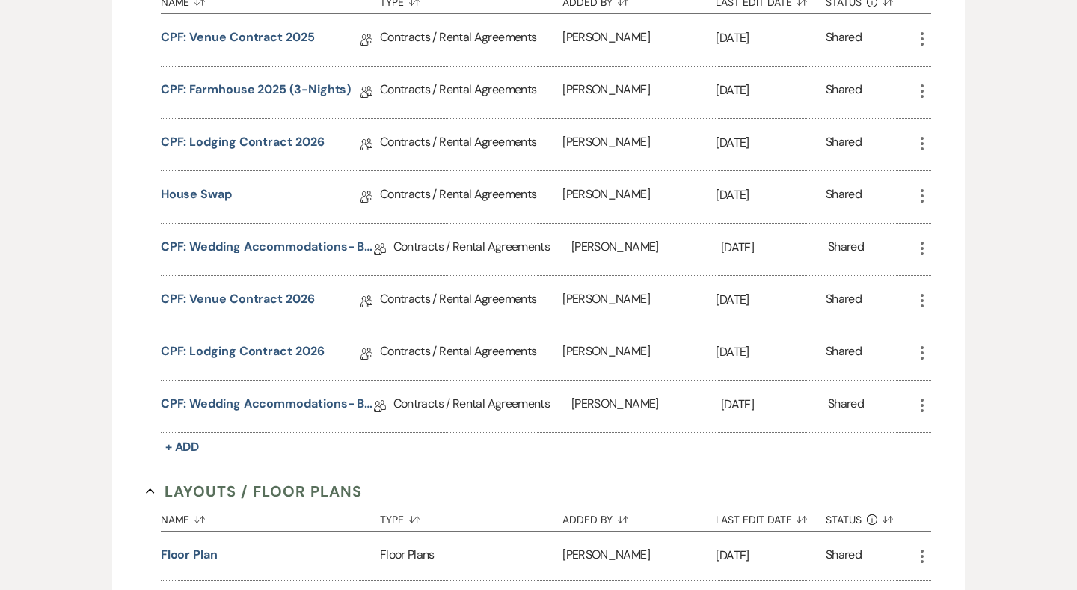
scroll to position [654, 0]
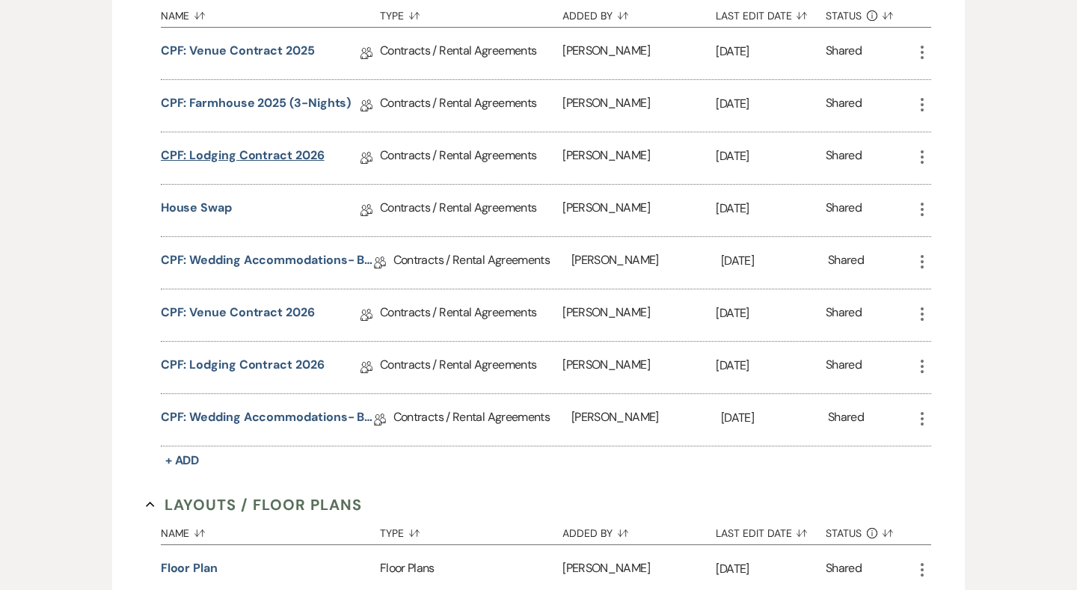
click at [259, 154] on link "CPF: Lodging Contract 2026" at bounding box center [243, 158] width 164 height 23
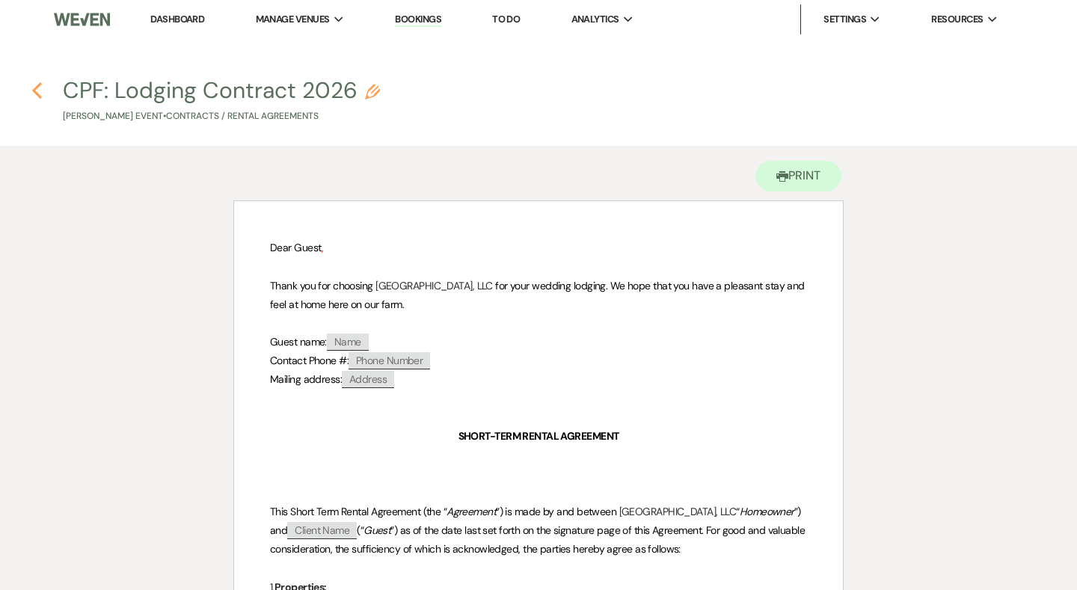
click at [36, 93] on use "button" at bounding box center [37, 90] width 10 height 16
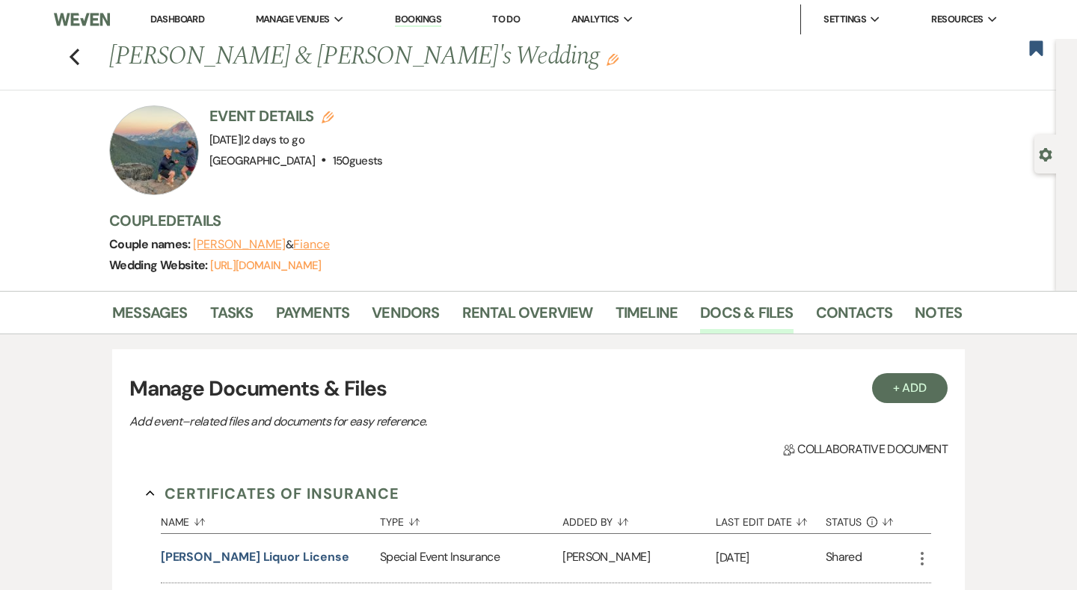
scroll to position [654, 0]
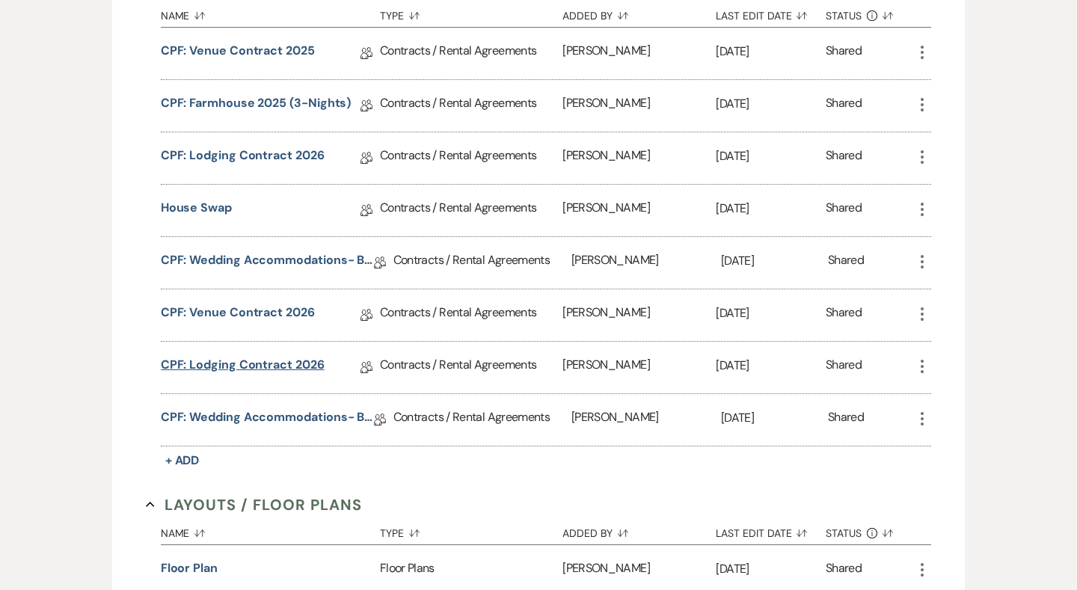
click at [244, 360] on link "CPF: Lodging Contract 2026" at bounding box center [243, 367] width 164 height 23
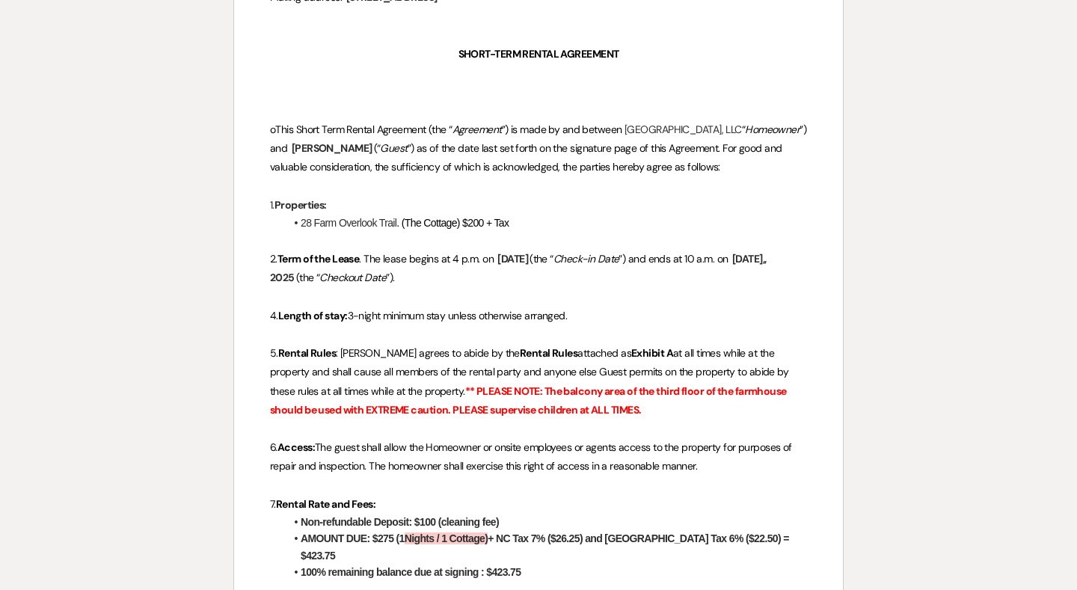
scroll to position [383, 0]
drag, startPoint x: 532, startPoint y: 554, endPoint x: 491, endPoint y: 554, distance: 41.1
click at [491, 563] on li "100% remaining balance due at signing : $423.75" at bounding box center [546, 571] width 522 height 16
copy strong "423.75"
click at [491, 565] on strong "100% remaining balance due at signing : $423.75" at bounding box center [411, 571] width 220 height 12
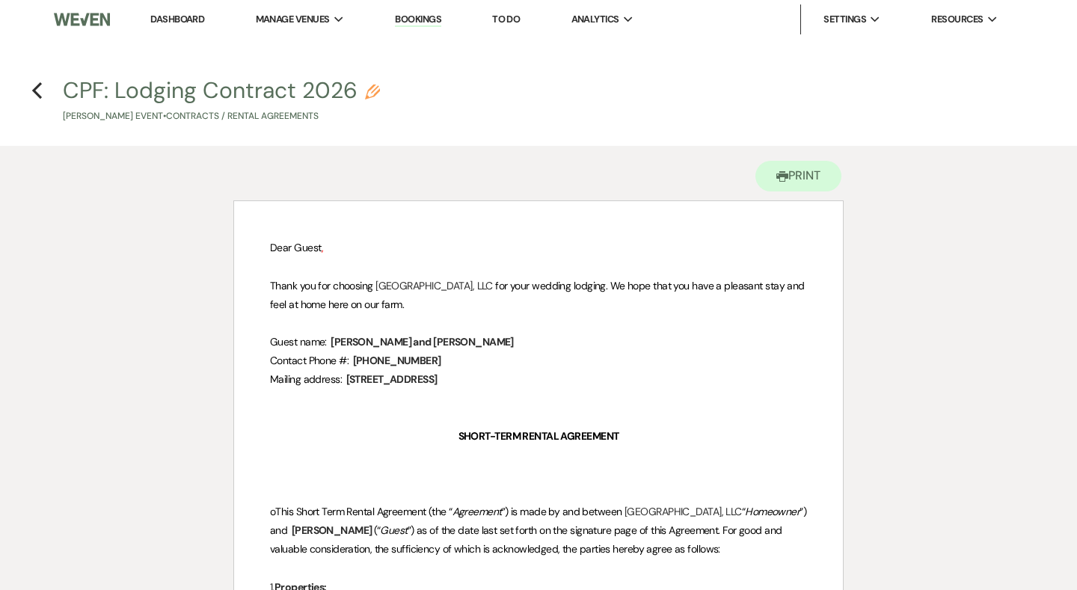
scroll to position [0, 0]
click at [37, 92] on use "button" at bounding box center [37, 90] width 10 height 16
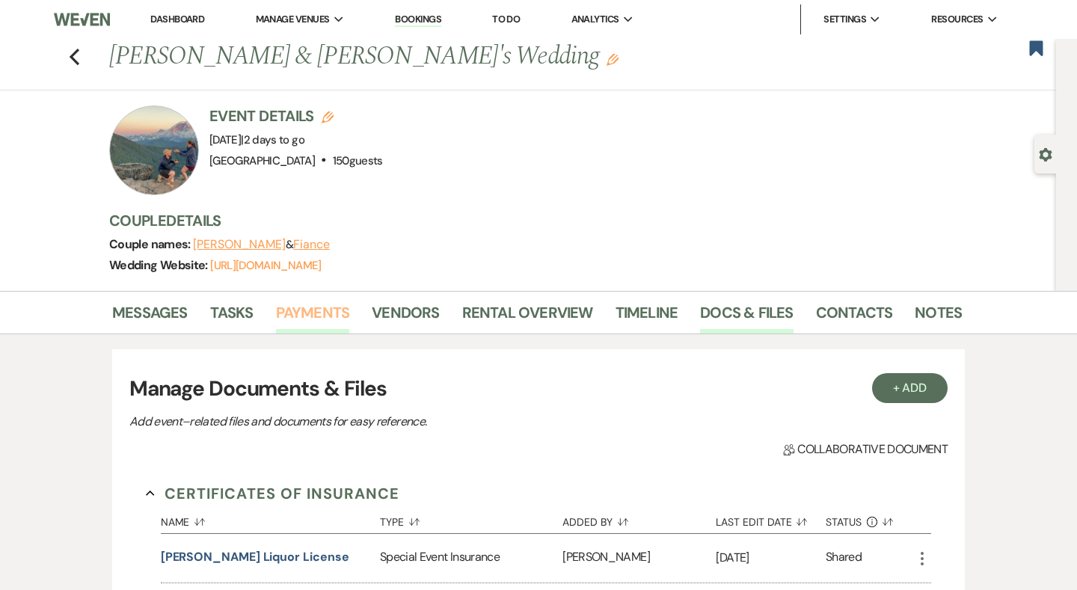
click at [304, 325] on link "Payments" at bounding box center [313, 317] width 74 height 33
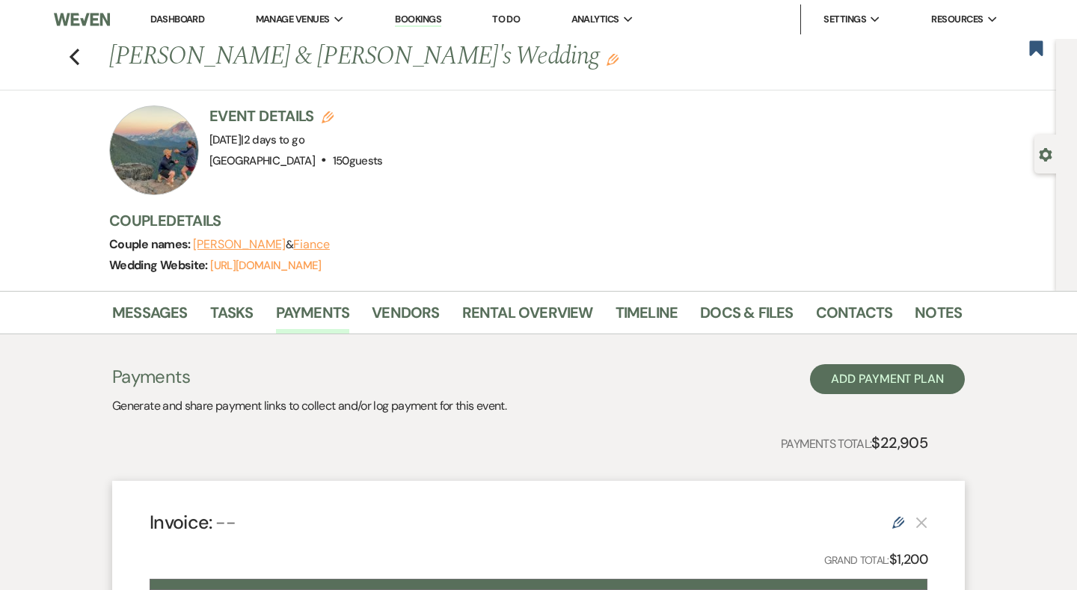
click at [872, 396] on div "Payments Generate and share payment links to collect and/or log payment for thi…" at bounding box center [538, 390] width 853 height 52
click at [869, 383] on button "Add Payment Plan" at bounding box center [887, 379] width 155 height 30
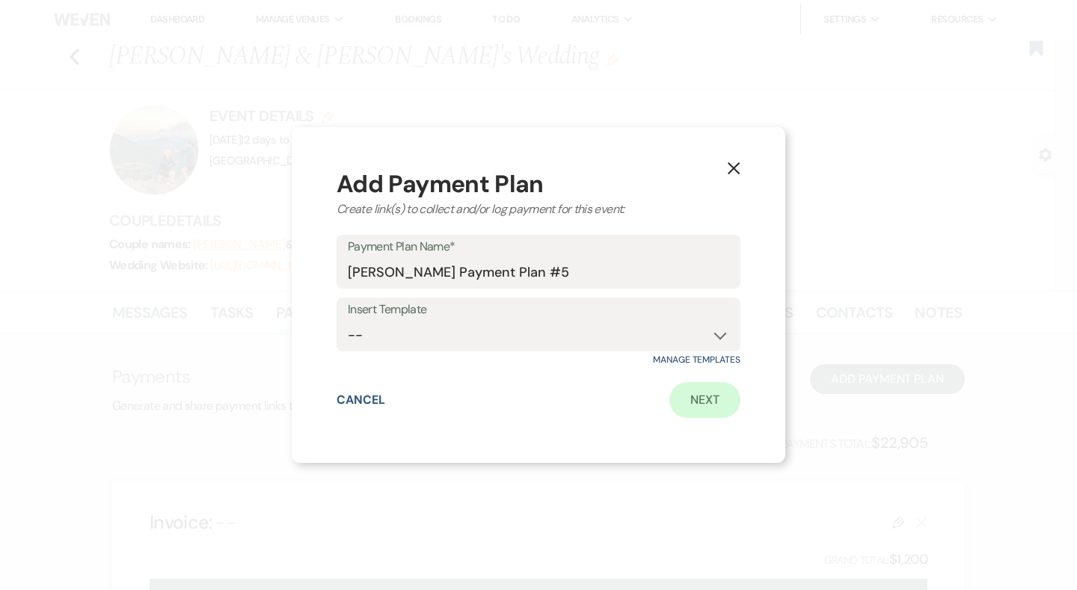
click at [707, 408] on link "Next" at bounding box center [704, 400] width 71 height 36
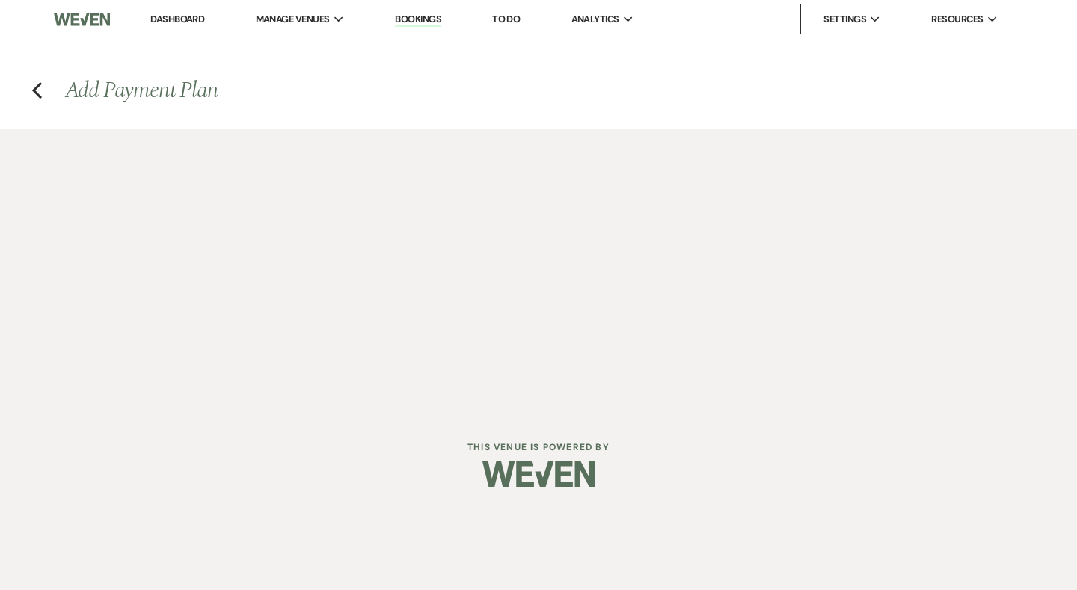
select select "2"
select select "percentage"
select select "true"
select select "client"
select select "weeks"
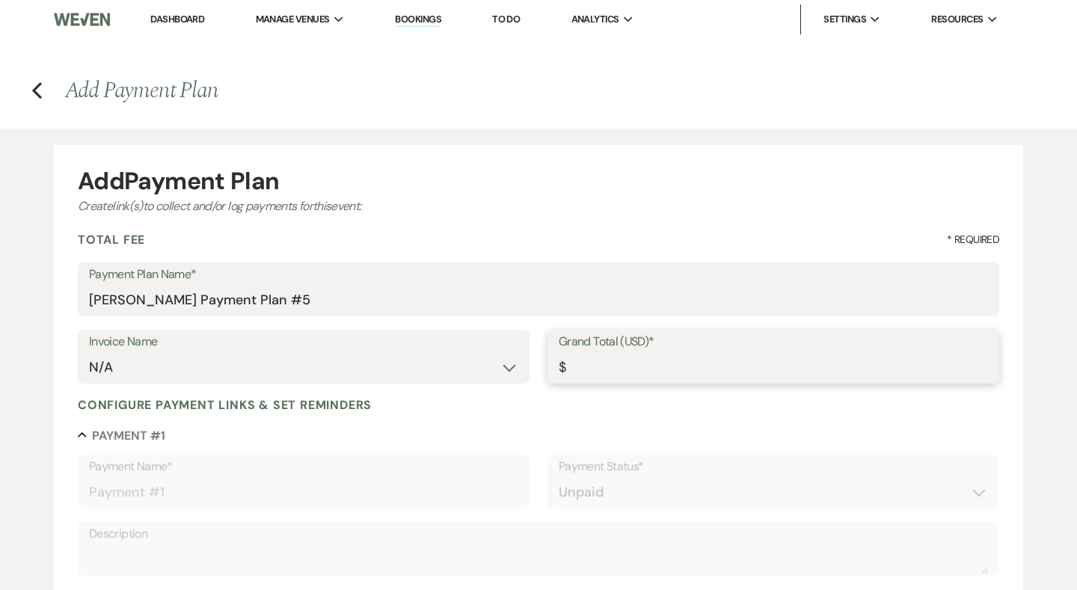
click at [646, 372] on input "Grand Total (USD)*" at bounding box center [773, 367] width 429 height 29
paste input "423.75"
type input "423.75"
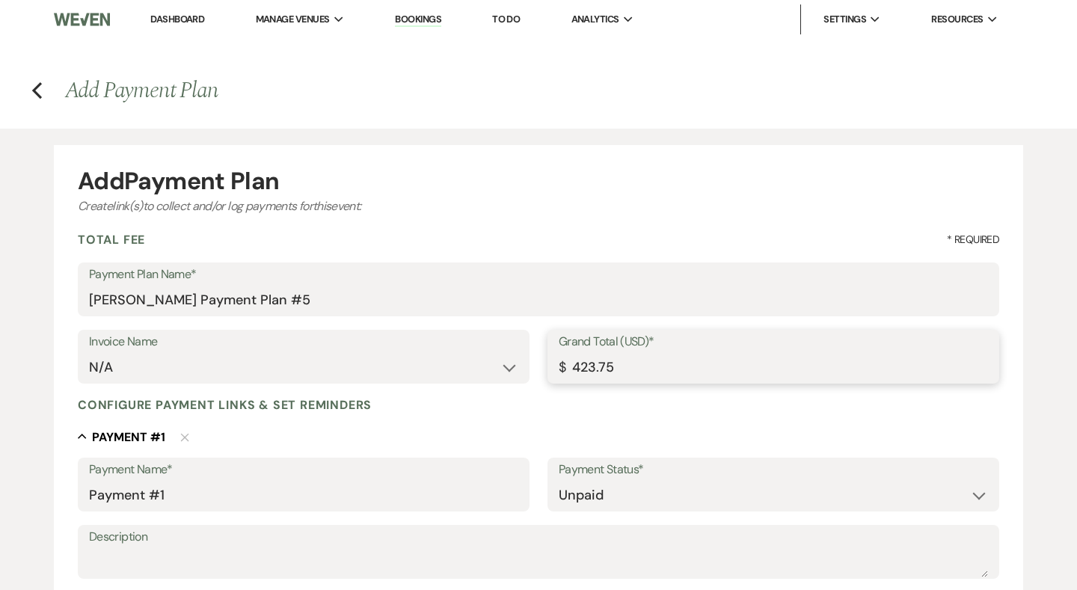
type input "423.75"
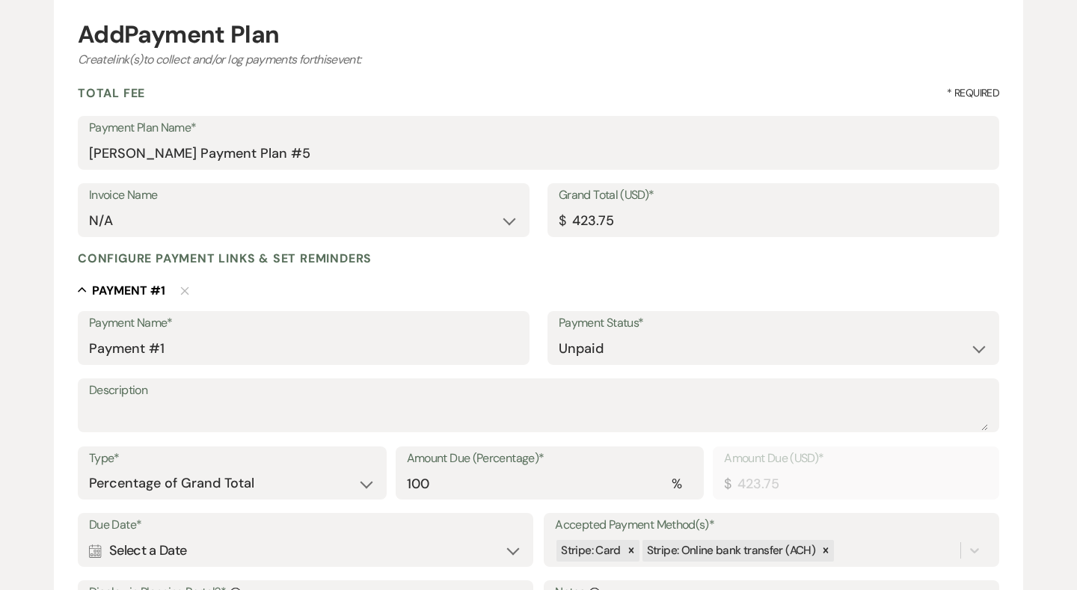
scroll to position [185, 0]
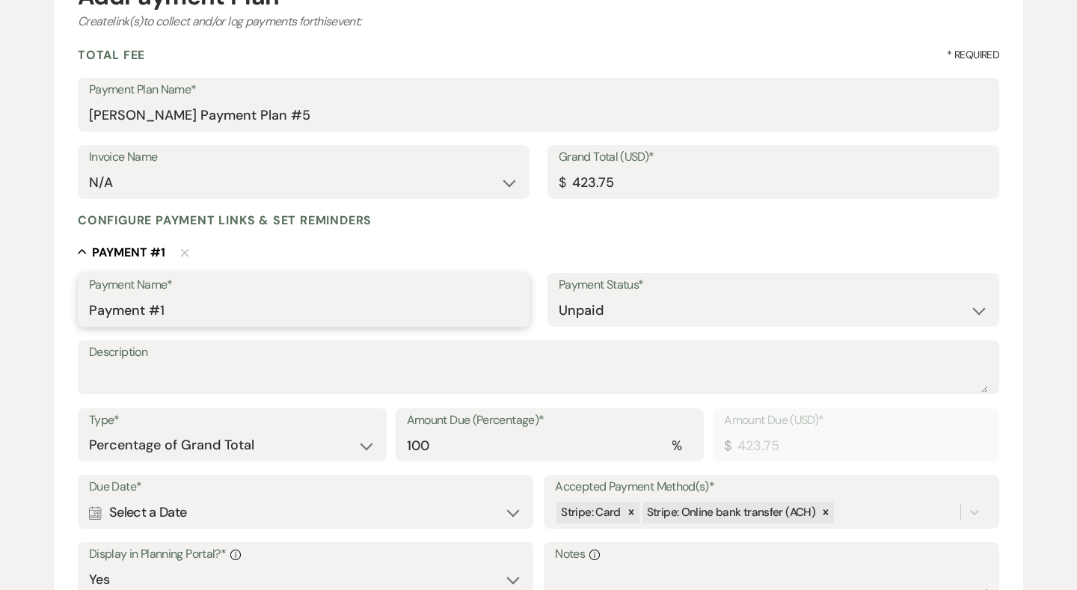
drag, startPoint x: 257, startPoint y: 322, endPoint x: 73, endPoint y: 319, distance: 183.2
click at [73, 319] on form "Add Payment Plan Create link(s) to collect and/or log payments for this event: …" at bounding box center [538, 408] width 969 height 896
drag, startPoint x: 213, startPoint y: 293, endPoint x: 67, endPoint y: 293, distance: 145.8
click at [67, 293] on form "Add Payment Plan Create link(s) to collect and/or log payments for this event: …" at bounding box center [538, 408] width 969 height 896
drag, startPoint x: 205, startPoint y: 307, endPoint x: 19, endPoint y: 306, distance: 186.2
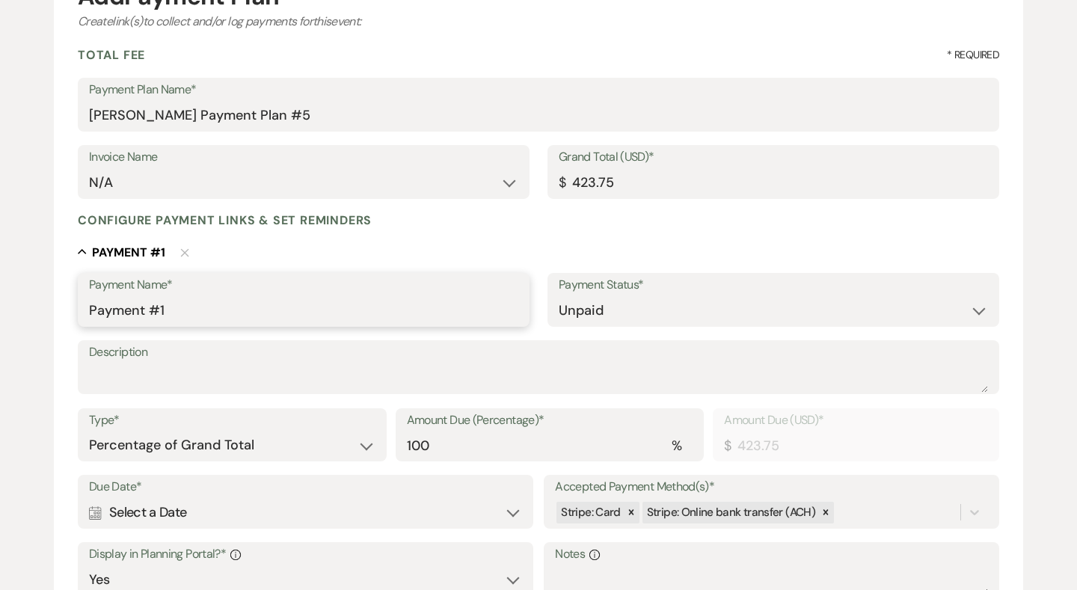
click at [19, 306] on div "Add Payment Plan Create link(s) to collect and/or log payments for this event: …" at bounding box center [538, 400] width 1077 height 912
click at [324, 301] on input "Bridal Cottage: Honeymoon Stay" at bounding box center [303, 310] width 429 height 29
drag, startPoint x: 324, startPoint y: 301, endPoint x: 30, endPoint y: 296, distance: 293.9
click at [30, 296] on div "Add Payment Plan Create link(s) to collect and/or log payments for this event: …" at bounding box center [538, 400] width 1077 height 912
type input "Bridal Cottage: Honeymoon Stay"
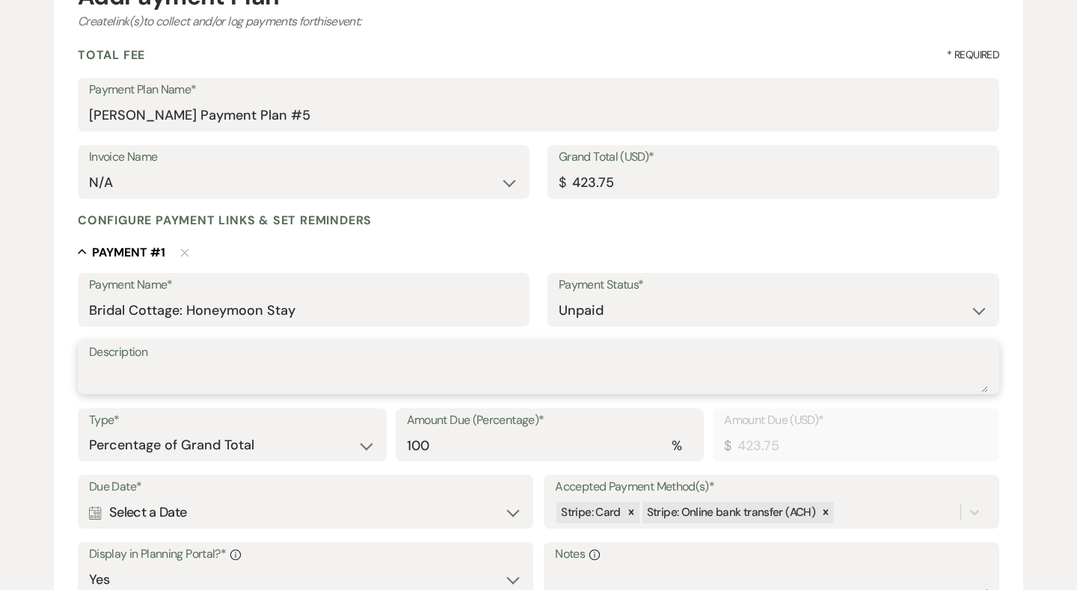
click at [160, 390] on textarea "Description" at bounding box center [538, 378] width 899 height 30
paste textarea "Bridal Cottage: Honeymoon Stay"
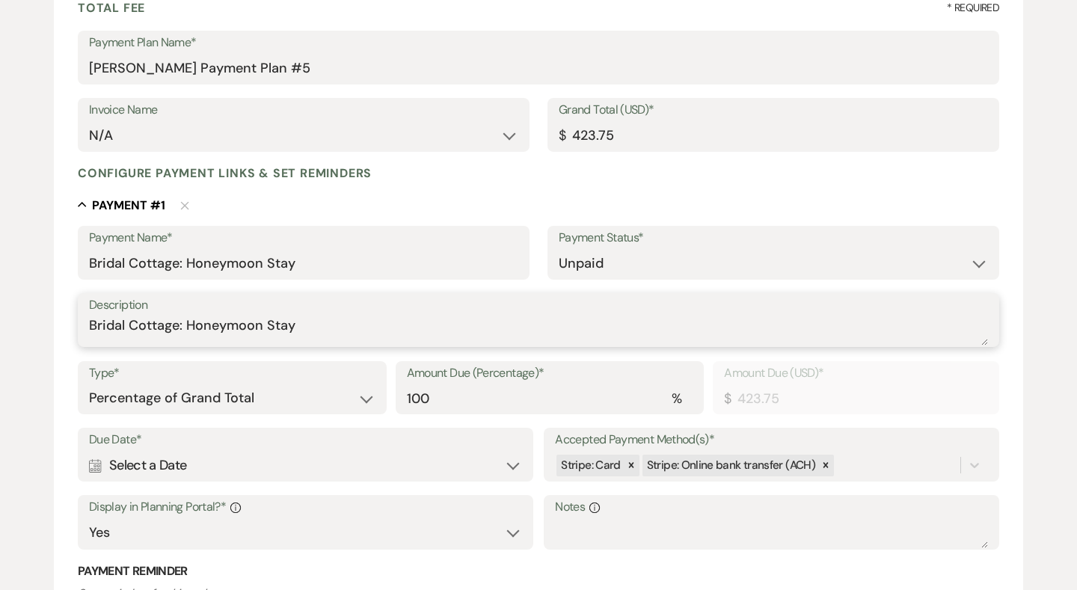
scroll to position [235, 0]
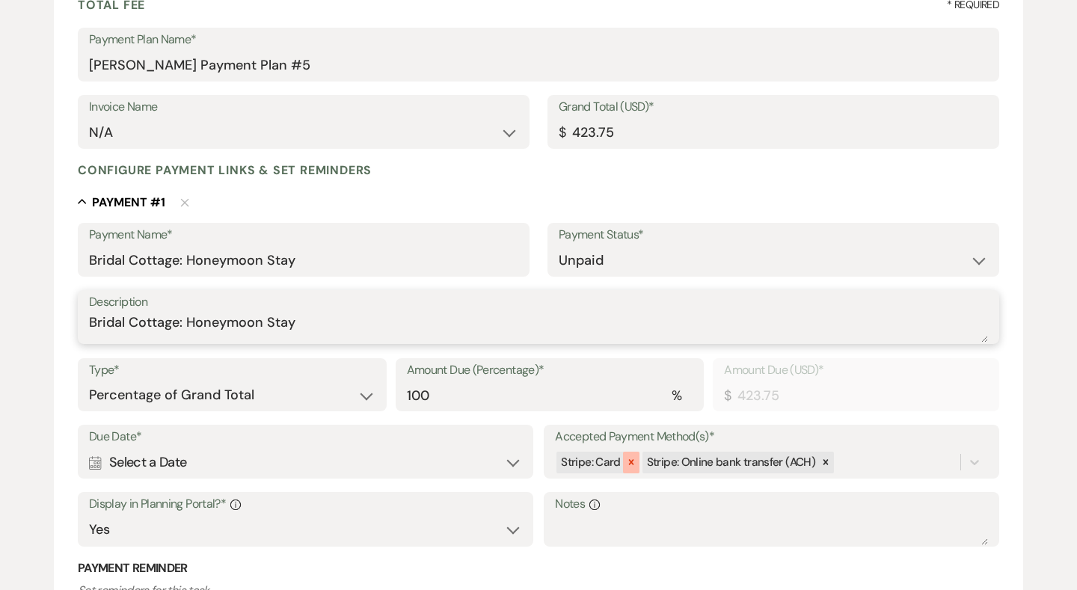
click at [628, 459] on icon at bounding box center [631, 462] width 10 height 10
type textarea "Bridal Cottage: Honeymoon Stay"
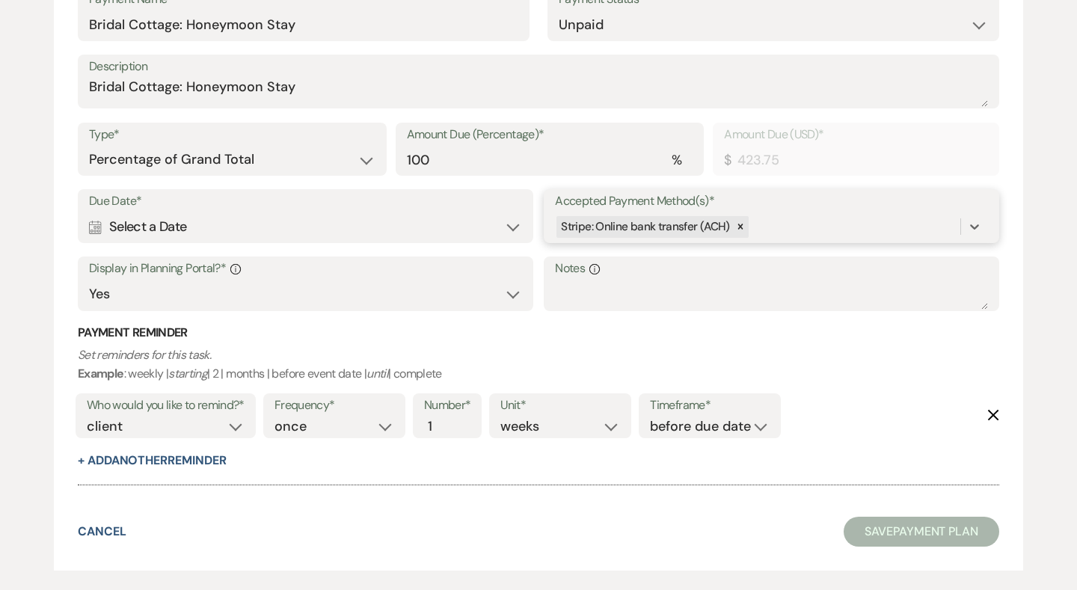
scroll to position [523, 0]
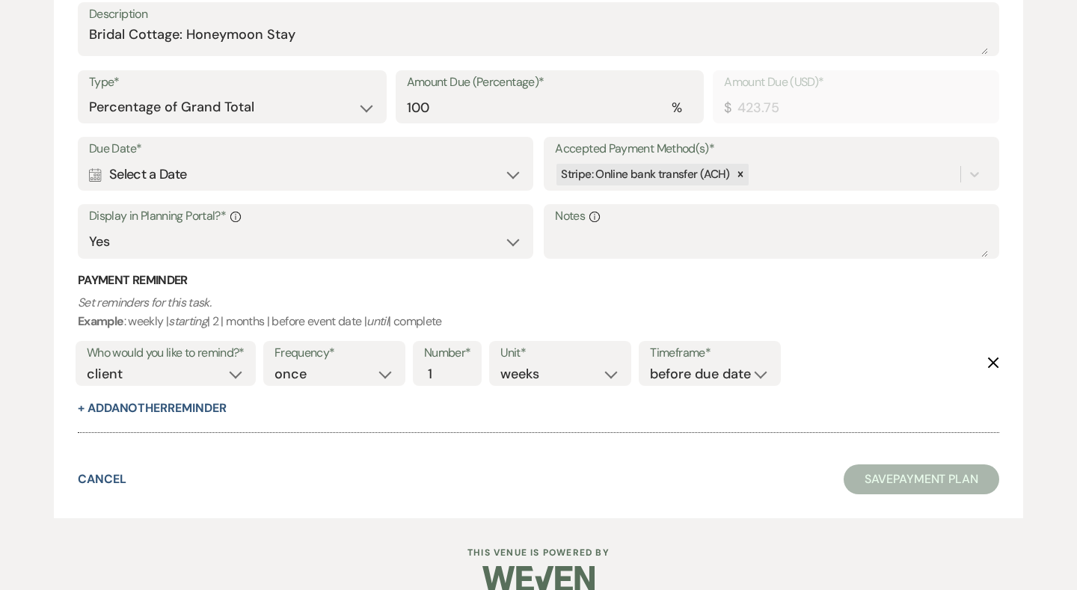
click at [144, 168] on div "Calendar Select a Date Expand" at bounding box center [305, 174] width 433 height 29
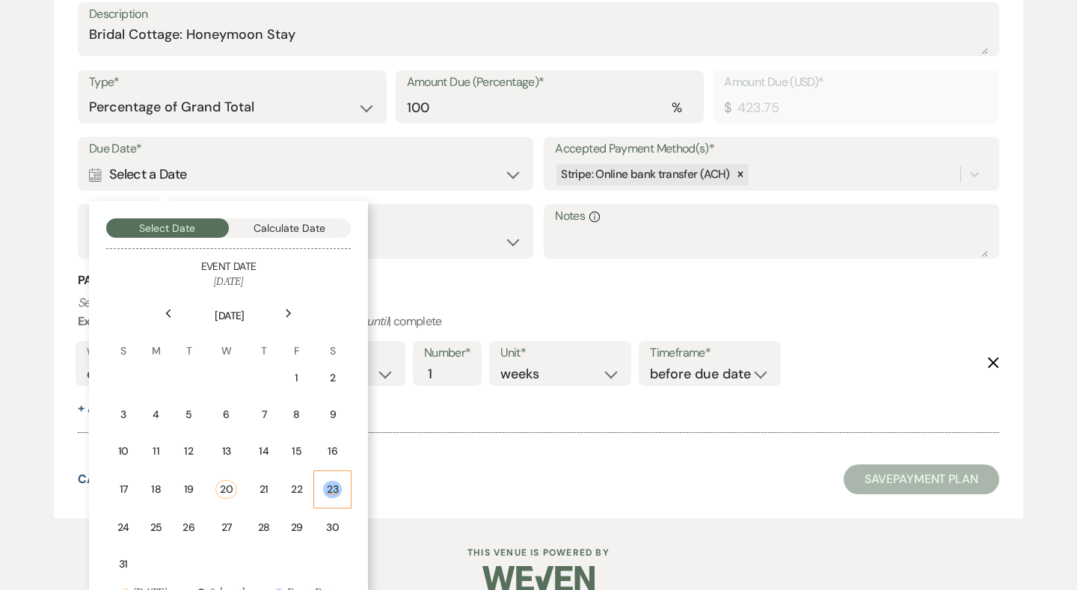
click at [337, 487] on div "23" at bounding box center [332, 489] width 19 height 17
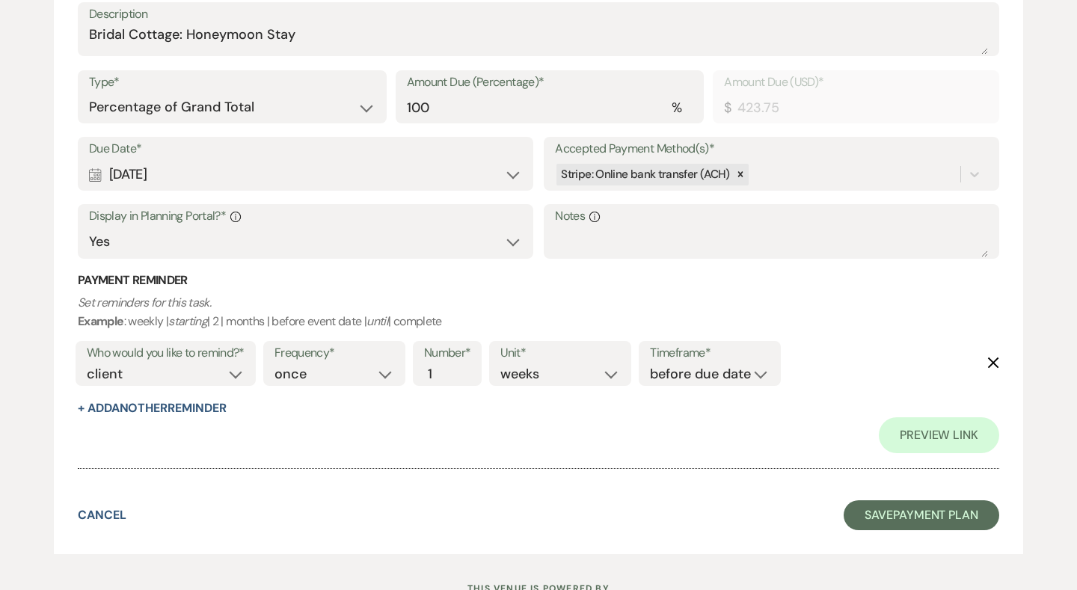
click at [104, 171] on div "Calendar Aug 23, 2025 Expand" at bounding box center [305, 174] width 433 height 29
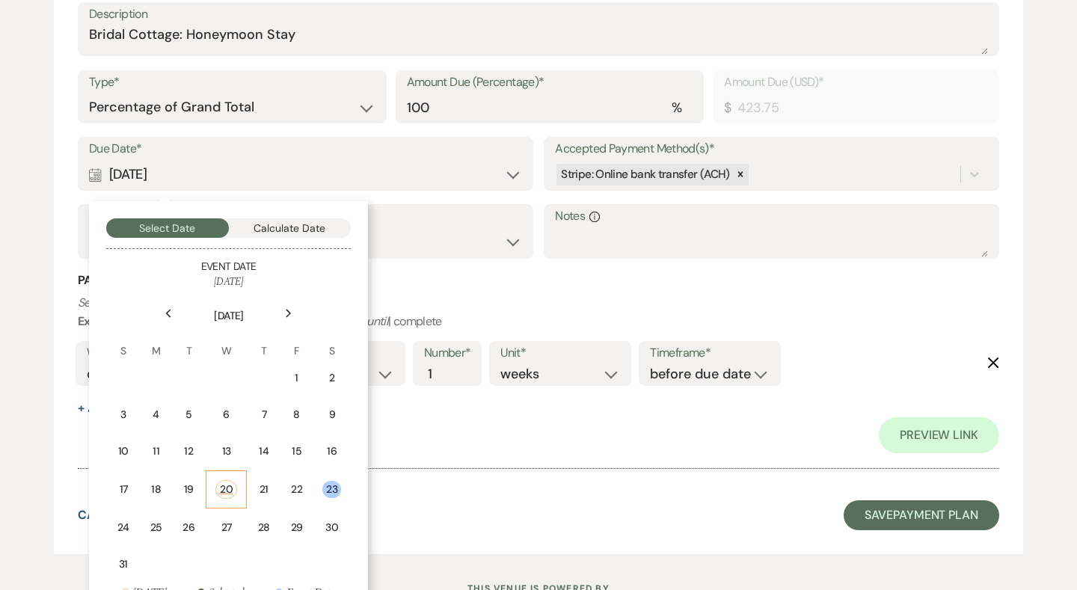
click at [231, 483] on div "20" at bounding box center [226, 489] width 22 height 19
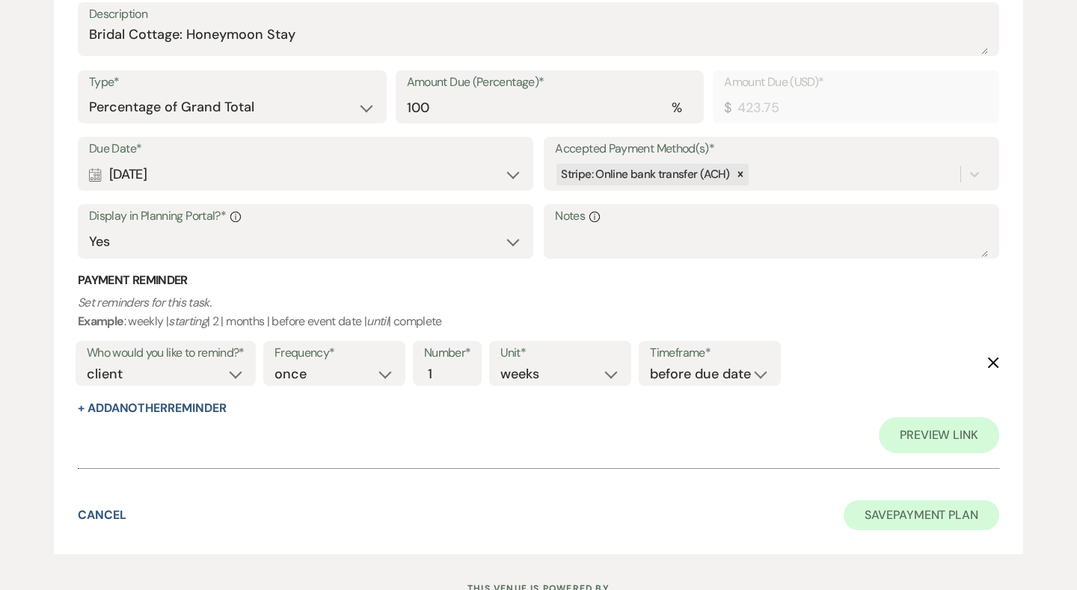
click at [913, 500] on button "Save Payment Plan" at bounding box center [922, 515] width 156 height 30
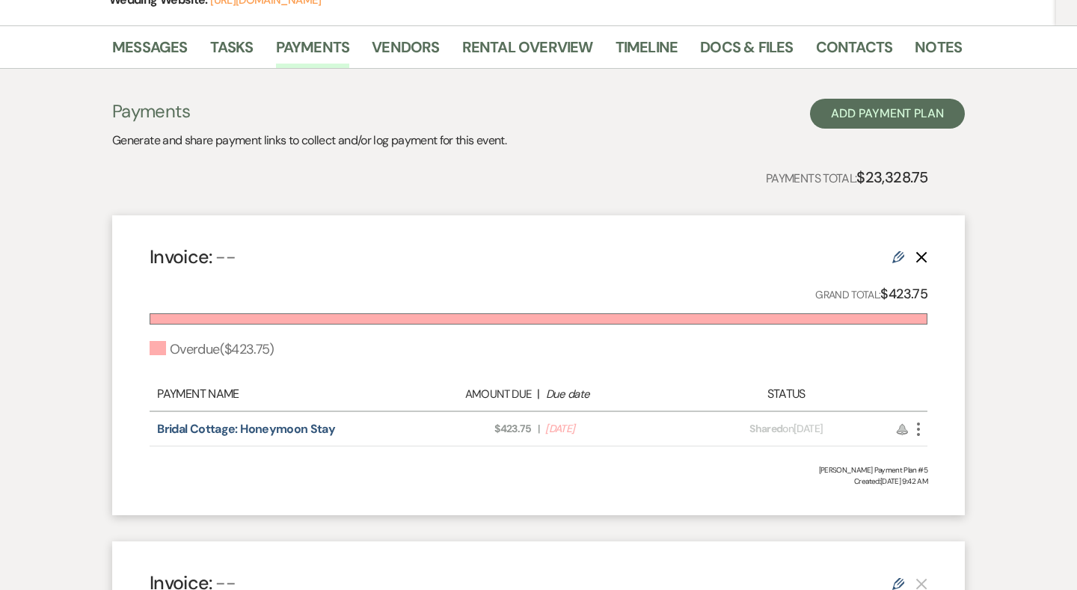
scroll to position [283, 0]
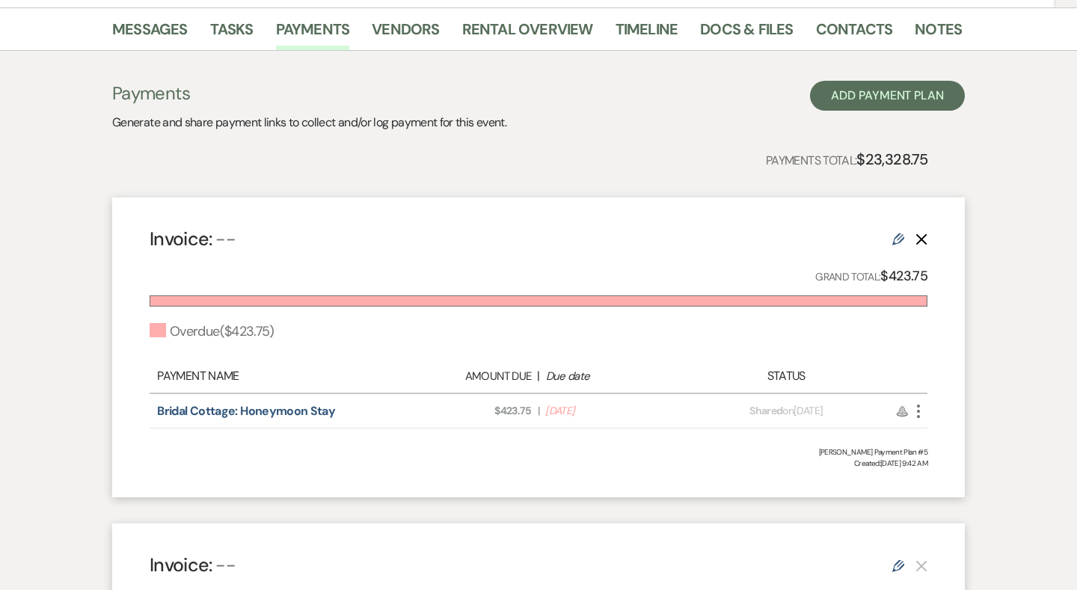
click at [918, 405] on use "button" at bounding box center [918, 411] width 3 height 13
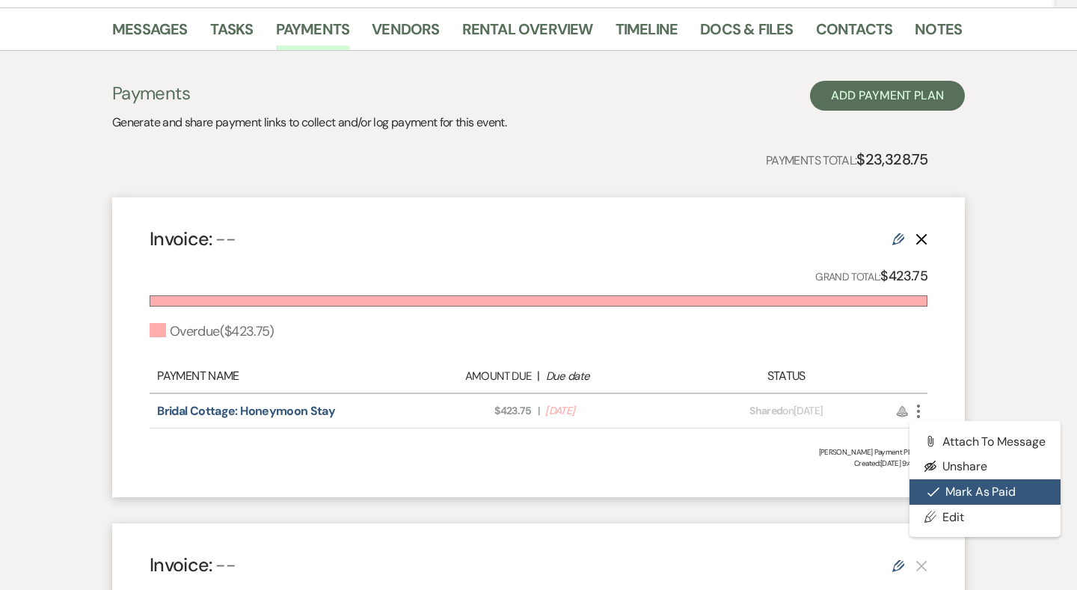
click at [950, 488] on button "Check Mark Mark as Paid" at bounding box center [984, 491] width 151 height 25
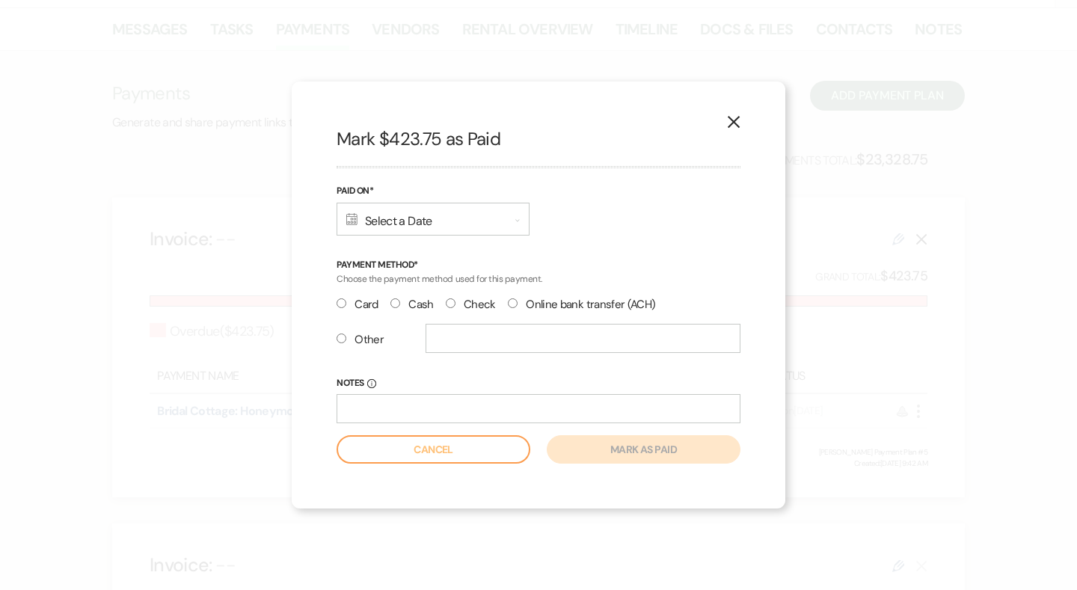
click at [471, 304] on label "Check" at bounding box center [471, 305] width 50 height 20
click at [455, 304] on input "Check" at bounding box center [451, 303] width 10 height 10
radio input "true"
click at [384, 222] on div "Calendar Select a Date Expand" at bounding box center [433, 219] width 193 height 33
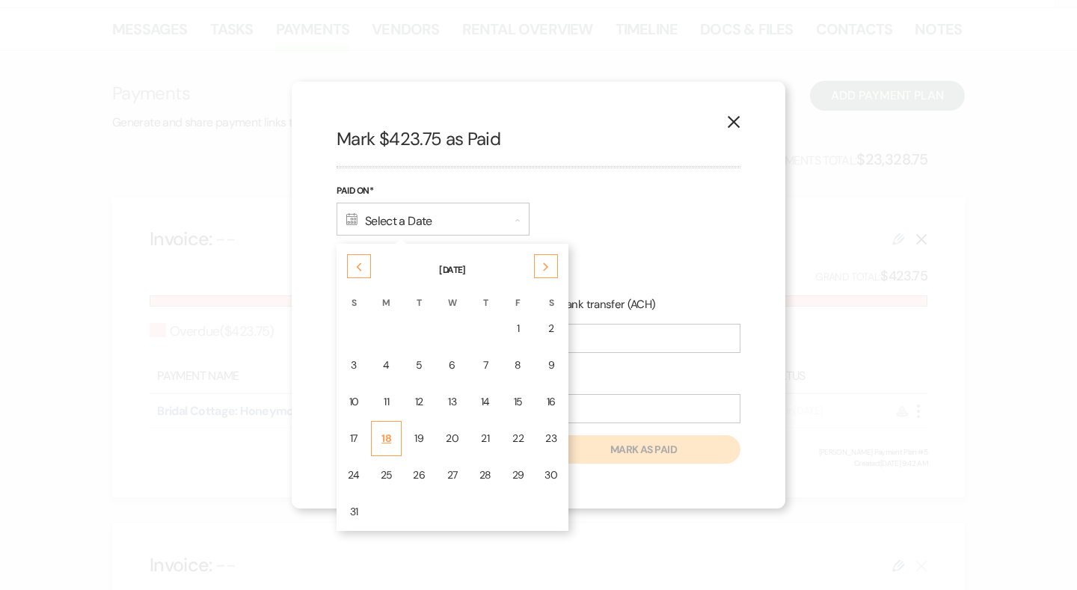
click at [390, 429] on td "18" at bounding box center [386, 438] width 31 height 35
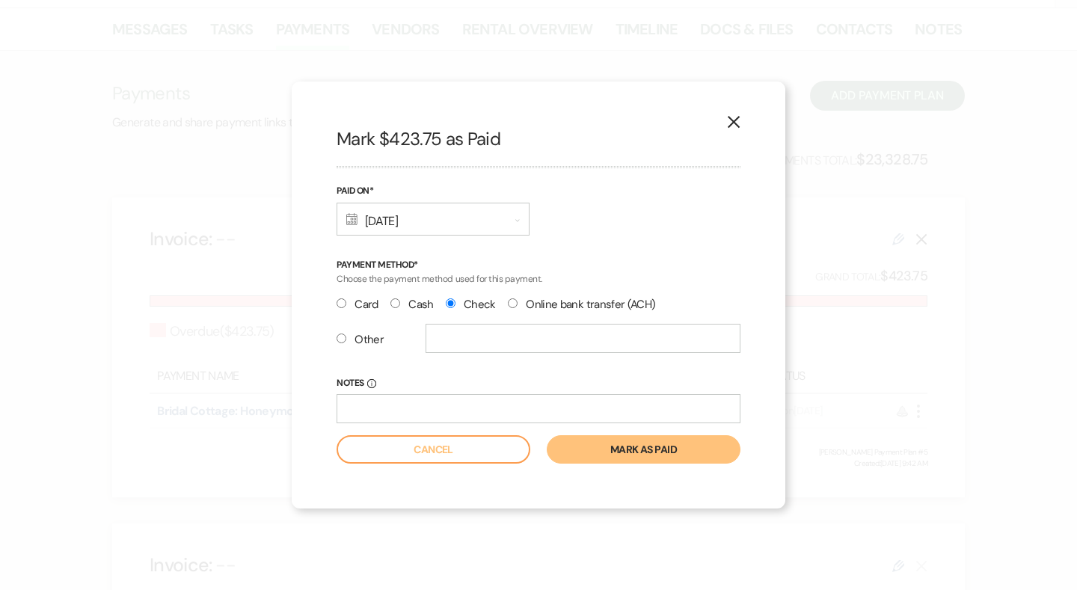
click at [654, 460] on button "Mark as paid" at bounding box center [644, 449] width 194 height 28
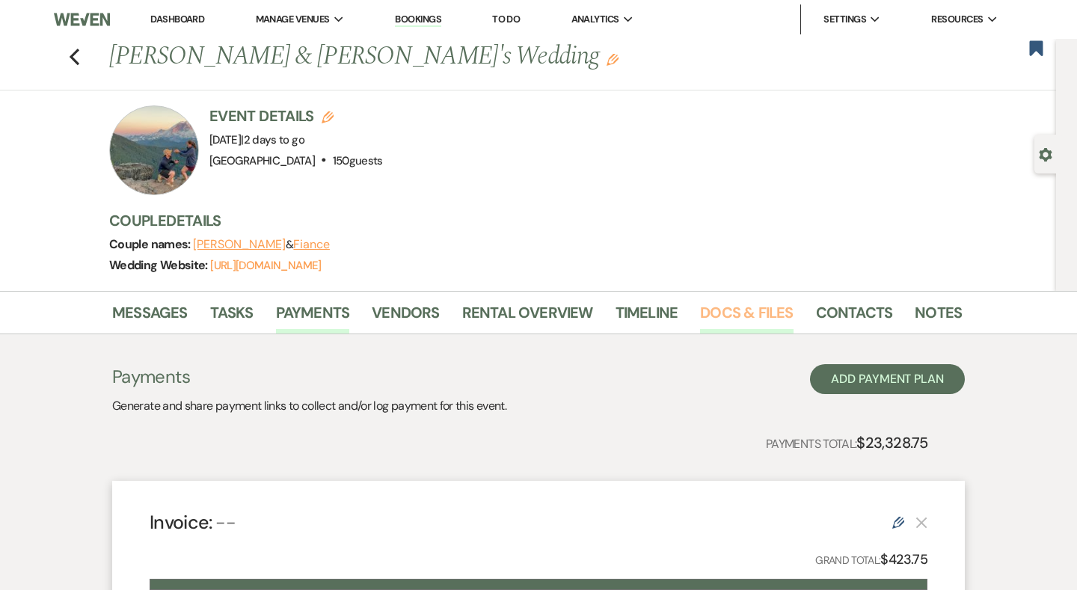
scroll to position [0, 0]
click at [871, 316] on link "Contacts" at bounding box center [854, 317] width 77 height 33
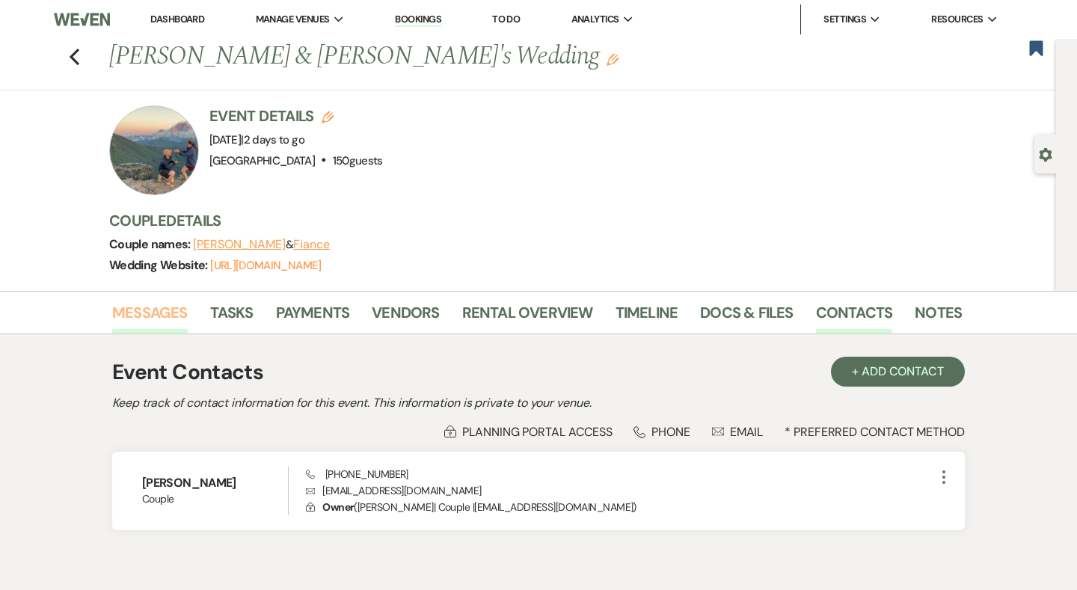
click at [155, 313] on link "Messages" at bounding box center [150, 317] width 76 height 33
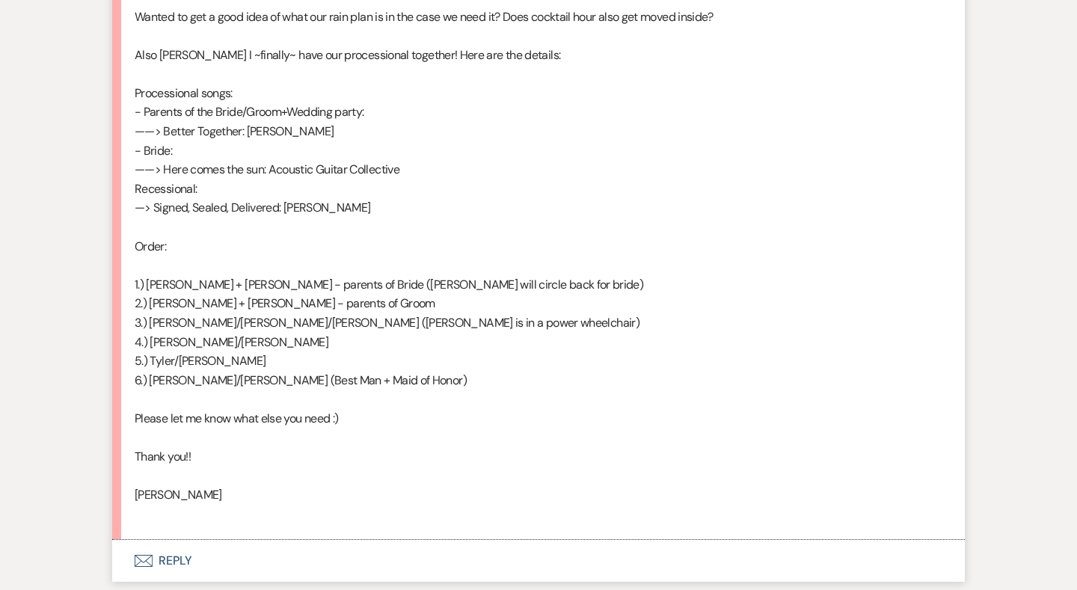
scroll to position [596, 0]
drag, startPoint x: 374, startPoint y: 203, endPoint x: 159, endPoint y: 208, distance: 214.7
click at [159, 208] on p "—> Signed, Sealed, Delivered: Stevie Wonder" at bounding box center [539, 209] width 808 height 19
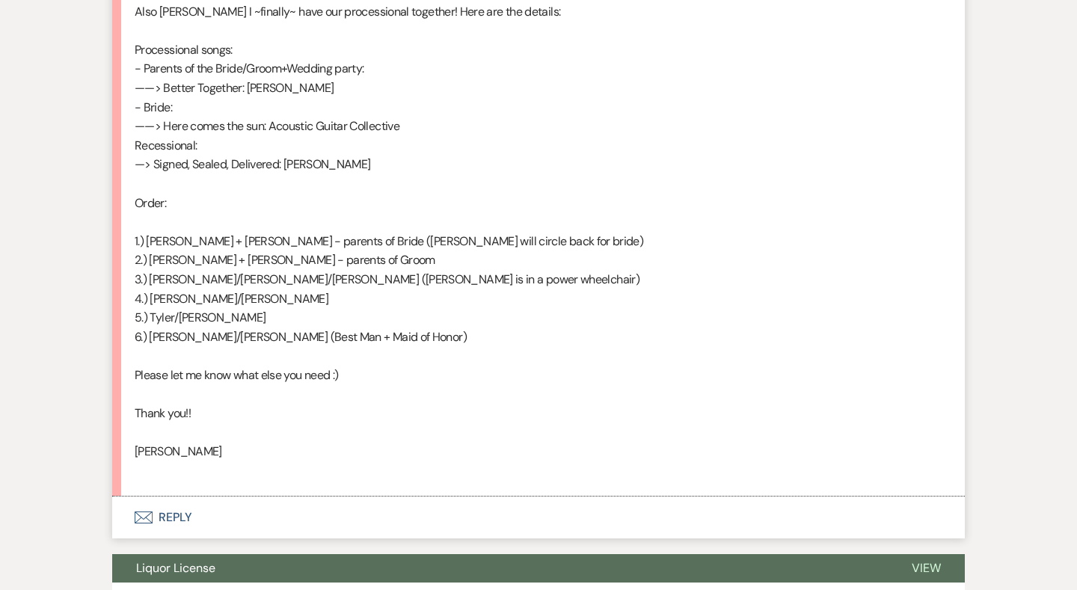
scroll to position [645, 0]
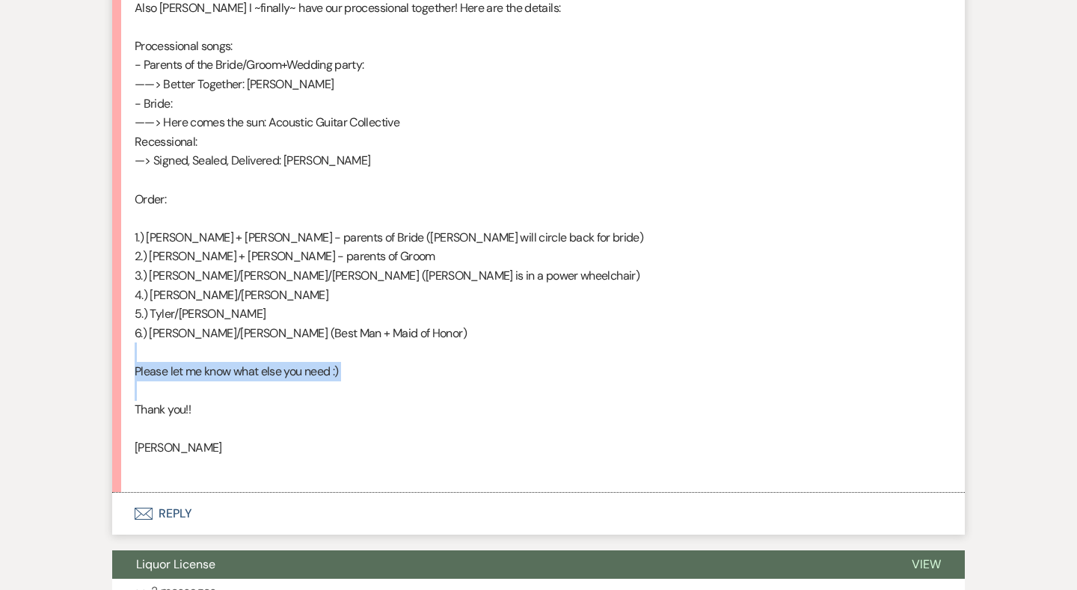
drag, startPoint x: 401, startPoint y: 372, endPoint x: 144, endPoint y: 345, distance: 257.9
click at [144, 345] on div "Hi there! Wanted to get a good idea of what our rain plan is in the case we nee…" at bounding box center [539, 198] width 808 height 555
click at [144, 345] on p at bounding box center [539, 352] width 808 height 19
drag, startPoint x: 127, startPoint y: 357, endPoint x: 371, endPoint y: 355, distance: 243.8
click at [371, 355] on li "Brooke Ferraro Event Details Aug 19, 2025, 5:29 PM Hi there! Wanted to get a go…" at bounding box center [538, 173] width 853 height 637
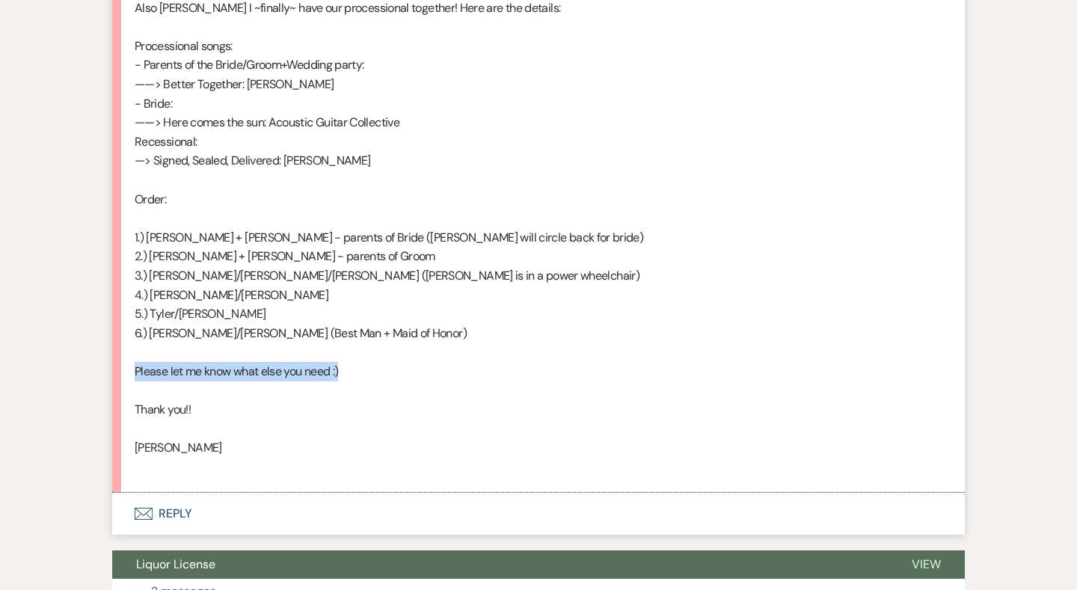
click at [371, 362] on p "Please let me know what else you need :)" at bounding box center [539, 371] width 808 height 19
drag, startPoint x: 371, startPoint y: 355, endPoint x: 124, endPoint y: 352, distance: 246.8
click at [124, 352] on li "Brooke Ferraro Event Details Aug 19, 2025, 5:29 PM Hi there! Wanted to get a go…" at bounding box center [538, 173] width 853 height 637
drag, startPoint x: 429, startPoint y: 375, endPoint x: 128, endPoint y: 353, distance: 301.4
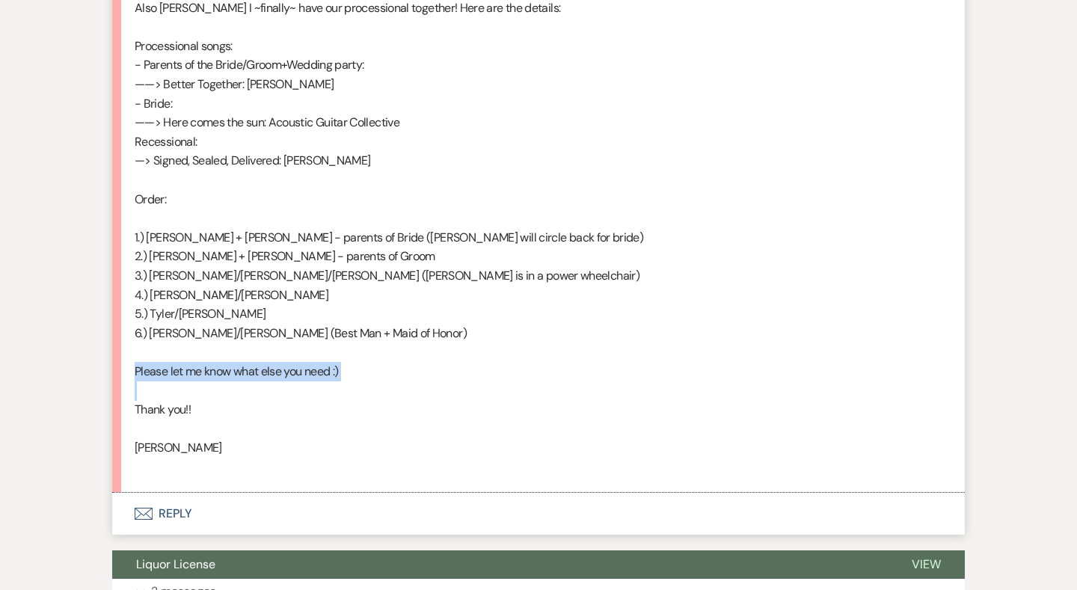
click at [128, 353] on li "Brooke Ferraro Event Details Aug 19, 2025, 5:29 PM Hi there! Wanted to get a go…" at bounding box center [538, 173] width 853 height 637
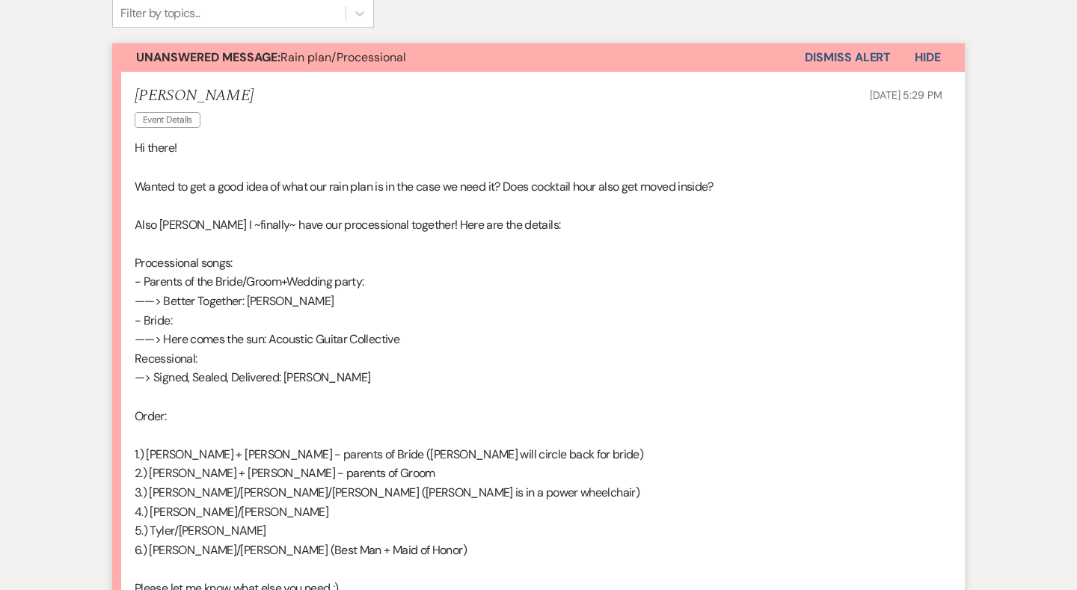
scroll to position [417, 0]
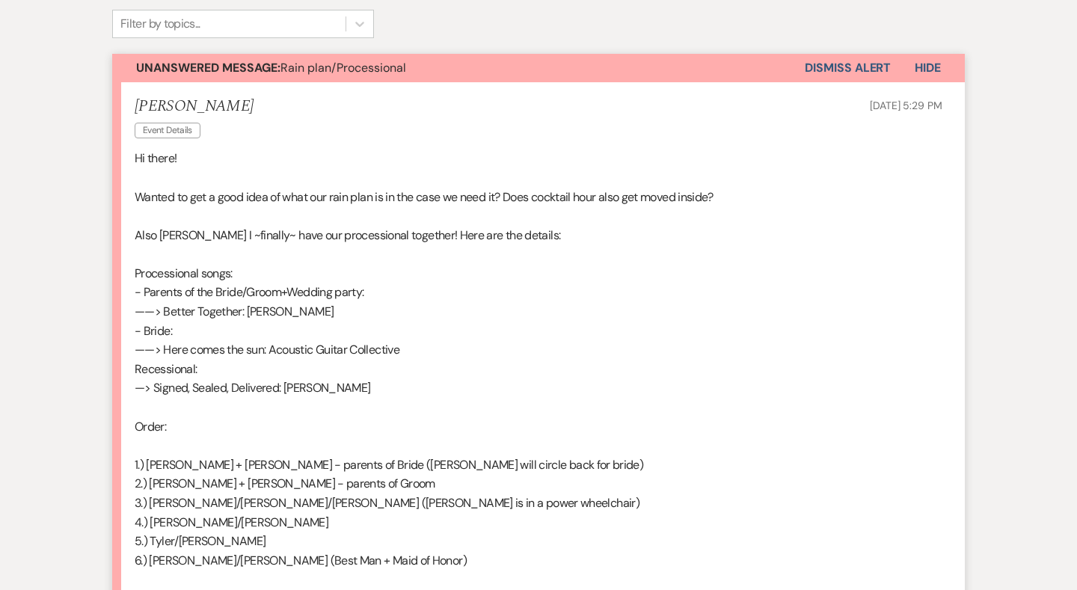
drag, startPoint x: 535, startPoint y: 221, endPoint x: 97, endPoint y: 220, distance: 438.2
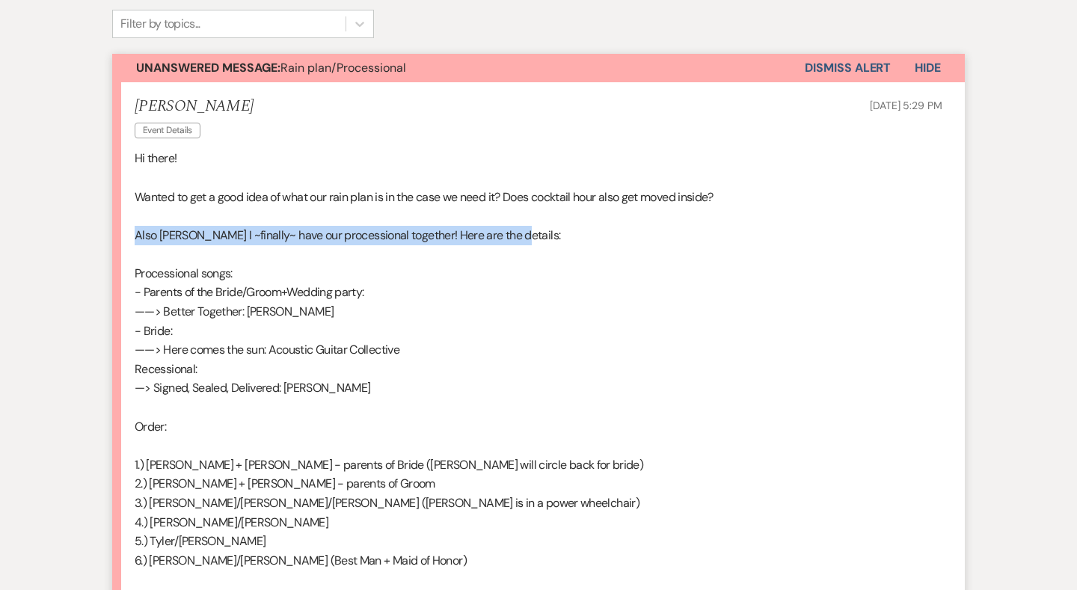
drag, startPoint x: 137, startPoint y: 229, endPoint x: 523, endPoint y: 233, distance: 385.9
click at [523, 233] on p "Also Brooke I ~finally~ have our processional together! Here are the details:" at bounding box center [539, 235] width 808 height 19
drag, startPoint x: 523, startPoint y: 233, endPoint x: 141, endPoint y: 231, distance: 382.1
click at [141, 231] on p "Also Brooke I ~finally~ have our processional together! Here are the details:" at bounding box center [539, 235] width 808 height 19
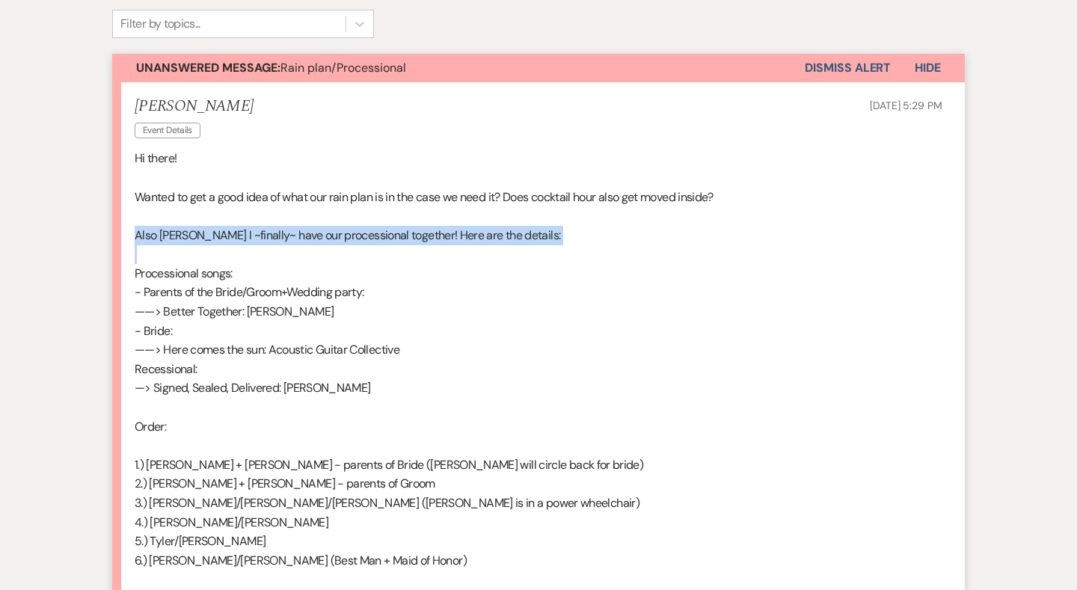
click at [141, 231] on p "Also Brooke I ~finally~ have our processional together! Here are the details:" at bounding box center [539, 235] width 808 height 19
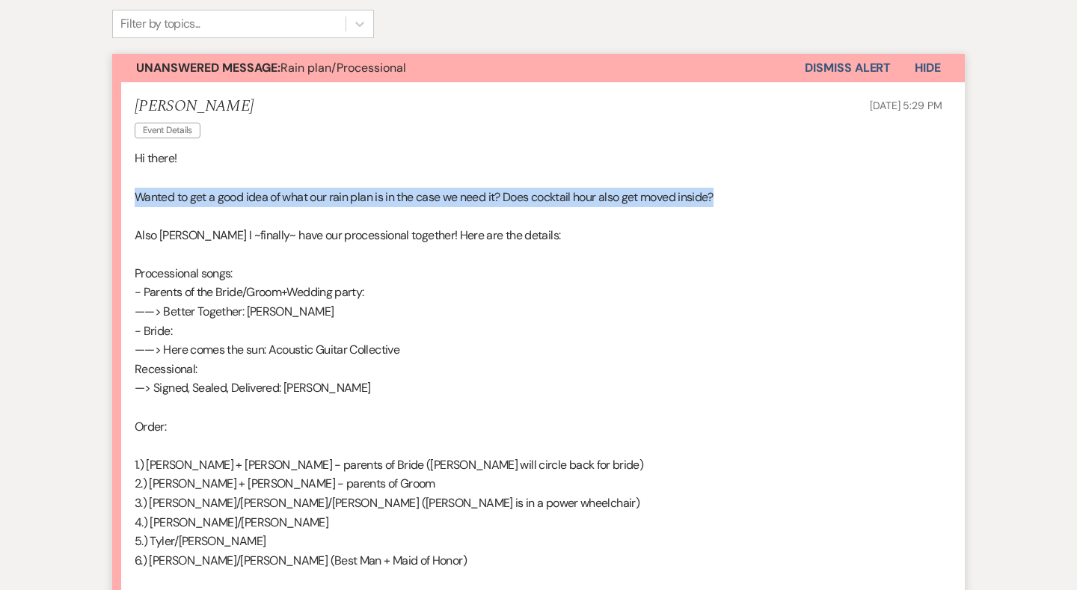
drag, startPoint x: 132, startPoint y: 190, endPoint x: 753, endPoint y: 195, distance: 620.7
click at [753, 195] on li "Brooke Ferraro Event Details Aug 19, 2025, 5:29 PM Hi there! Wanted to get a go…" at bounding box center [538, 400] width 853 height 637
click at [753, 195] on p "Wanted to get a good idea of what our rain plan is in the case we need it? Does…" at bounding box center [539, 197] width 808 height 19
drag, startPoint x: 753, startPoint y: 195, endPoint x: 141, endPoint y: 190, distance: 611.7
click at [141, 190] on p "Wanted to get a good idea of what our rain plan is in the case we need it? Does…" at bounding box center [539, 197] width 808 height 19
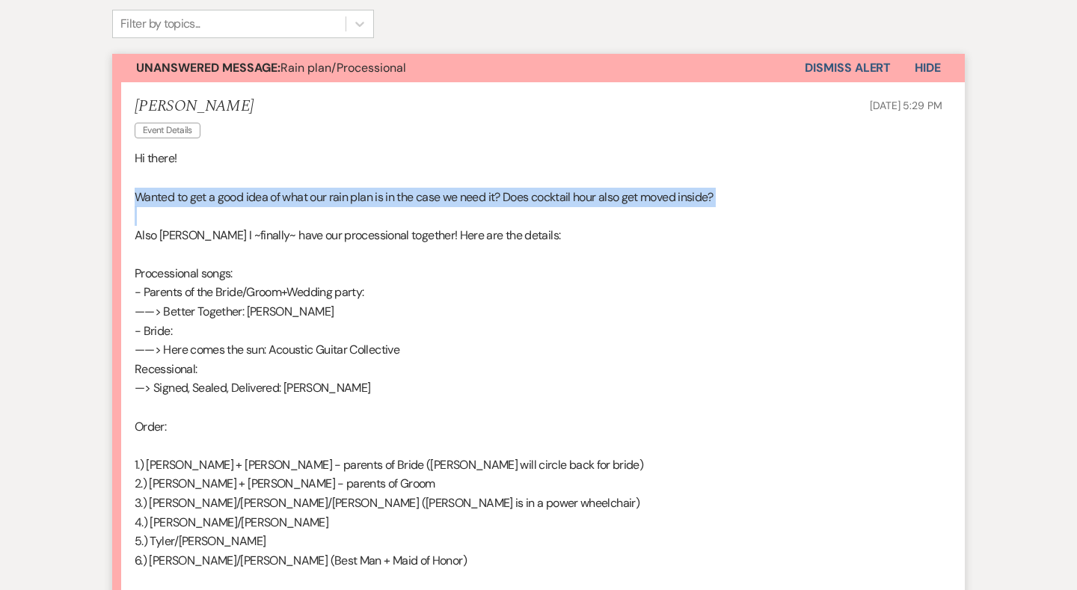
click at [141, 190] on p "Wanted to get a good idea of what our rain plan is in the case we need it? Does…" at bounding box center [539, 197] width 808 height 19
drag, startPoint x: 140, startPoint y: 190, endPoint x: 837, endPoint y: 203, distance: 697.1
click at [837, 203] on div "Hi there! Wanted to get a good idea of what our rain plan is in the case we nee…" at bounding box center [539, 426] width 808 height 555
click at [837, 206] on p at bounding box center [539, 215] width 808 height 19
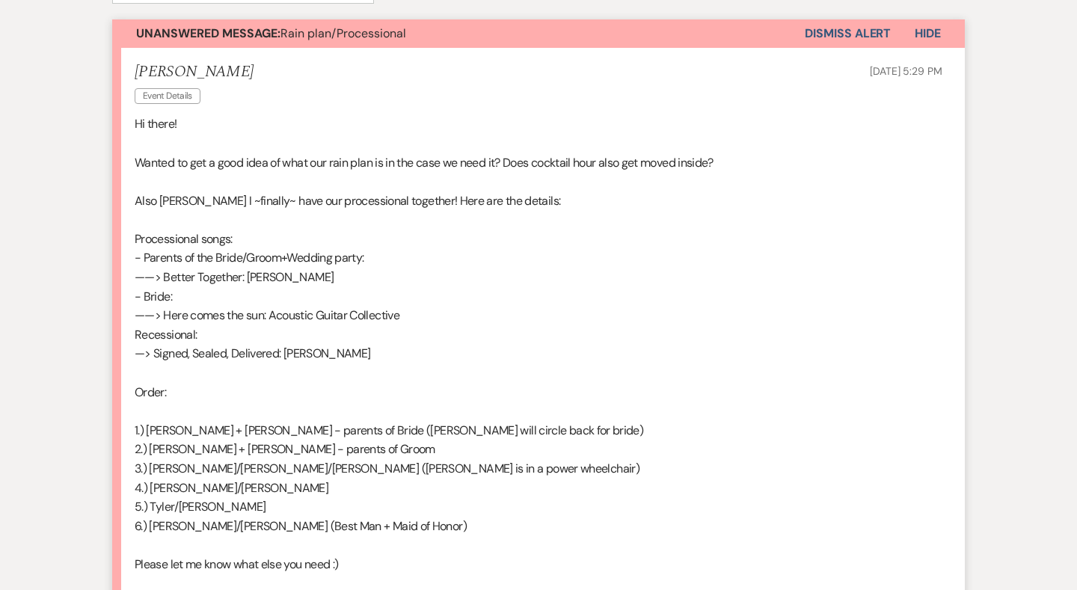
scroll to position [453, 0]
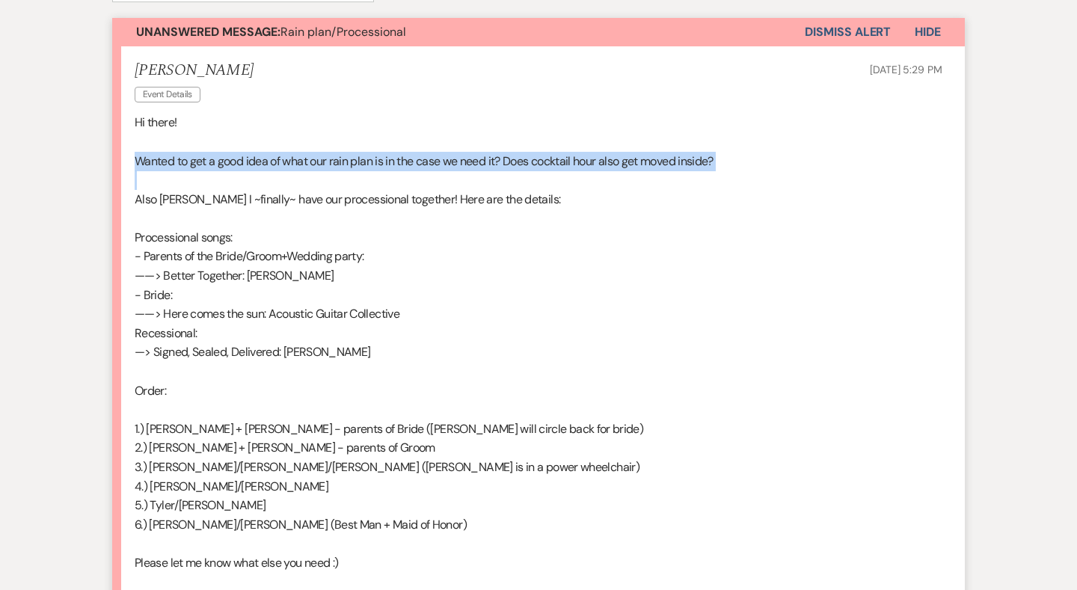
drag, startPoint x: 124, startPoint y: 164, endPoint x: 798, endPoint y: 173, distance: 673.8
click at [798, 173] on li "Brooke Ferraro Event Details Aug 19, 2025, 5:29 PM Hi there! Wanted to get a go…" at bounding box center [538, 364] width 853 height 637
click at [798, 173] on p at bounding box center [539, 180] width 808 height 19
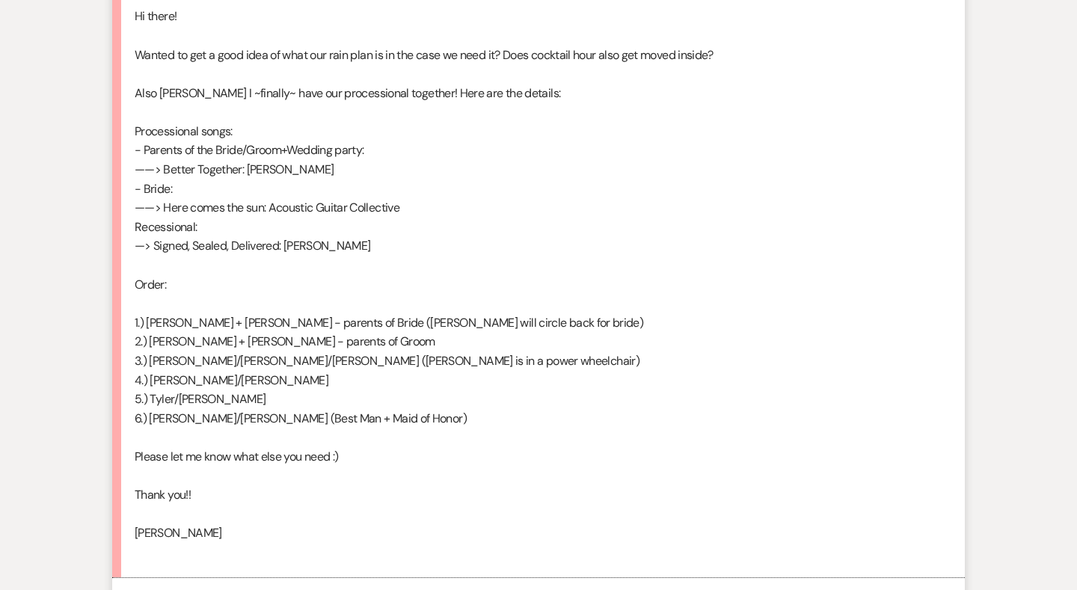
scroll to position [565, 0]
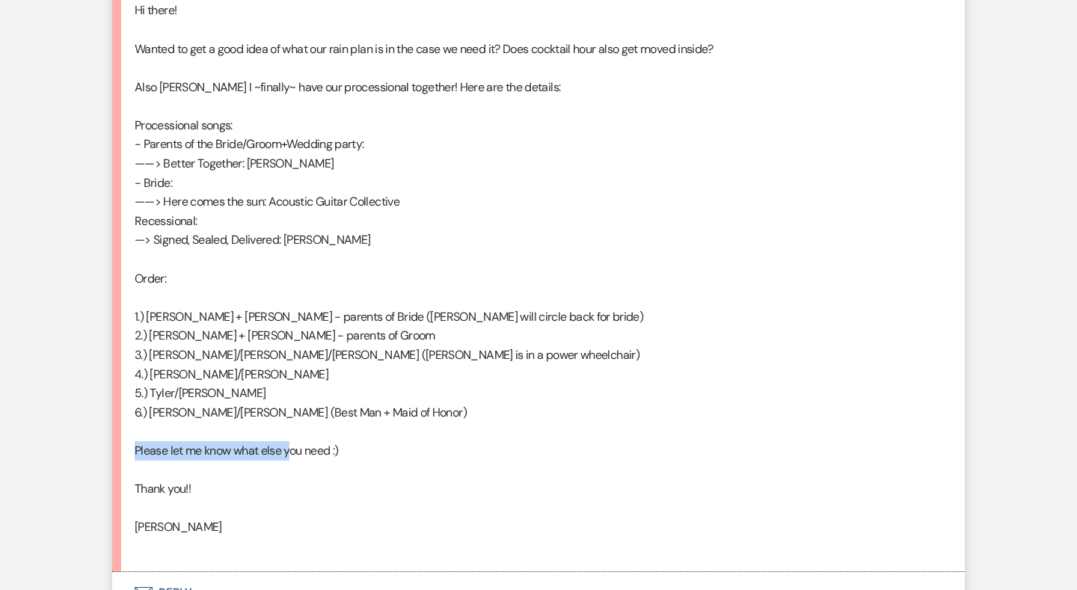
drag, startPoint x: 132, startPoint y: 431, endPoint x: 290, endPoint y: 431, distance: 158.5
click at [290, 431] on li "Brooke Ferraro Event Details Aug 19, 2025, 5:29 PM Hi there! Wanted to get a go…" at bounding box center [538, 252] width 853 height 637
click at [332, 441] on p "Please let me know what else you need :)" at bounding box center [539, 450] width 808 height 19
drag, startPoint x: 386, startPoint y: 454, endPoint x: 40, endPoint y: 426, distance: 347.3
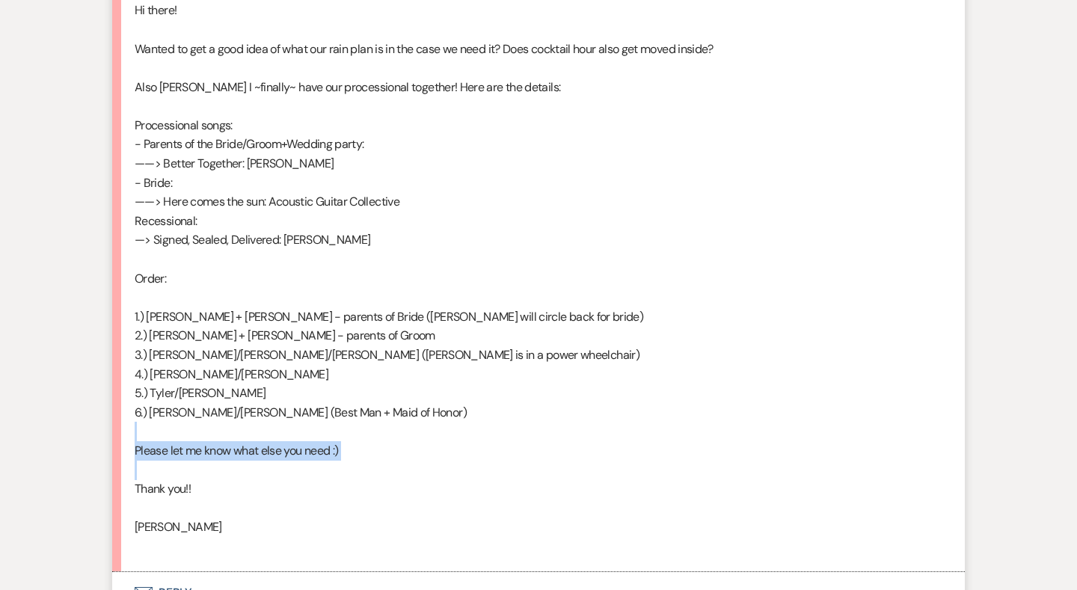
click at [160, 441] on p "Please let me know what else you need :)" at bounding box center [539, 450] width 808 height 19
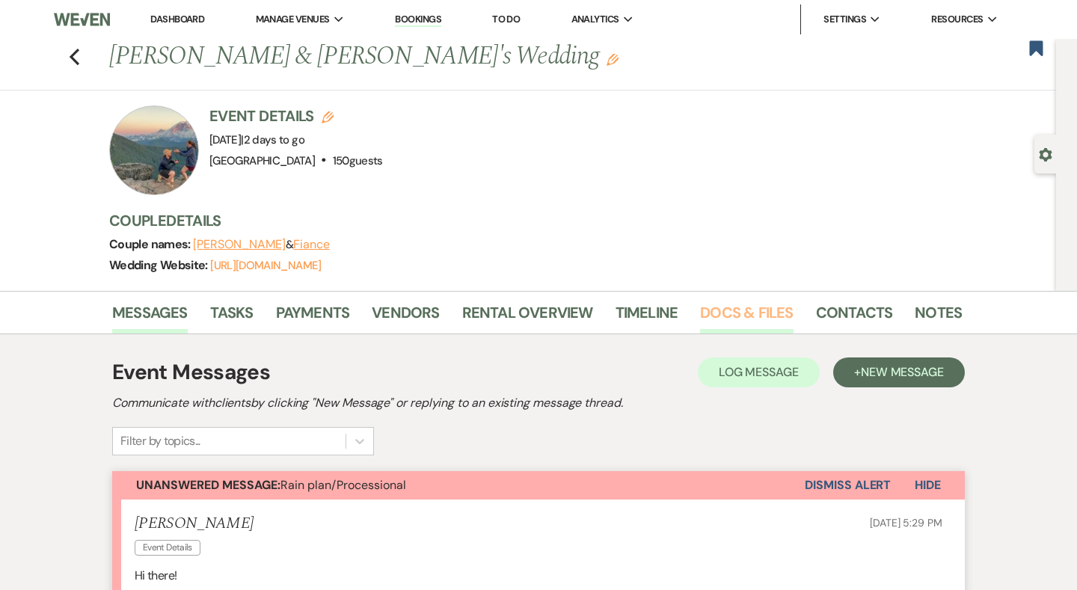
scroll to position [0, 0]
click at [732, 320] on link "Docs & Files" at bounding box center [746, 317] width 93 height 33
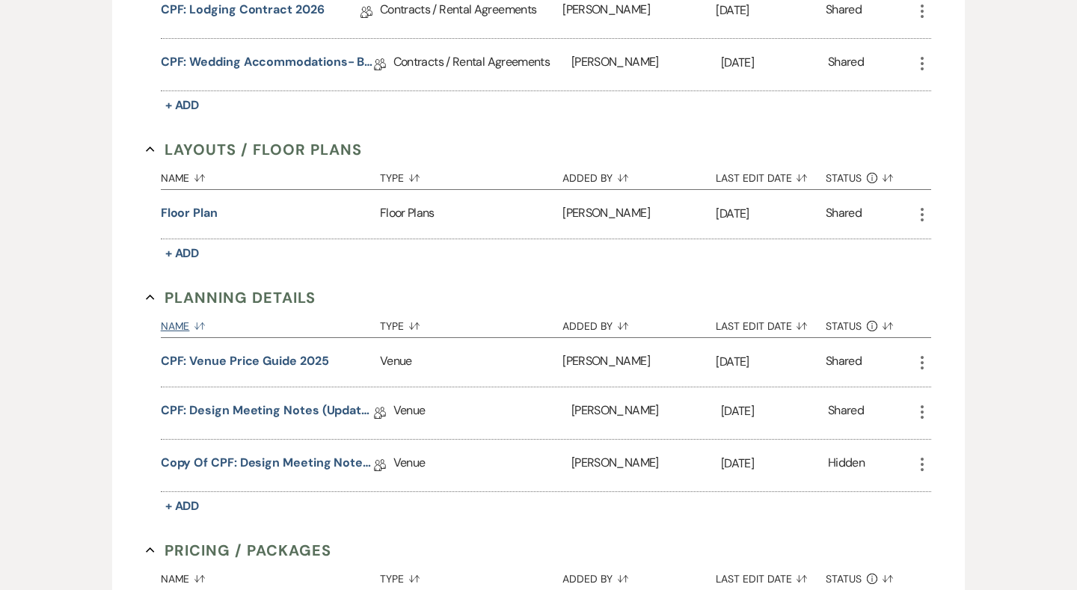
scroll to position [1015, 0]
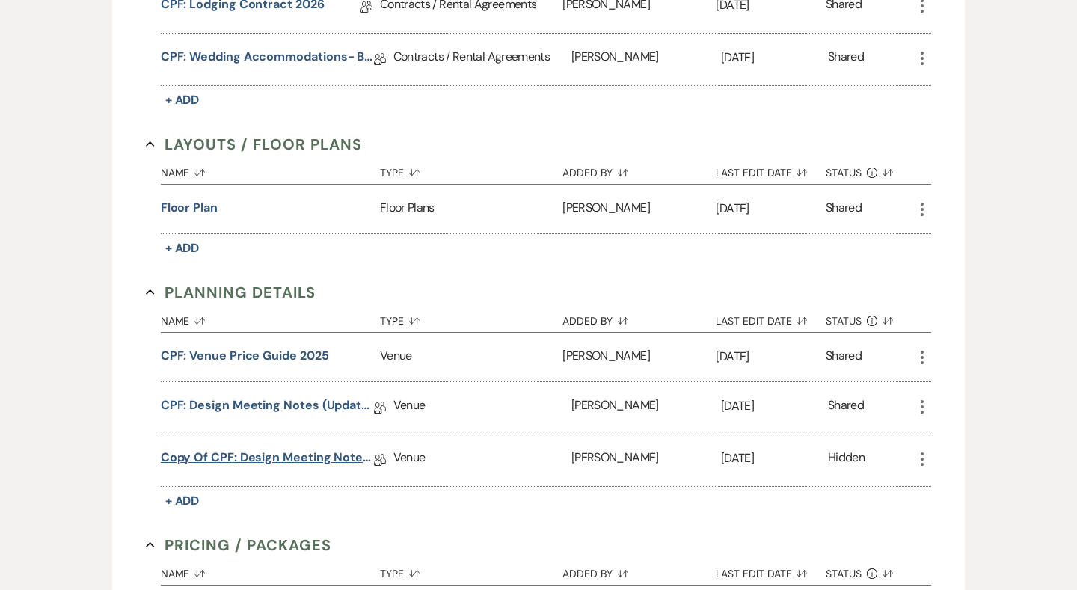
click at [308, 461] on link "Copy of CPF: Design Meeting Notes (Updated: August 7th, 2025 )" at bounding box center [267, 460] width 213 height 23
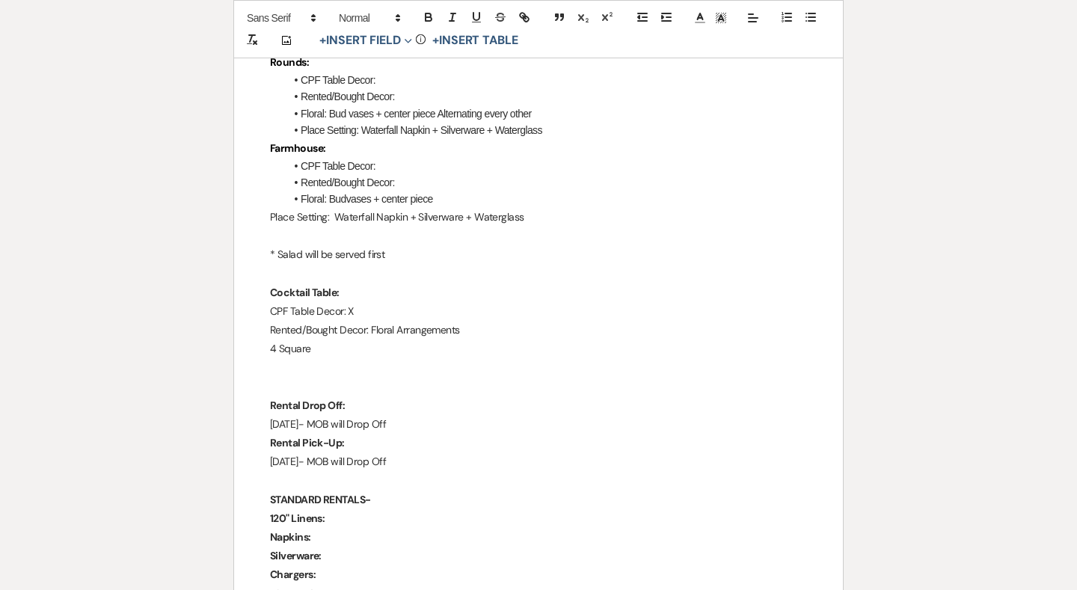
scroll to position [1736, 0]
click at [373, 323] on p "Rented/Bought Decor: Floral Arrangements" at bounding box center [538, 332] width 537 height 19
click at [421, 417] on p "Thursday- MOB will Drop Off" at bounding box center [538, 426] width 537 height 19
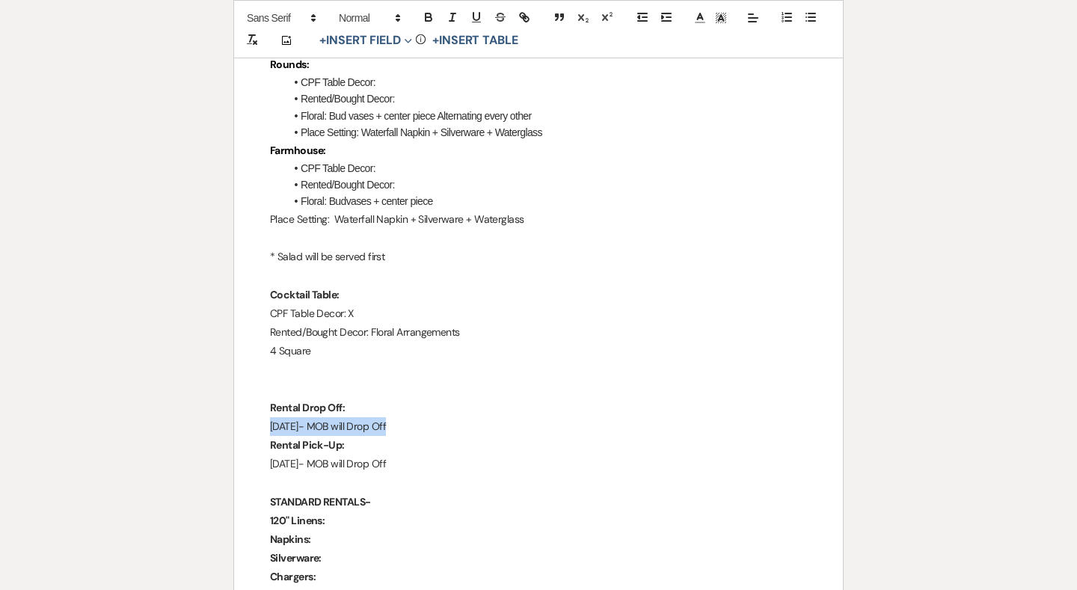
drag, startPoint x: 421, startPoint y: 412, endPoint x: 254, endPoint y: 400, distance: 167.2
click at [254, 400] on div "Chimney Pond Farm Wedding Day Details Wedding Date: August 23rd, 2025 Bride and…" at bounding box center [538, 429] width 609 height 3812
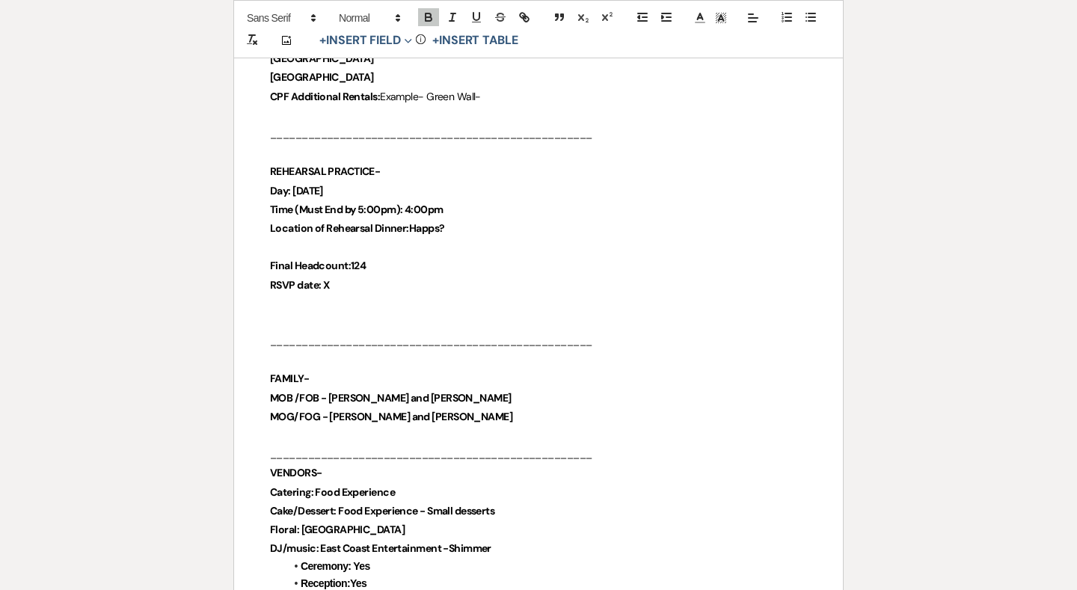
scroll to position [654, 0]
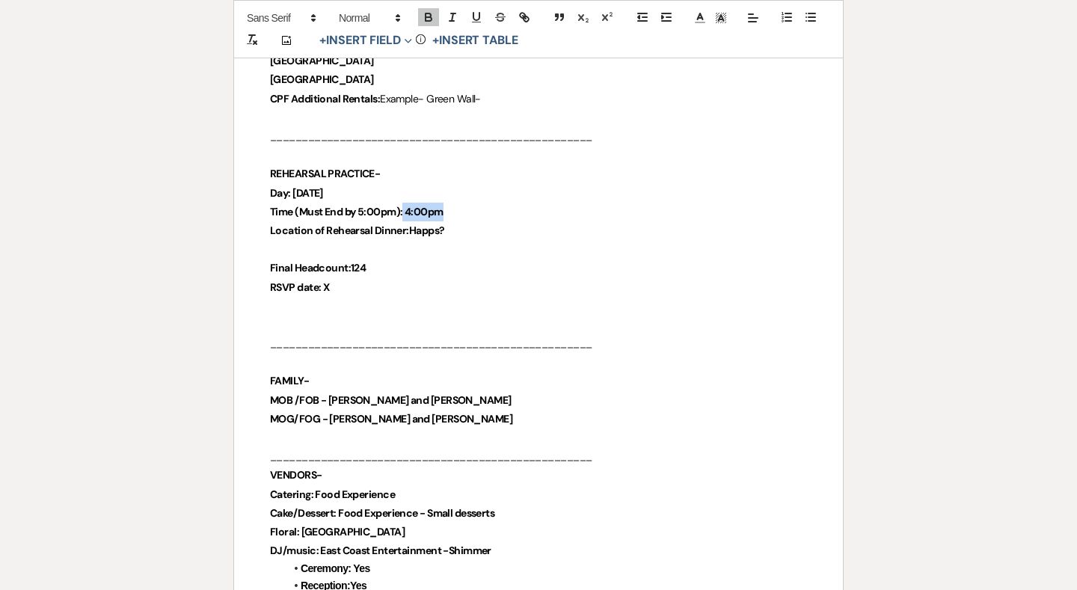
drag, startPoint x: 464, startPoint y: 209, endPoint x: 405, endPoint y: 207, distance: 58.3
click at [405, 207] on p "Time (Must End by 5:00pm): 4:00pm" at bounding box center [538, 212] width 537 height 19
click at [405, 207] on strong "Time (Must End by 5:00pm): 4:00pm" at bounding box center [356, 211] width 173 height 13
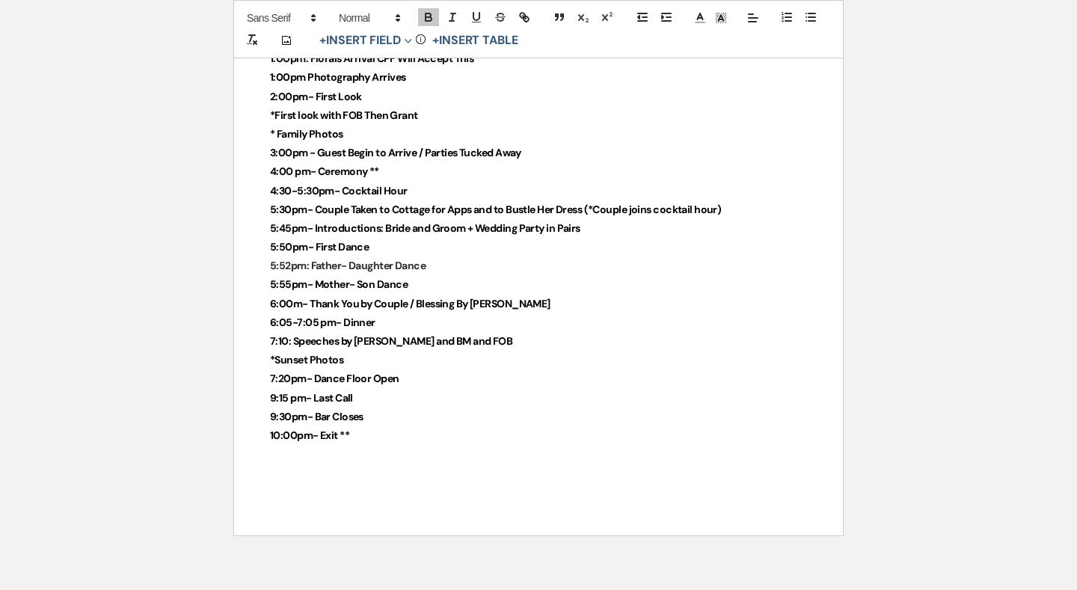
scroll to position [3520, 0]
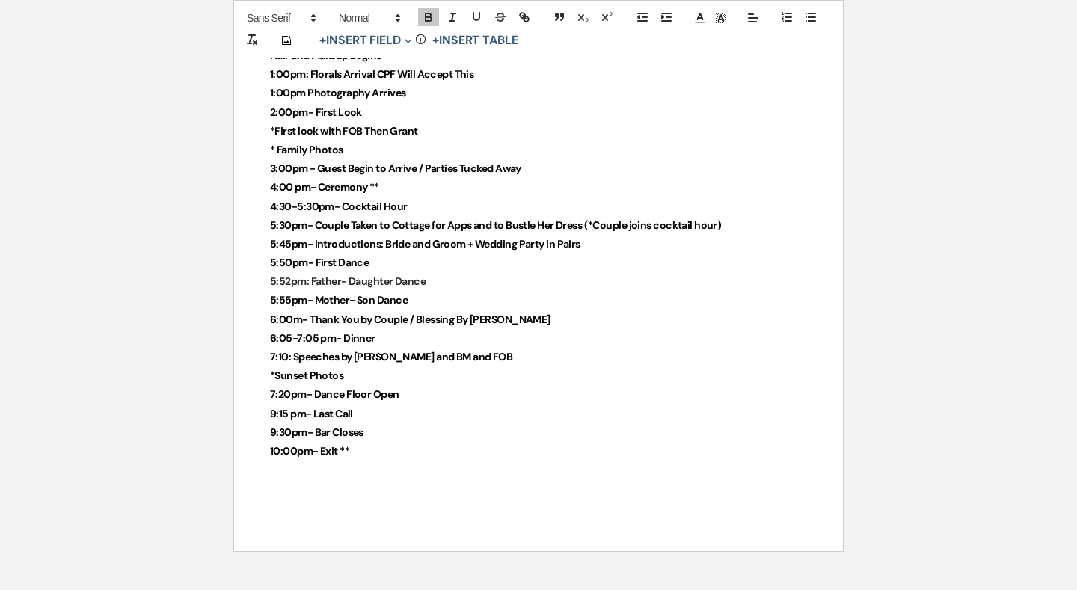
click at [599, 235] on p "5:45pm- Introductions: Bride and Groom + Wedding Party in Pairs" at bounding box center [538, 244] width 537 height 19
drag, startPoint x: 599, startPoint y: 215, endPoint x: 549, endPoint y: 214, distance: 50.1
click at [549, 235] on p "5:45pm- Introductions: Bride and Groom + Wedding Party in Pairs" at bounding box center [538, 244] width 537 height 19
click at [549, 237] on strong "5:45pm- Introductions: Bride and Groom + Wedding Party in Pairs" at bounding box center [425, 243] width 310 height 13
click at [458, 366] on p "*Sunset Photos" at bounding box center [538, 375] width 537 height 19
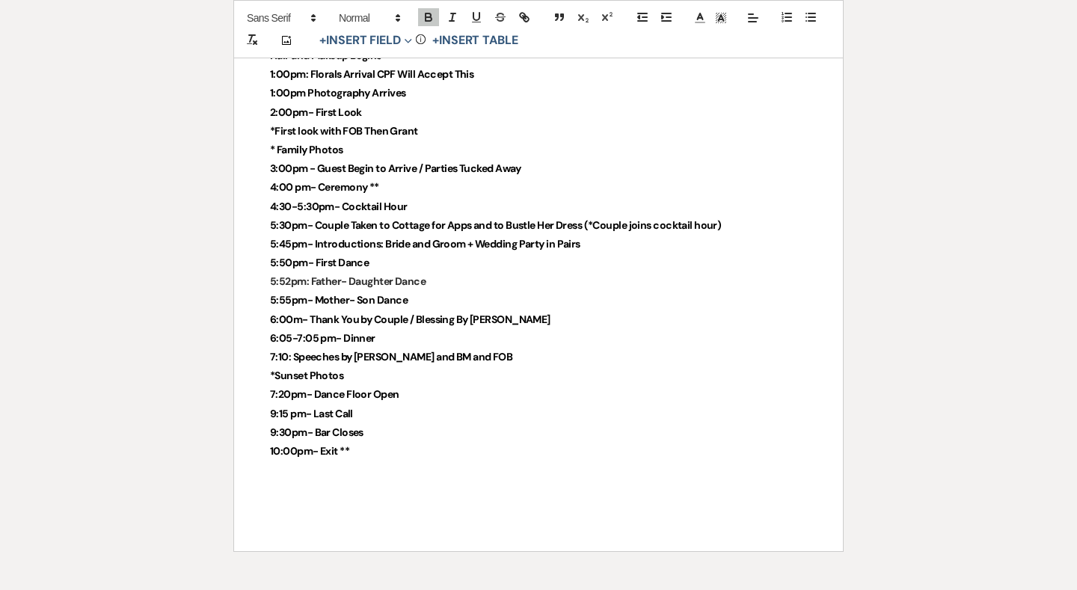
click at [482, 348] on p "7:10: Speeches by MOH and BM and FOB" at bounding box center [538, 357] width 537 height 19
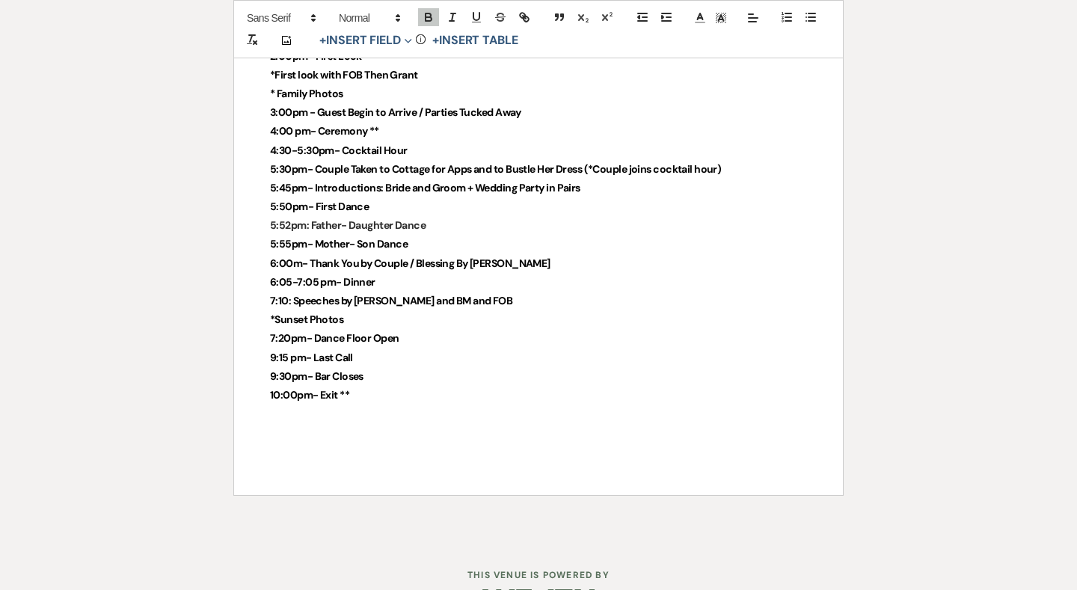
scroll to position [3583, 0]
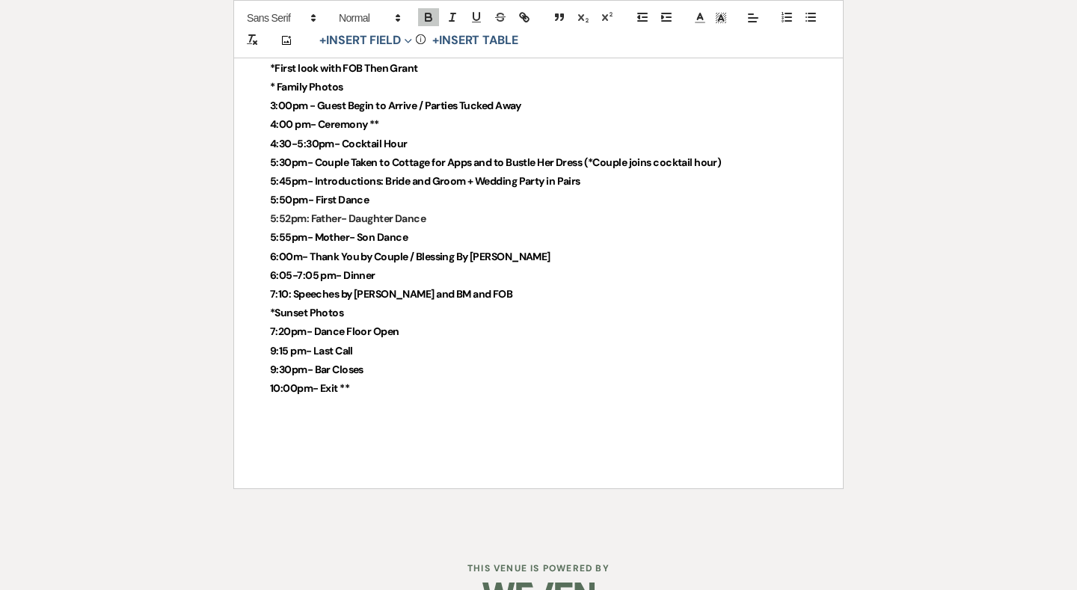
click at [532, 248] on p "6:00m- Thank You by Couple / Blessing By FOG" at bounding box center [538, 257] width 537 height 19
drag, startPoint x: 532, startPoint y: 230, endPoint x: 396, endPoint y: 231, distance: 136.1
click at [396, 248] on p "6:00m- Thank You by Couple / Blessing By FOG" at bounding box center [538, 257] width 537 height 19
click at [396, 250] on strong "6:00m- Thank You by Couple / Blessing By FOG" at bounding box center [410, 256] width 280 height 13
click at [498, 248] on p "6:00m- Thank You by Couple / Blessing By FOG" at bounding box center [538, 257] width 537 height 19
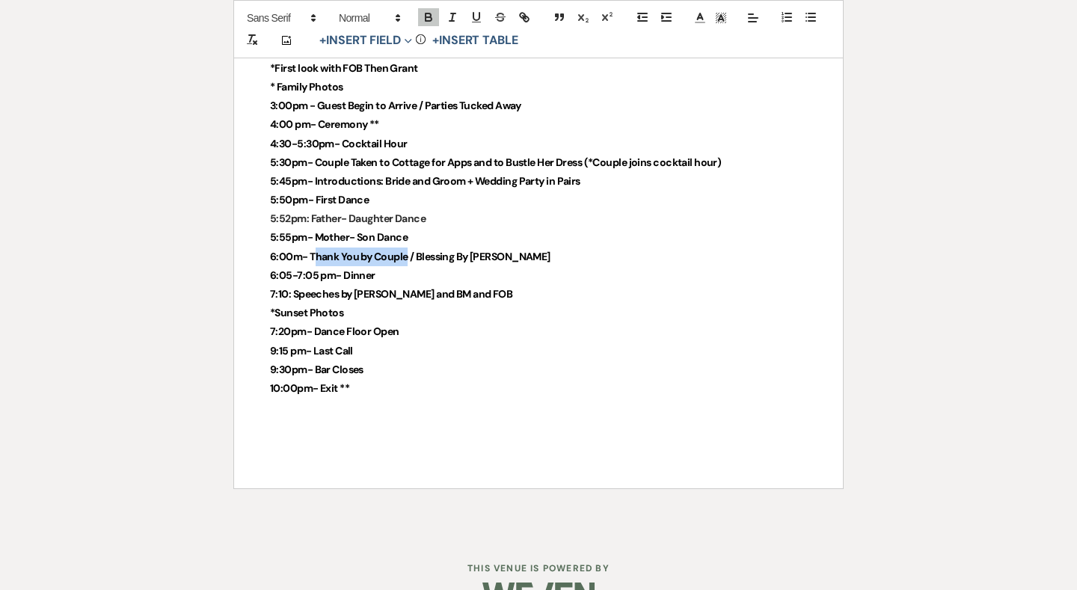
drag, startPoint x: 408, startPoint y: 230, endPoint x: 313, endPoint y: 229, distance: 95.7
click at [313, 250] on strong "6:00m- Thank You by Couple / Blessing By FOG" at bounding box center [410, 256] width 280 height 13
drag, startPoint x: 407, startPoint y: 227, endPoint x: 316, endPoint y: 230, distance: 90.5
click at [316, 250] on strong "6:00m- Thank You by Couple / Blessing By FOG" at bounding box center [410, 256] width 280 height 13
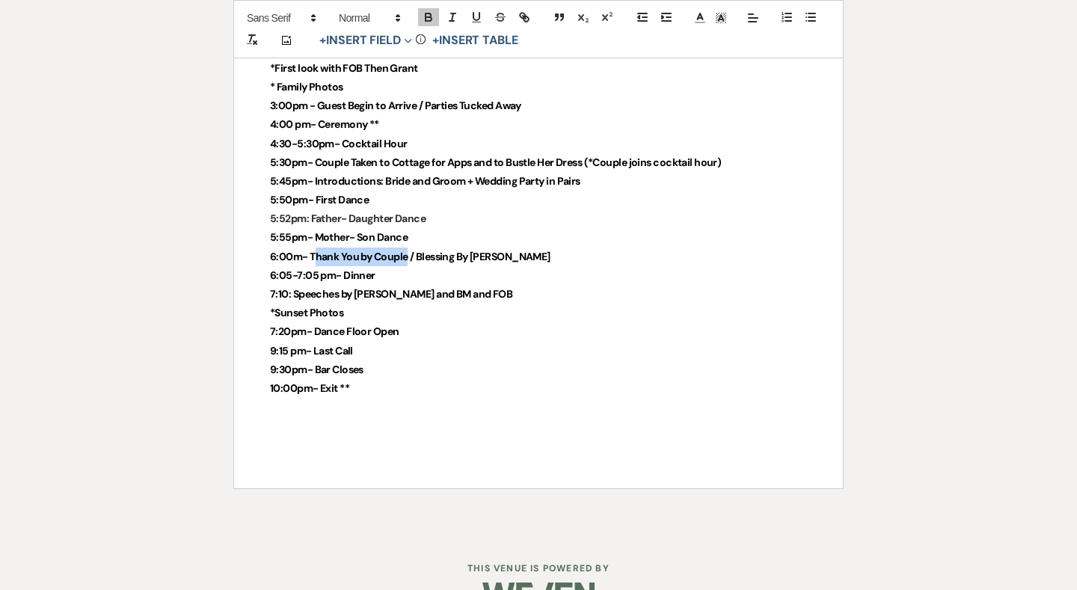
click at [316, 250] on strong "6:00m- Thank You by Couple / Blessing By FOG" at bounding box center [410, 256] width 280 height 13
drag, startPoint x: 409, startPoint y: 224, endPoint x: 310, endPoint y: 224, distance: 98.7
click at [310, 250] on strong "6:00m- Thank You by Couple / Blessing By FOG" at bounding box center [410, 256] width 280 height 13
click at [361, 250] on strong "6:00m- Welcome speech / Blessing By FOG" at bounding box center [372, 256] width 204 height 13
click at [477, 285] on p "7:10: Speeches by MOH and BM and FOB" at bounding box center [538, 294] width 537 height 19
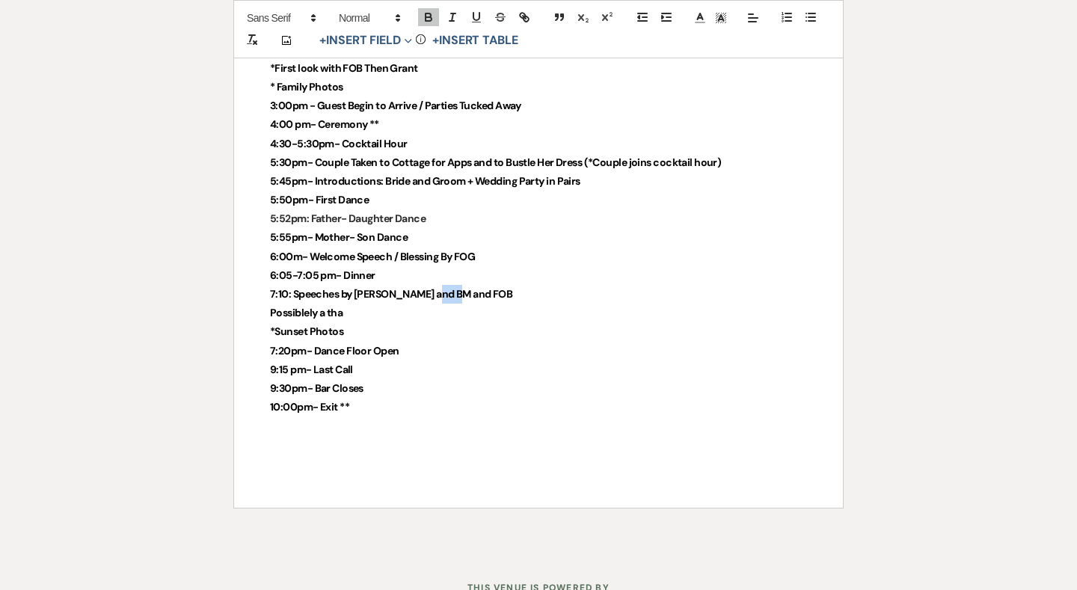
drag, startPoint x: 487, startPoint y: 258, endPoint x: 438, endPoint y: 259, distance: 48.6
click at [438, 285] on p "7:10: Speeches by MOH and BM and FOB" at bounding box center [538, 294] width 537 height 19
copy strong "FOB"
click at [356, 287] on strong "7:10: Speeches by MOH and BM" at bounding box center [370, 293] width 201 height 13
click at [378, 322] on p "*Sunset Photos" at bounding box center [538, 331] width 537 height 19
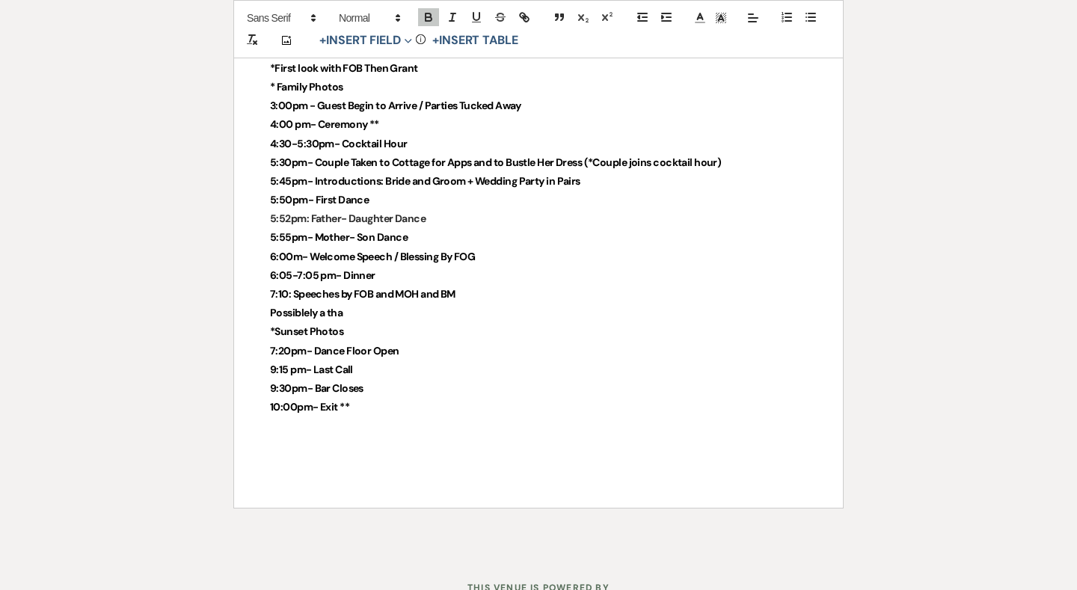
click at [298, 306] on strong "Possiblely a tha" at bounding box center [306, 312] width 73 height 13
drag, startPoint x: 398, startPoint y: 281, endPoint x: 271, endPoint y: 283, distance: 127.1
click at [271, 304] on p "Possiblely a tha" at bounding box center [538, 313] width 537 height 19
drag, startPoint x: 406, startPoint y: 279, endPoint x: 254, endPoint y: 271, distance: 152.0
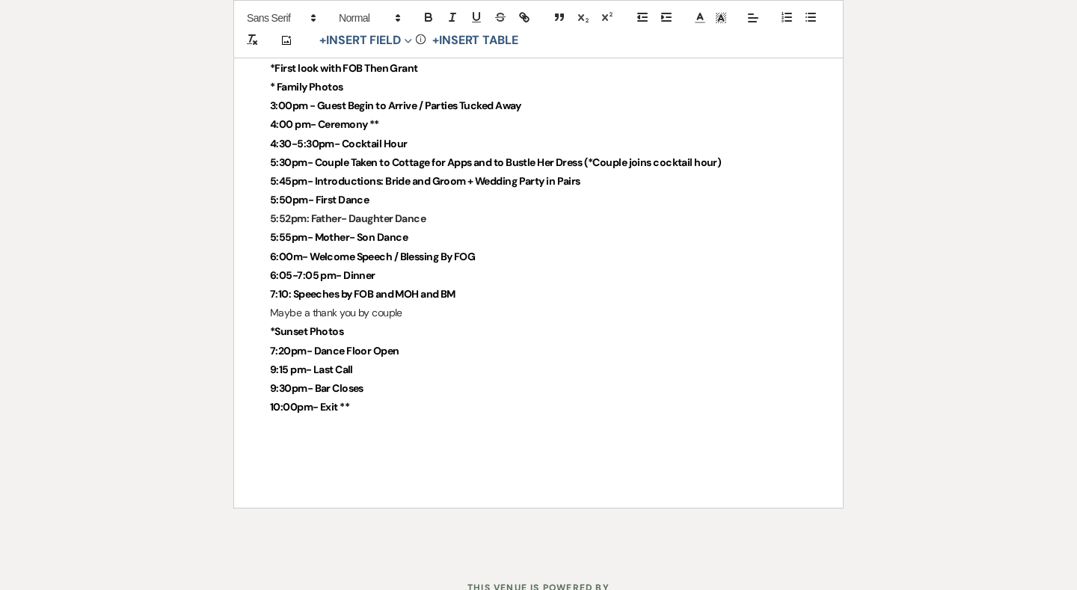
drag, startPoint x: 262, startPoint y: 289, endPoint x: 438, endPoint y: 289, distance: 175.7
click at [427, 18] on icon "button" at bounding box center [429, 19] width 6 height 4
click at [418, 304] on p "Maybe a thank you by couple" at bounding box center [538, 313] width 537 height 19
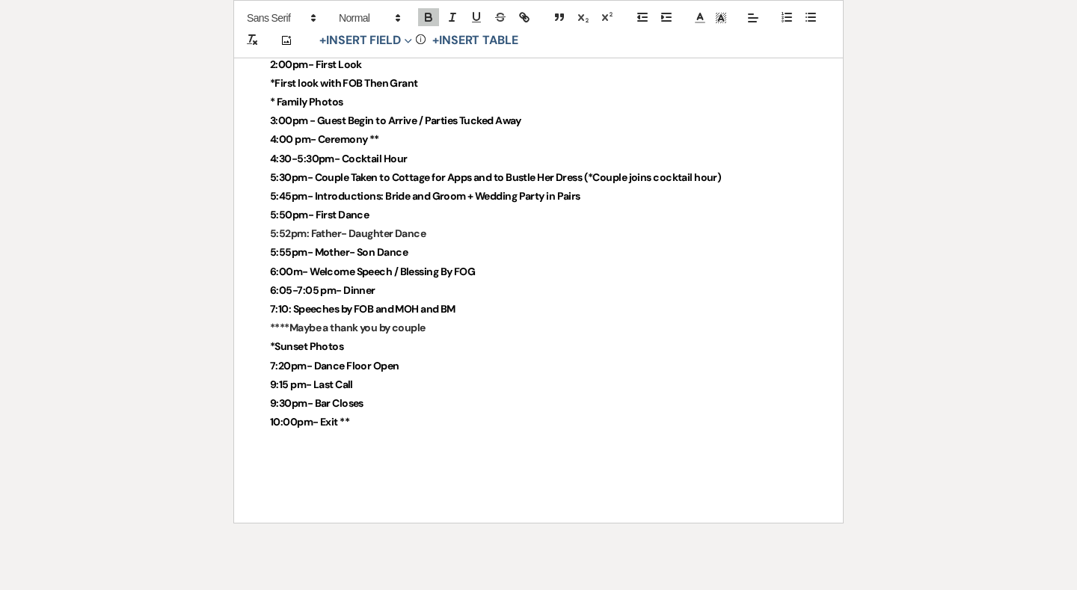
scroll to position [3563, 0]
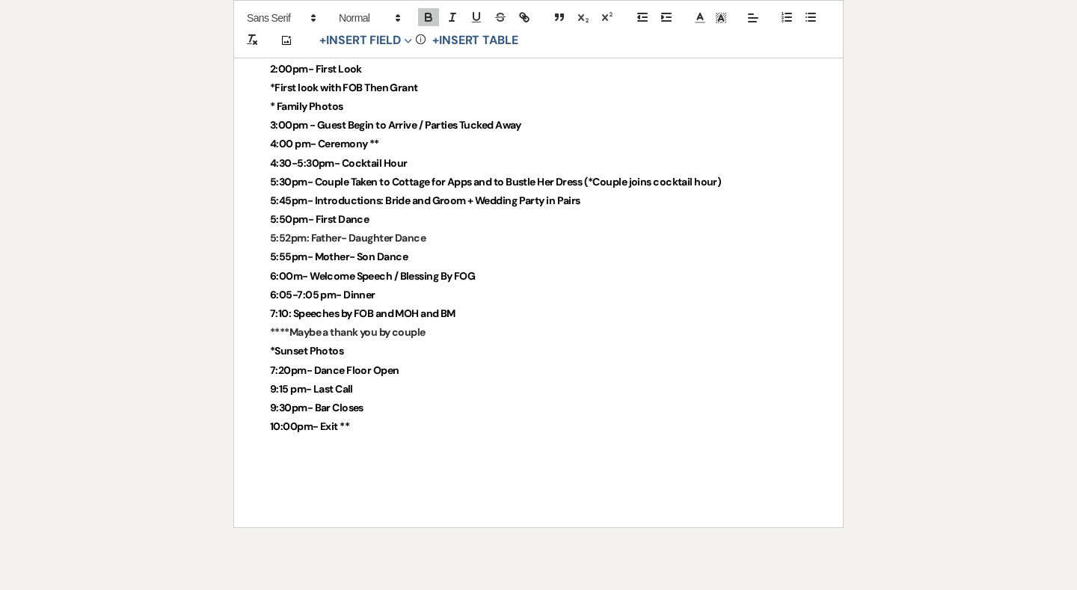
click at [393, 269] on strong "6:00m- Welcome Speech / Blessing By FOG" at bounding box center [372, 275] width 205 height 13
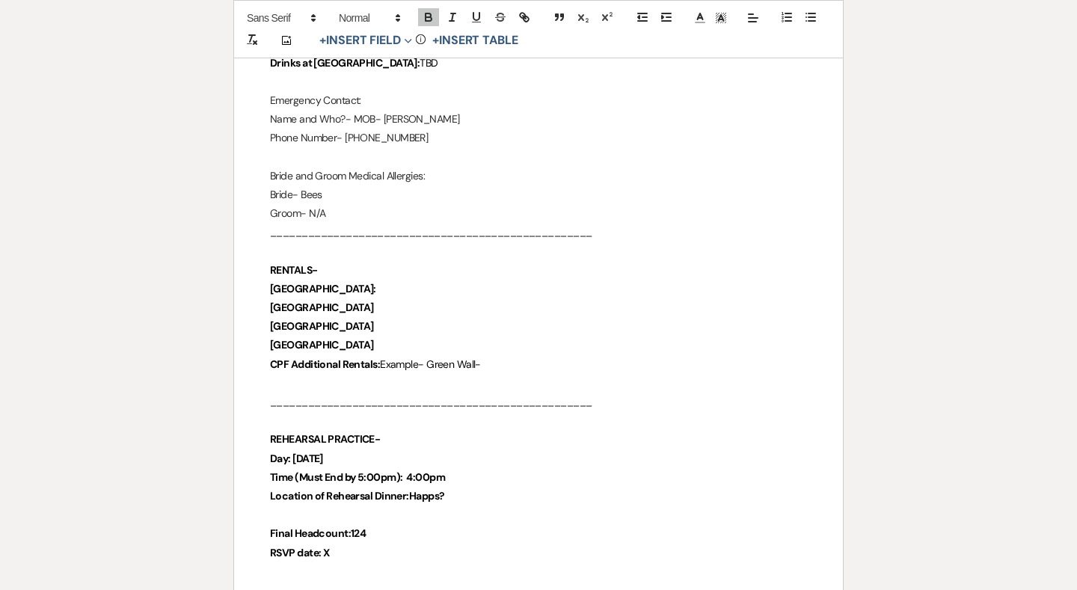
scroll to position [402, 0]
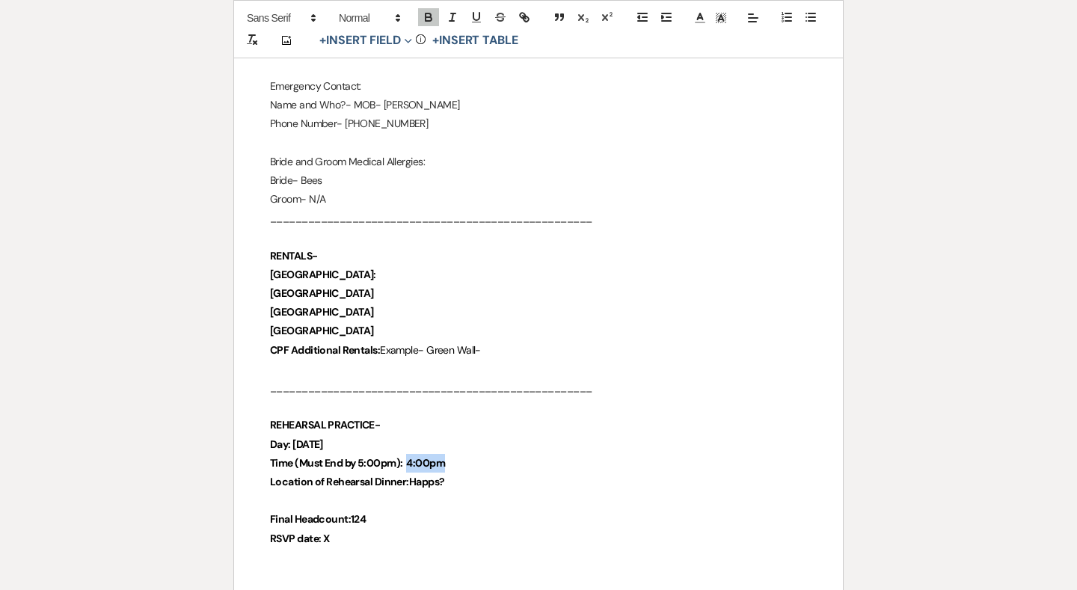
drag, startPoint x: 482, startPoint y: 456, endPoint x: 411, endPoint y: 458, distance: 70.3
click at [411, 458] on p "Time (Must End by 5:00pm): 4:00pm" at bounding box center [538, 463] width 537 height 19
click at [411, 458] on strong "Time (Must End by 5:00pm): 4:00pm" at bounding box center [357, 462] width 175 height 13
click at [458, 461] on p "Time (Must End by 5:00pm): 4:00pm" at bounding box center [538, 463] width 537 height 19
drag, startPoint x: 467, startPoint y: 458, endPoint x: 411, endPoint y: 455, distance: 56.1
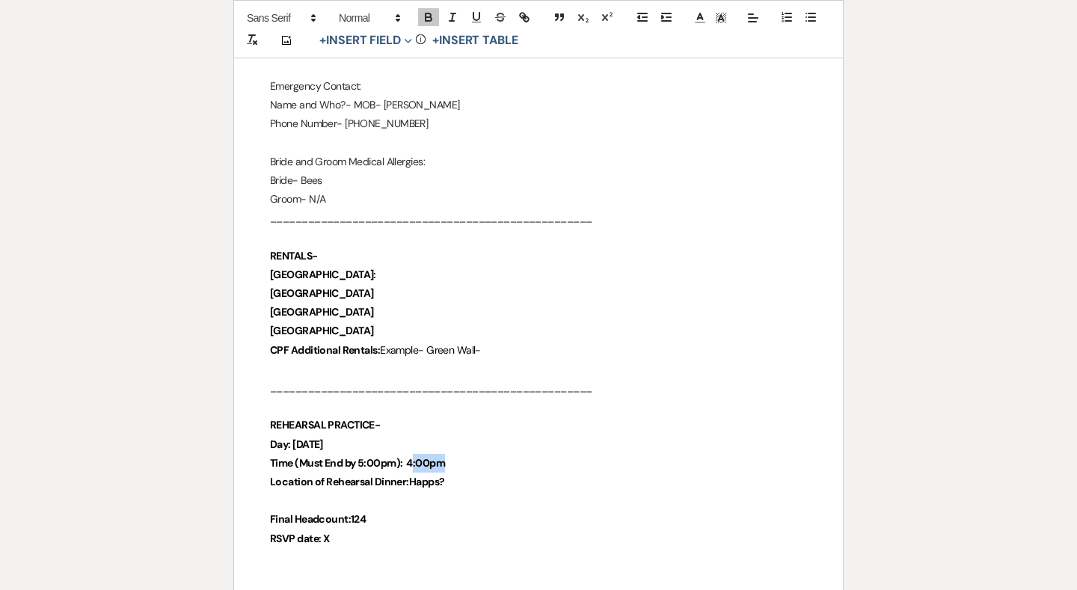
click at [411, 455] on p "Time (Must End by 5:00pm): 4:00pm" at bounding box center [538, 463] width 537 height 19
click at [401, 435] on p "Day: Friday" at bounding box center [538, 444] width 537 height 19
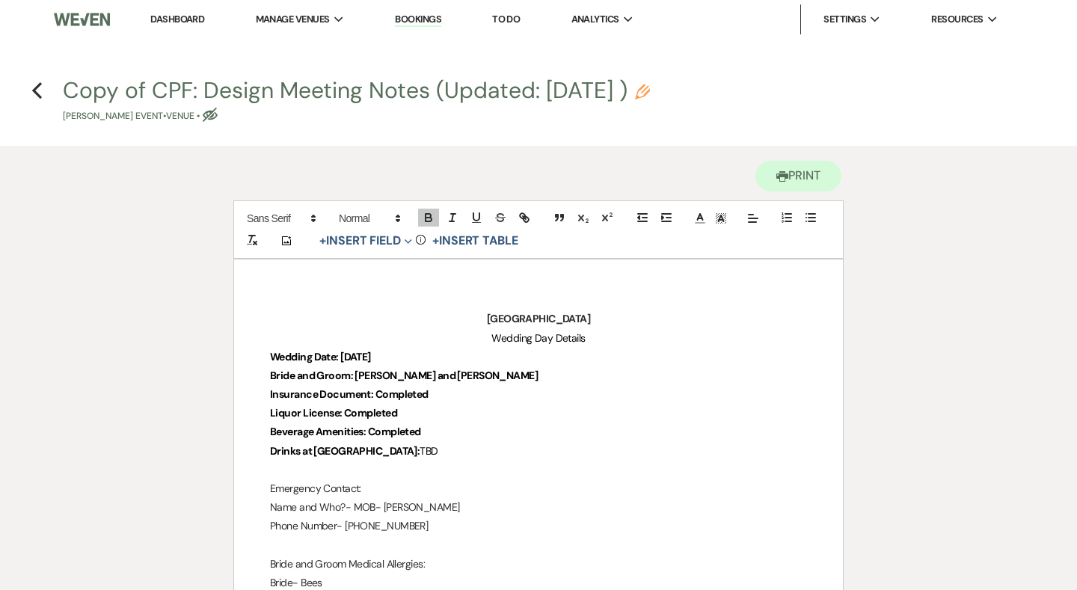
scroll to position [0, 0]
click at [218, 114] on use "button" at bounding box center [210, 115] width 15 height 14
select select "60"
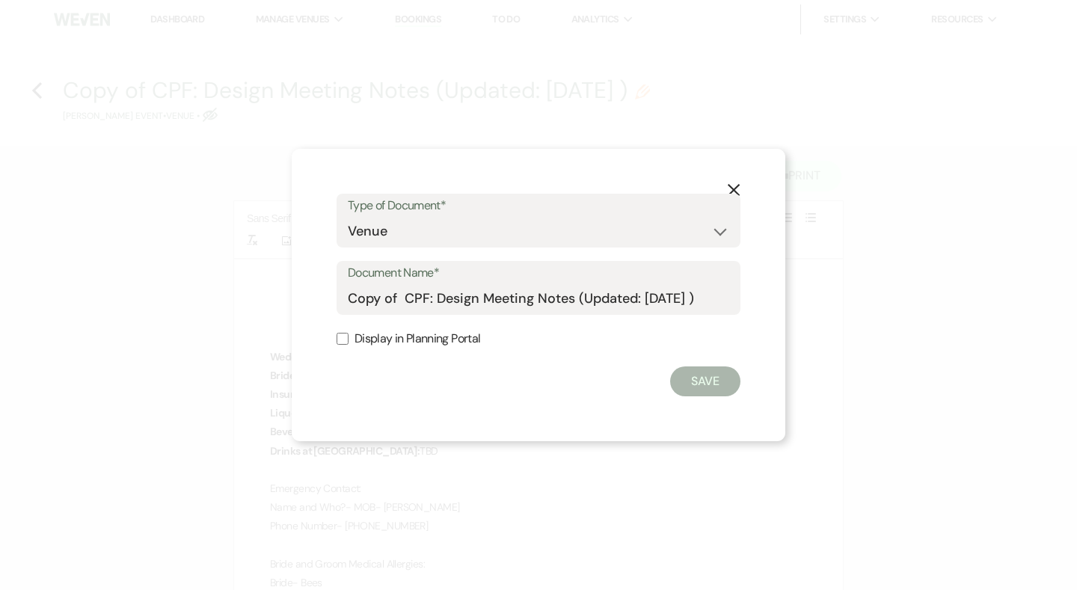
click at [449, 338] on label "Display in Planning Portal" at bounding box center [539, 339] width 404 height 22
click at [348, 338] on input "Display in Planning Portal" at bounding box center [343, 339] width 12 height 12
checkbox input "true"
click at [711, 389] on button "Save" at bounding box center [705, 381] width 70 height 30
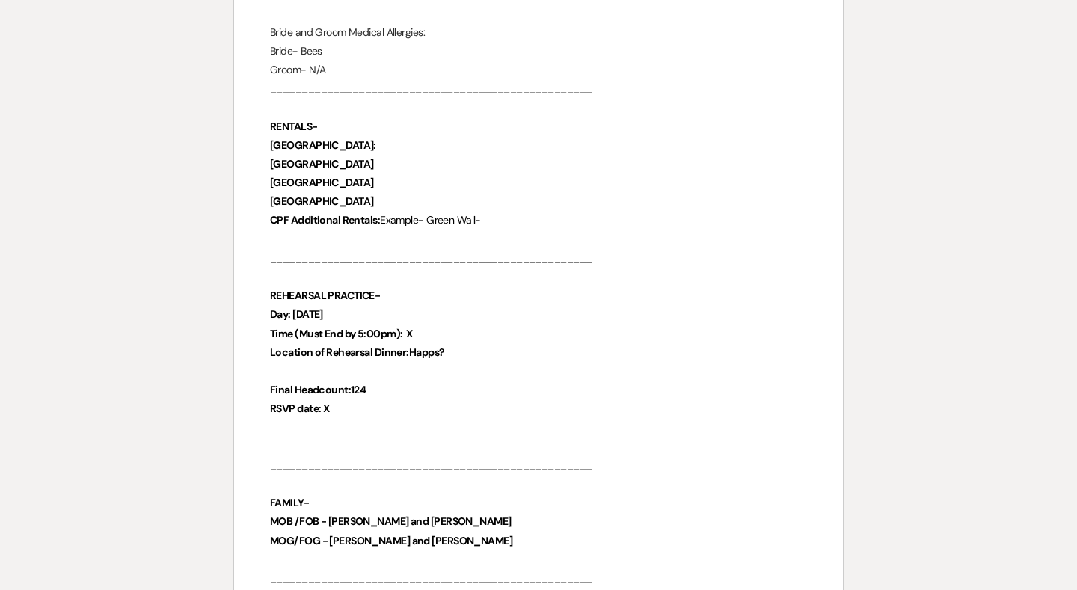
scroll to position [418, 0]
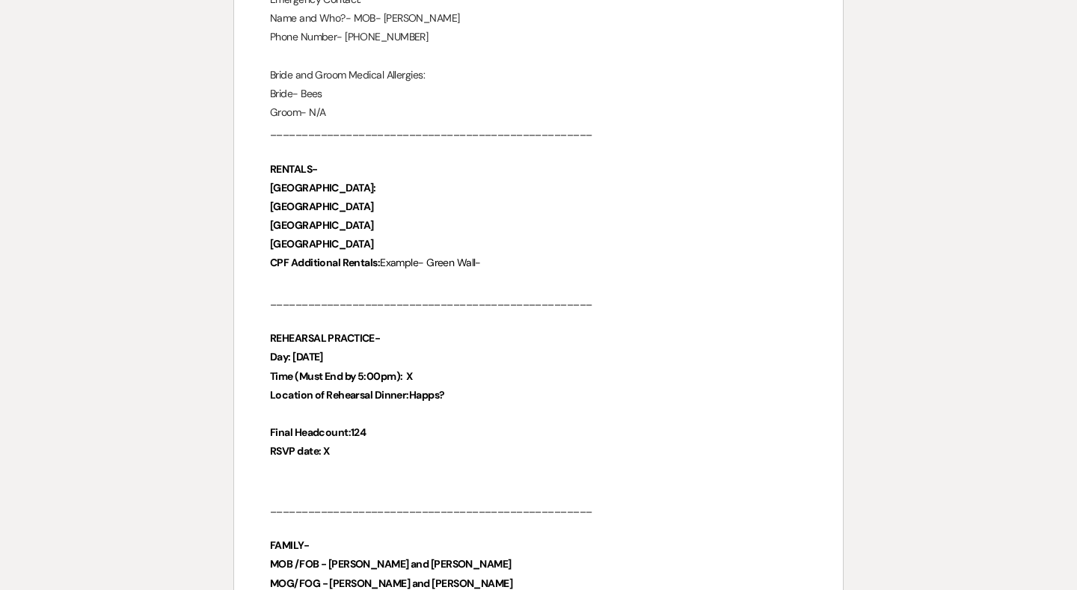
click at [431, 378] on p "Time (Must End by 5:00pm): X" at bounding box center [538, 376] width 537 height 19
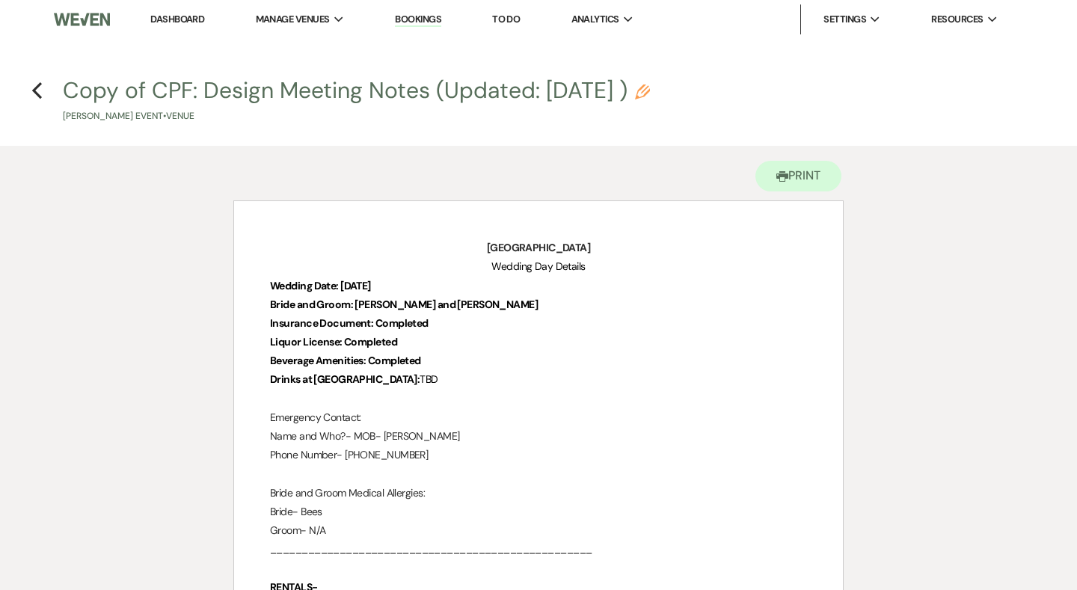
scroll to position [0, 0]
click at [758, 94] on div "Copy of CPF: Design Meeting Notes (Updated: August 7th, 2025 ) Pencil Brooke Fe…" at bounding box center [543, 101] width 960 height 44
click at [650, 90] on use "button" at bounding box center [642, 92] width 15 height 15
select select "60"
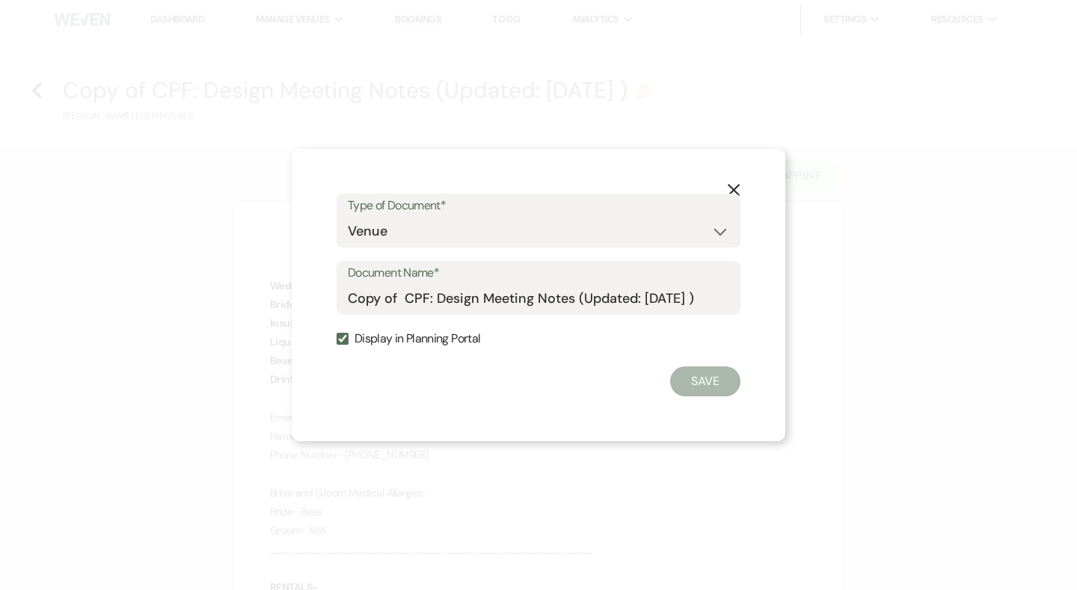
click at [479, 331] on label "Display in Planning Portal" at bounding box center [539, 339] width 404 height 22
click at [348, 333] on input "Display in Planning Portal" at bounding box center [343, 339] width 12 height 12
checkbox input "false"
click at [687, 380] on button "Save" at bounding box center [705, 381] width 70 height 30
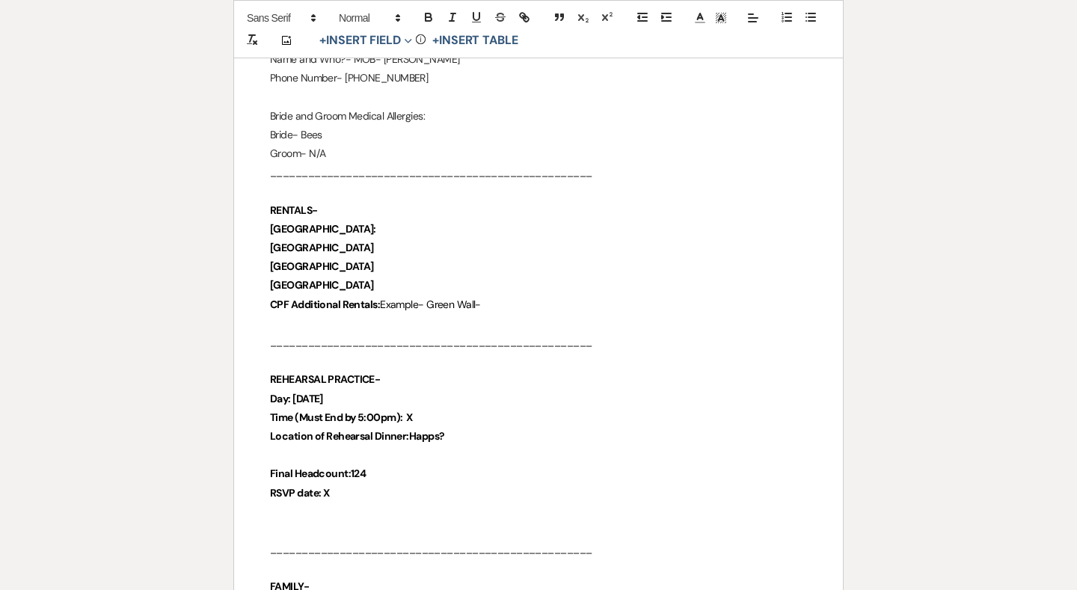
scroll to position [449, 0]
click at [443, 408] on p "Time (Must End by 5:00pm): X" at bounding box center [538, 417] width 537 height 19
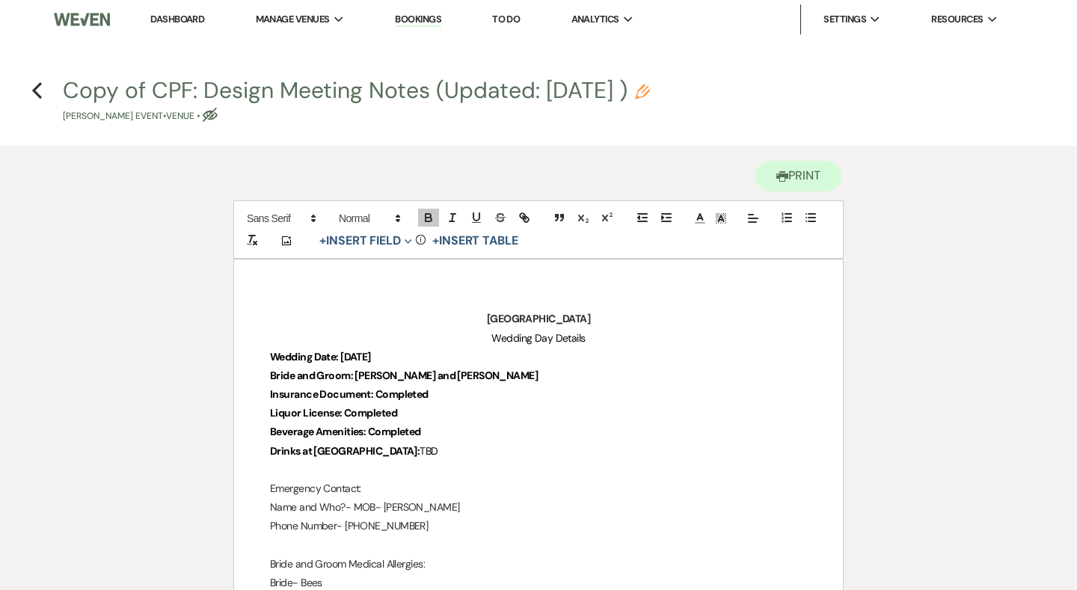
scroll to position [0, 0]
click at [34, 93] on icon "Previous" at bounding box center [36, 91] width 11 height 18
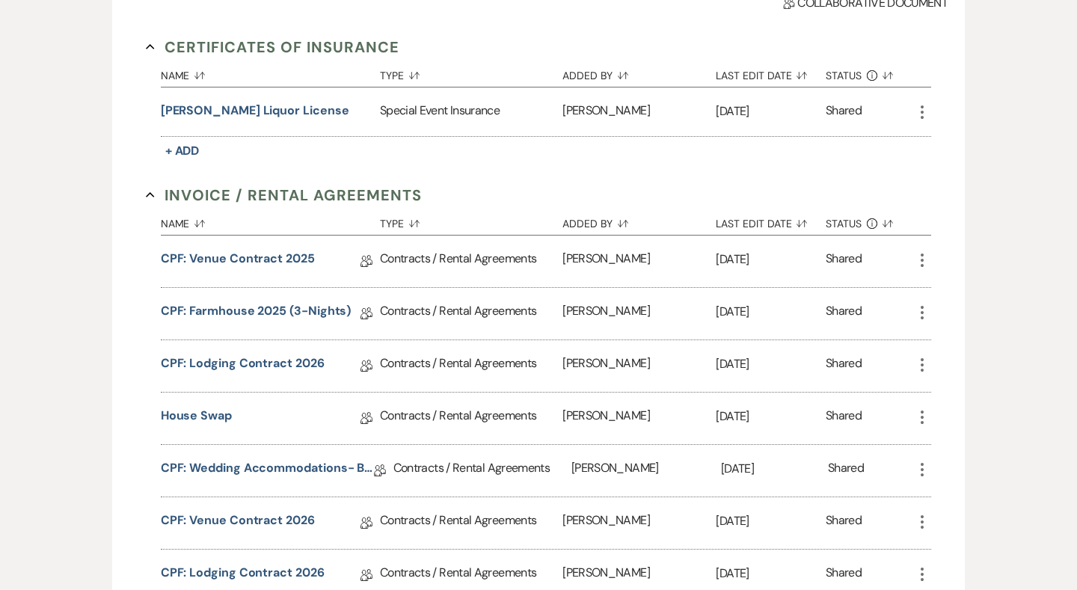
scroll to position [52, 0]
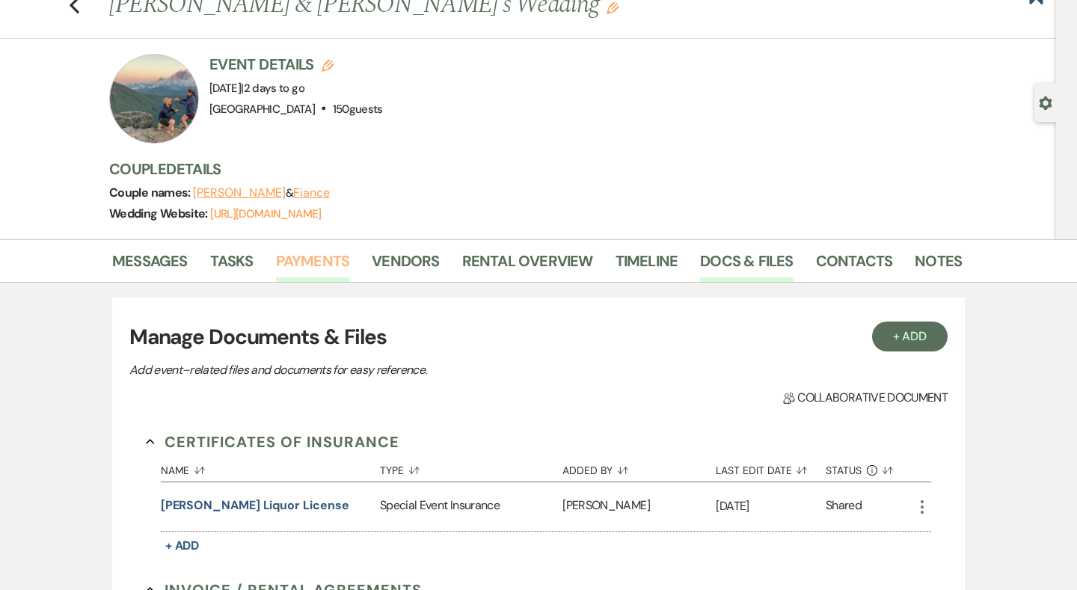
click at [311, 259] on link "Payments" at bounding box center [313, 265] width 74 height 33
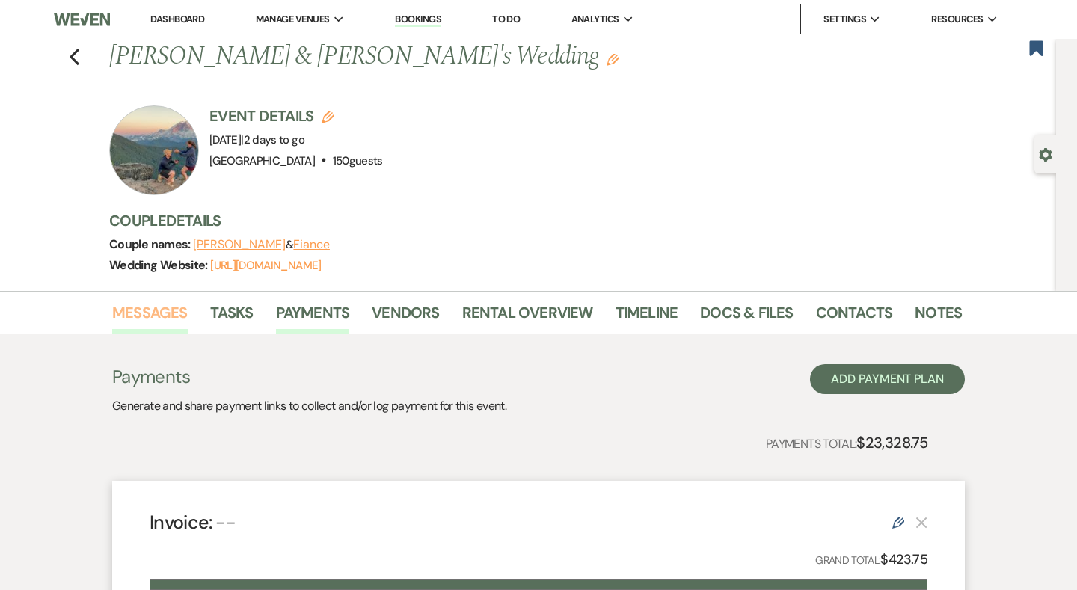
click at [149, 319] on link "Messages" at bounding box center [150, 317] width 76 height 33
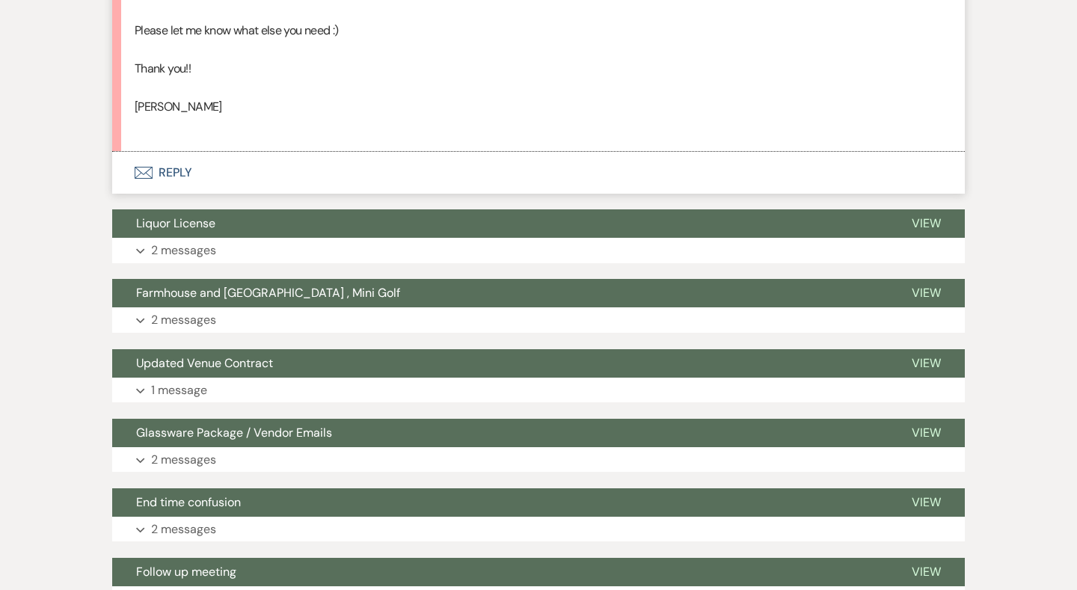
scroll to position [998, 0]
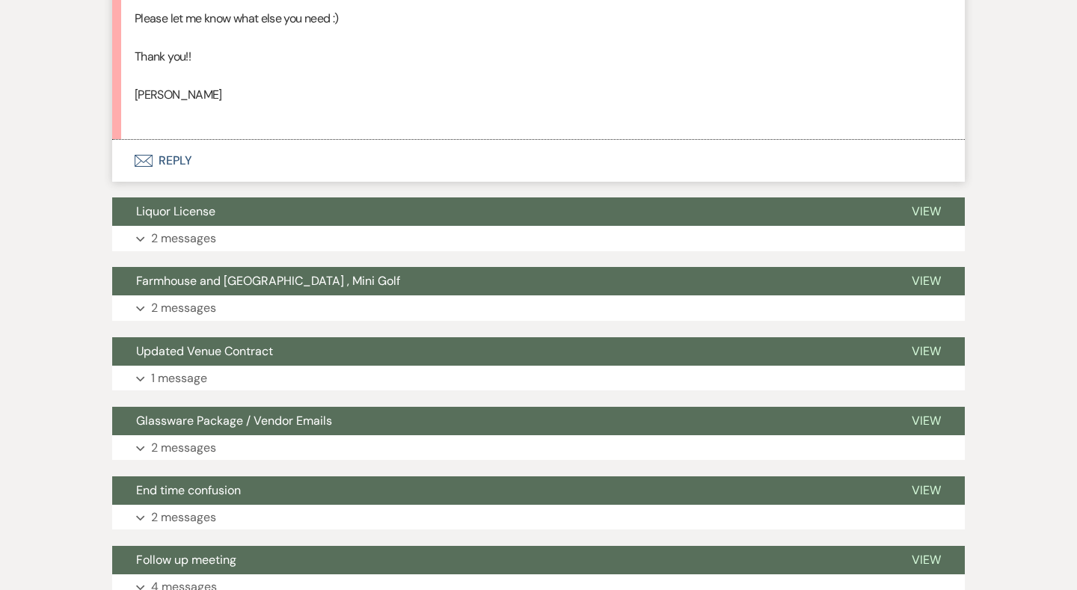
click at [159, 159] on button "Envelope Reply" at bounding box center [538, 161] width 853 height 42
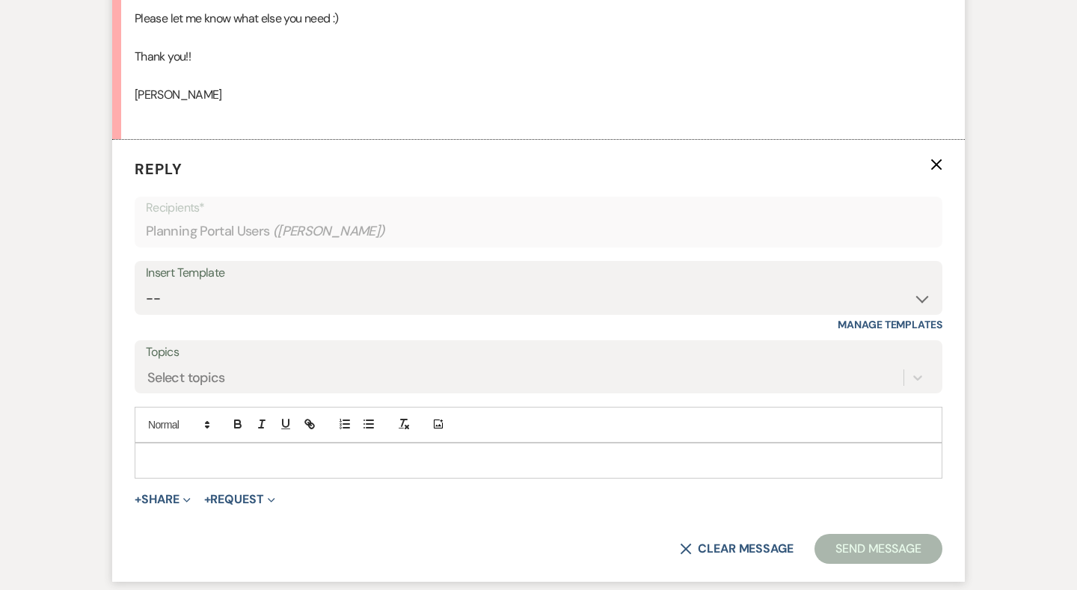
scroll to position [1048, 0]
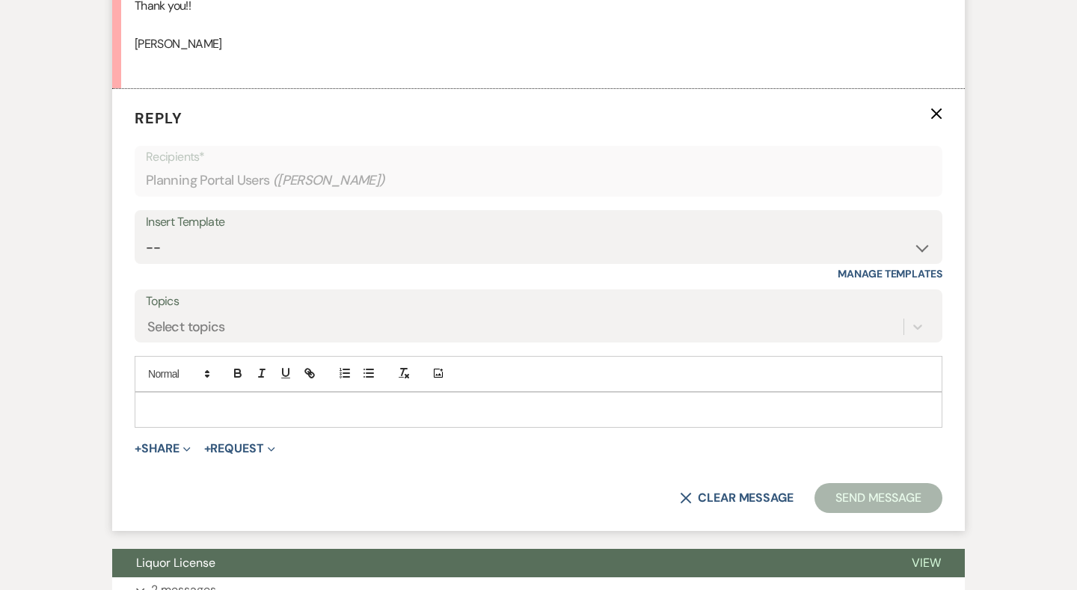
click at [314, 402] on p at bounding box center [539, 410] width 784 height 16
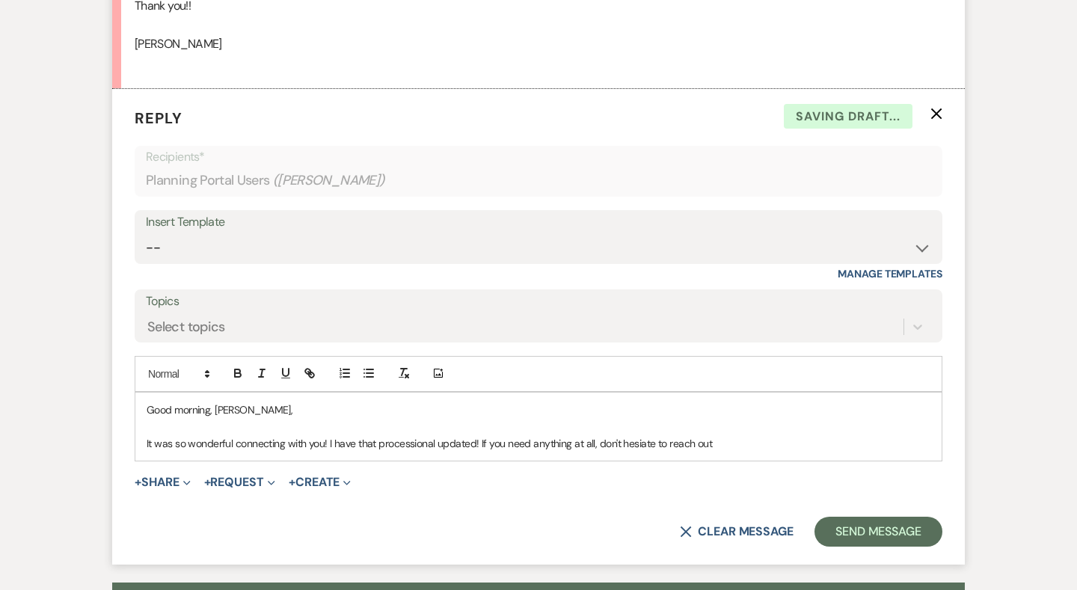
click at [641, 435] on p "It was so wonderful connecting with you! I have that processional updated! If y…" at bounding box center [539, 443] width 784 height 16
click at [748, 435] on p "It was so wonderful connecting with you! I have that processional updated! If y…" at bounding box center [539, 443] width 784 height 16
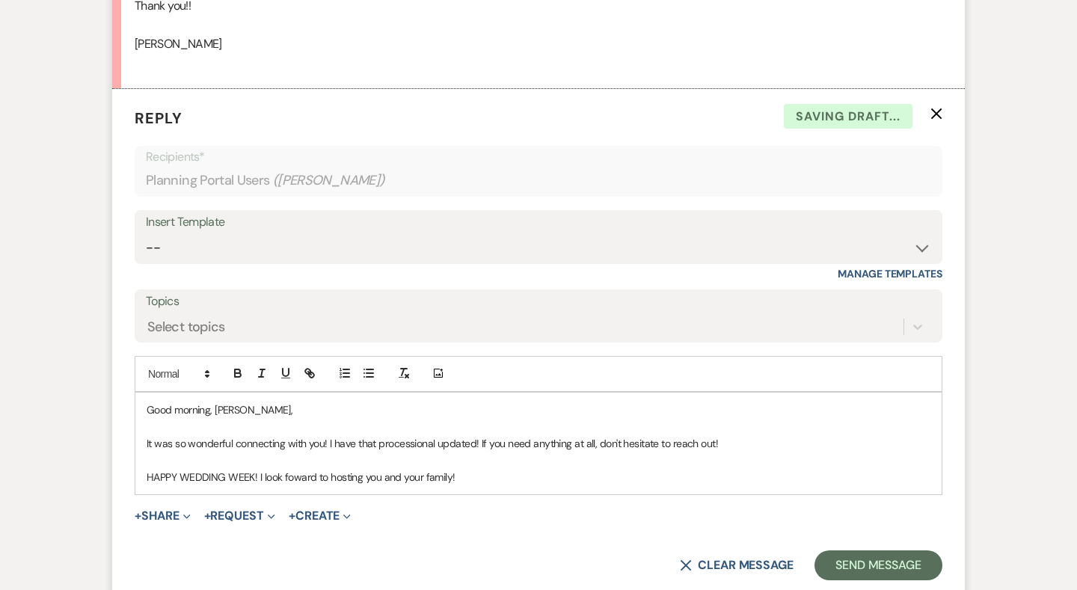
click at [297, 469] on p "HAPPY WEDDING WEEK! I look foward to hosting you and your family!" at bounding box center [539, 477] width 784 height 16
click at [491, 469] on p "HAPPY WEDDING WEEK! I look forward to hosting you and your family!" at bounding box center [539, 477] width 784 height 16
click at [930, 550] on button "Send Message" at bounding box center [878, 565] width 128 height 30
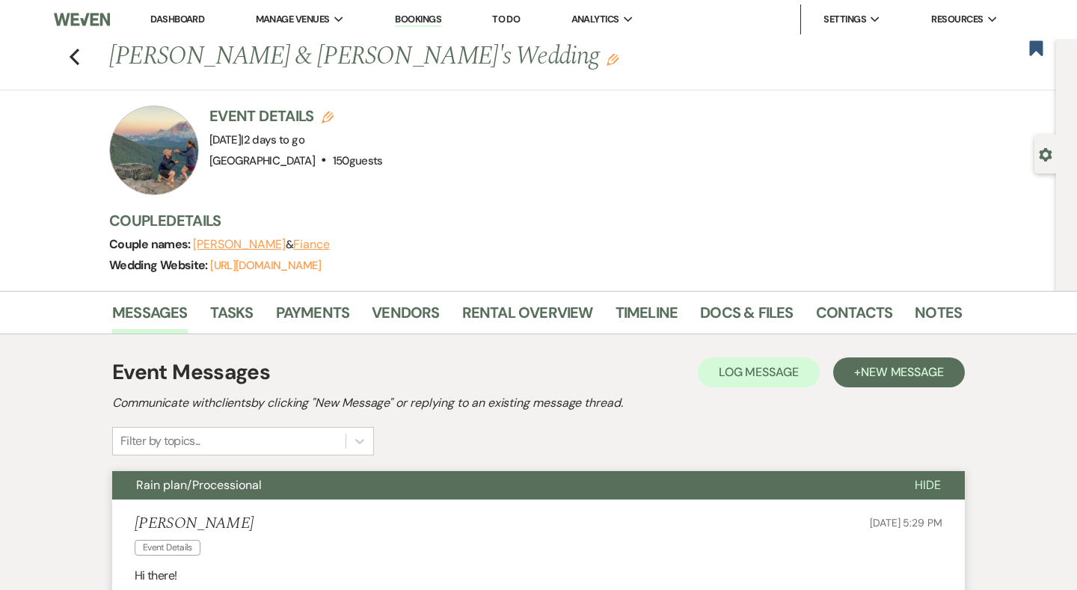
scroll to position [0, 0]
click at [1040, 49] on use "button" at bounding box center [1035, 47] width 13 height 15
click at [70, 58] on icon "Previous" at bounding box center [74, 57] width 11 height 18
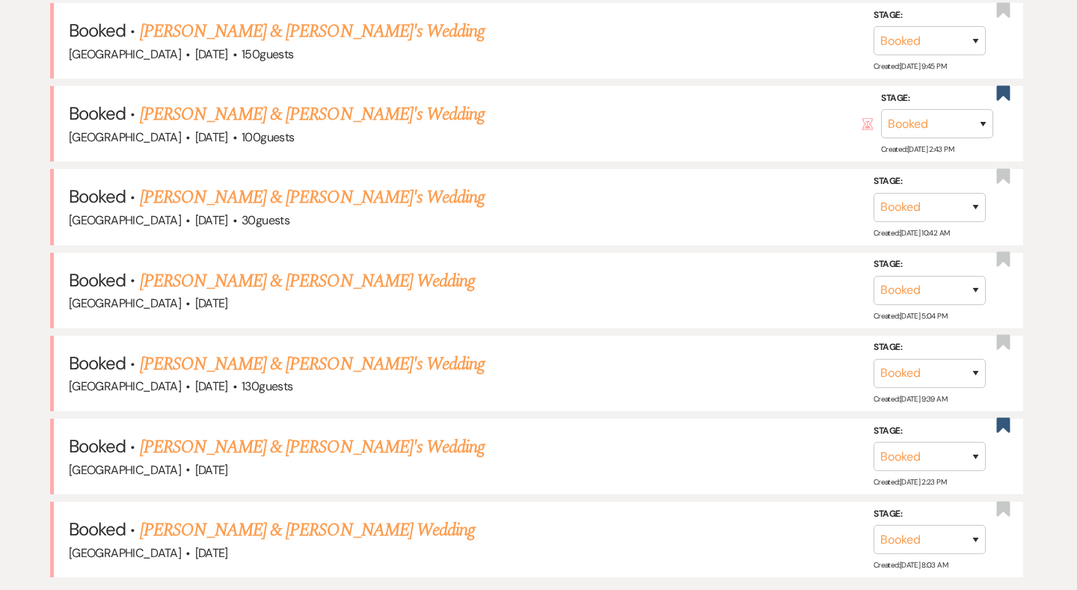
scroll to position [1078, 0]
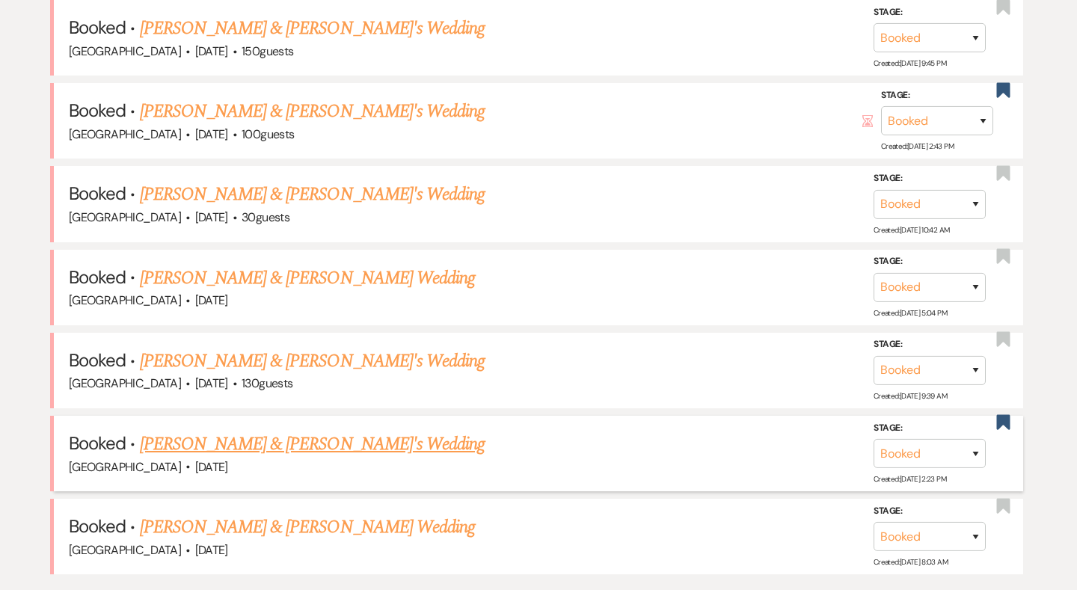
click at [234, 434] on link "Elizabeth Hamilton & Fiance's Wedding" at bounding box center [312, 444] width 345 height 27
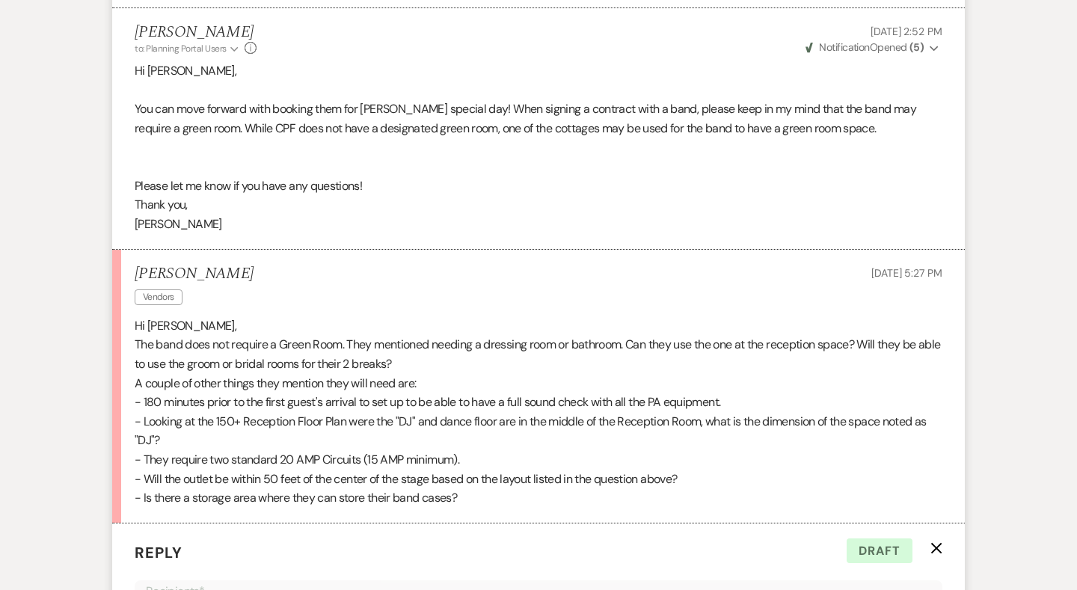
scroll to position [5137, 0]
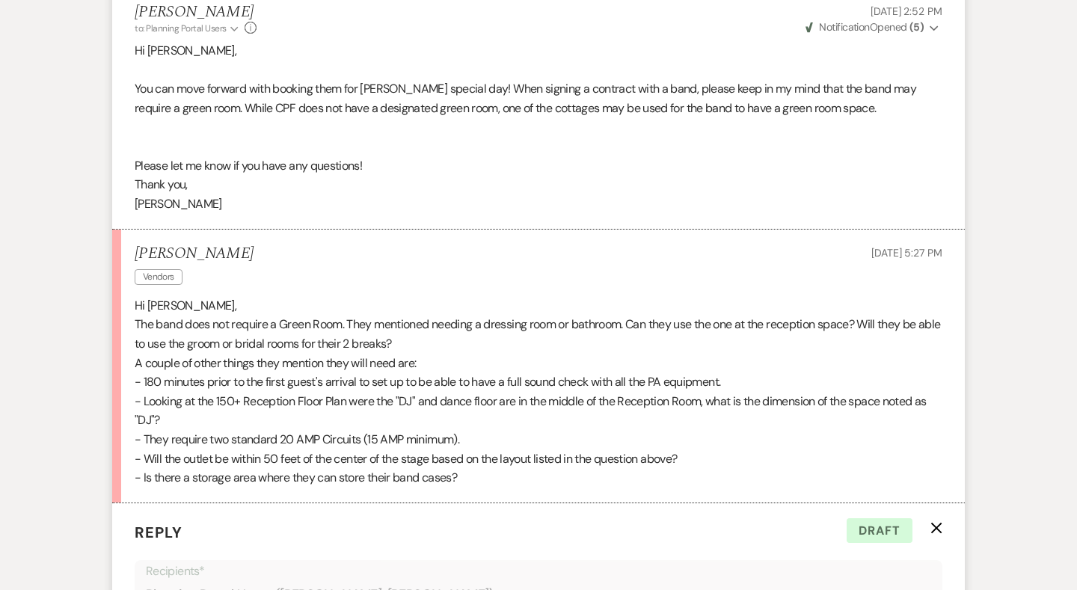
click at [939, 522] on icon "X" at bounding box center [936, 528] width 12 height 12
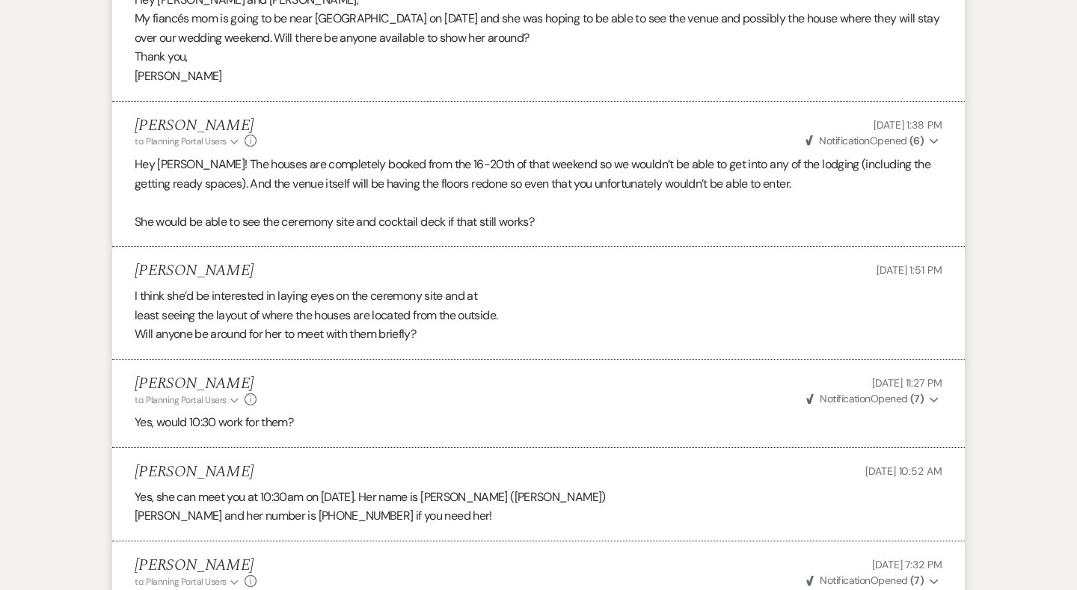
scroll to position [3715, 0]
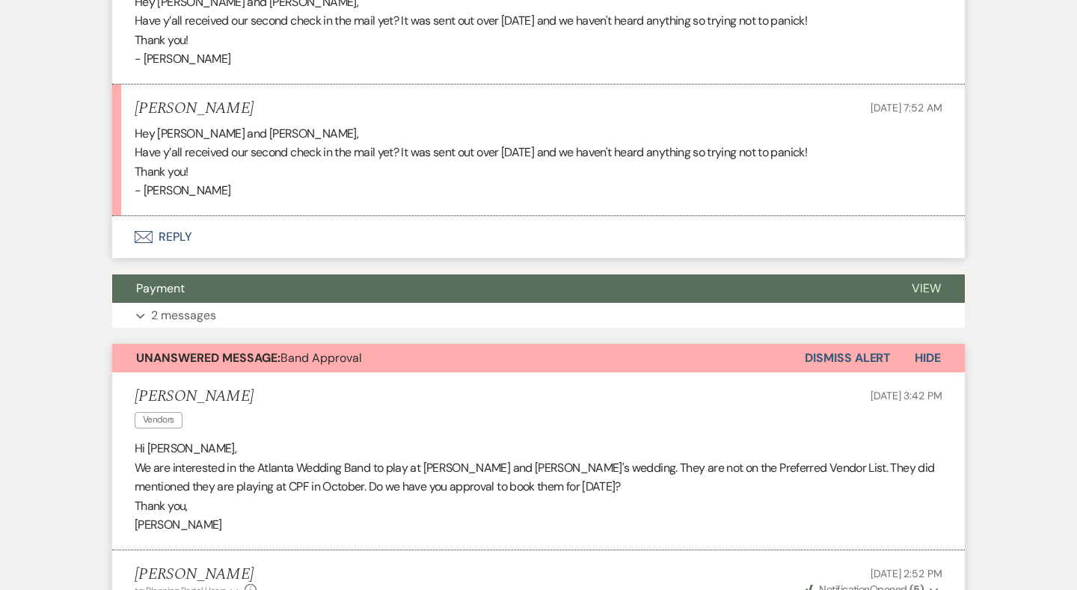
click at [141, 216] on button "Envelope Reply" at bounding box center [538, 237] width 853 height 42
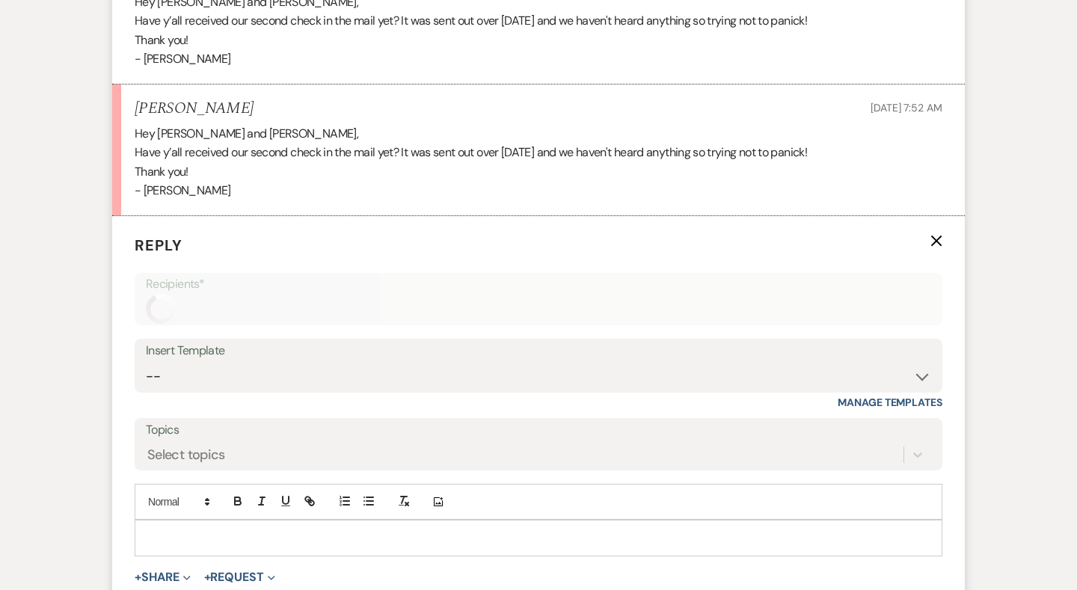
scroll to position [4647, 0]
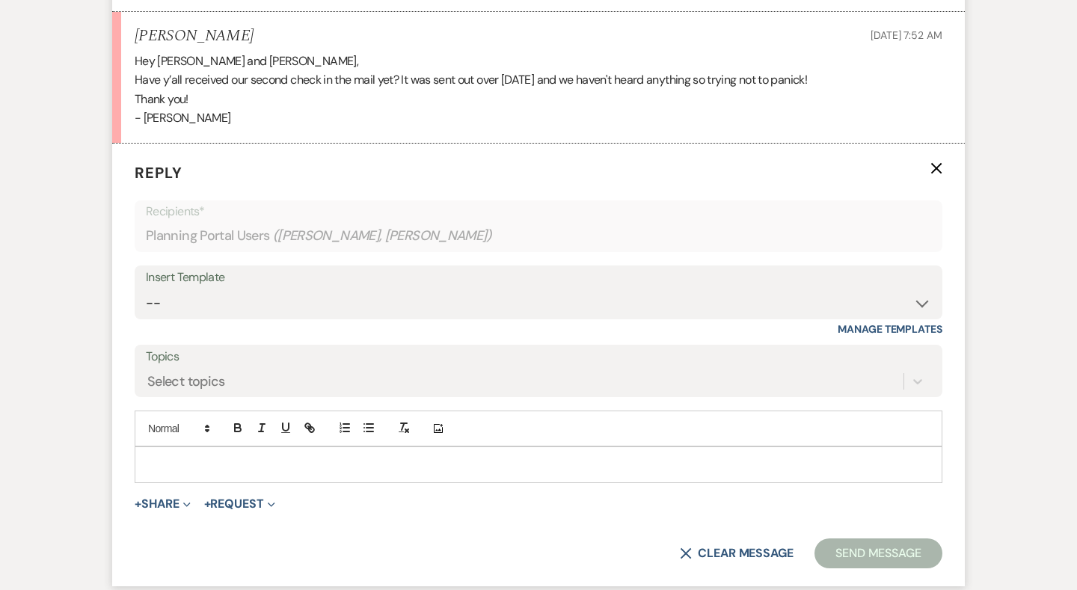
click at [259, 456] on p at bounding box center [539, 464] width 784 height 16
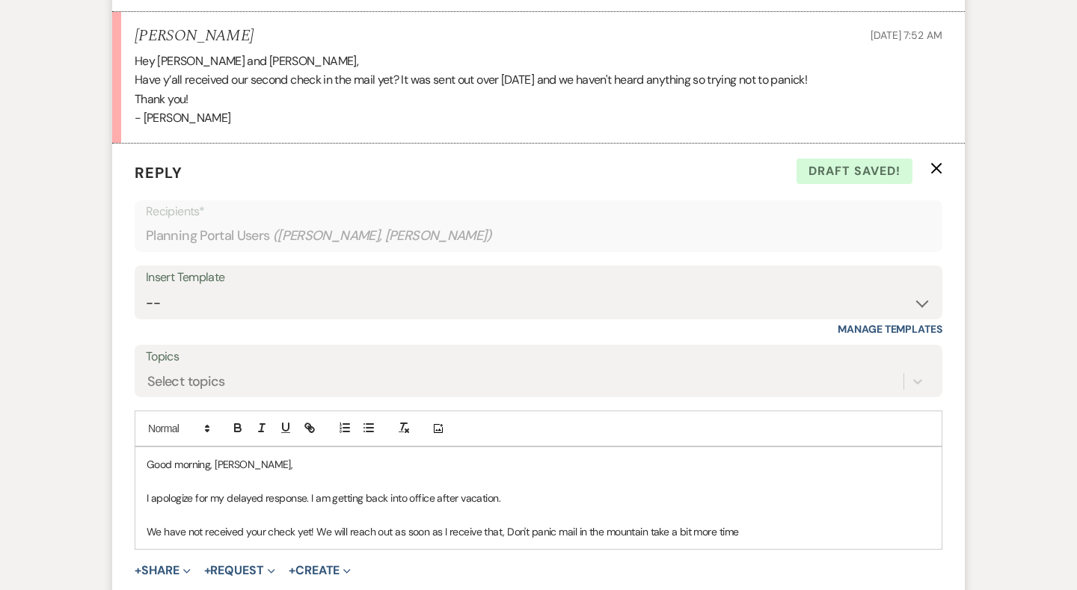
click at [646, 523] on p "We have not received your check yet! We will reach out as soon as I receive tha…" at bounding box center [539, 531] width 784 height 16
click at [761, 523] on p "We have not received your check yet! We will reach out as soon as I receive tha…" at bounding box center [539, 531] width 784 height 16
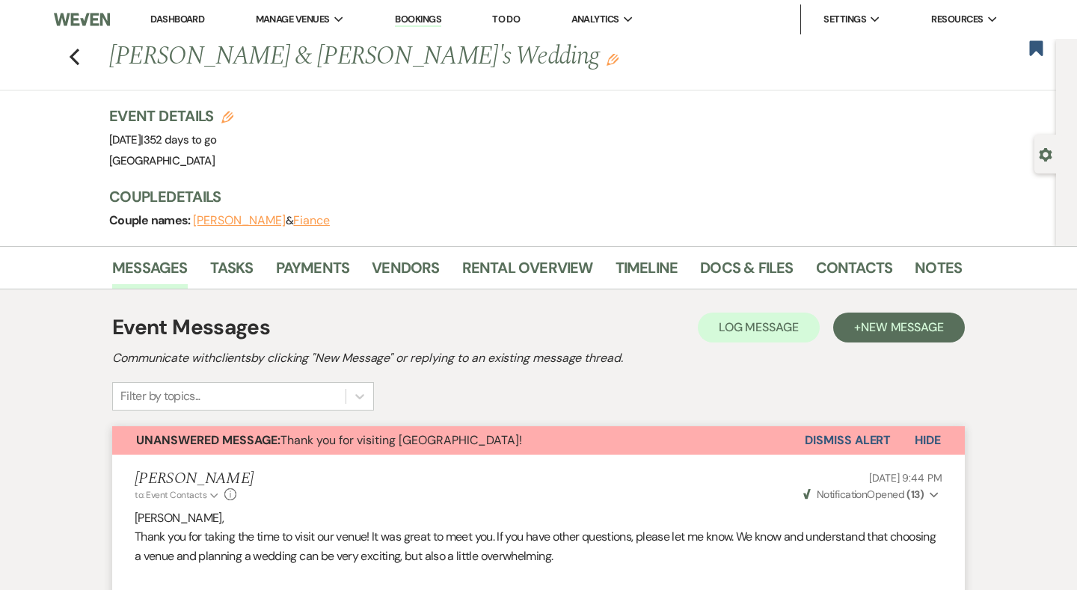
scroll to position [0, 0]
click at [289, 276] on link "Payments" at bounding box center [313, 272] width 74 height 33
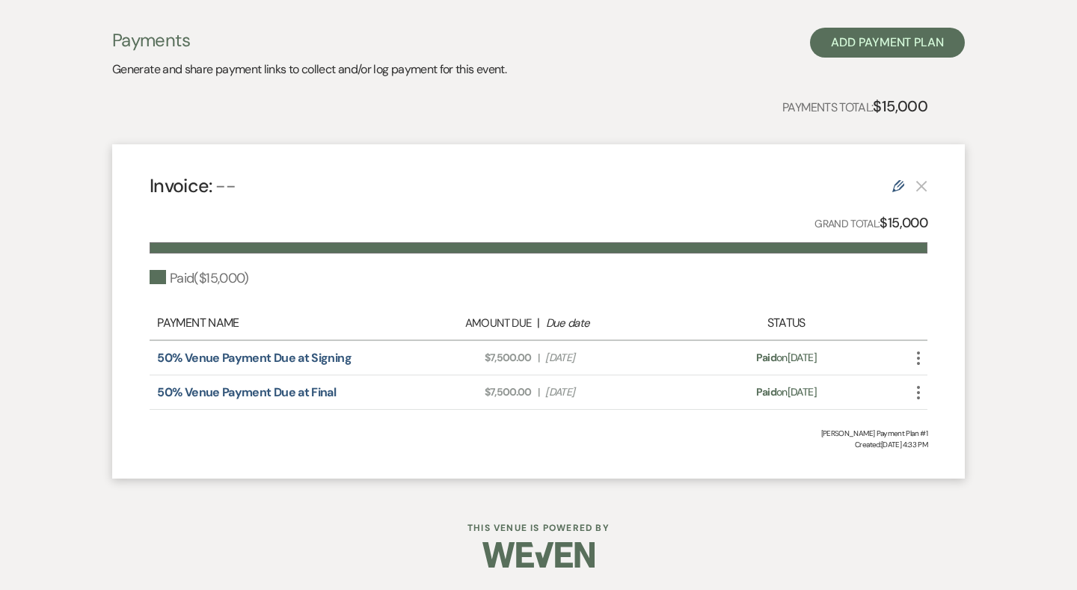
scroll to position [289, 0]
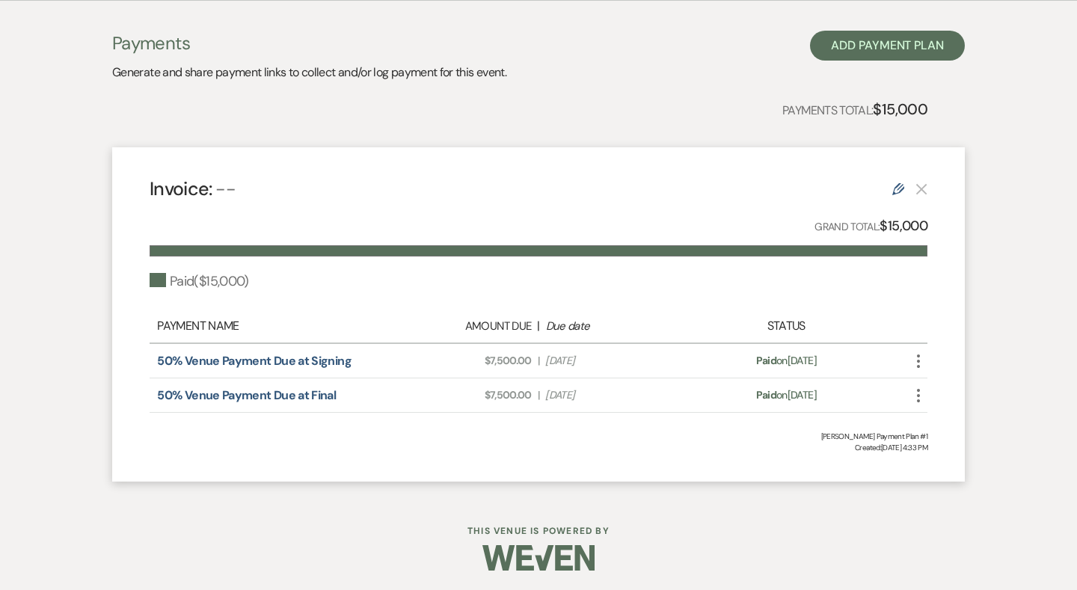
drag, startPoint x: 737, startPoint y: 393, endPoint x: 843, endPoint y: 392, distance: 106.2
click at [843, 392] on div "Payment status: Paid on Aug 15, 2025" at bounding box center [786, 395] width 191 height 16
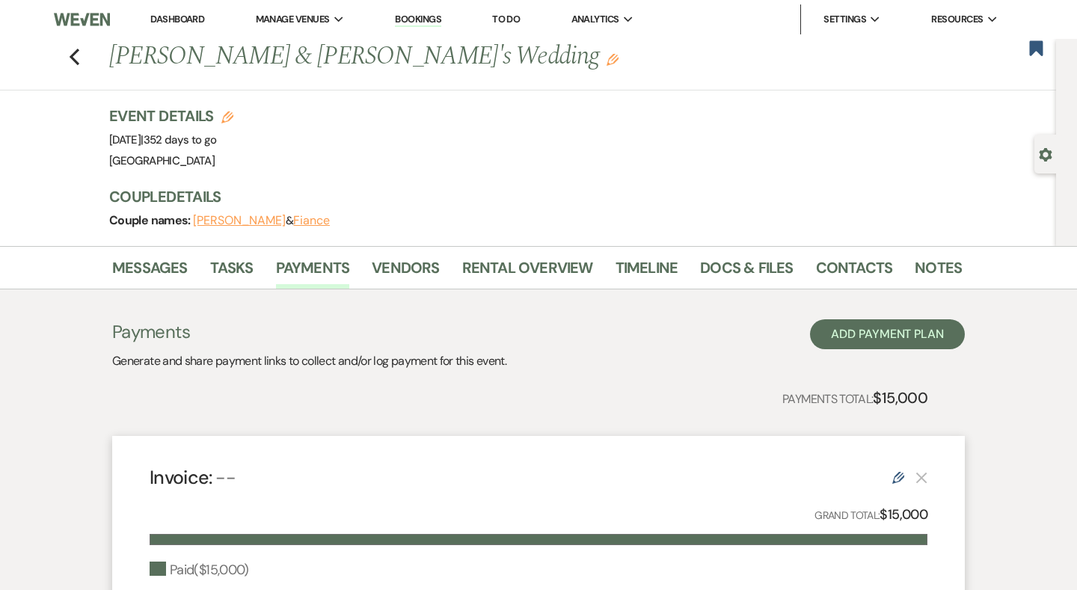
scroll to position [0, 0]
click at [153, 261] on link "Messages" at bounding box center [150, 272] width 76 height 33
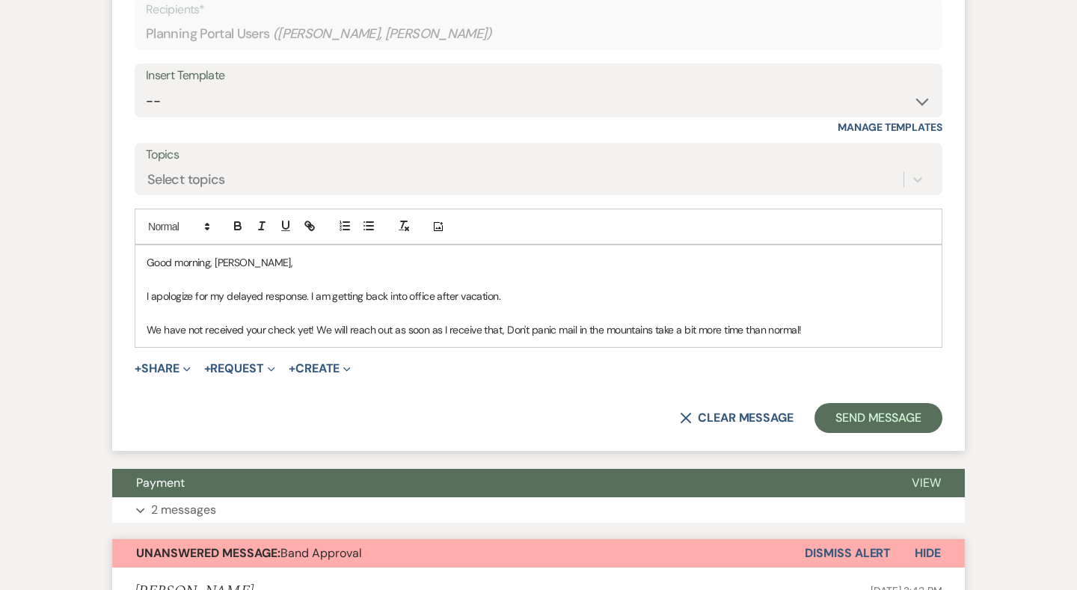
scroll to position [4592, 0]
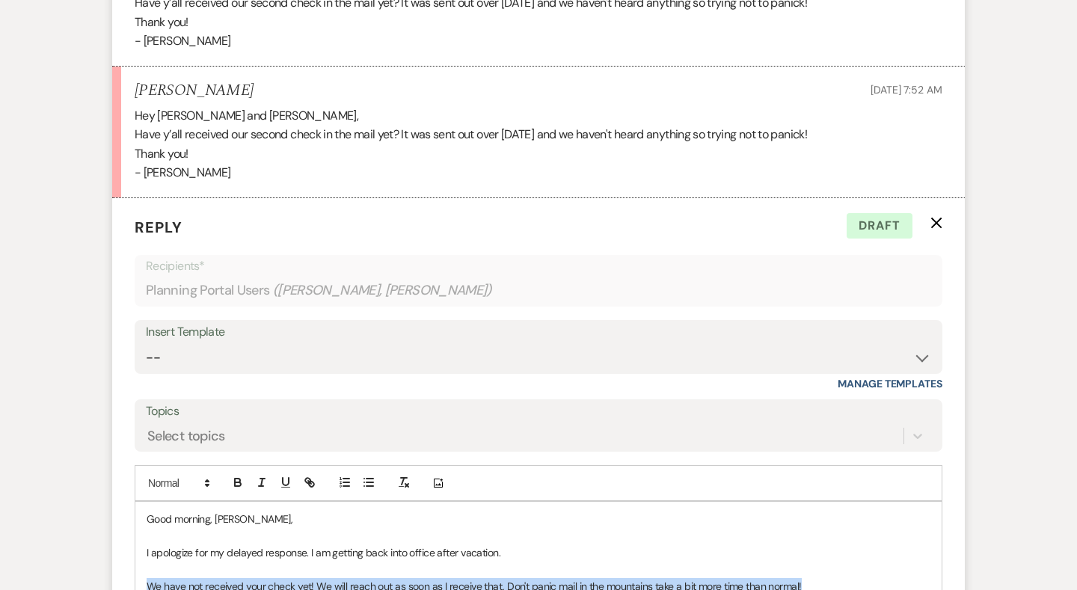
drag, startPoint x: 854, startPoint y: 519, endPoint x: 150, endPoint y: 512, distance: 704.5
click at [150, 578] on p "We have not received your check yet! We will reach out as soon as I receive tha…" at bounding box center [539, 586] width 784 height 16
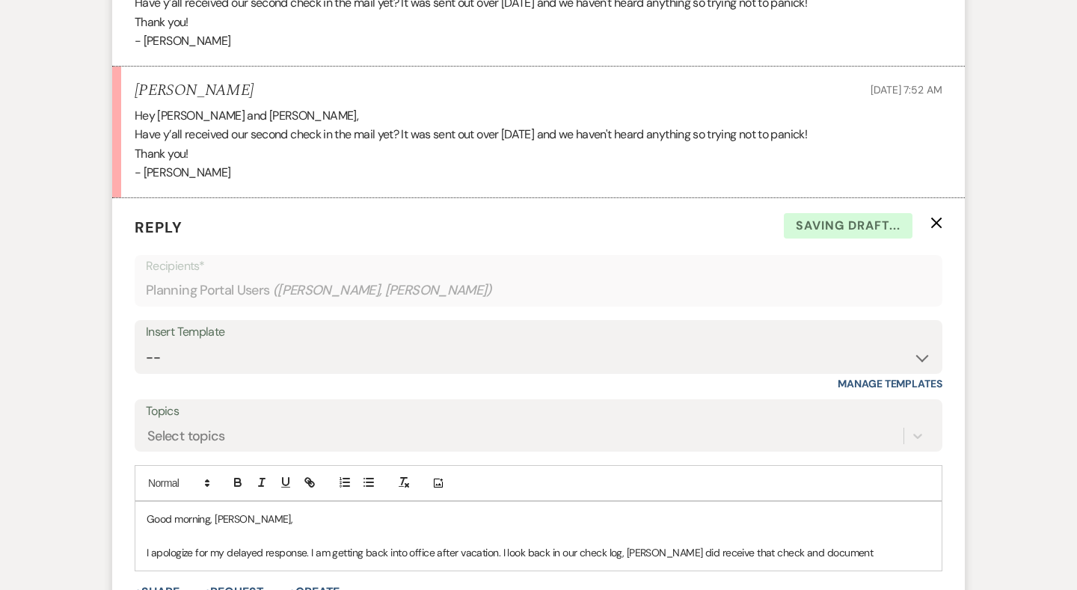
click at [523, 544] on p "I apologize for my delayed response. I am getting back into office after vacati…" at bounding box center [539, 552] width 784 height 16
click at [503, 544] on p "I apologize for my delayed response. I am getting back into office after vacati…" at bounding box center [539, 552] width 784 height 16
click at [879, 544] on p "I apologize for my delayed response. I am getting back into office after vacati…" at bounding box center [539, 552] width 784 height 16
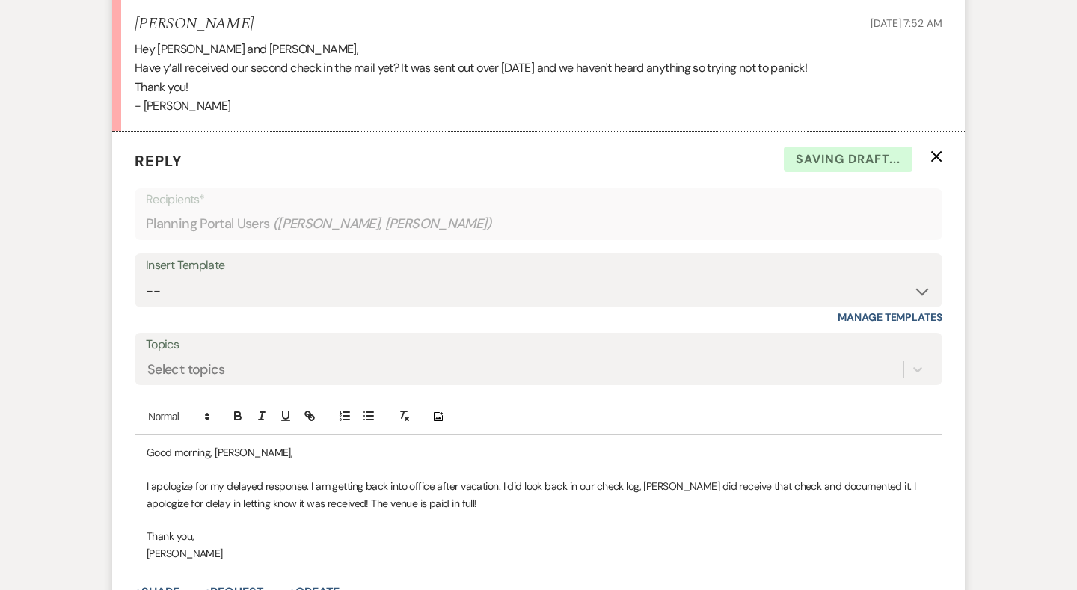
scroll to position [4679, 0]
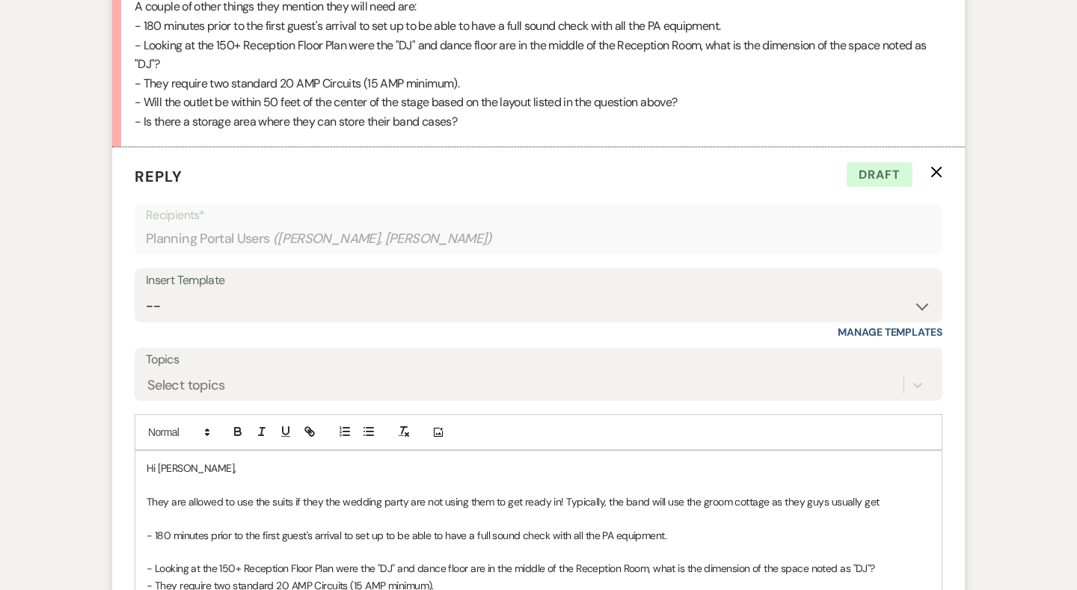
scroll to position [5695, 0]
click at [884, 494] on p "They are allowed to use the suits if they the wedding party are not using them …" at bounding box center [539, 502] width 784 height 16
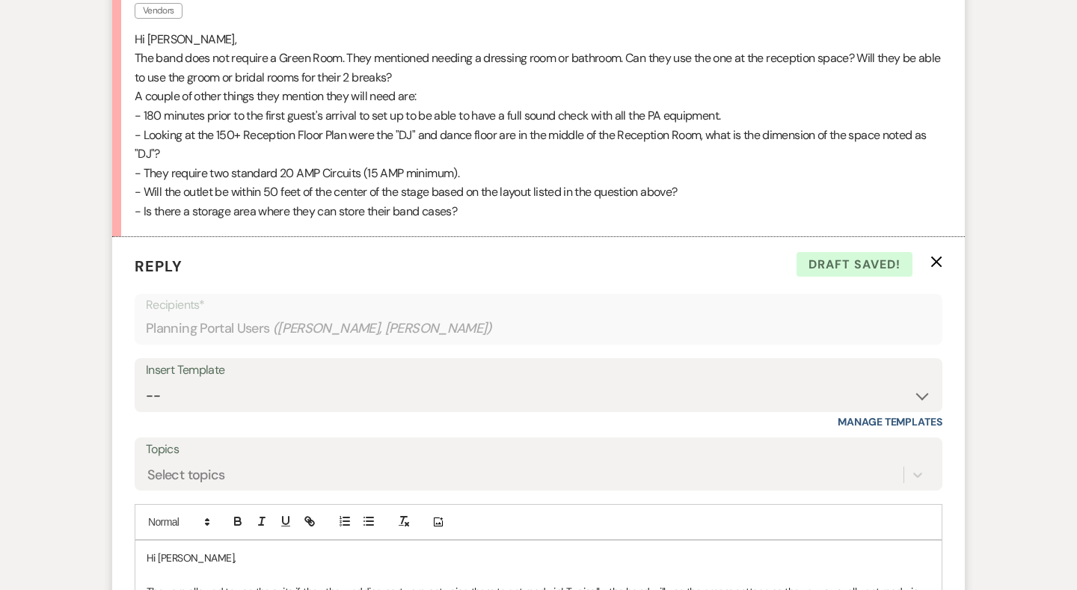
scroll to position [5609, 0]
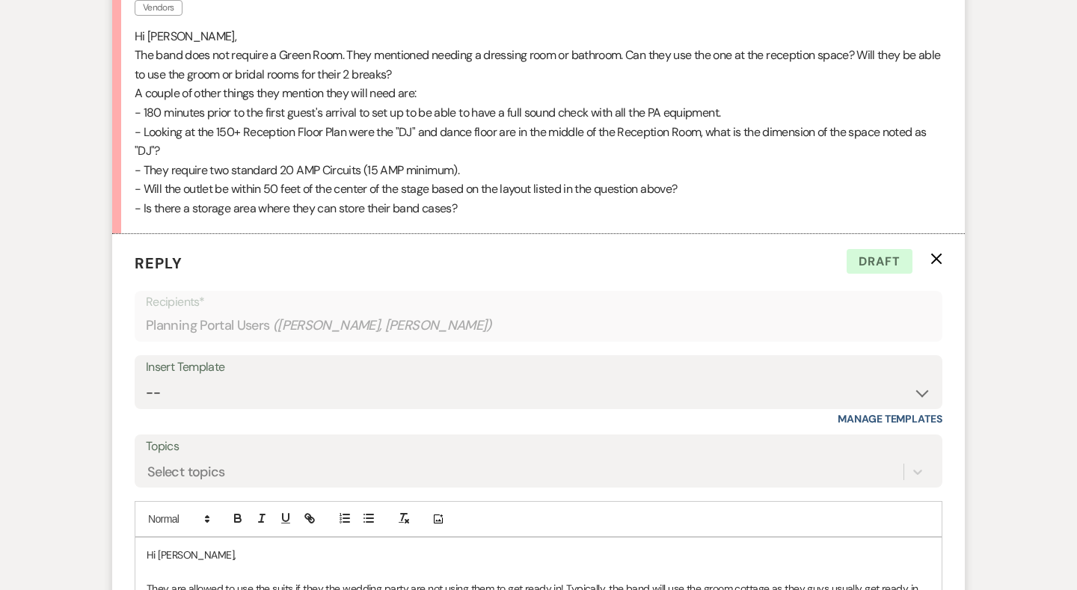
click at [364, 512] on icon "button" at bounding box center [368, 518] width 13 height 13
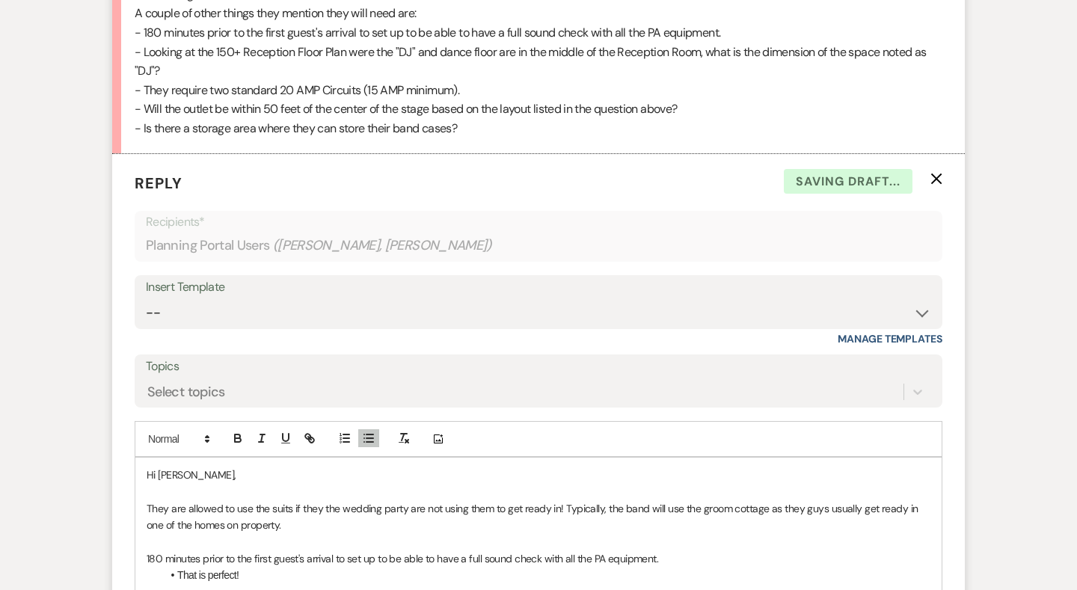
scroll to position [5725, 0]
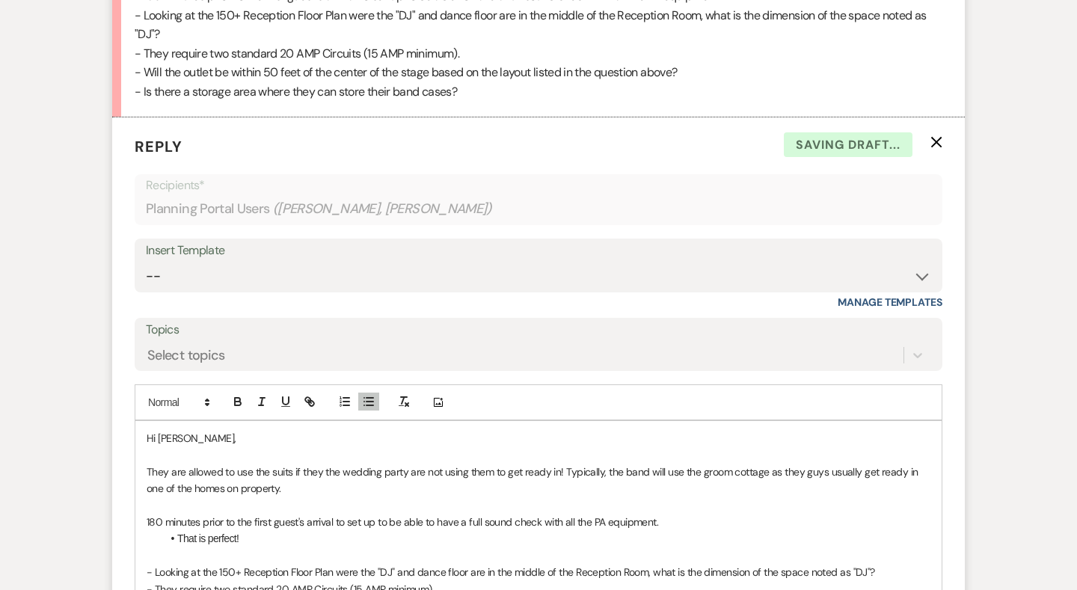
click at [903, 564] on p "- Looking at the 150+ Reception Floor Plan were the "DJ" and dance floor are in…" at bounding box center [539, 572] width 784 height 16
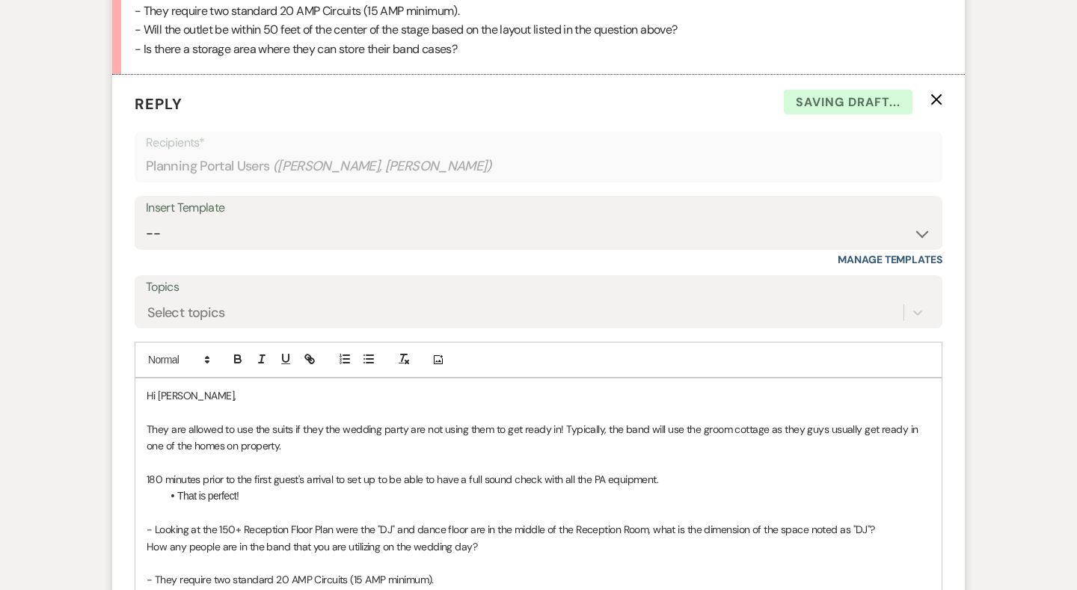
scroll to position [5768, 0]
click at [494, 571] on p "- They require two standard 20 AMP Circuits (15 AMP minimum)." at bounding box center [539, 579] width 784 height 16
click at [155, 571] on p "- They require two standard 20 AMP Circuits (15 AMP minimum)." at bounding box center [539, 579] width 784 height 16
click at [434, 589] on p at bounding box center [539, 597] width 784 height 16
click at [370, 352] on icon "button" at bounding box center [368, 358] width 13 height 13
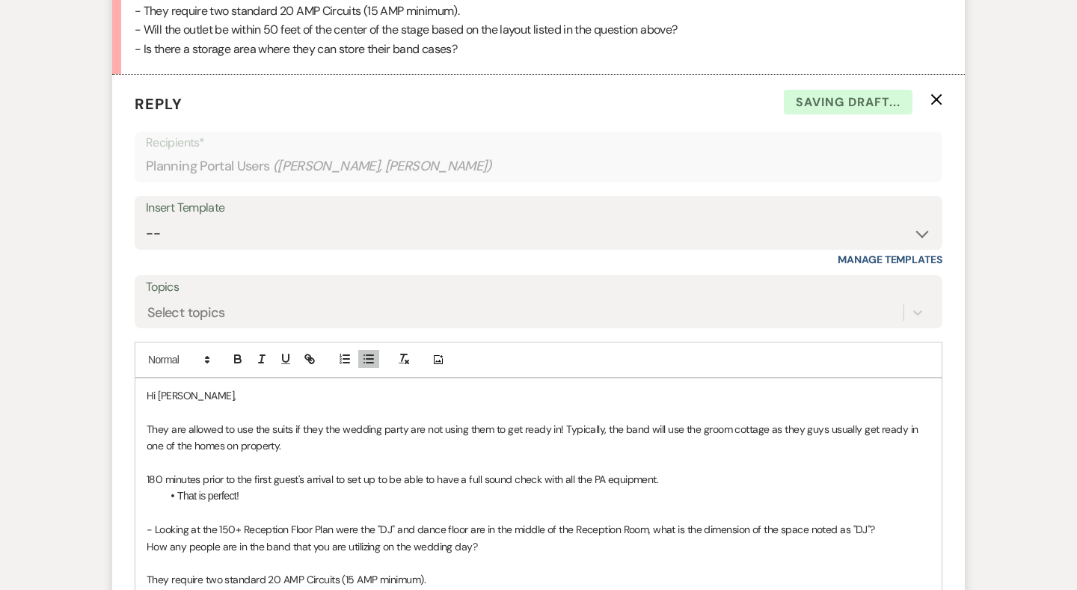
click at [202, 589] on li "Abosulety!" at bounding box center [546, 597] width 769 height 16
click at [200, 589] on li "Abosulety!" at bounding box center [546, 597] width 769 height 16
click at [245, 589] on li "Absoulety!" at bounding box center [546, 597] width 769 height 16
click at [192, 589] on li "Absoulety! Not a problem" at bounding box center [546, 597] width 769 height 16
click at [206, 589] on li "Absoulety! Not a problem" at bounding box center [546, 597] width 769 height 16
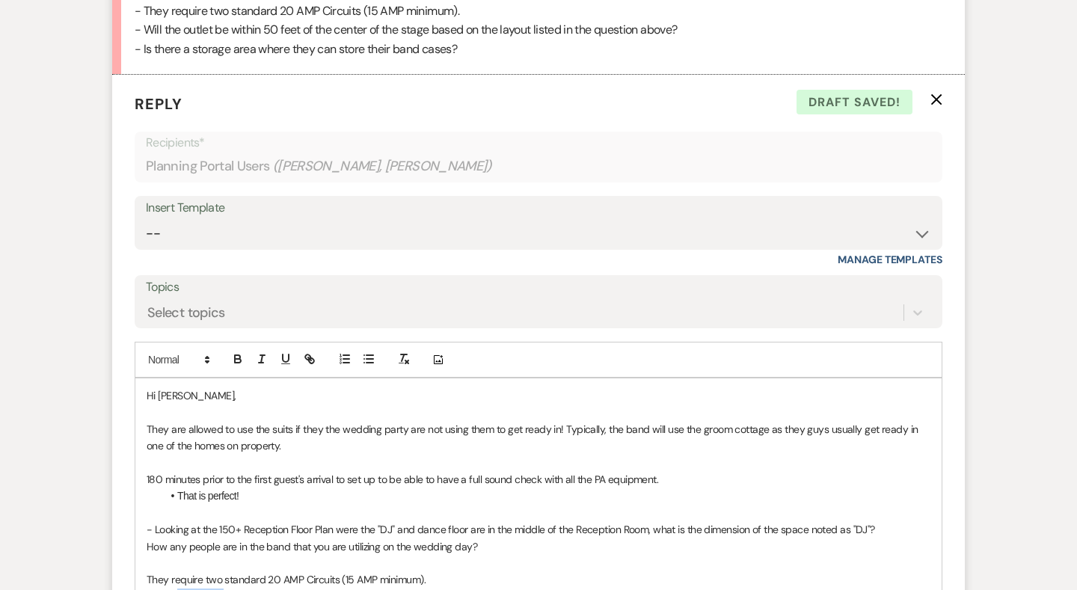
drag, startPoint x: 227, startPoint y: 505, endPoint x: 162, endPoint y: 506, distance: 65.1
click at [162, 589] on li "Absoulety! Not a problem" at bounding box center [546, 597] width 769 height 16
click at [257, 571] on p "They require two standard 20 AMP Circuits (15 AMP minimum)." at bounding box center [539, 579] width 784 height 16
click at [251, 589] on li "Not a problem" at bounding box center [546, 597] width 769 height 16
click at [176, 589] on li "Not a problem" at bounding box center [546, 597] width 769 height 16
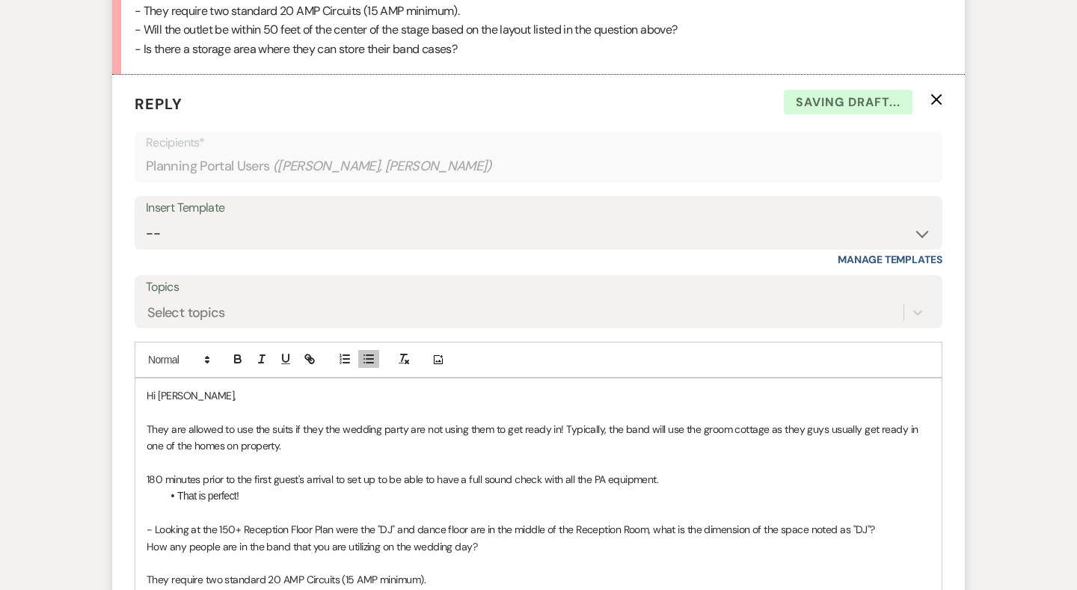
click at [199, 589] on li "Absoulety! Not a problem" at bounding box center [546, 597] width 769 height 16
click at [219, 589] on li "Absoulety! Not a problem" at bounding box center [546, 597] width 769 height 16
drag, startPoint x: 222, startPoint y: 506, endPoint x: 194, endPoint y: 506, distance: 27.7
click at [194, 589] on li "Absoulety! Not a problem" at bounding box center [546, 597] width 769 height 16
click at [144, 513] on div "Hi Beth, They are allowed to use the suits if they the wedding party are not us…" at bounding box center [538, 512] width 806 height 269
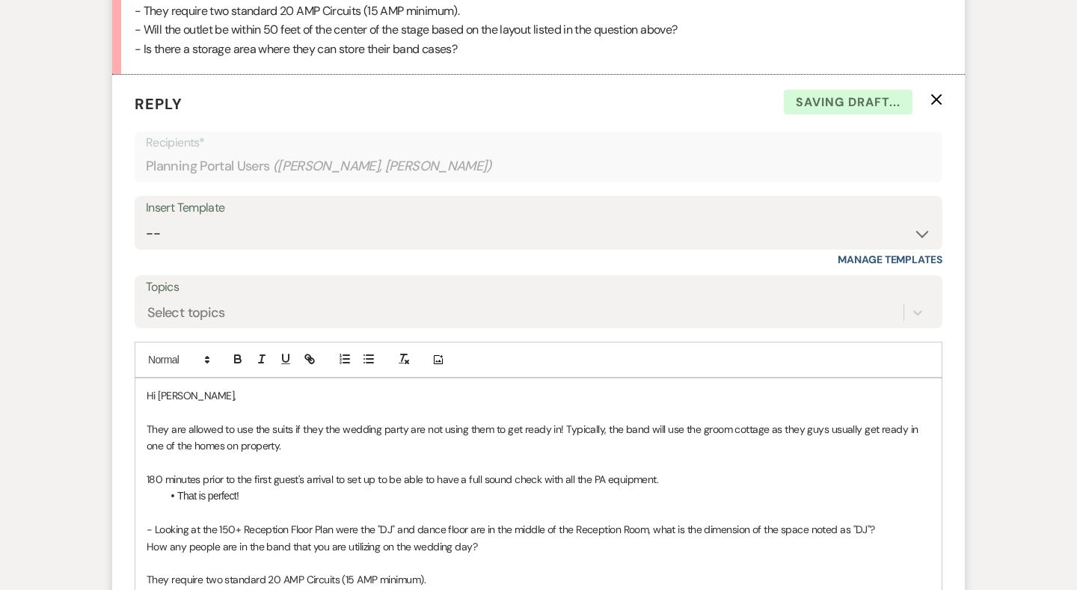
click at [136, 509] on div "Hi Beth, They are allowed to use the suits if they the wedding party are not us…" at bounding box center [538, 512] width 806 height 269
click at [366, 352] on icon "button" at bounding box center [368, 358] width 13 height 13
click at [179, 589] on li "absolutelyNot a problem" at bounding box center [546, 597] width 769 height 16
click at [182, 589] on li "absolutelyNot a problem" at bounding box center [546, 597] width 769 height 16
click at [221, 589] on li "AbsolutelyNot a problem" at bounding box center [546, 597] width 769 height 16
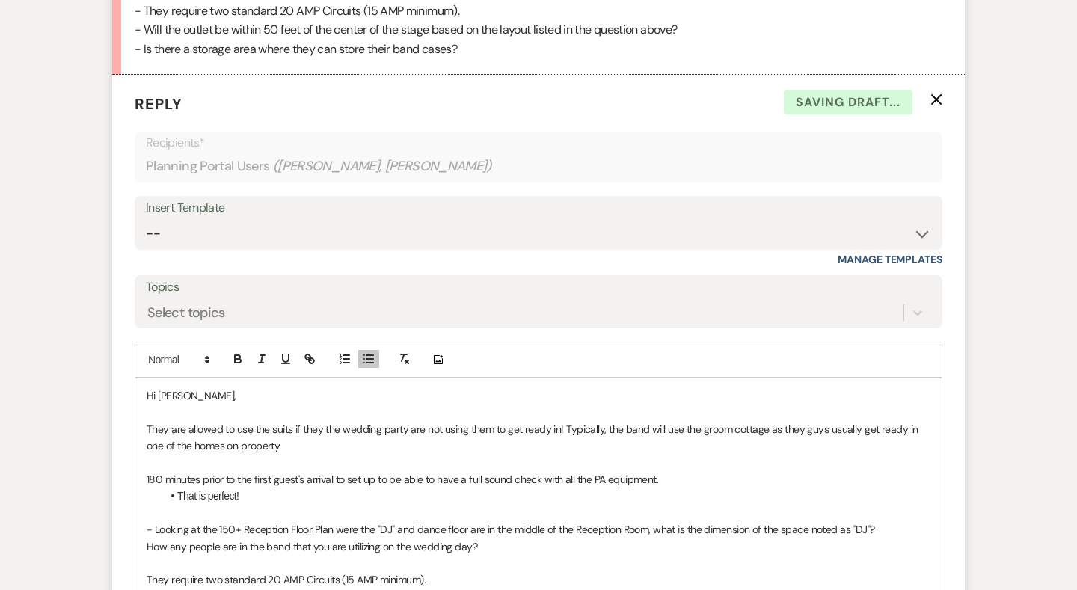
click at [315, 589] on li "Absolutely! Not a problem" at bounding box center [546, 597] width 769 height 16
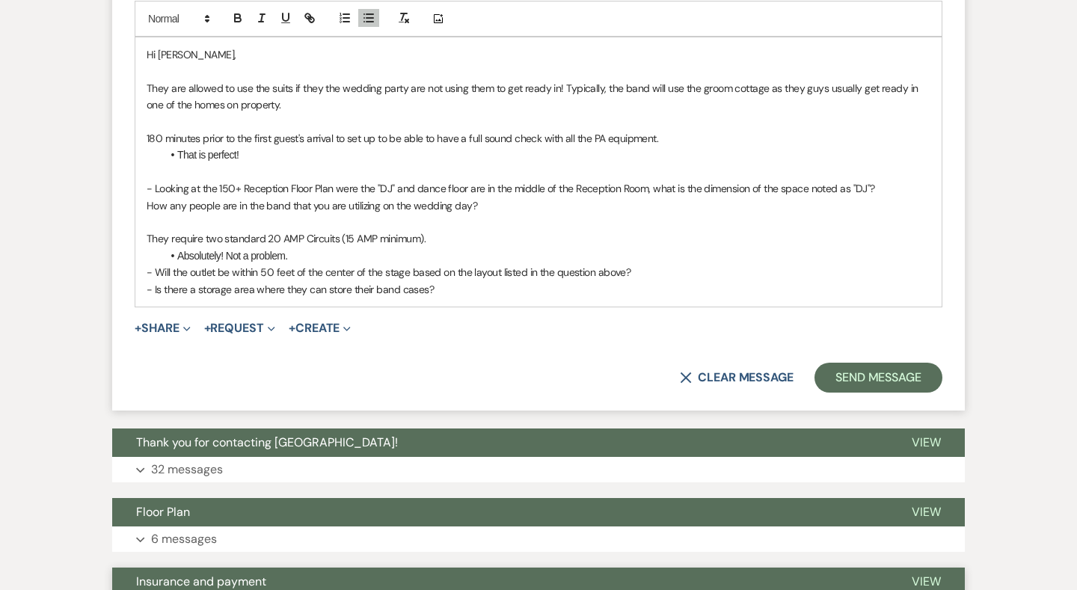
scroll to position [6117, 0]
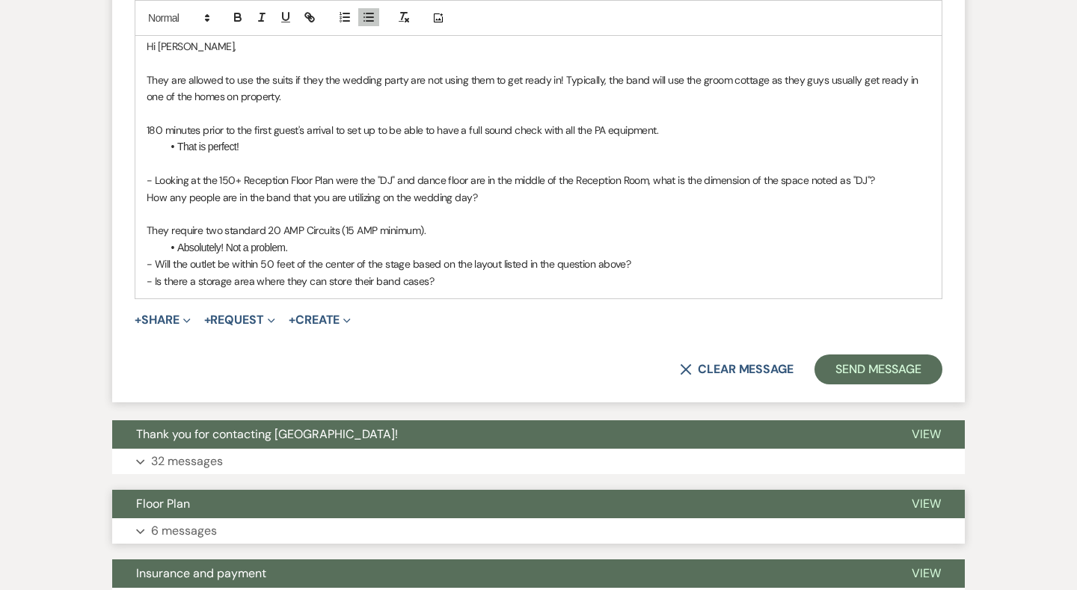
click at [328, 490] on button "Floor Plan" at bounding box center [499, 504] width 775 height 28
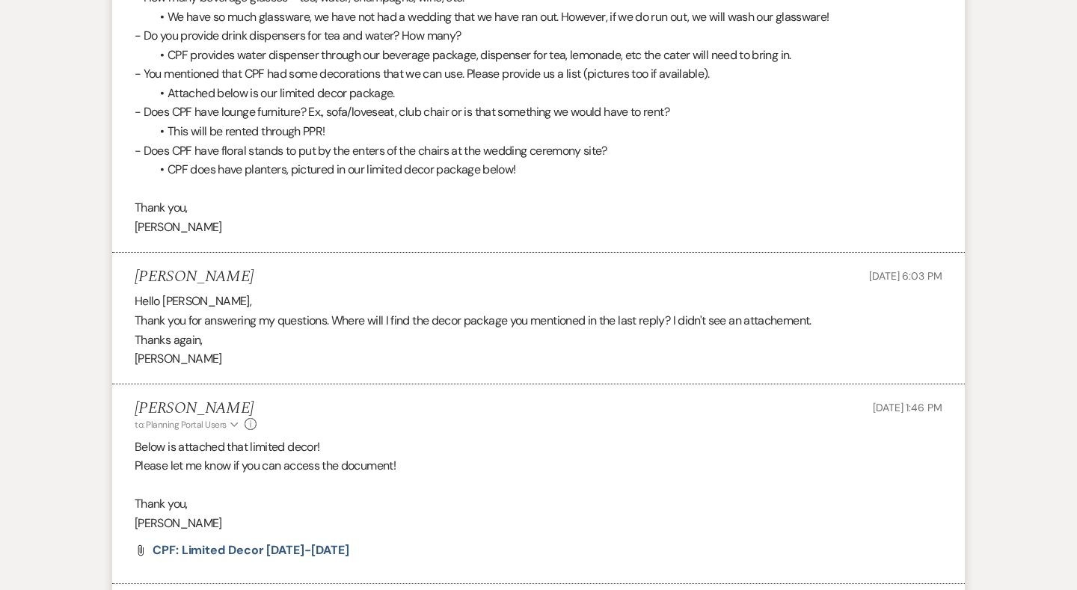
scroll to position [7744, 0]
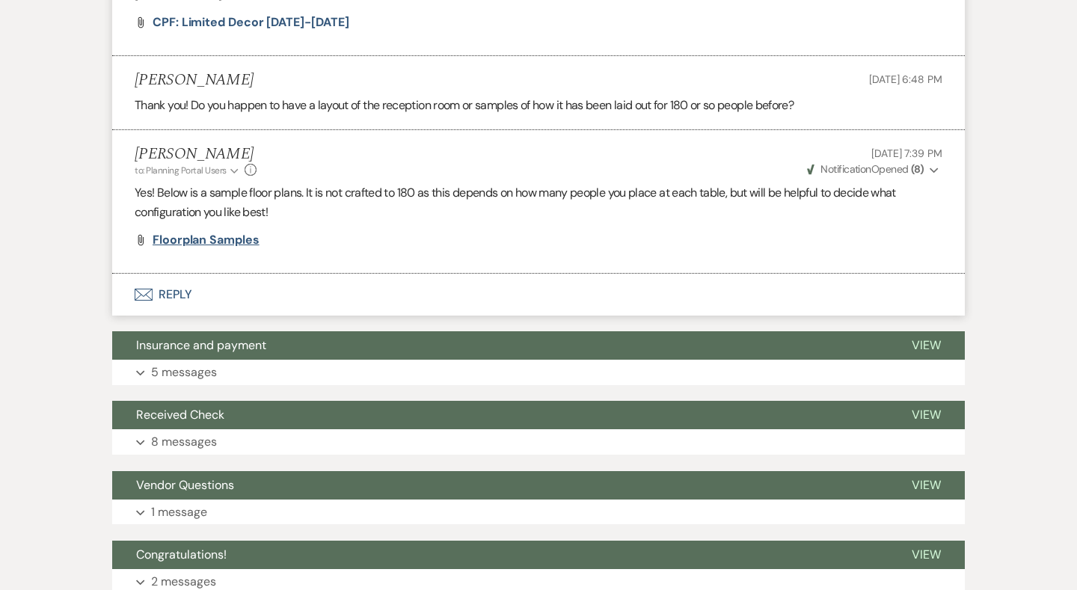
click at [230, 232] on span "Floorplan Samples" at bounding box center [206, 240] width 107 height 16
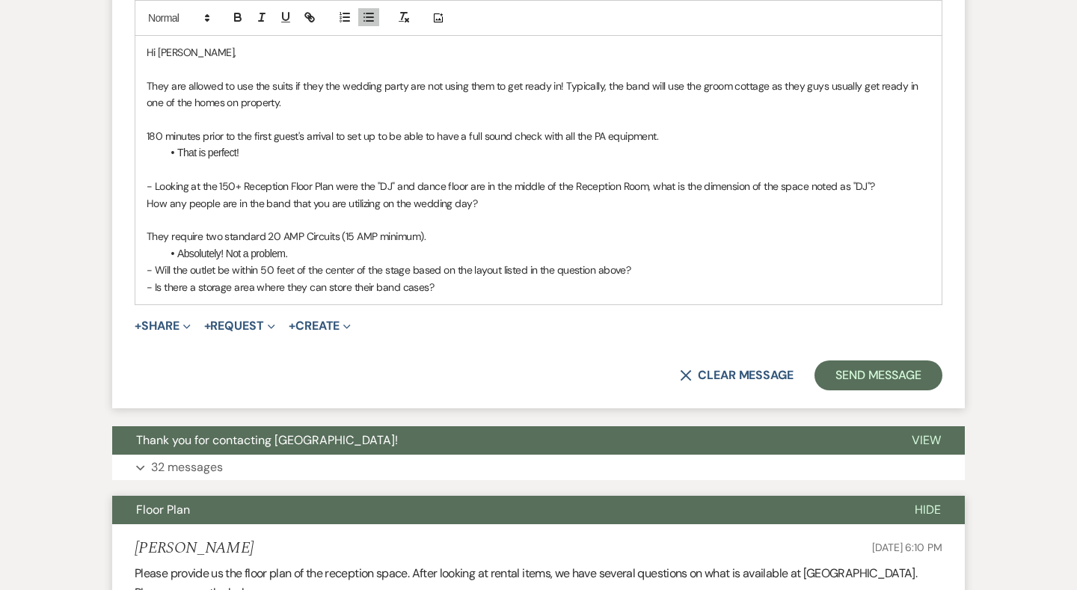
scroll to position [6107, 0]
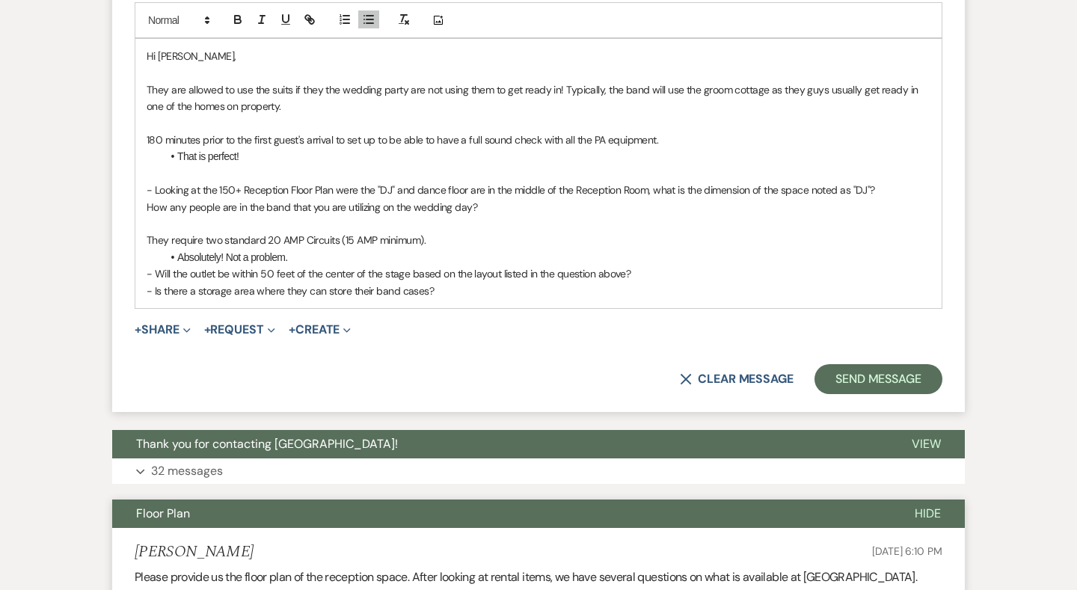
click at [472, 283] on p "- Is there a storage area where they can store their band cases?" at bounding box center [539, 291] width 784 height 16
click at [390, 249] on li "Absolutely! Not a problem." at bounding box center [546, 257] width 769 height 16
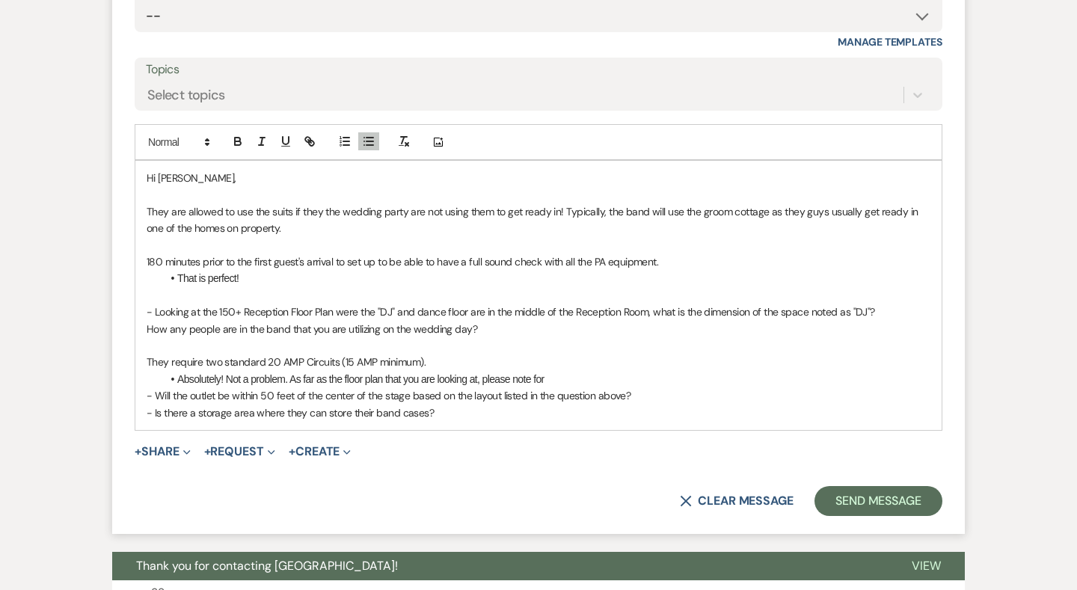
scroll to position [5945, 0]
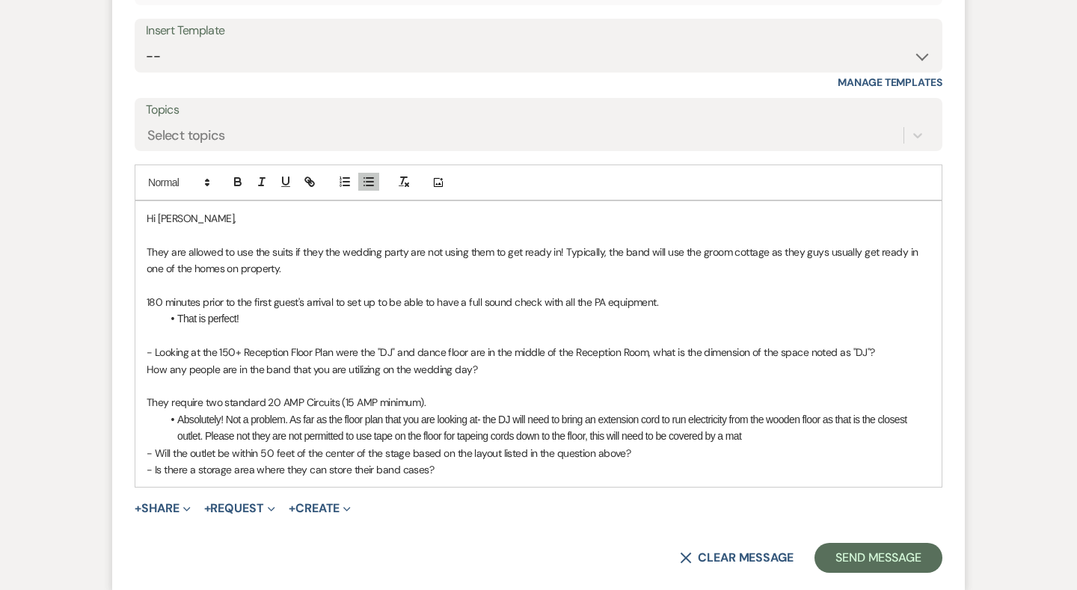
click at [464, 411] on li "Absolutely! Not a problem. As far as the floor plan that you are looking at- th…" at bounding box center [546, 428] width 769 height 34
click at [775, 411] on li "Absolutely! Not a problem. As far as the floor plan that you are looking at- th…" at bounding box center [546, 428] width 769 height 34
click at [672, 445] on p "- Will the outlet be within 50 feet of the center of the stage based on the lay…" at bounding box center [539, 453] width 784 height 16
click at [511, 461] on p "- Is there a storage area where they can store their band cases?" at bounding box center [539, 469] width 784 height 16
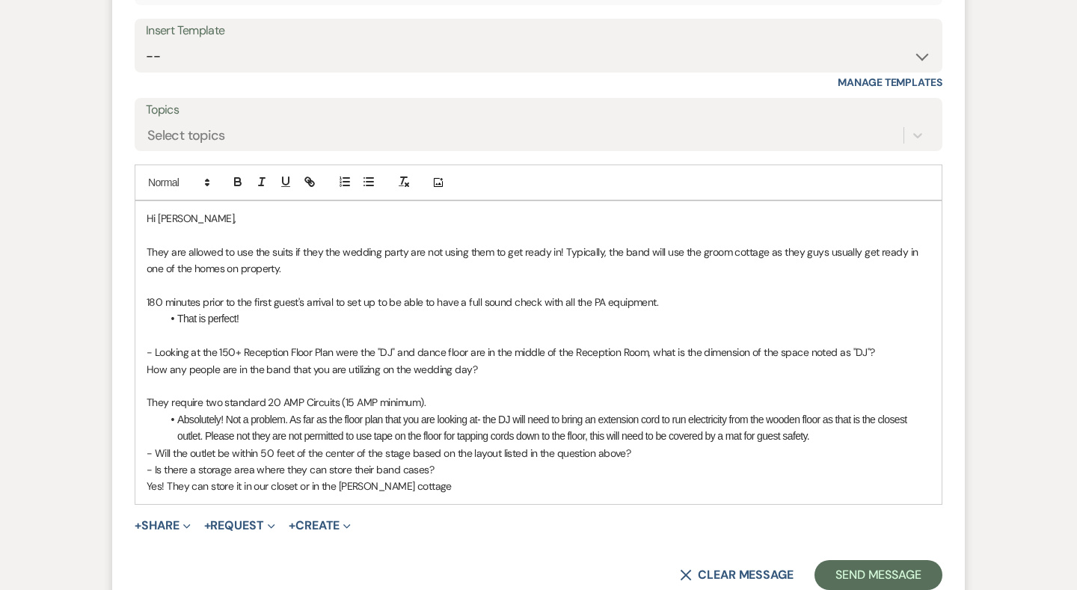
click at [735, 445] on p "- Will the outlet be within 50 feet of the center of the stage based on the lay…" at bounding box center [539, 453] width 784 height 16
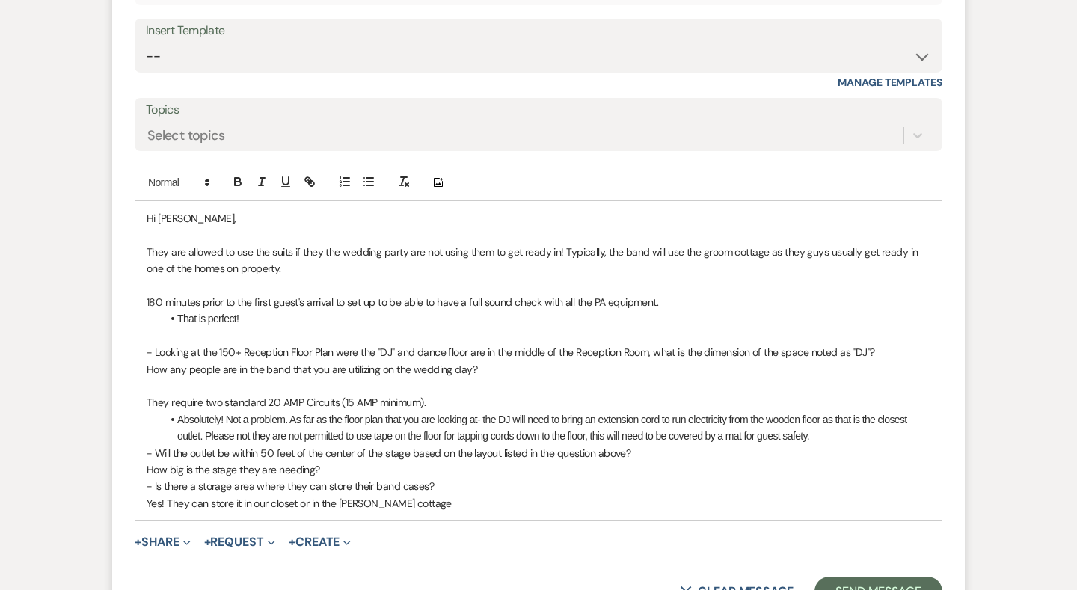
click at [550, 495] on p "Yes! They can store it in our closet or in the grooms cottage" at bounding box center [539, 503] width 784 height 16
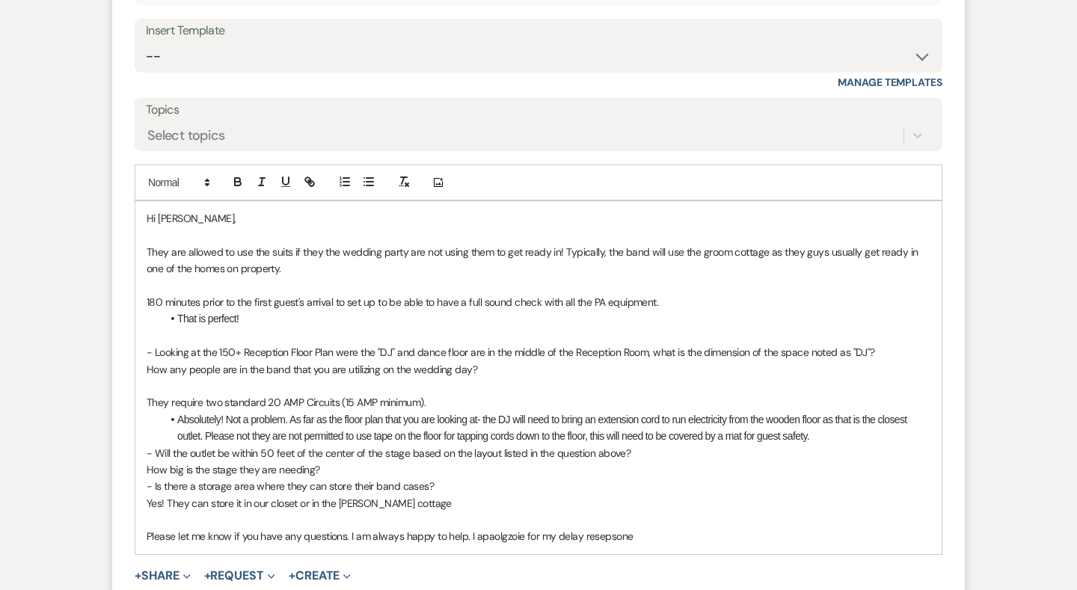
click at [508, 528] on p "Please let me know if you have any questions. I am always happy to help. I apao…" at bounding box center [539, 536] width 784 height 16
click at [606, 528] on p "Please let me know if you have any questions. I am always happy to help. I apao…" at bounding box center [539, 536] width 784 height 16
click at [645, 451] on div "Hi Beth, They are allowed to use the suits if they the wedding party are not us…" at bounding box center [538, 377] width 806 height 353
click at [501, 528] on p "Please let me know if you have any questions. I am always happy to help. I apao…" at bounding box center [539, 536] width 784 height 16
click at [518, 528] on p "Please let me know if you have any questions. I am always happy to help. I apao…" at bounding box center [539, 536] width 784 height 16
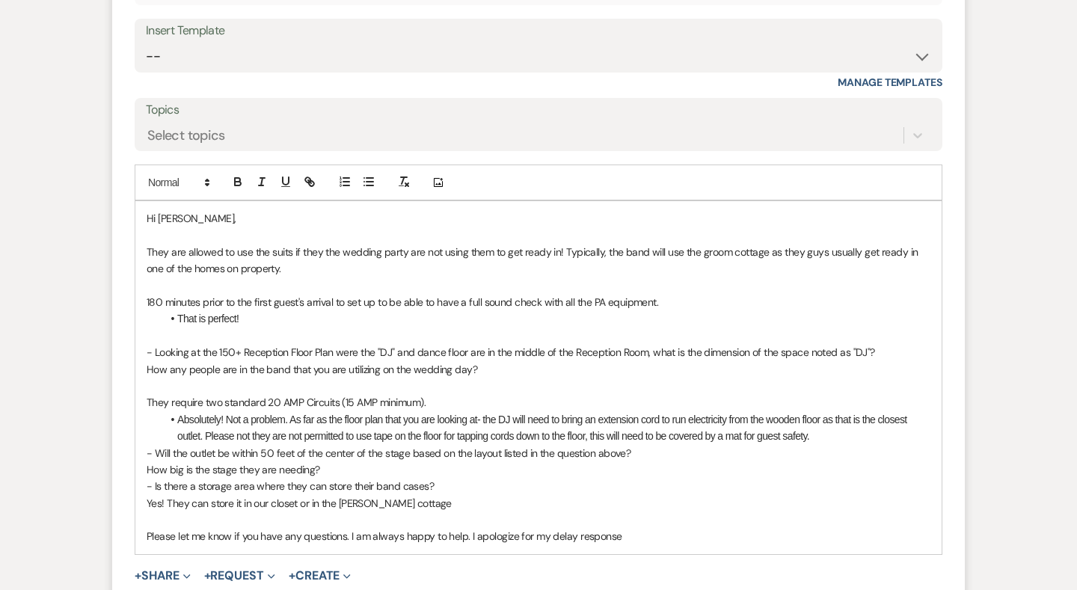
click at [658, 528] on p "Please let me know if you have any questions. I am always happy to help. I apol…" at bounding box center [539, 536] width 784 height 16
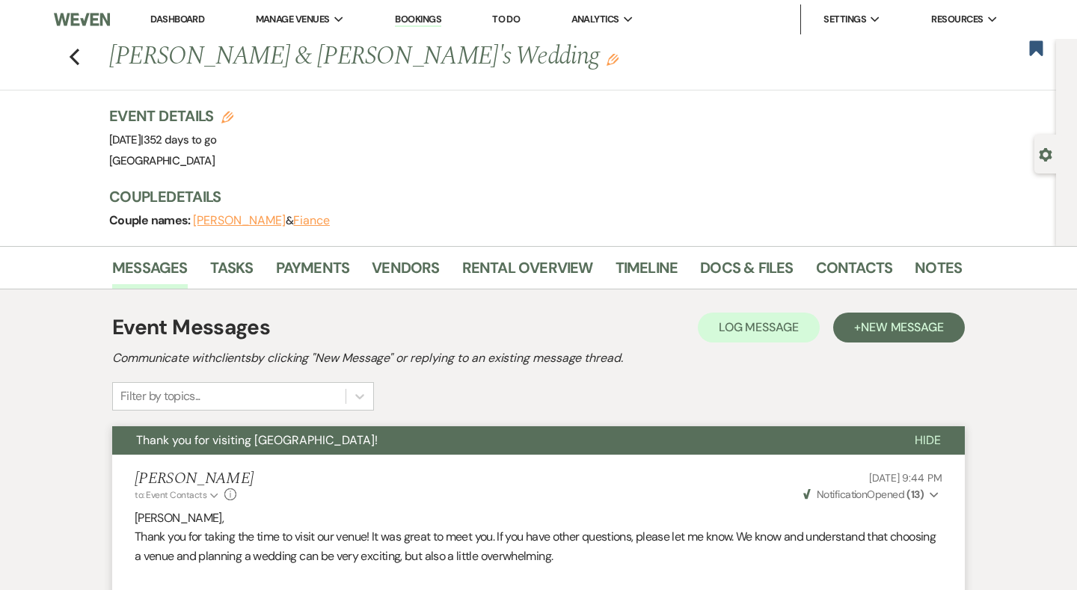
scroll to position [0, 0]
click at [715, 216] on div "Couple names: Elizabeth Hamilton & Fiance" at bounding box center [528, 220] width 838 height 21
click at [1038, 49] on use "button" at bounding box center [1035, 47] width 13 height 15
click at [694, 272] on li "Timeline" at bounding box center [657, 271] width 85 height 36
click at [738, 277] on link "Docs & Files" at bounding box center [746, 272] width 93 height 33
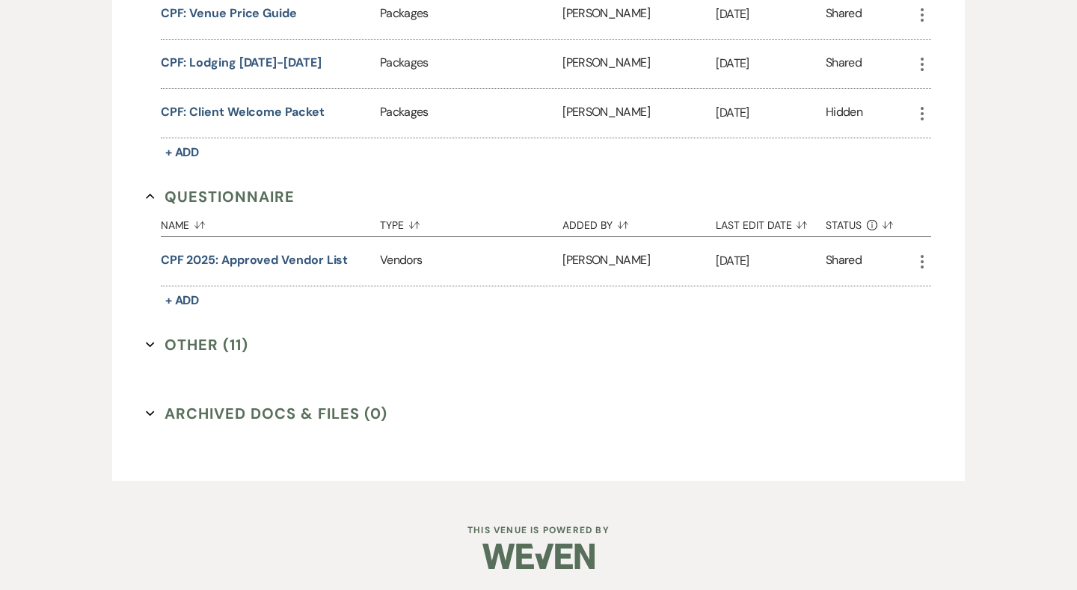
click at [215, 336] on button "Other (11) Expand" at bounding box center [197, 345] width 102 height 22
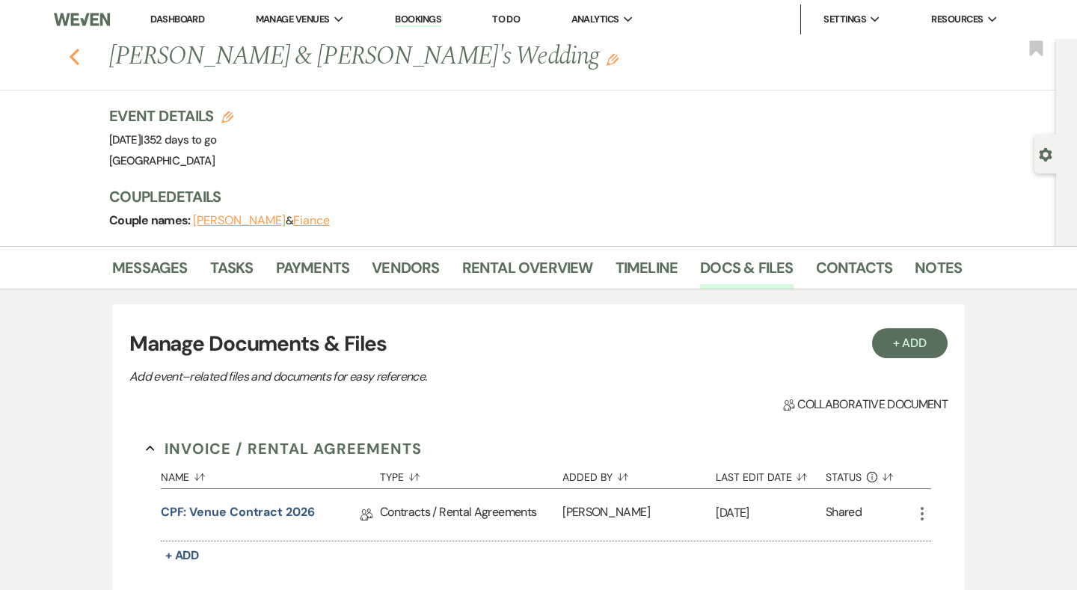
click at [75, 55] on use "button" at bounding box center [75, 57] width 10 height 16
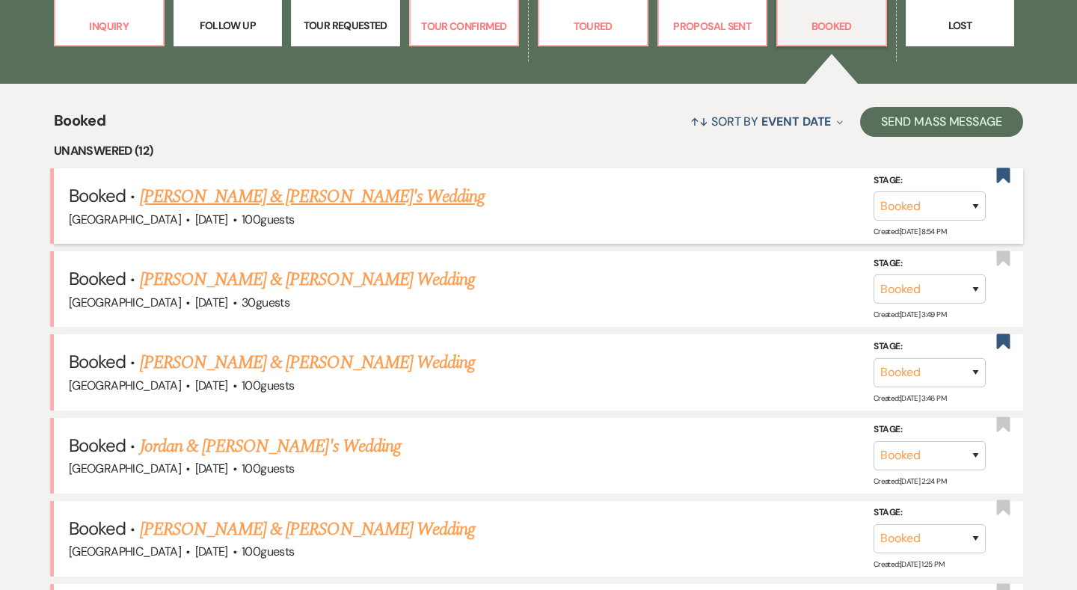
scroll to position [573, 0]
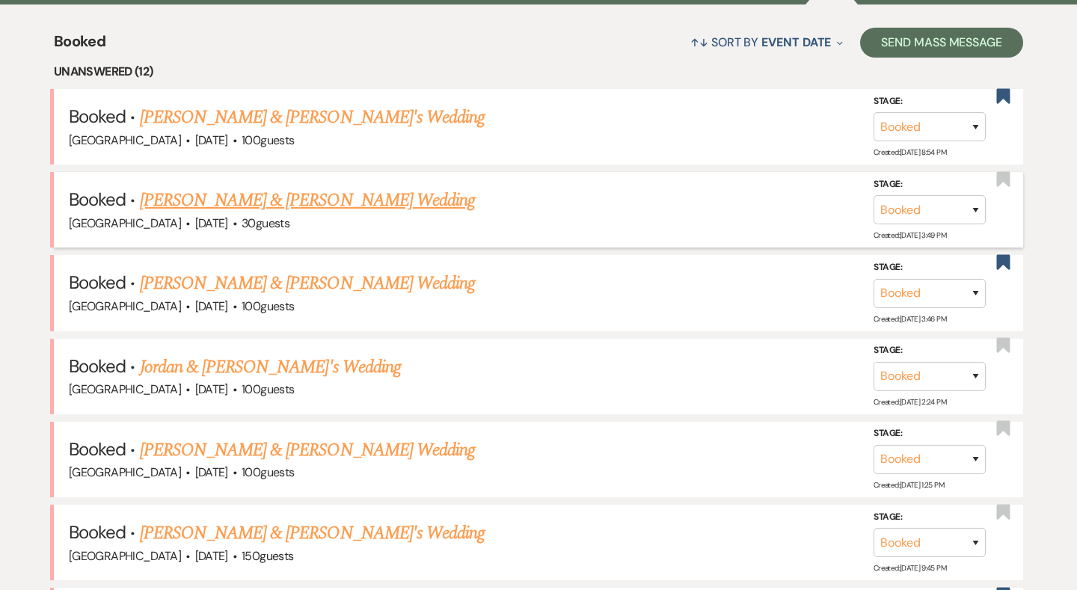
click at [276, 196] on link "Austin Chunn & Katie Quinn's Wedding" at bounding box center [307, 200] width 335 height 27
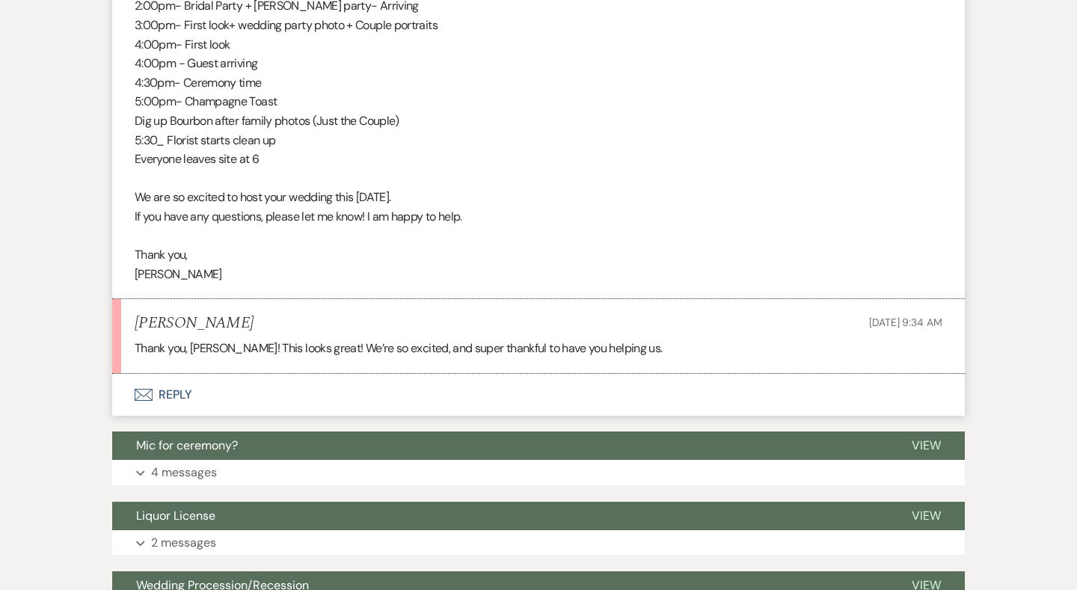
scroll to position [1593, 0]
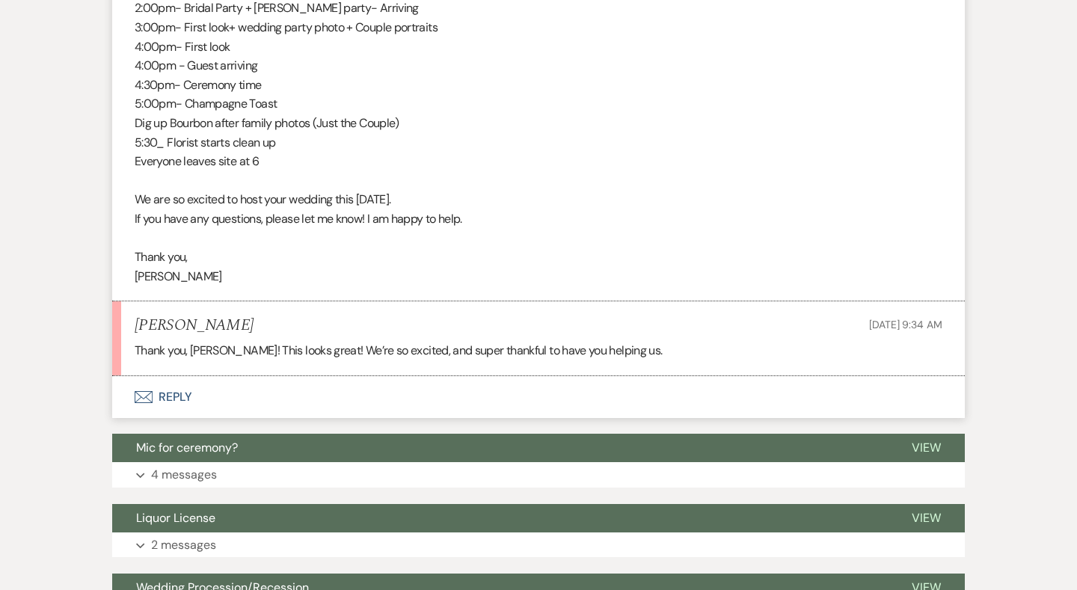
click at [180, 376] on button "Envelope Reply" at bounding box center [538, 397] width 853 height 42
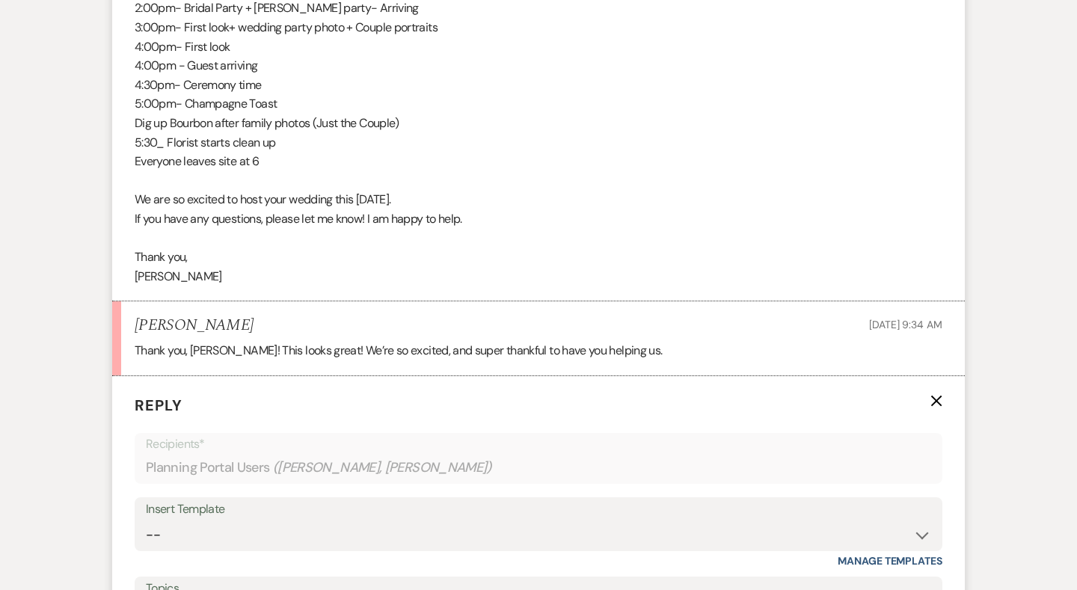
scroll to position [1855, 0]
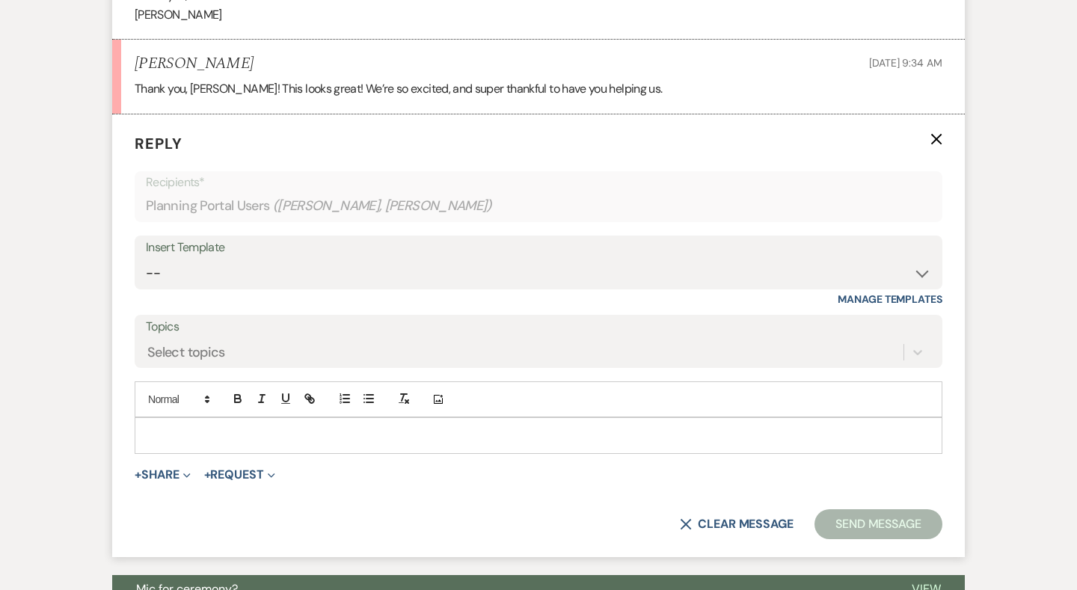
click at [357, 427] on p at bounding box center [539, 435] width 784 height 16
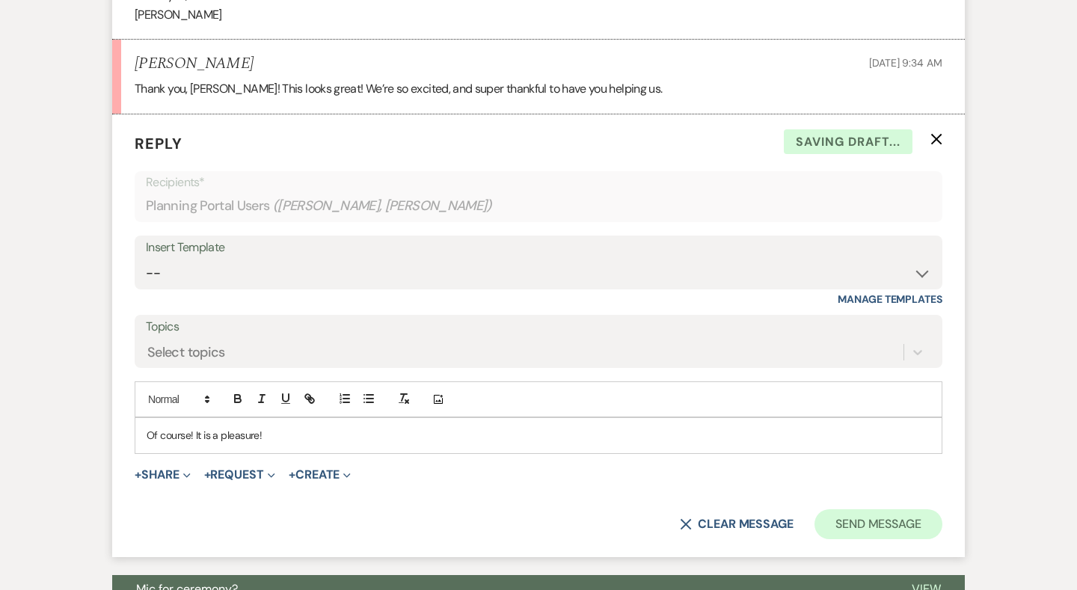
click at [917, 509] on button "Send Message" at bounding box center [878, 524] width 128 height 30
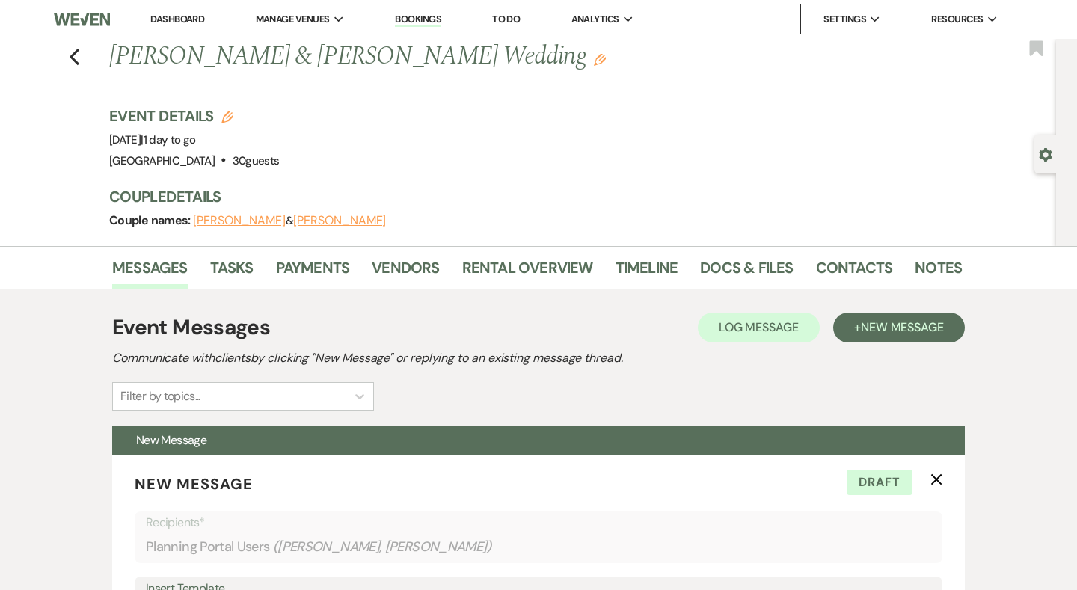
scroll to position [0, 0]
click at [71, 57] on use "button" at bounding box center [75, 57] width 10 height 16
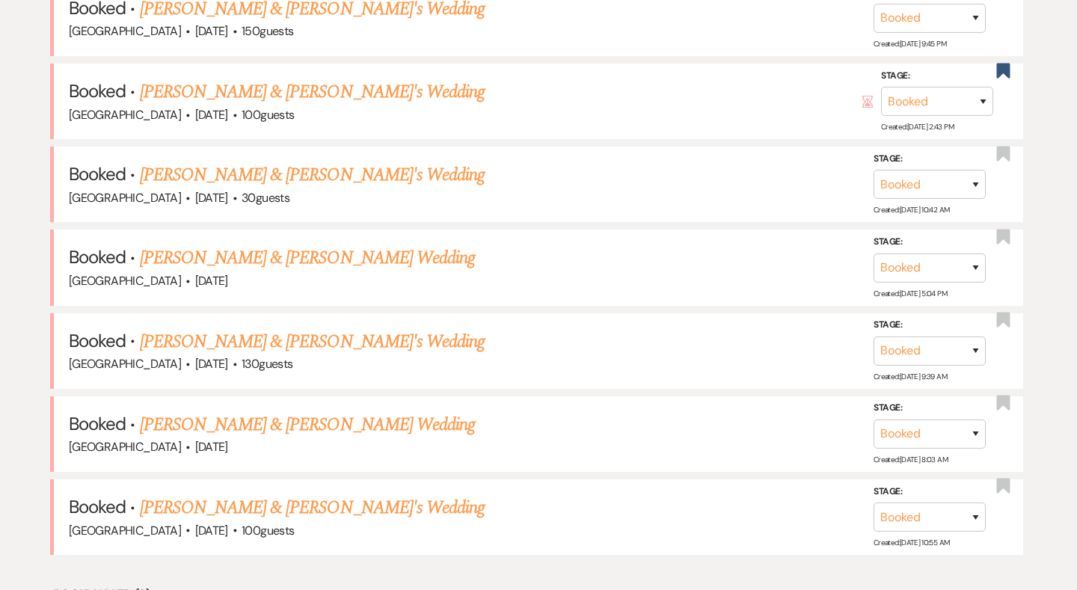
scroll to position [1015, 0]
click at [265, 244] on link "Kathryn Faulk & Greg Cross's Wedding" at bounding box center [307, 257] width 335 height 27
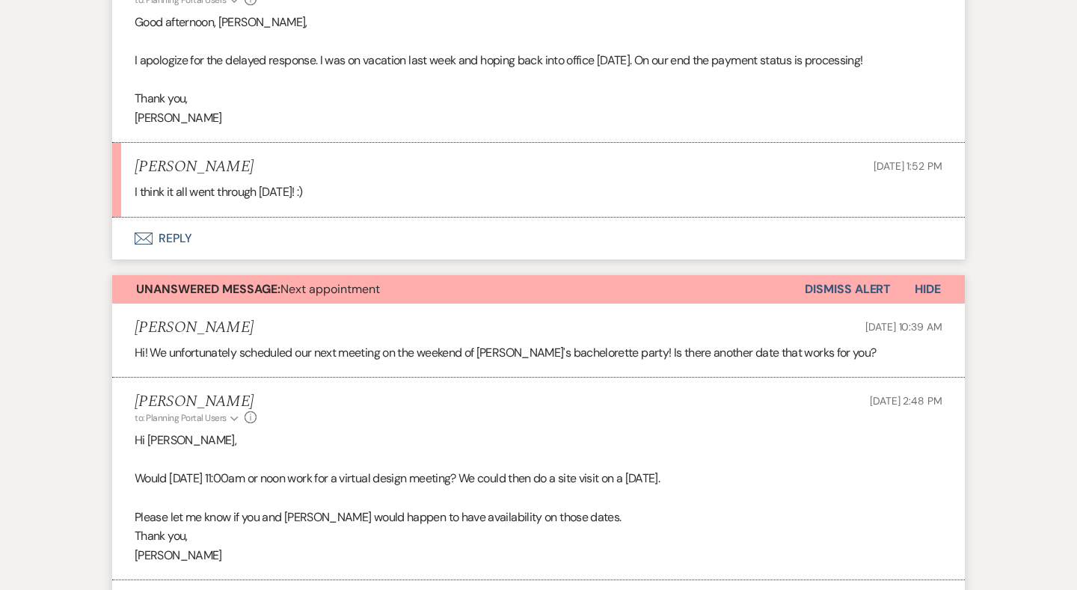
scroll to position [740, 0]
drag, startPoint x: 338, startPoint y: 190, endPoint x: 124, endPoint y: 190, distance: 213.9
click at [124, 190] on li "Margaret Faulk Aug 19, 2025, 1:52 PM I think it all went through today! :)" at bounding box center [538, 181] width 853 height 74
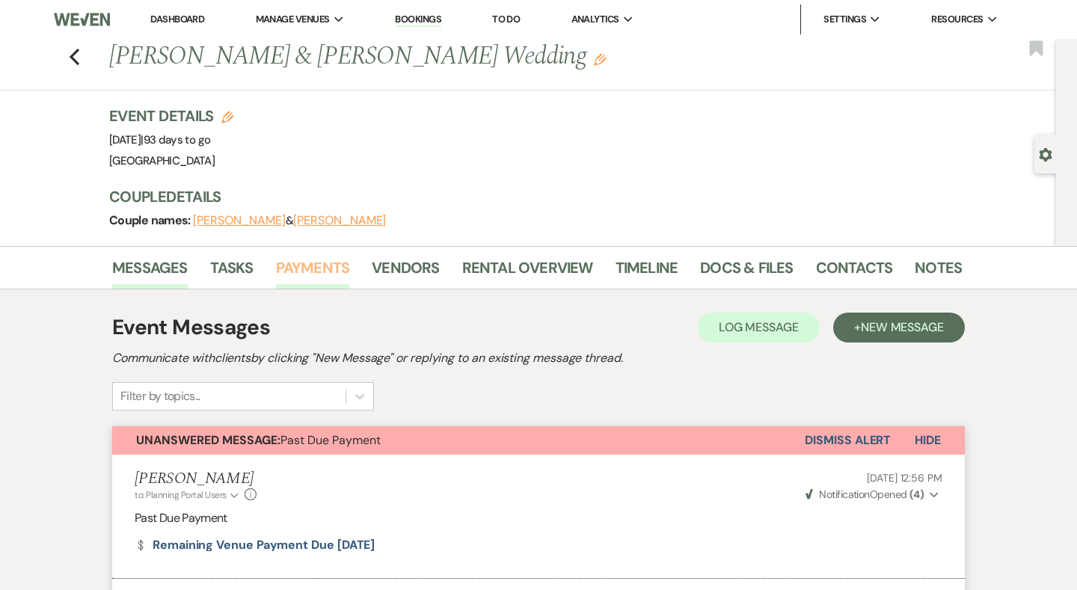
scroll to position [0, 0]
click at [313, 265] on link "Payments" at bounding box center [313, 272] width 74 height 33
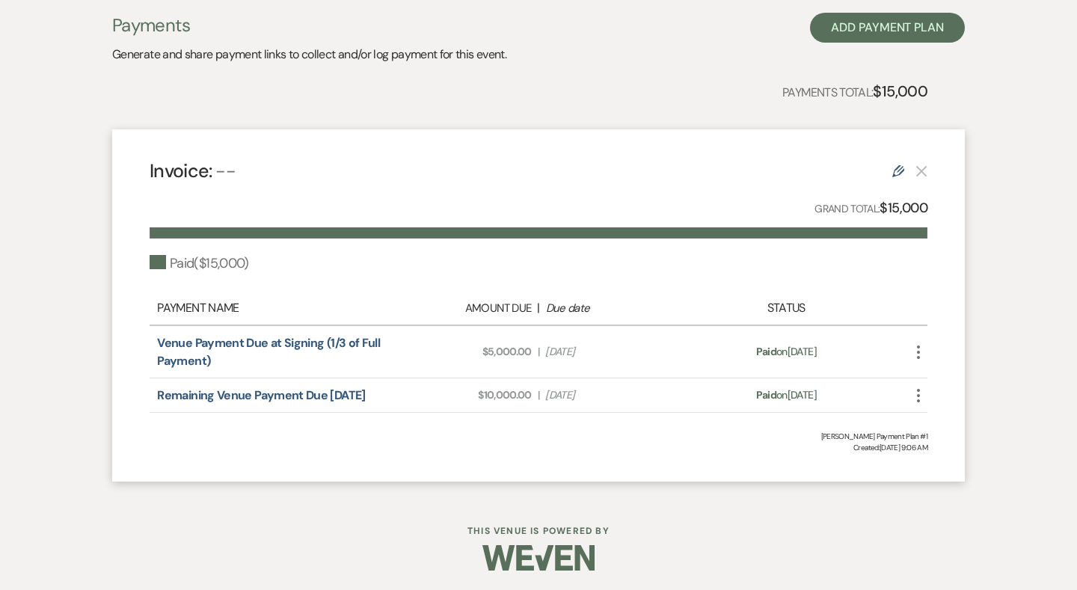
scroll to position [140, 0]
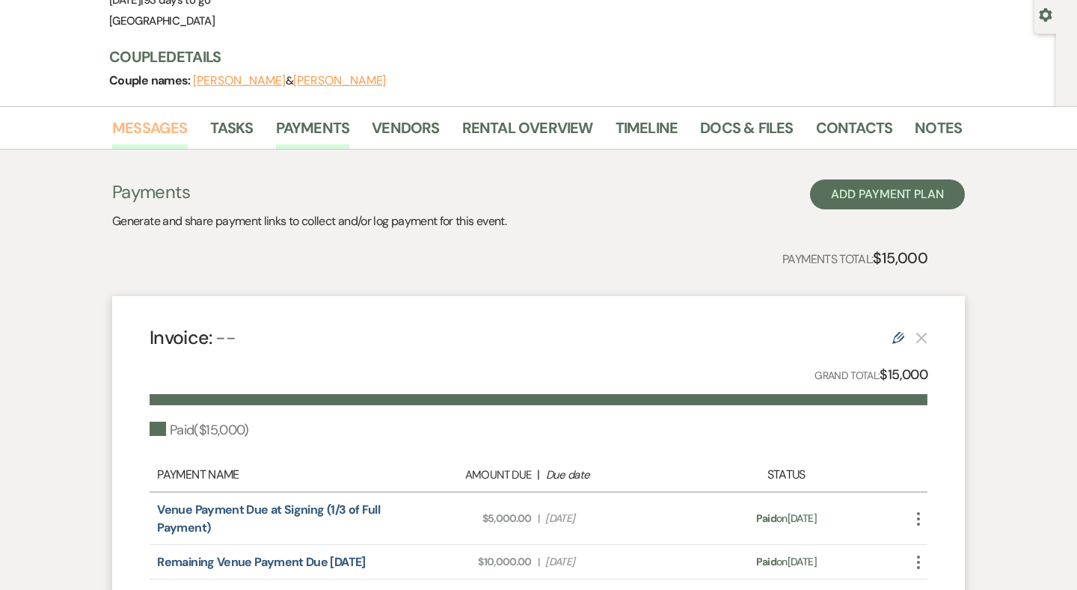
click at [127, 140] on link "Messages" at bounding box center [150, 132] width 76 height 33
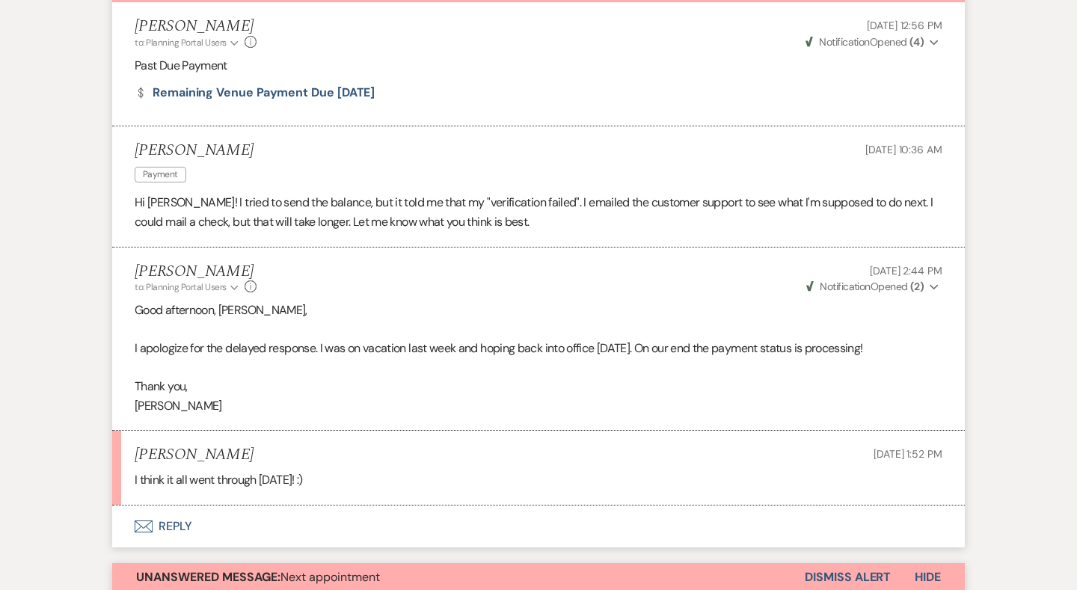
scroll to position [456, 0]
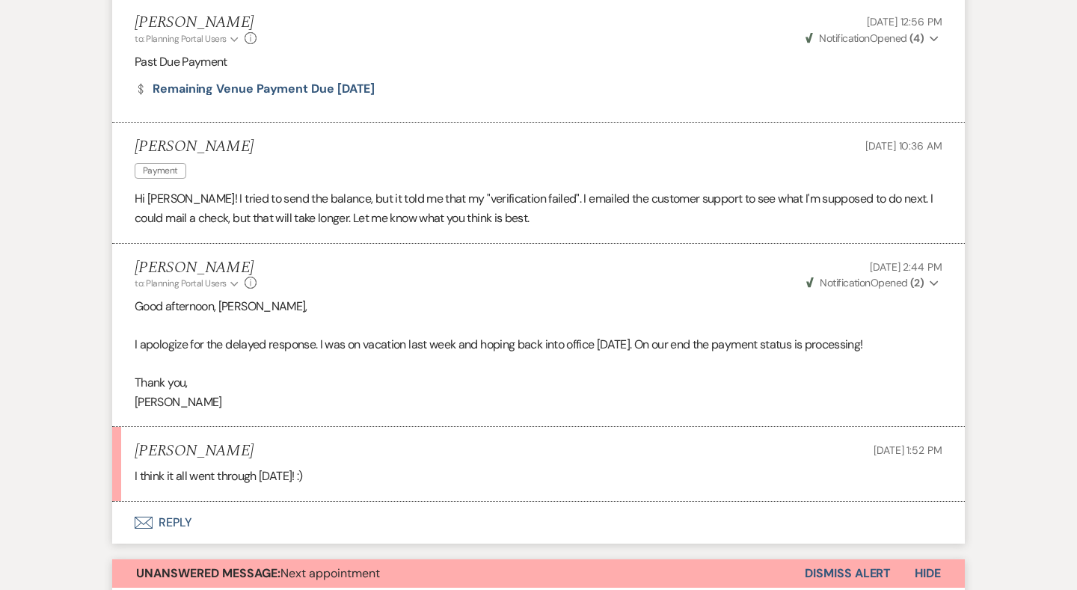
click at [152, 526] on button "Envelope Reply" at bounding box center [538, 523] width 853 height 42
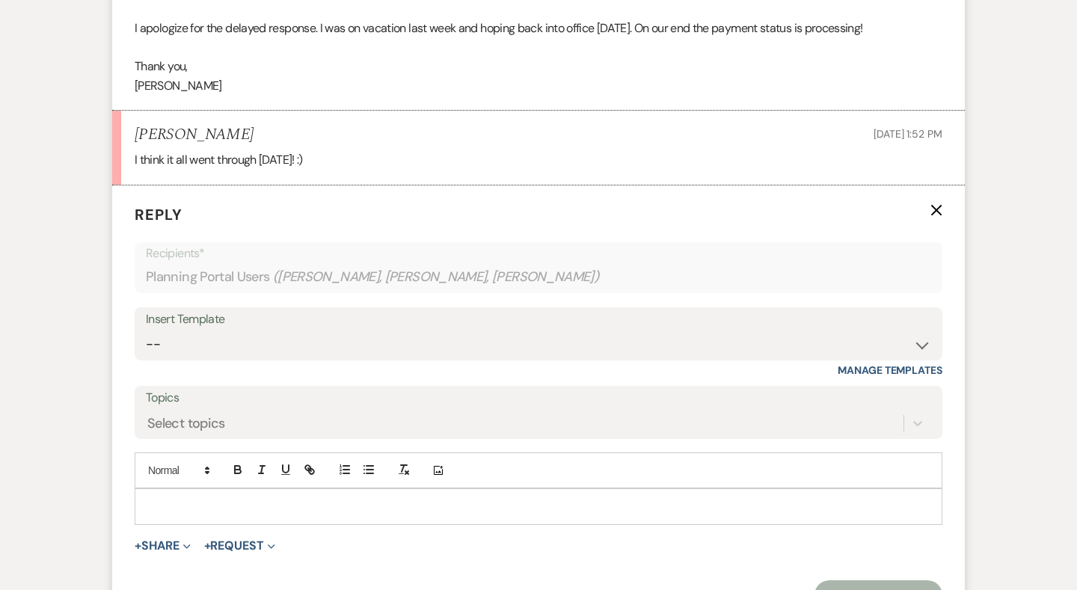
scroll to position [876, 0]
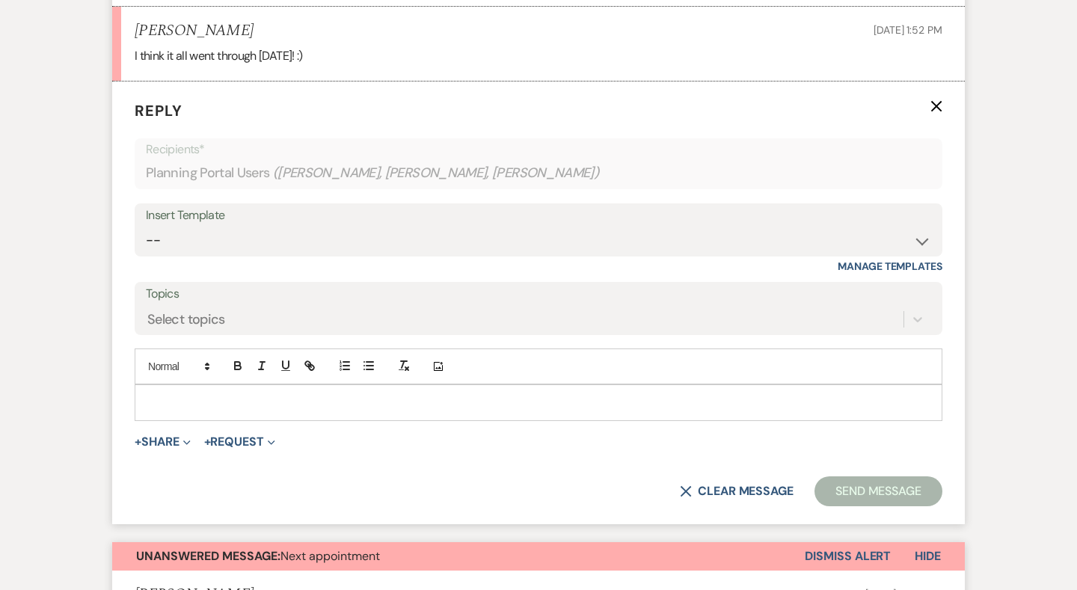
click at [235, 394] on p at bounding box center [539, 402] width 784 height 16
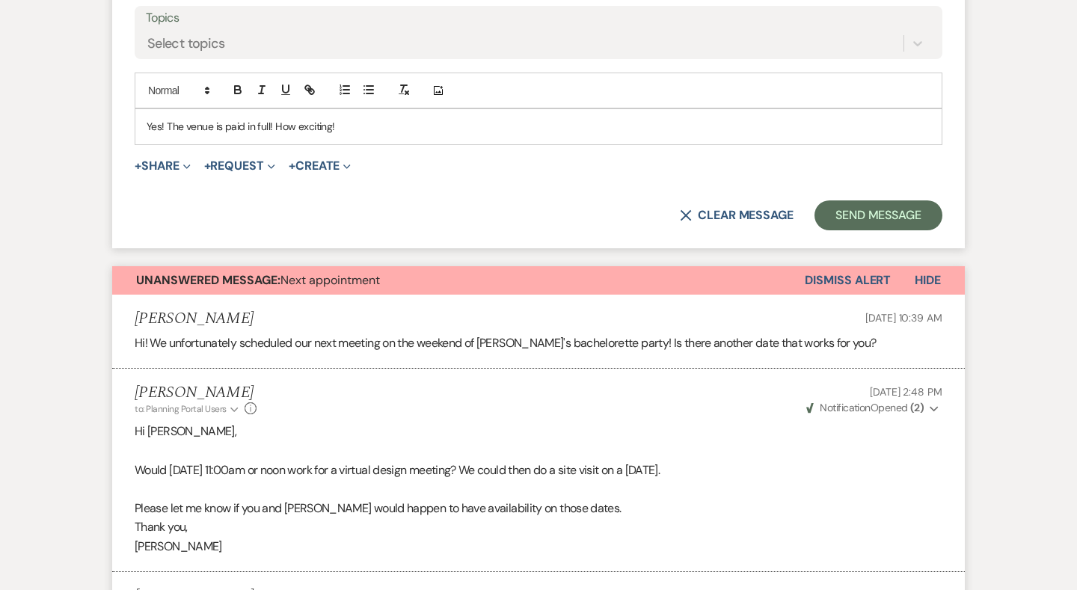
scroll to position [998, 0]
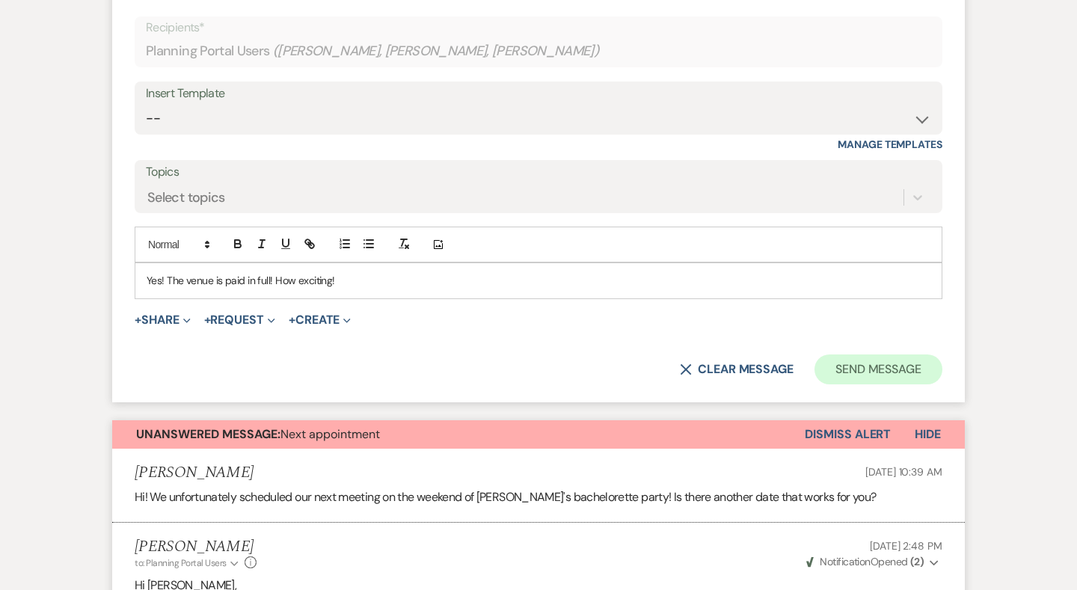
click at [868, 354] on button "Send Message" at bounding box center [878, 369] width 128 height 30
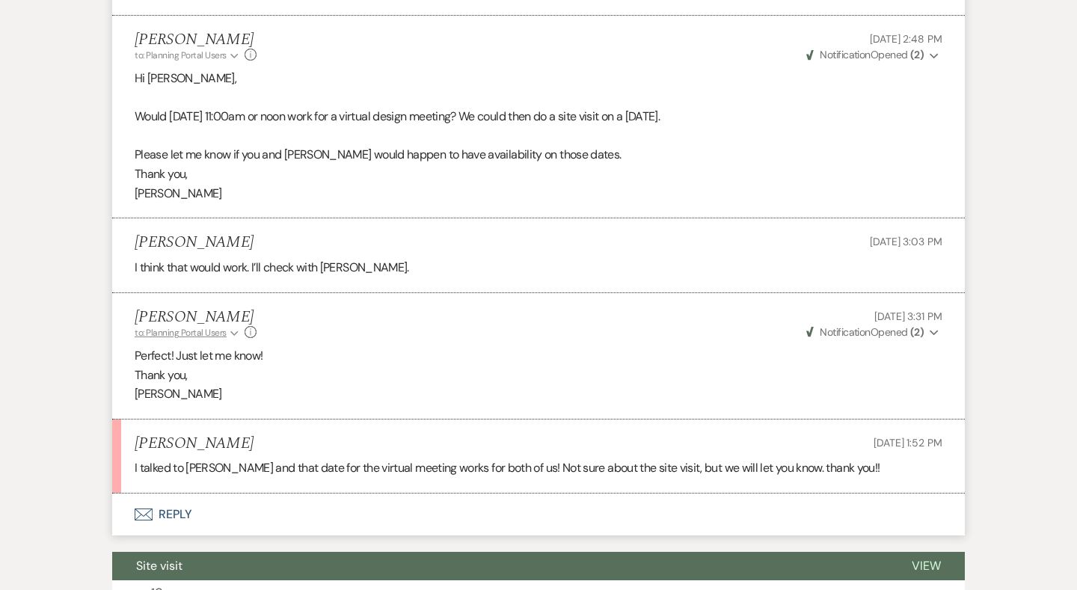
scroll to position [1263, 0]
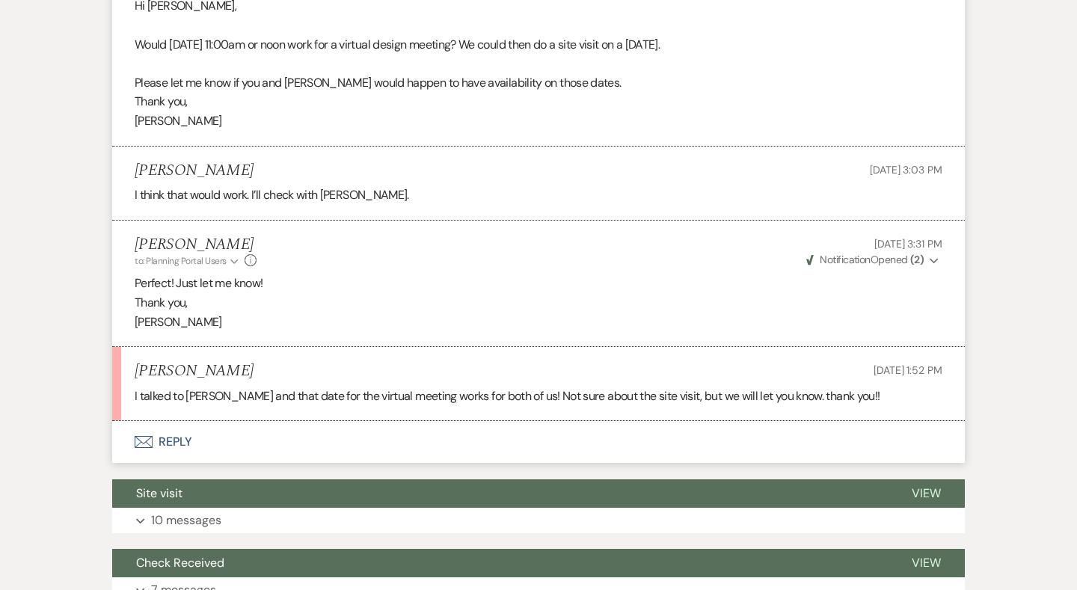
click at [156, 434] on button "Envelope Reply" at bounding box center [538, 442] width 853 height 42
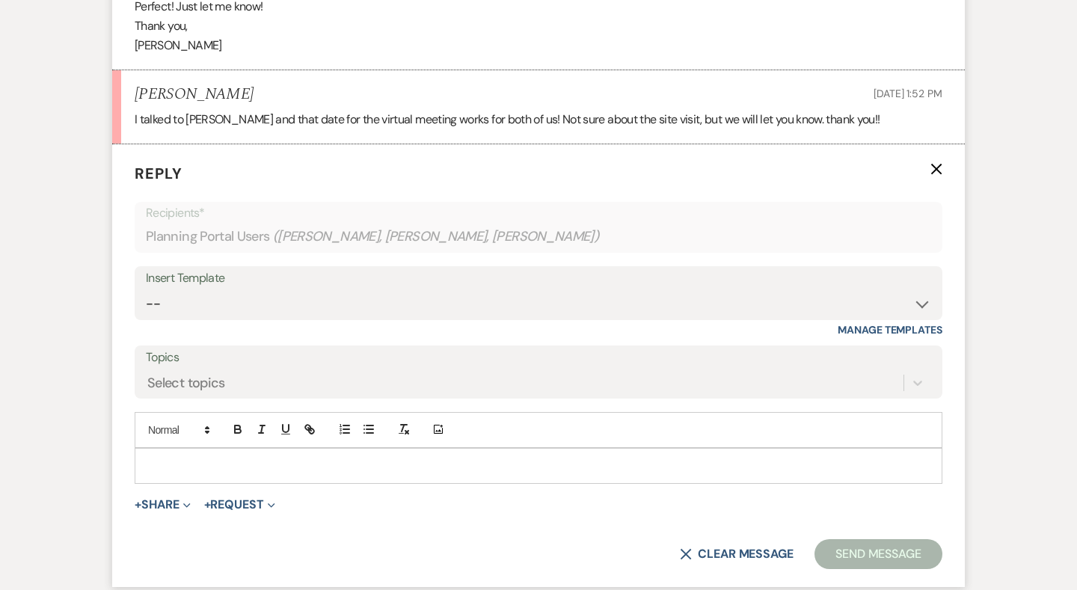
scroll to position [1594, 0]
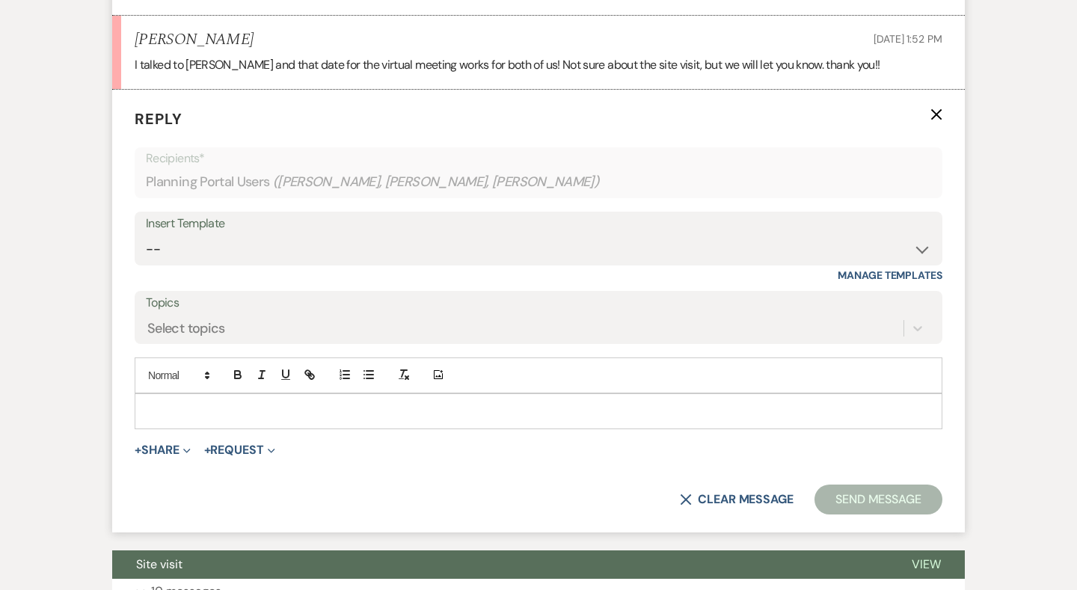
click at [227, 394] on div at bounding box center [538, 411] width 806 height 34
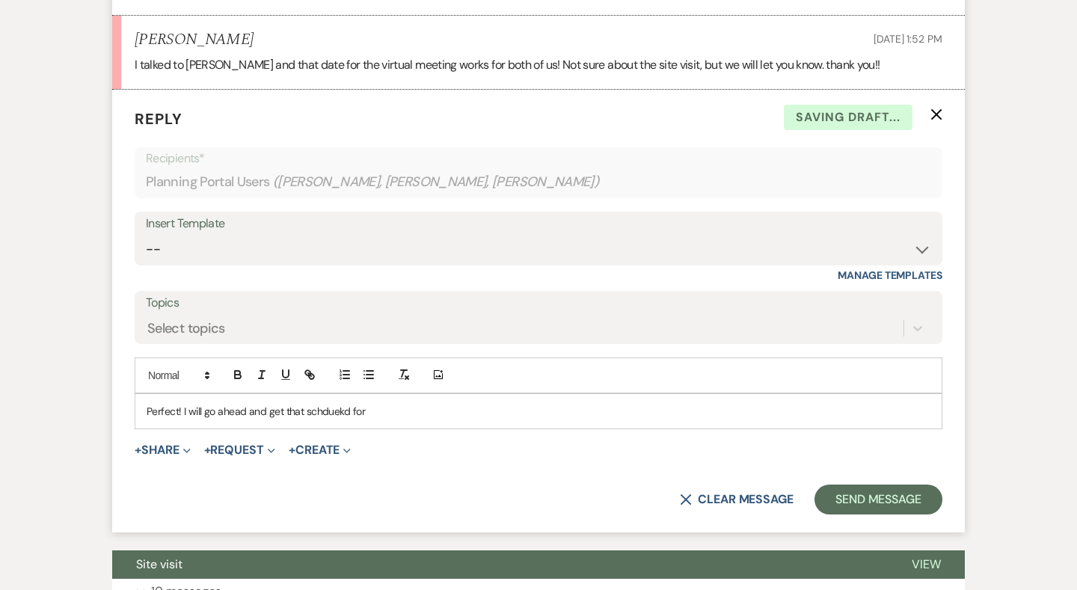
click at [321, 403] on p "Perfect! I will go ahead and get that schduekd for" at bounding box center [539, 411] width 784 height 16
click at [351, 403] on p "Perfect! I will go ahead and get that schduekd for" at bounding box center [539, 411] width 784 height 16
click at [425, 403] on p "Perfect! I will go ahead and get that scheduled for" at bounding box center [539, 411] width 784 height 16
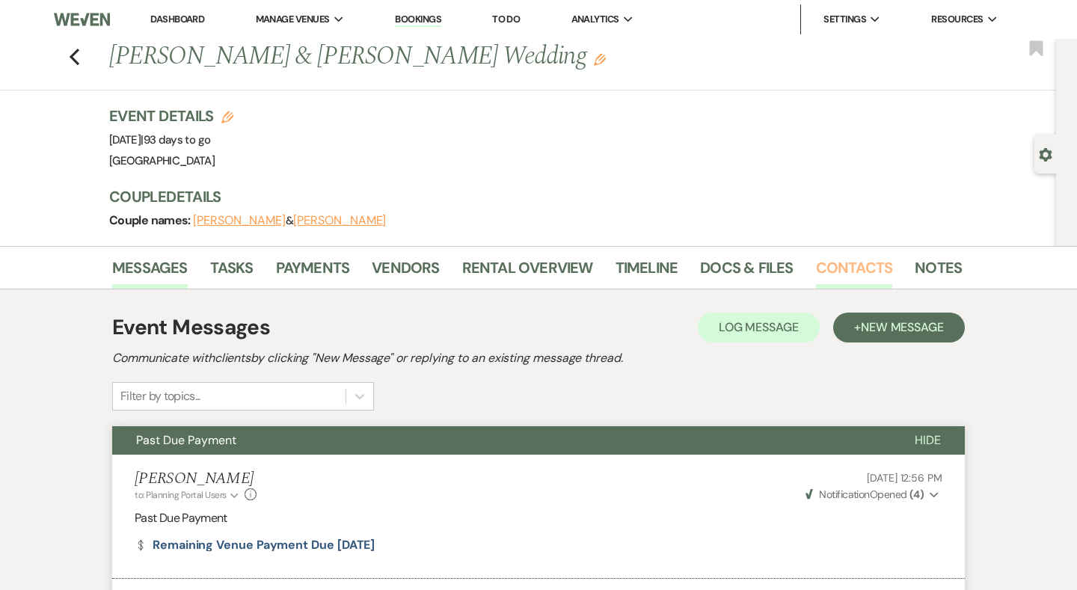
scroll to position [0, 0]
click at [834, 269] on link "Contacts" at bounding box center [854, 272] width 77 height 33
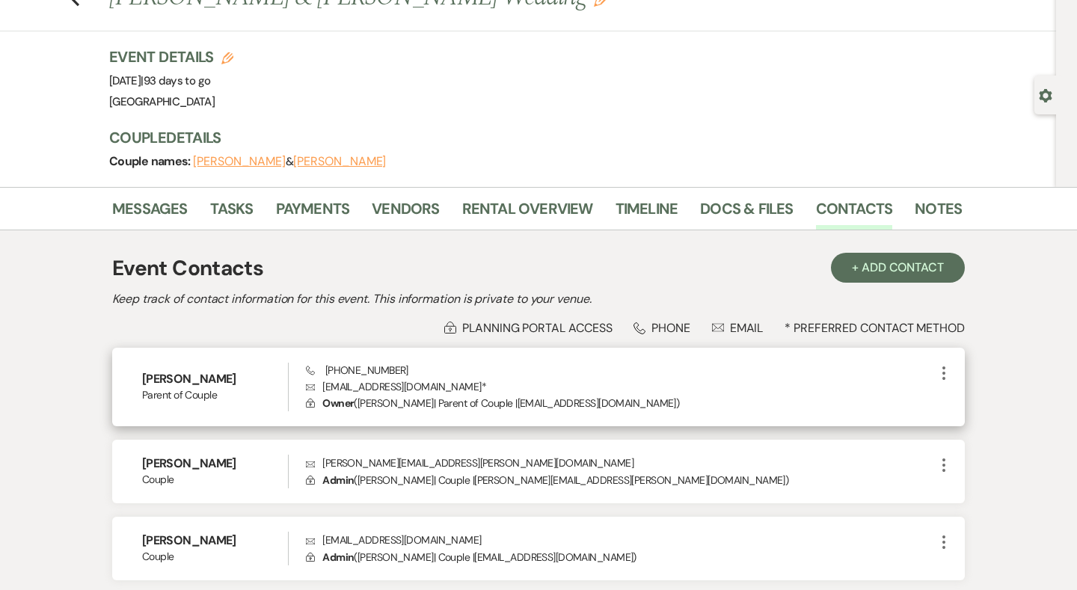
scroll to position [85, 0]
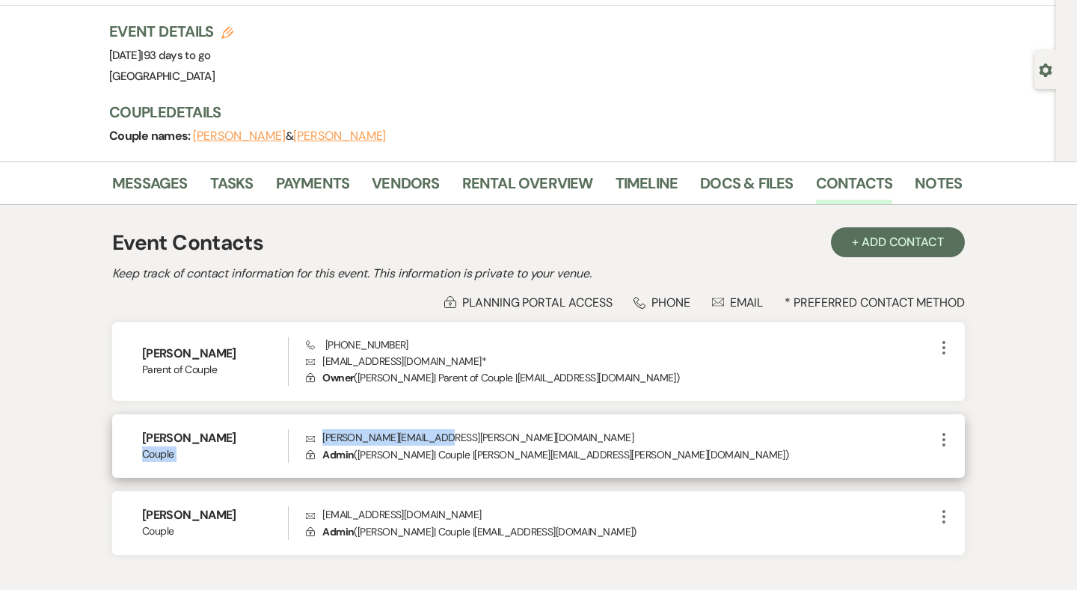
drag, startPoint x: 446, startPoint y: 429, endPoint x: 303, endPoint y: 440, distance: 144.0
click at [303, 440] on div "Kathryn Faulk Couple Envelope faulk.kathryn@gmail.com Lock Admin ( Kathryn Faul…" at bounding box center [538, 446] width 853 height 64
click at [458, 449] on p "Lock Admin ( Kathryn Faulk | Couple | faulk.kathryn@gmail.com )" at bounding box center [620, 454] width 629 height 16
drag, startPoint x: 443, startPoint y: 433, endPoint x: 322, endPoint y: 437, distance: 121.2
click at [322, 437] on p "Envelope faulk.kathryn@gmail.com" at bounding box center [620, 437] width 629 height 16
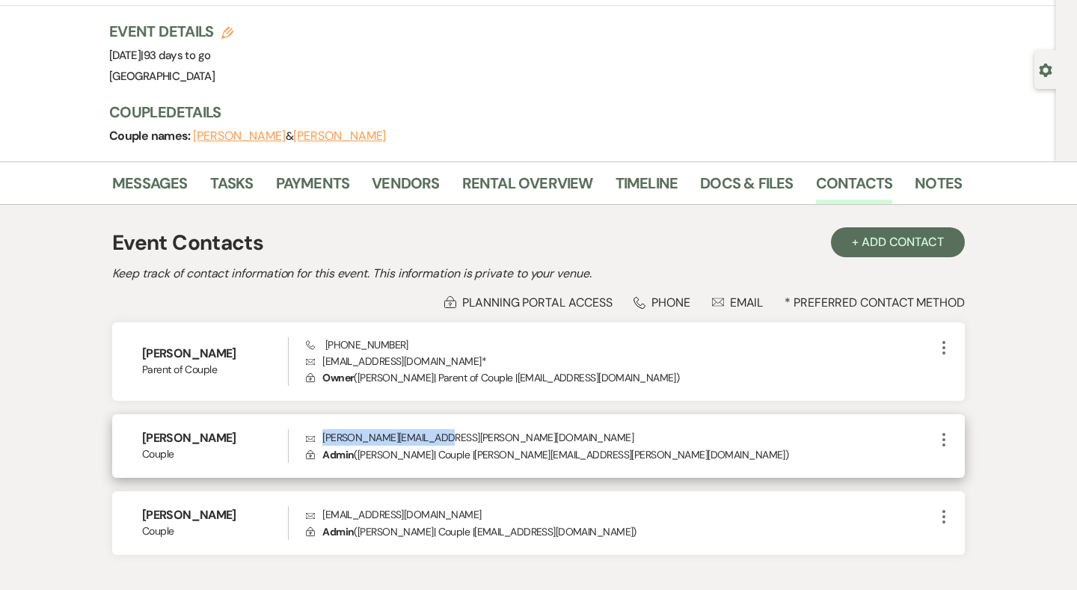
copy p "faulk.kathryn@gmail.com"
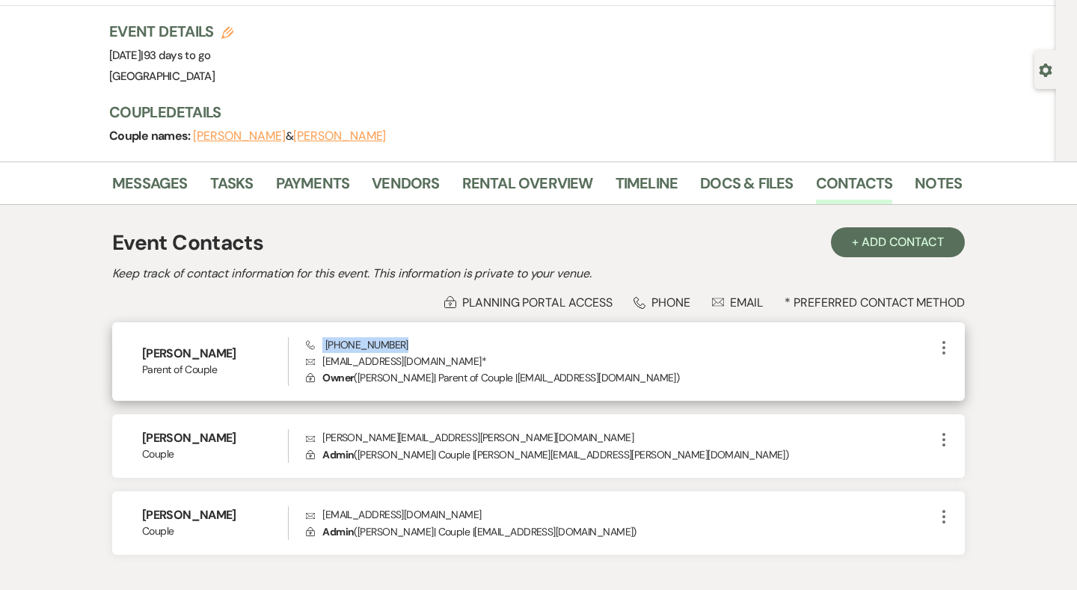
drag, startPoint x: 409, startPoint y: 345, endPoint x: 317, endPoint y: 345, distance: 92.0
click at [317, 345] on div "Phone (678) 227-8834 Envelope maggidance71@gmail.com * Lock Owner ( Margaret Fa…" at bounding box center [620, 361] width 629 height 49
copy span "(678) 227-8834"
click at [411, 349] on div "Phone (678) 227-8834 Envelope maggidance71@gmail.com * Lock Owner ( Margaret Fa…" at bounding box center [620, 361] width 629 height 49
click at [468, 361] on p "Envelope maggidance71@gmail.com *" at bounding box center [620, 361] width 629 height 16
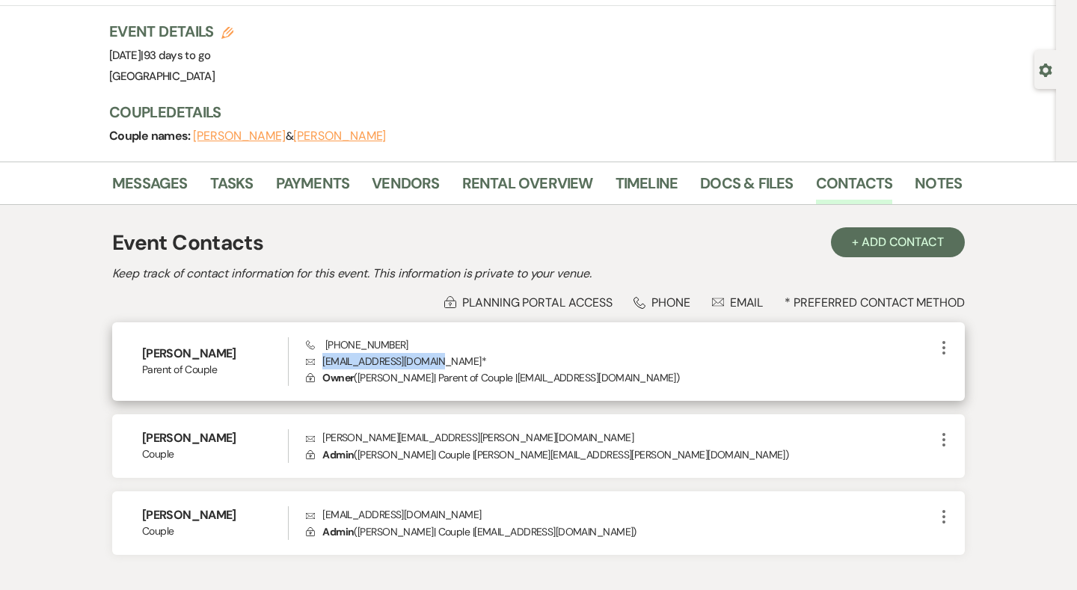
drag, startPoint x: 442, startPoint y: 361, endPoint x: 322, endPoint y: 363, distance: 119.7
click at [322, 363] on p "Envelope maggidance71@gmail.com *" at bounding box center [620, 361] width 629 height 16
copy p "maggidance71@gmail.com"
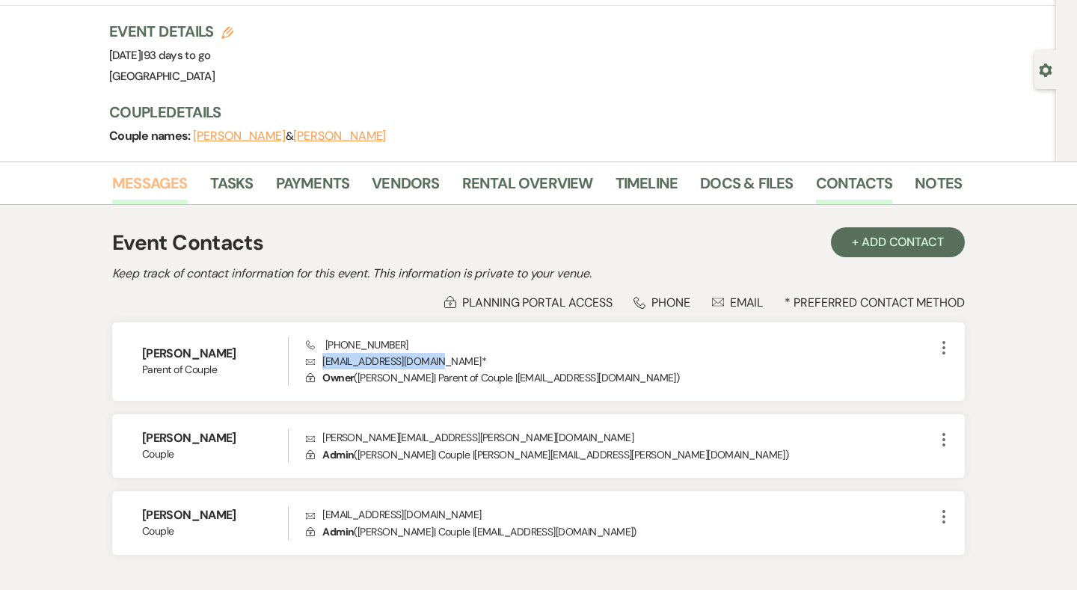
click at [146, 181] on link "Messages" at bounding box center [150, 187] width 76 height 33
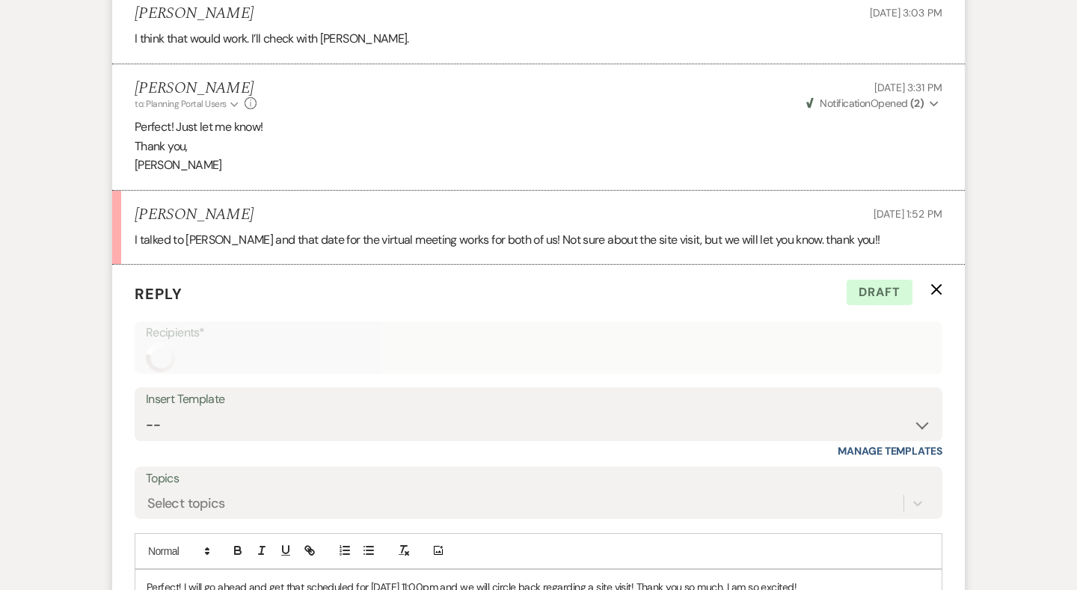
scroll to position [992, 0]
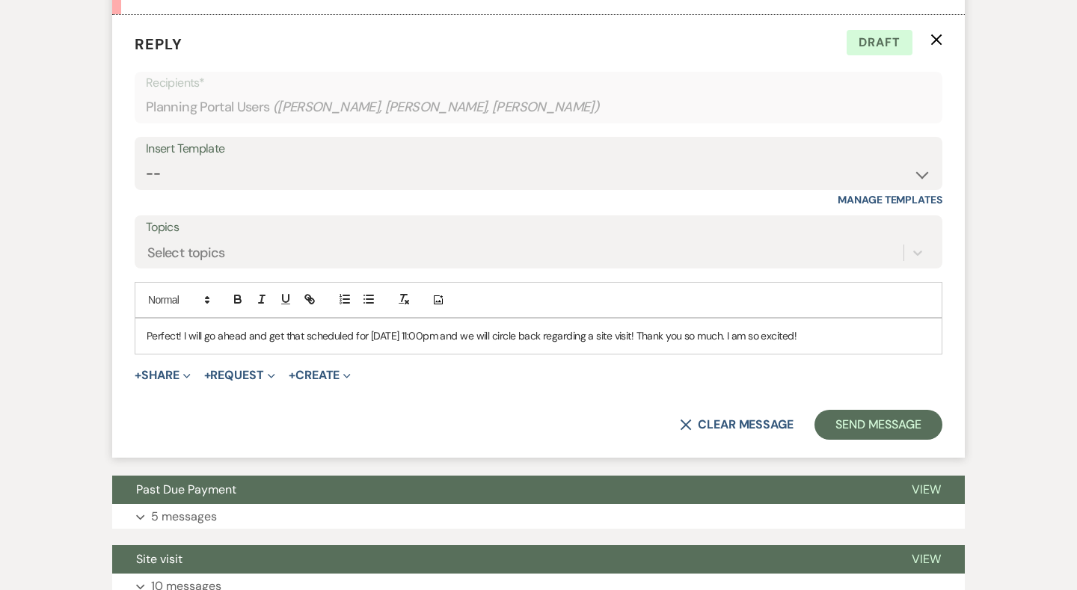
click at [879, 337] on div "Perfect! I will go ahead and get that scheduled for August 26th at 11:00pm and …" at bounding box center [538, 336] width 806 height 34
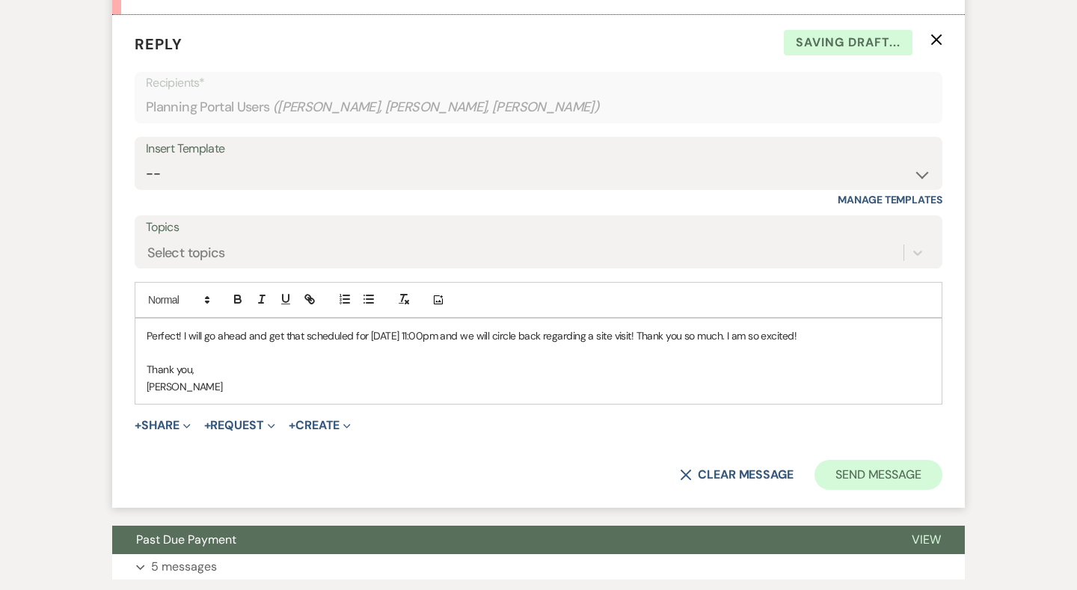
click at [870, 467] on button "Send Message" at bounding box center [878, 475] width 128 height 30
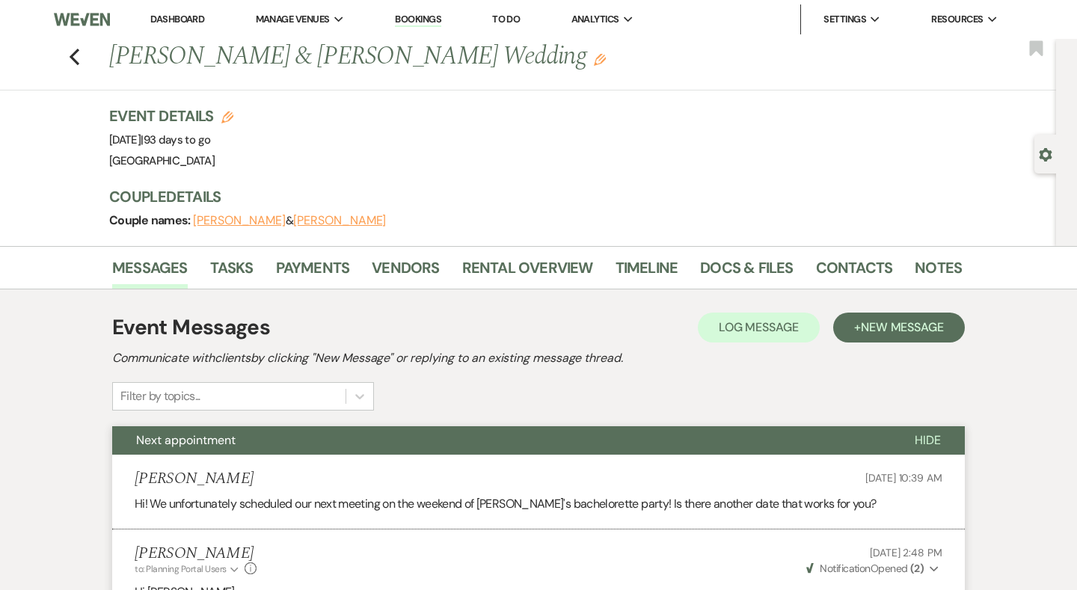
scroll to position [0, 0]
click at [71, 59] on icon "Previous" at bounding box center [74, 57] width 11 height 18
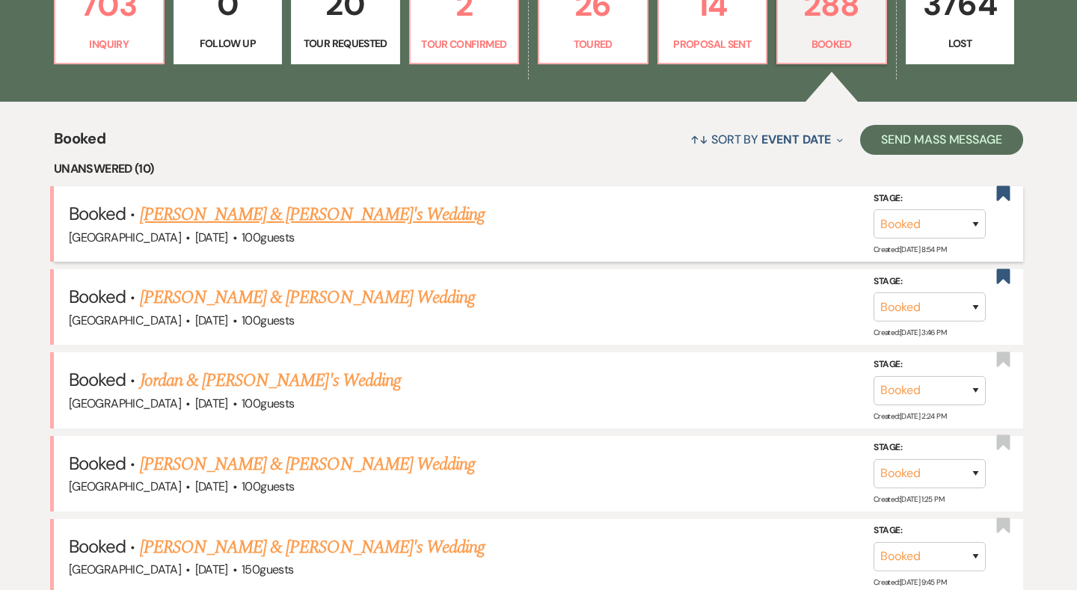
scroll to position [479, 0]
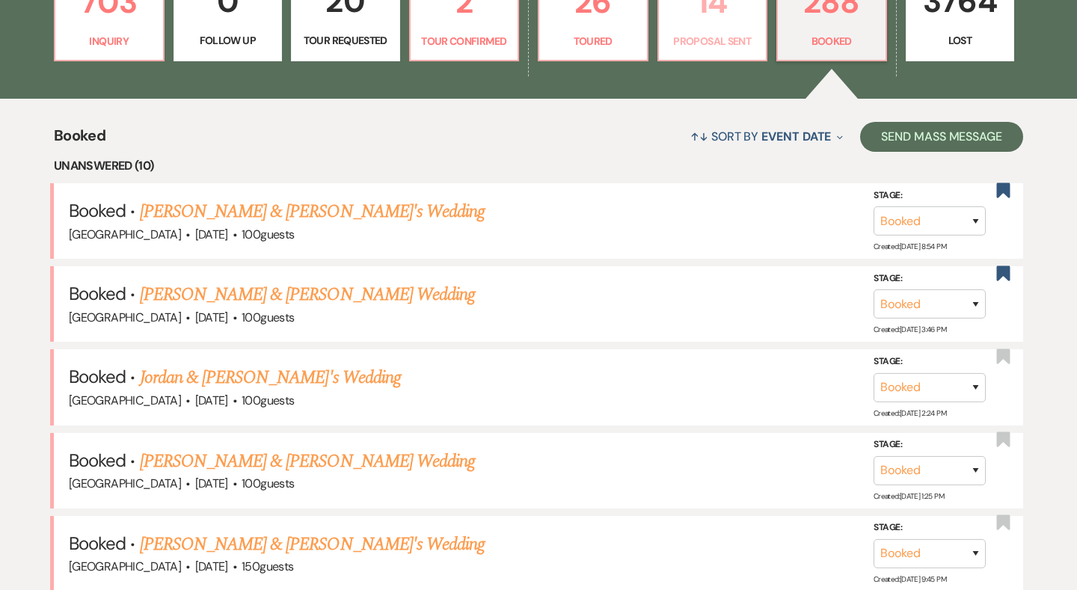
click at [751, 29] on link "14 Proposal Sent" at bounding box center [712, 13] width 111 height 97
select select "6"
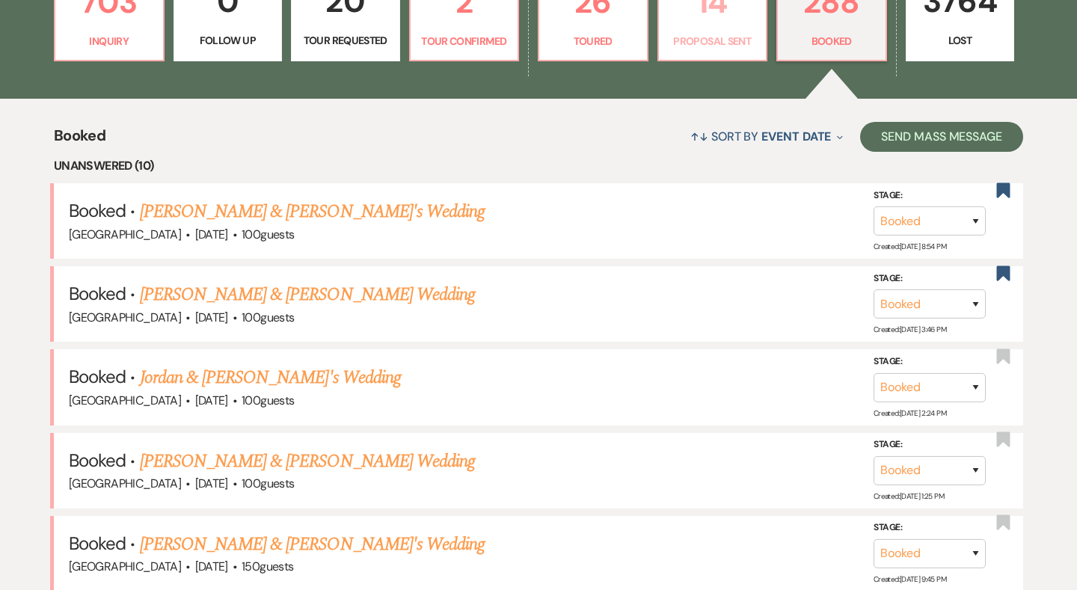
select select "6"
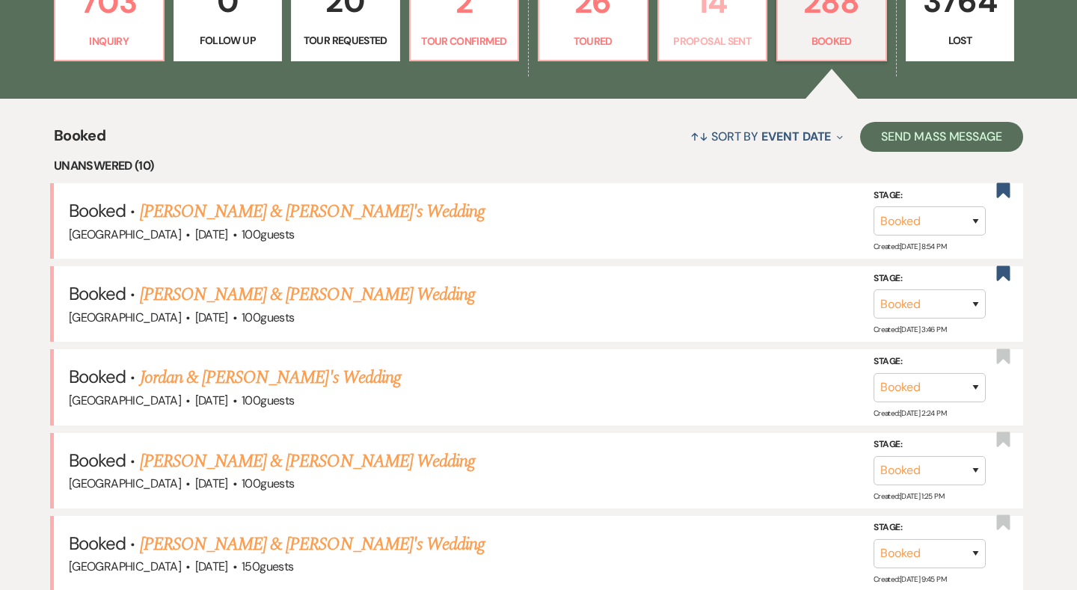
select select "6"
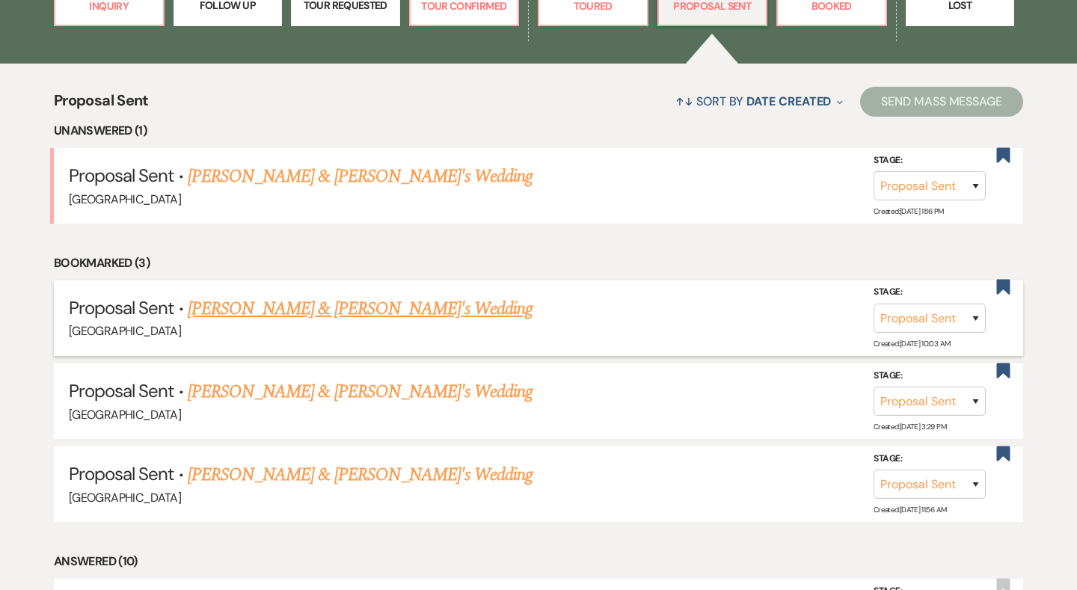
scroll to position [521, 0]
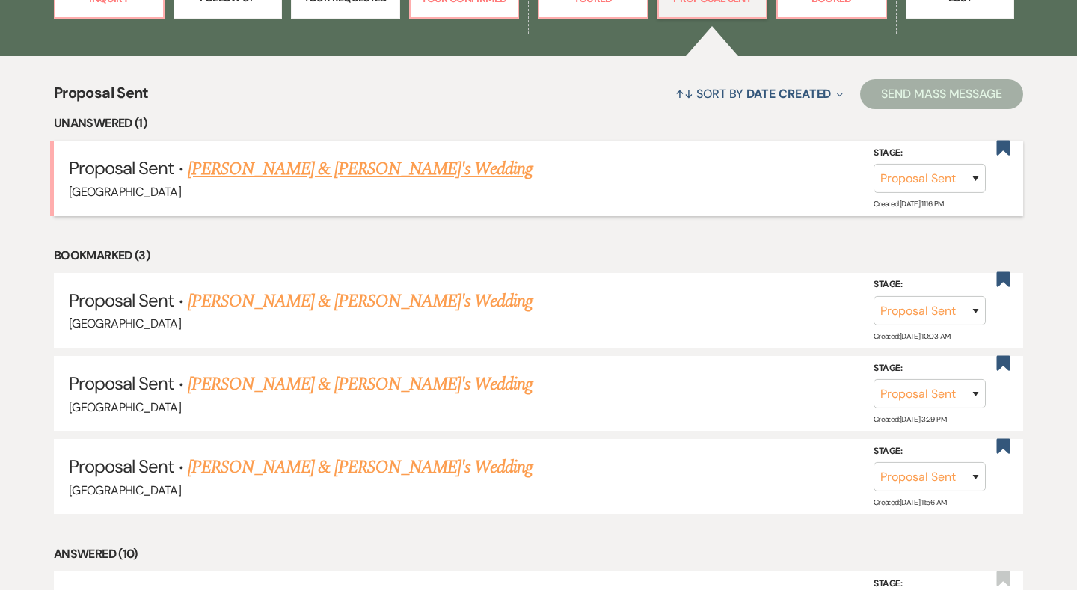
click at [310, 166] on link "Mary Remmes & Fiance's Wedding" at bounding box center [360, 169] width 345 height 27
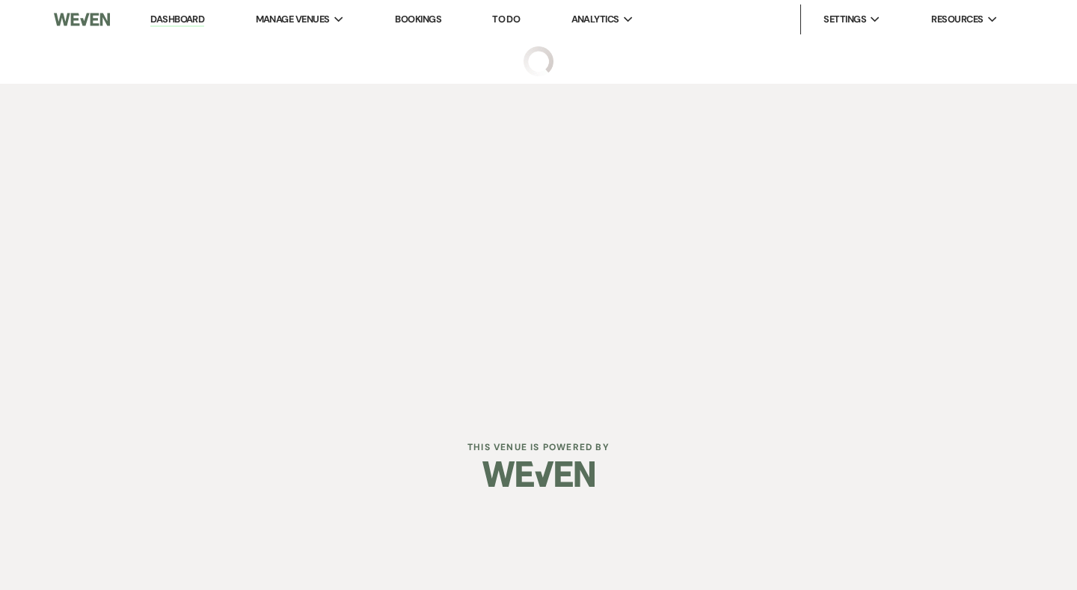
select select "6"
select select "12"
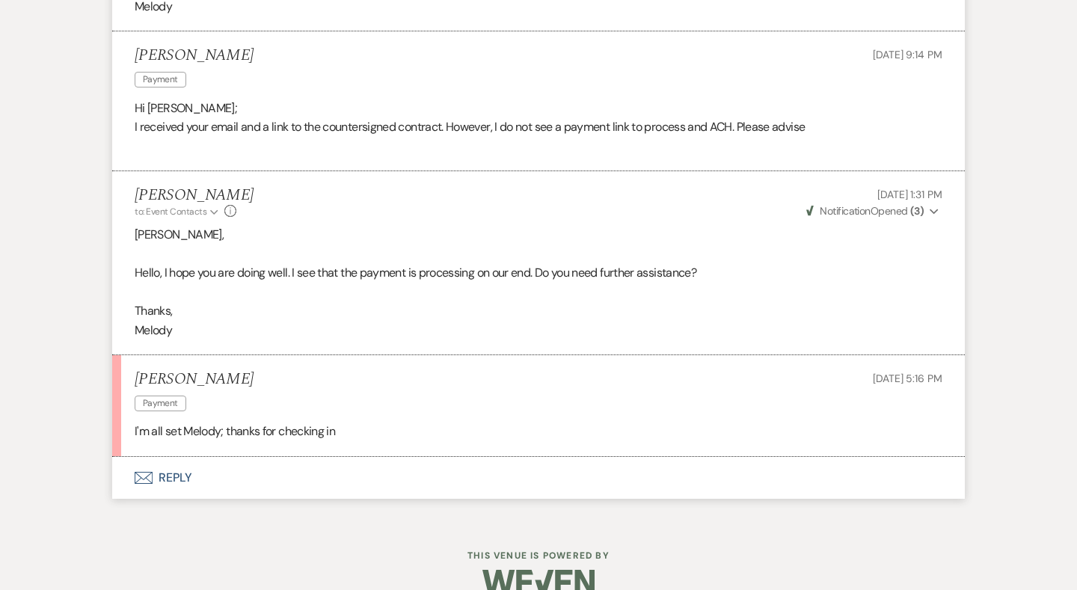
scroll to position [1603, 0]
drag, startPoint x: 363, startPoint y: 417, endPoint x: 101, endPoint y: 409, distance: 261.8
click at [442, 325] on li "Melody McCabe to: Event Contacts Expand Info Aug 16, 2025, 1:31 PM Weven Check …" at bounding box center [538, 264] width 853 height 184
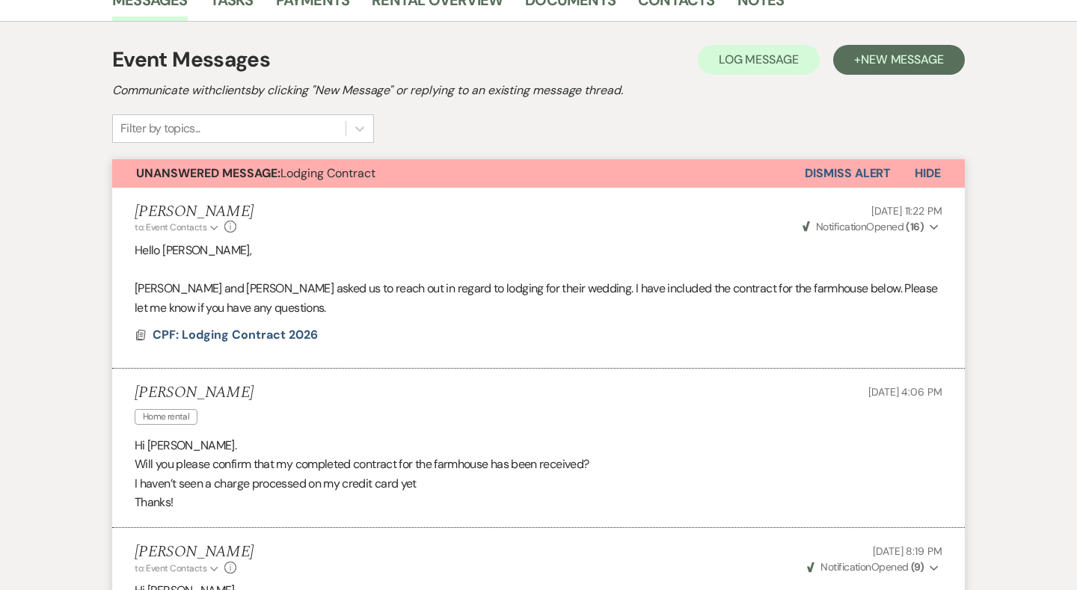
scroll to position [468, 0]
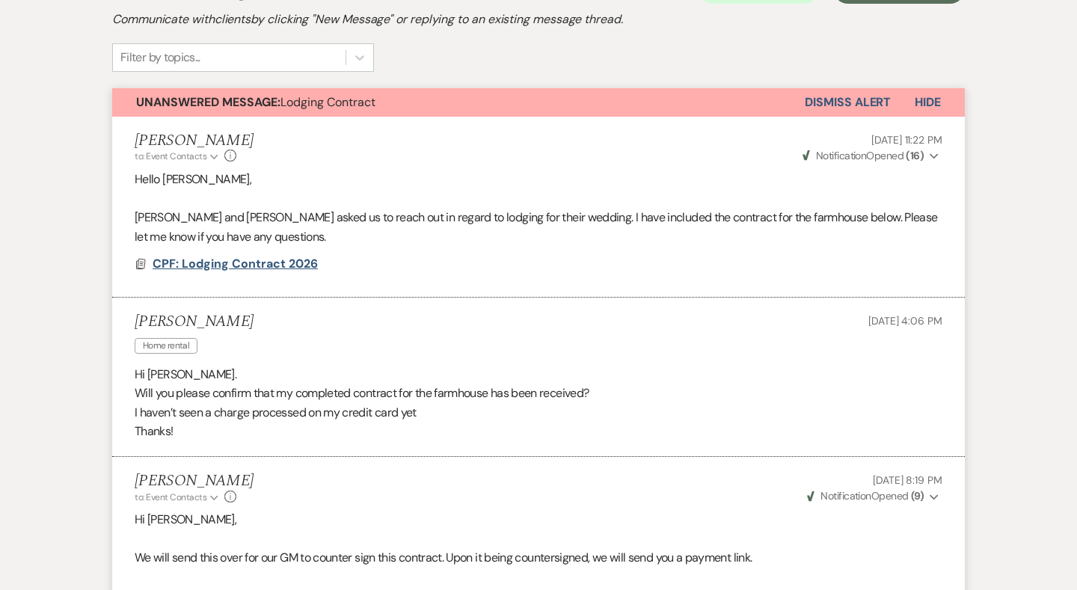
click at [272, 264] on span "CPF: Lodging Contract 2026" at bounding box center [235, 264] width 165 height 16
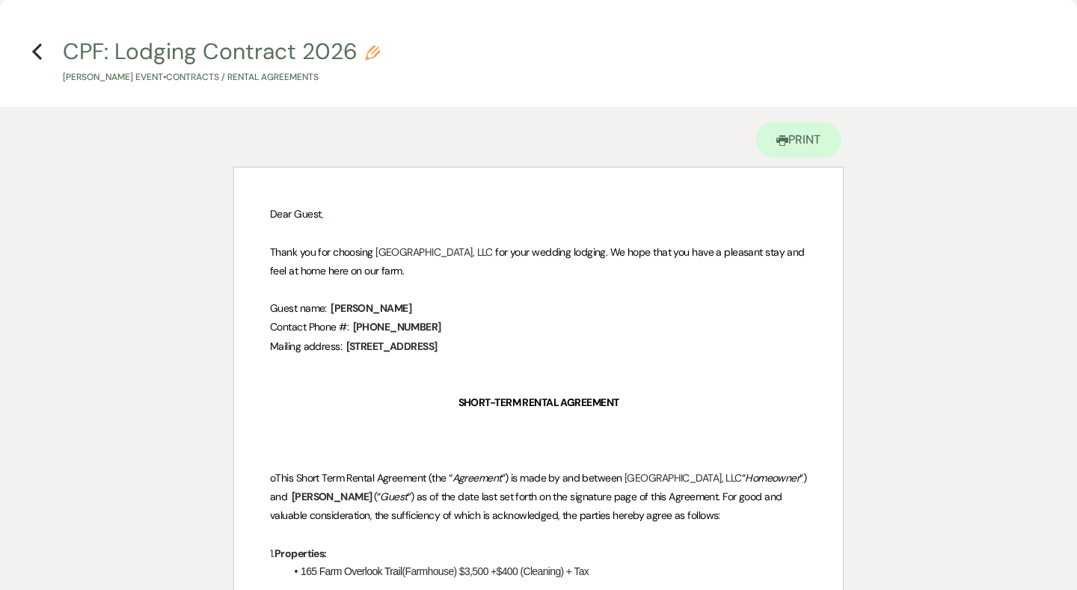
scroll to position [0, 0]
click at [37, 55] on use "button" at bounding box center [37, 51] width 10 height 16
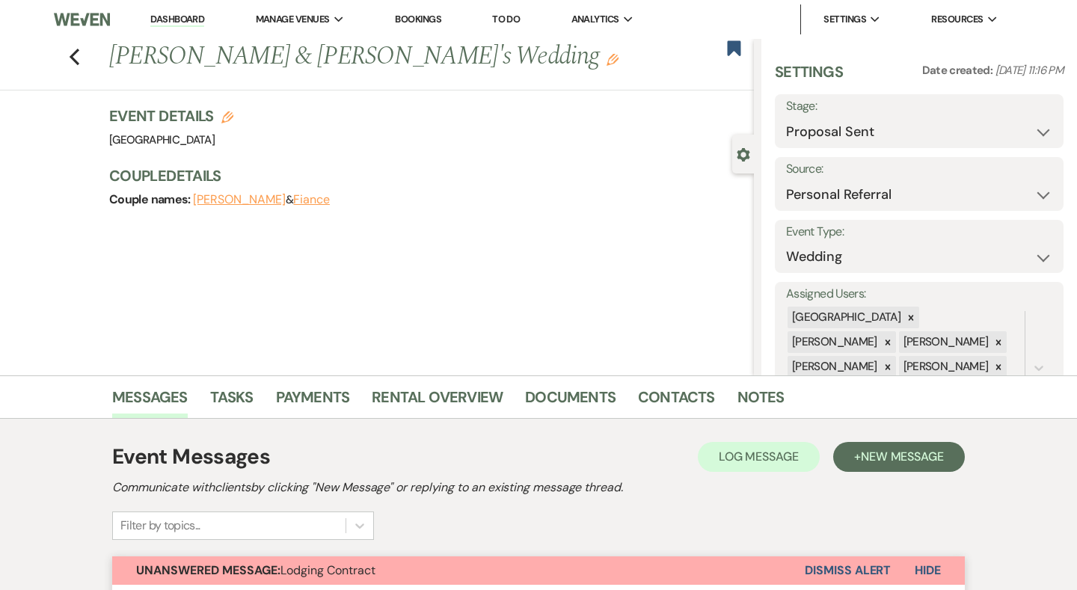
click at [190, 10] on li "Dashboard" at bounding box center [177, 19] width 69 height 30
click at [180, 21] on link "Dashboard" at bounding box center [177, 20] width 54 height 14
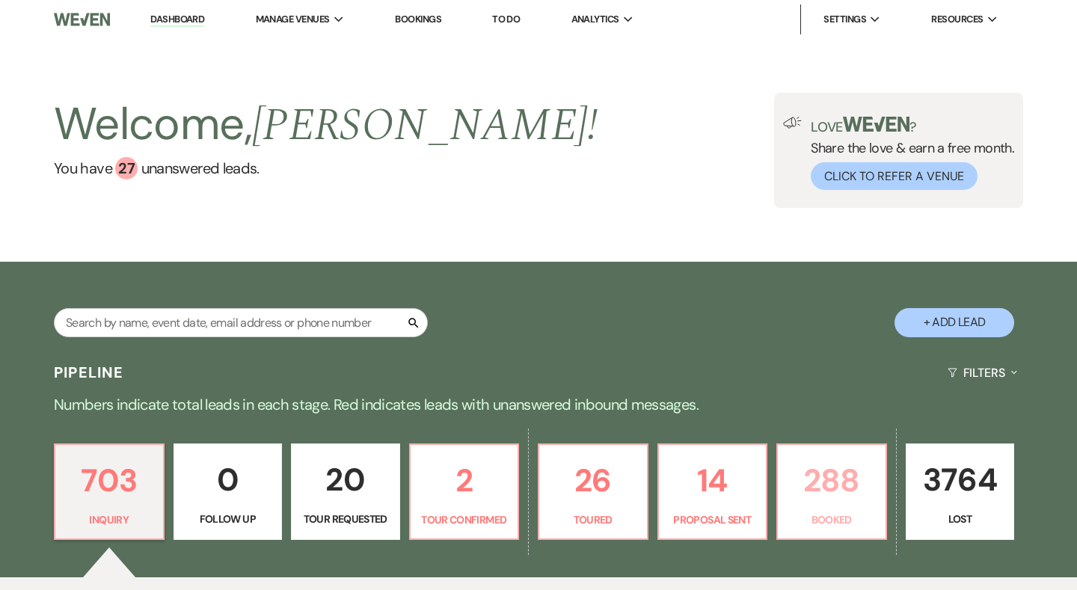
click at [863, 506] on link "288 Booked" at bounding box center [831, 491] width 111 height 97
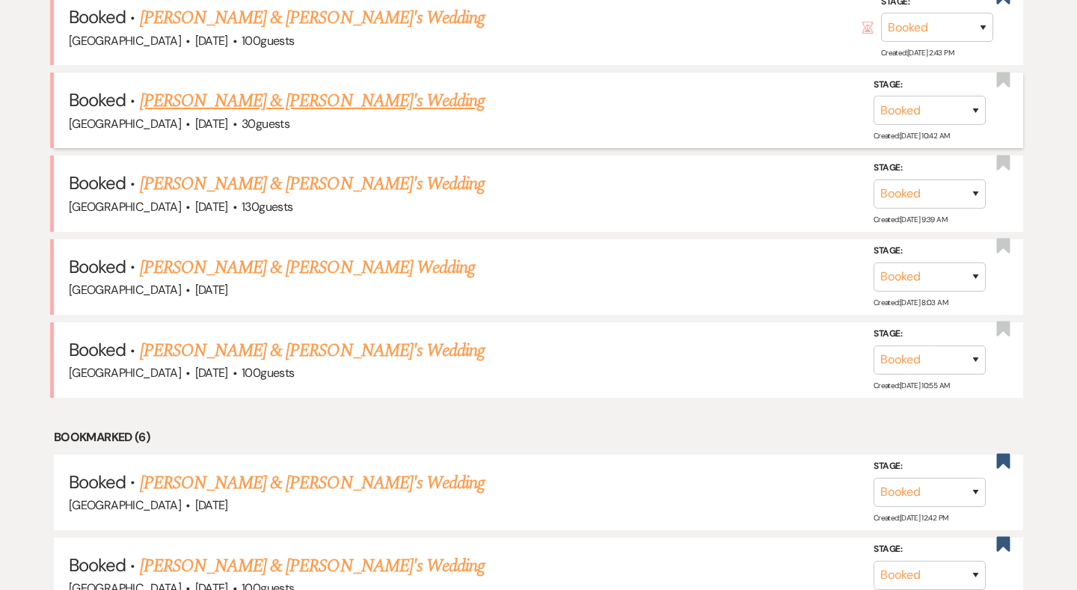
scroll to position [1091, 0]
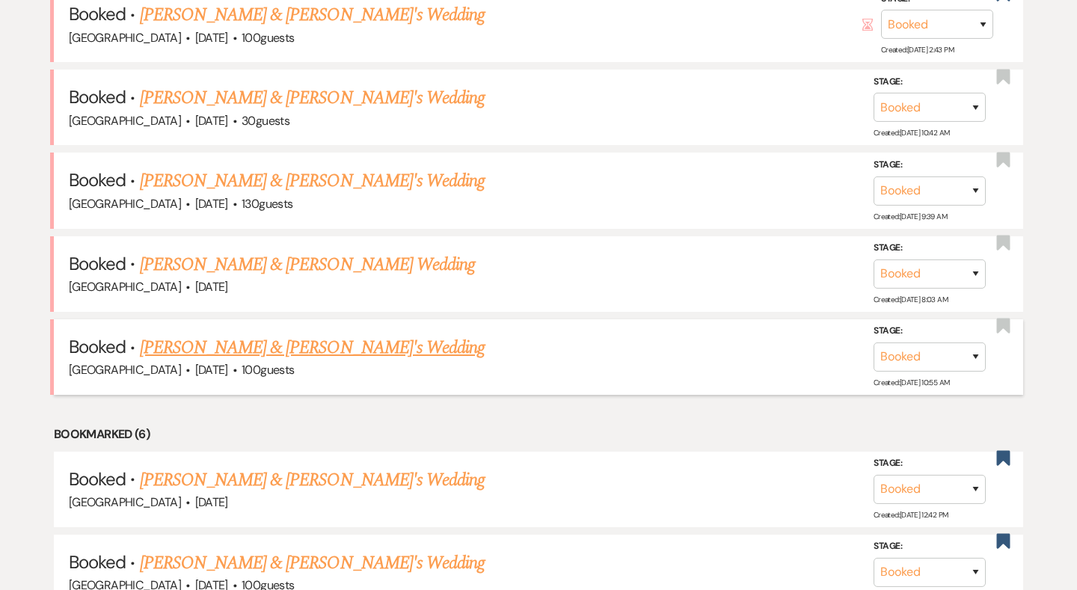
click at [275, 334] on link "Kelley Roper & Fiance's Wedding" at bounding box center [312, 347] width 345 height 27
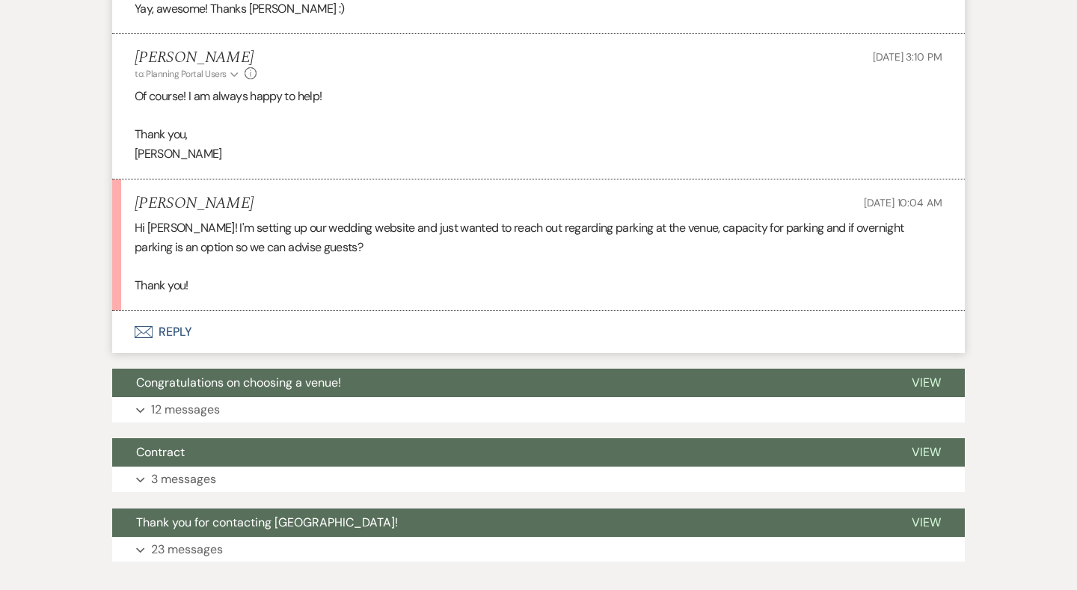
scroll to position [1179, 0]
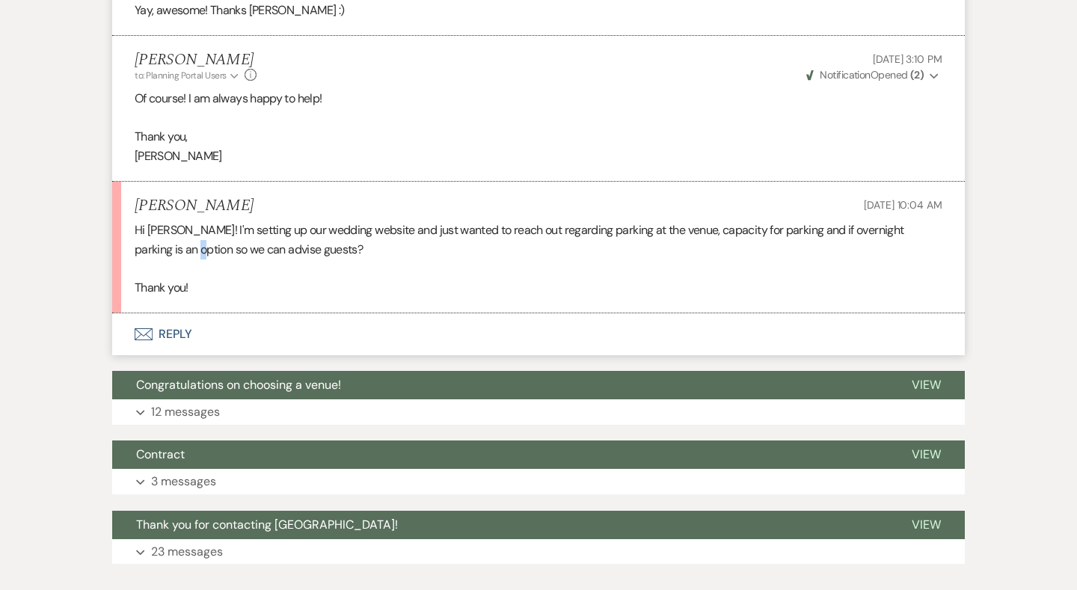
drag, startPoint x: 173, startPoint y: 237, endPoint x: 184, endPoint y: 238, distance: 11.2
click at [177, 238] on p "Hi Brooke! I'm setting up our wedding website and just wanted to reach out rega…" at bounding box center [539, 240] width 808 height 38
click at [201, 238] on p "Hi Brooke! I'm setting up our wedding website and just wanted to reach out rega…" at bounding box center [539, 240] width 808 height 38
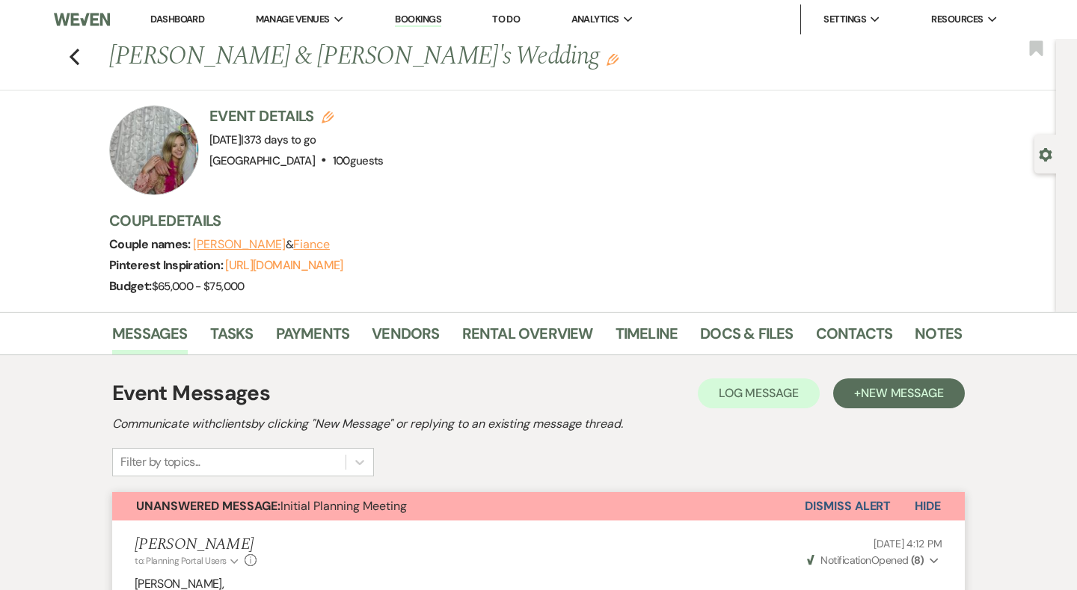
scroll to position [0, 0]
drag, startPoint x: 259, startPoint y: 138, endPoint x: 348, endPoint y: 138, distance: 88.2
click at [316, 138] on span "Event Date: Saturday, August 29th, 2026 | 373 days to go" at bounding box center [262, 139] width 107 height 15
click at [316, 138] on span "| 373 days to go" at bounding box center [278, 139] width 75 height 15
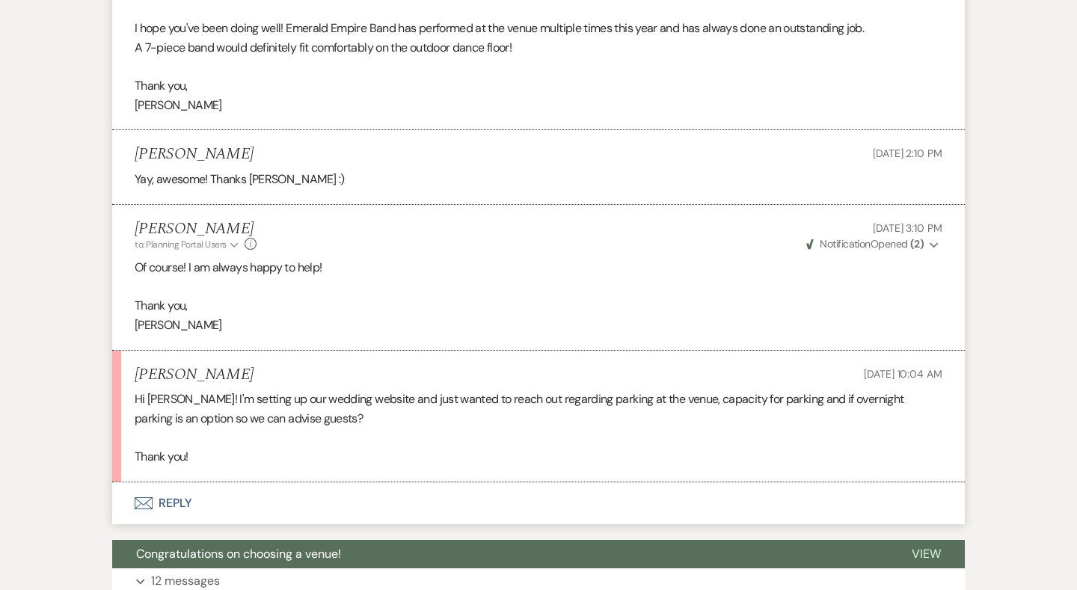
scroll to position [1115, 0]
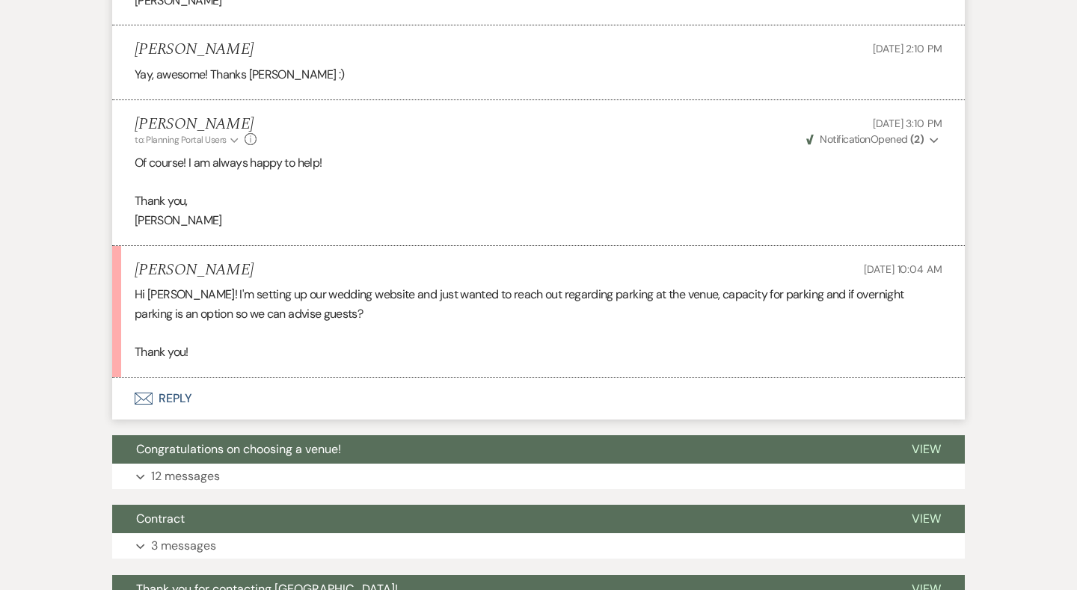
click at [150, 357] on li "Kelley Roper Aug 20, 2025, 10:04 AM Hi Brooke! I'm setting up our wedding websi…" at bounding box center [538, 312] width 853 height 132
click at [156, 387] on button "Envelope Reply" at bounding box center [538, 399] width 853 height 42
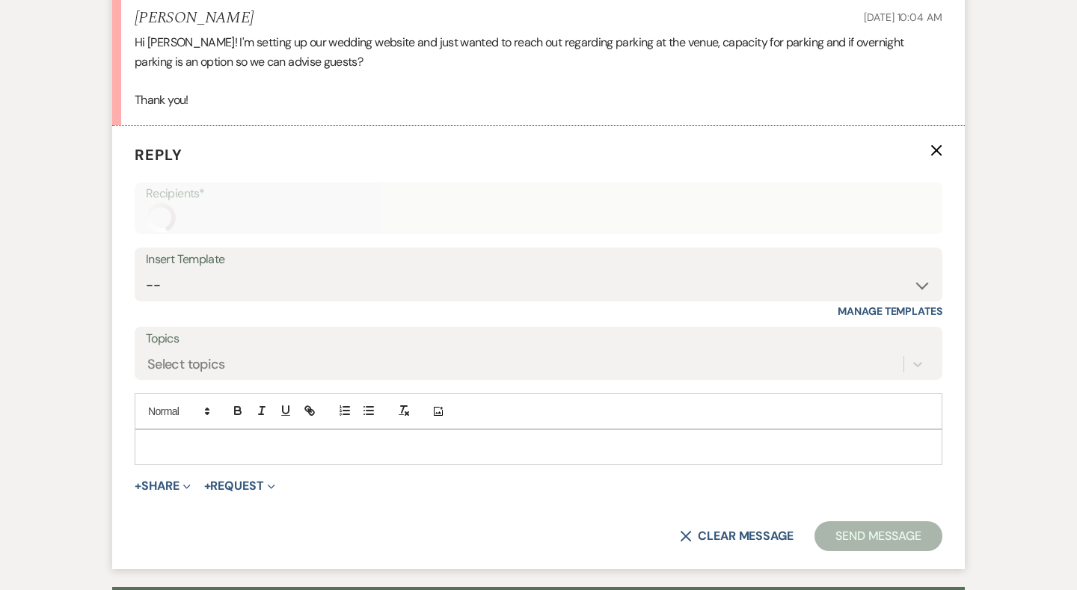
scroll to position [1402, 0]
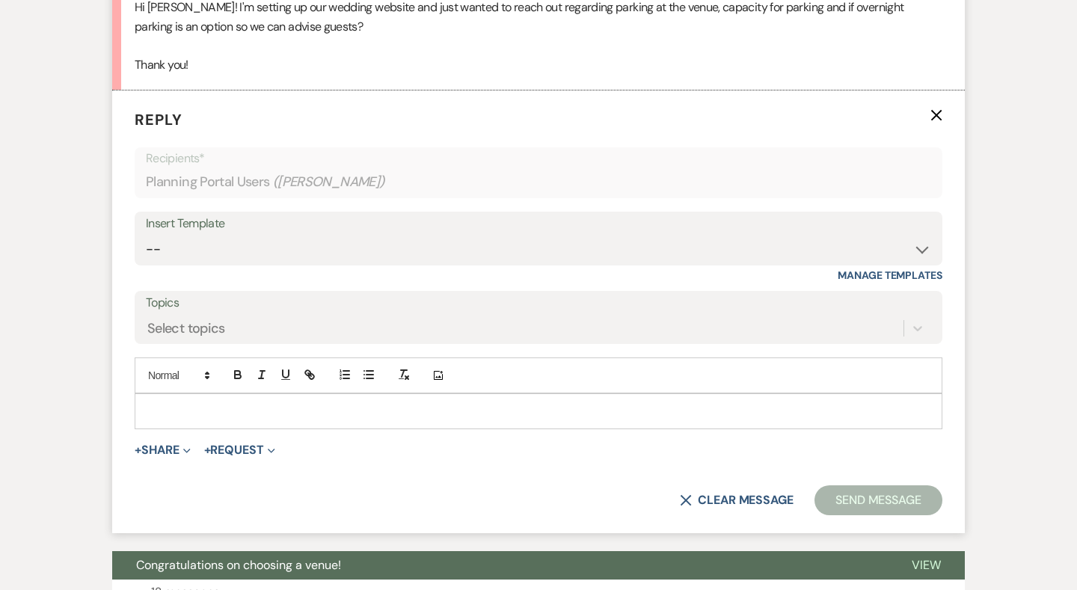
click at [234, 403] on p at bounding box center [539, 411] width 784 height 16
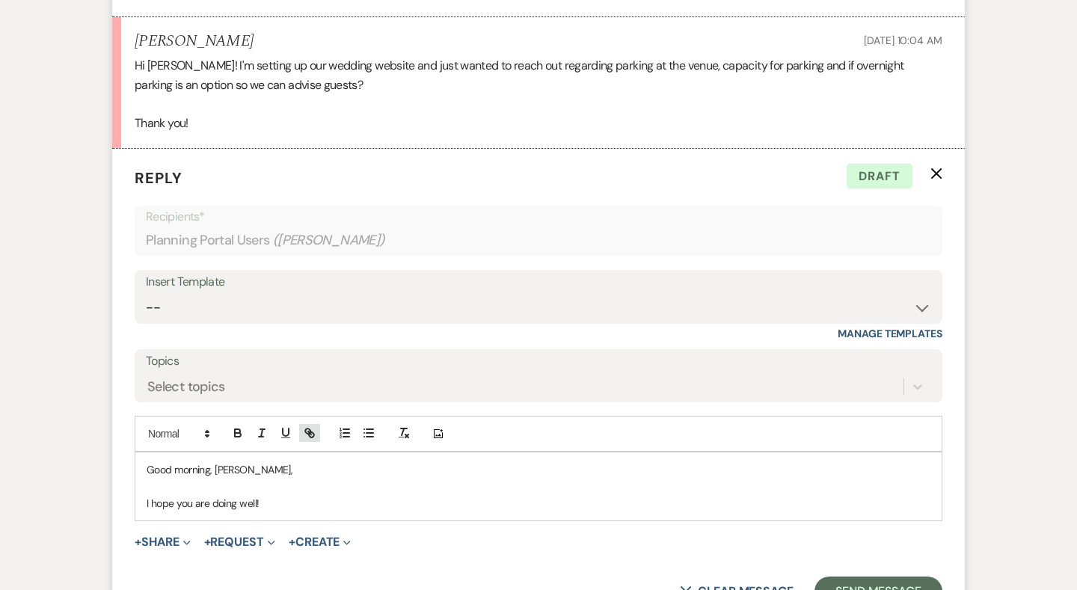
scroll to position [1366, 0]
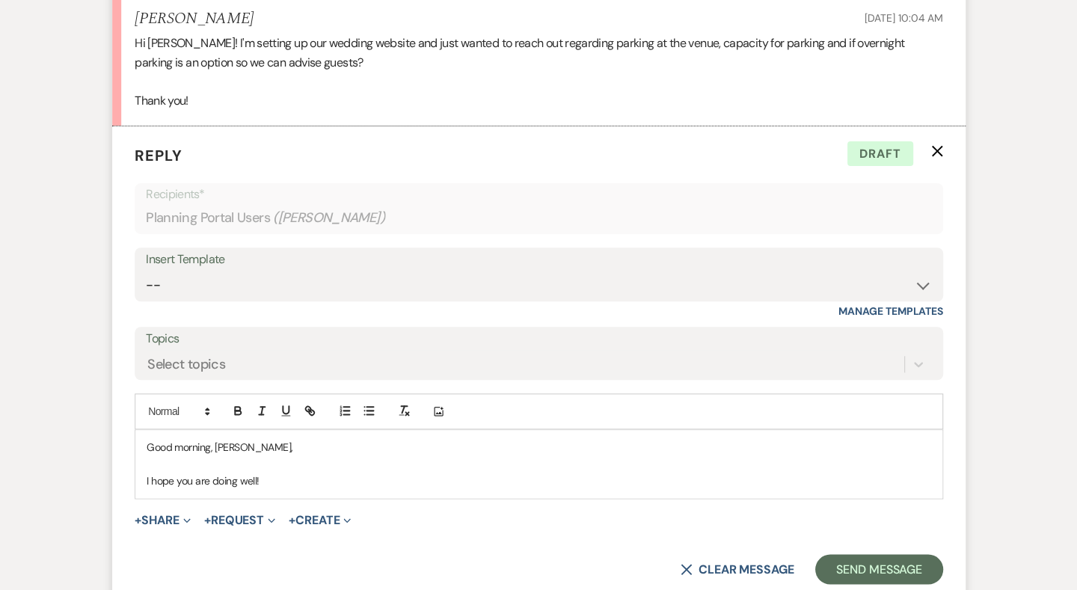
click at [286, 473] on p "I hope you are doing well!" at bounding box center [539, 481] width 784 height 16
click at [274, 473] on p "I hope you are doing well!" at bounding box center [539, 481] width 784 height 16
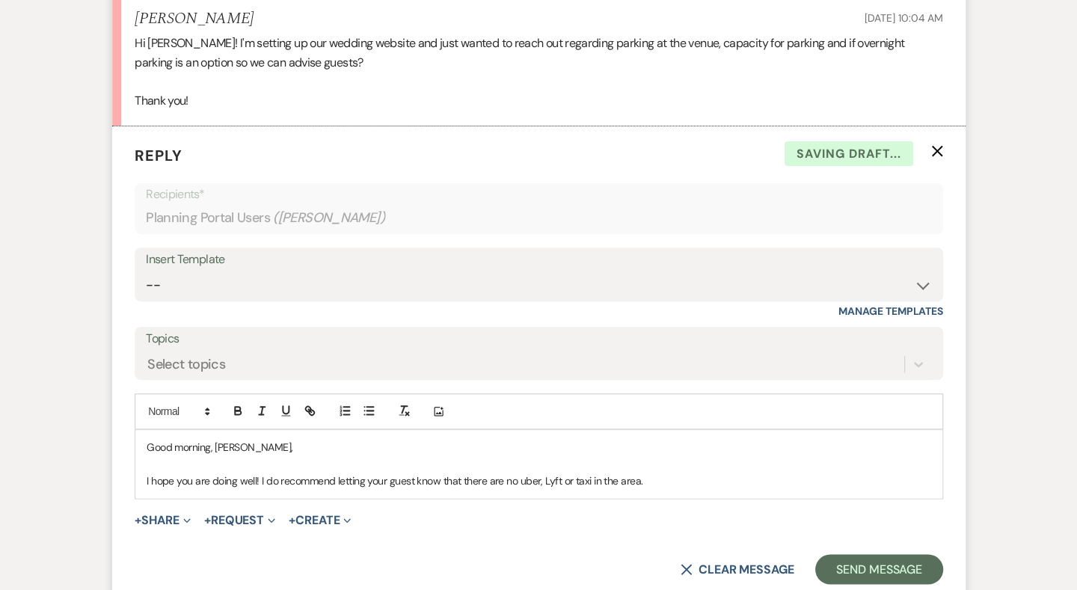
click at [524, 473] on p "I hope you are doing well! I do recommend letting your guest know that there ar…" at bounding box center [539, 481] width 784 height 16
click at [659, 473] on p "I hope you are doing well! I do recommend letting your guest know that there ar…" at bounding box center [539, 481] width 784 height 16
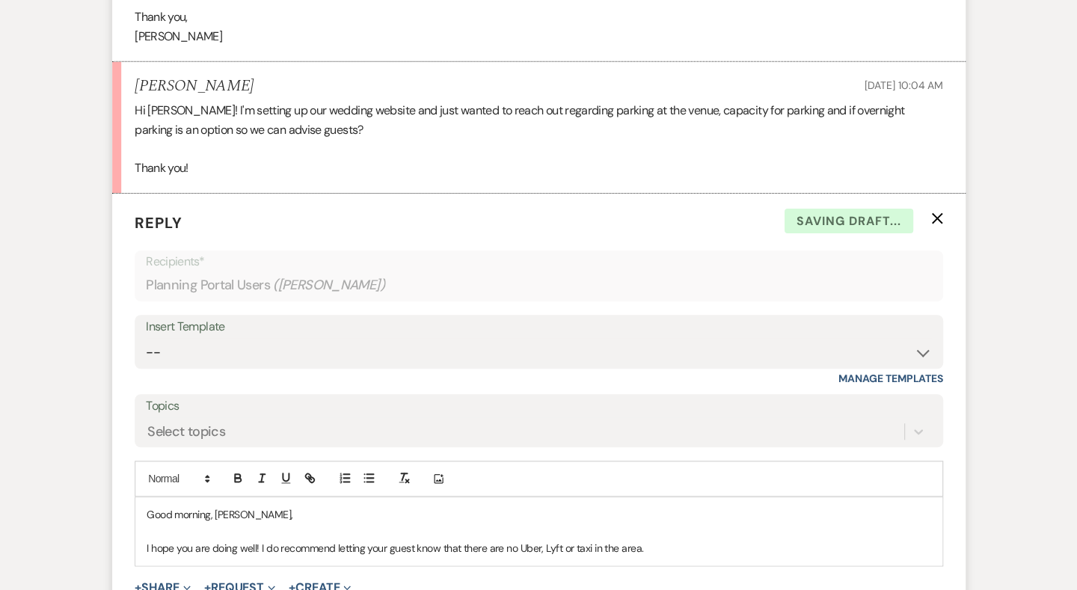
scroll to position [1298, 0]
click at [162, 547] on p "I hope you are doing well! I do recommend letting your guest know that there ar…" at bounding box center [539, 558] width 784 height 34
click at [182, 547] on p "I hope you are doing well! I do recommend letting your guest know that there ar…" at bounding box center [539, 558] width 784 height 34
click at [236, 550] on p "I hope you are doing well! I do recommend letting your guest know that there ar…" at bounding box center [539, 558] width 784 height 34
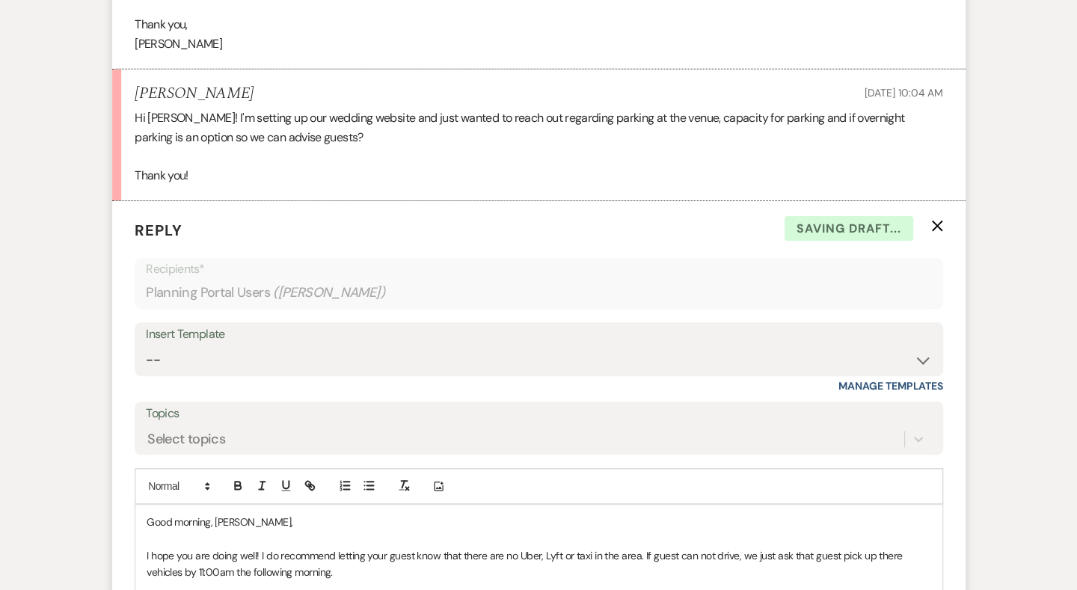
scroll to position [1291, 0]
click at [694, 548] on p "I hope you are doing well! I do recommend letting your guest know that there ar…" at bounding box center [539, 565] width 784 height 34
click at [696, 548] on p "I hope you are doing well! I do recommend letting your guest know that there ar…" at bounding box center [539, 565] width 784 height 34
click at [672, 550] on p "I hope you are doing well! I do recommend letting your guest know that there ar…" at bounding box center [539, 565] width 784 height 34
click at [699, 548] on p "I hope you are doing well! I do recommend letting your guest know that there ar…" at bounding box center [539, 565] width 784 height 34
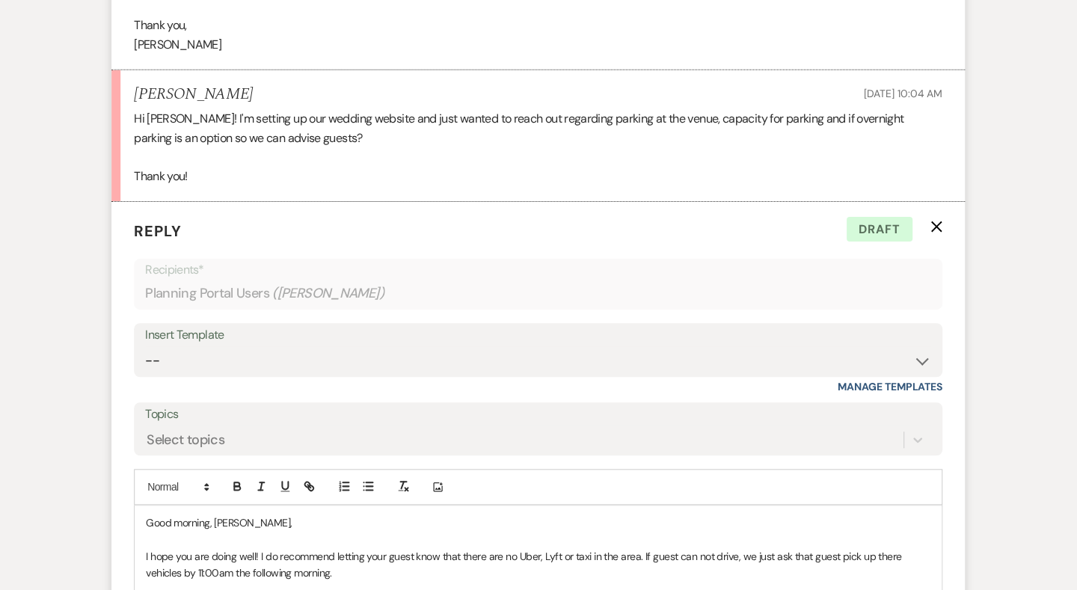
click at [716, 571] on div "Good morning, Kelly, I hope you are doing well! I do recommend letting your gue…" at bounding box center [538, 548] width 806 height 85
click at [888, 548] on p "I hope you are doing well! I do recommend letting your guest know that there ar…" at bounding box center [539, 565] width 784 height 34
click at [454, 559] on p "I hope you are doing well! I do recommend letting your guest know that there ar…" at bounding box center [539, 565] width 784 height 34
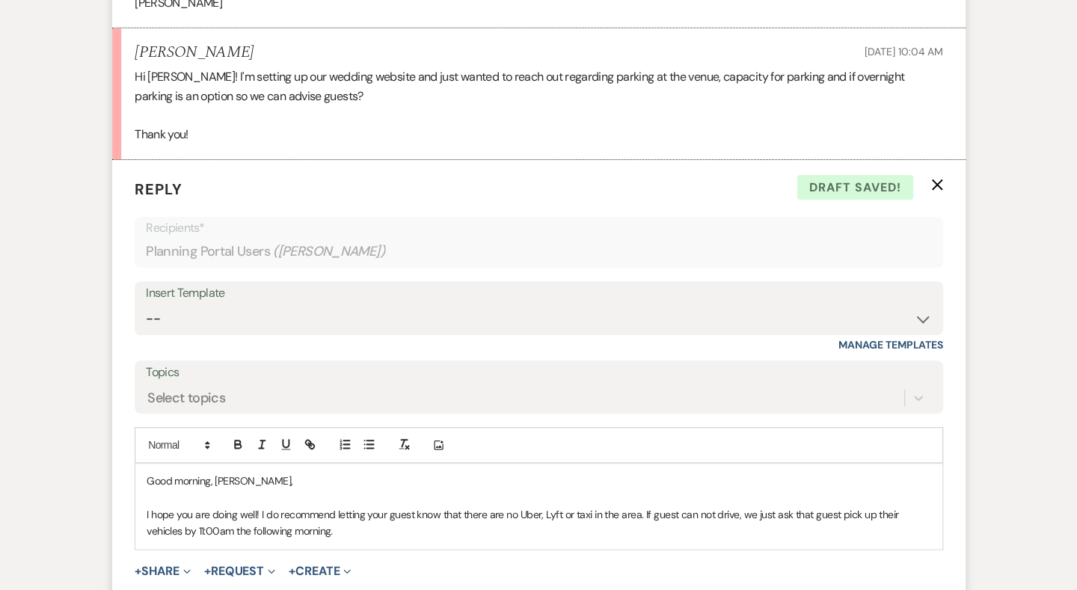
scroll to position [1332, 0]
click at [219, 515] on p "I hope you are doing well! I do recommend letting your guest know that there ar…" at bounding box center [539, 524] width 784 height 34
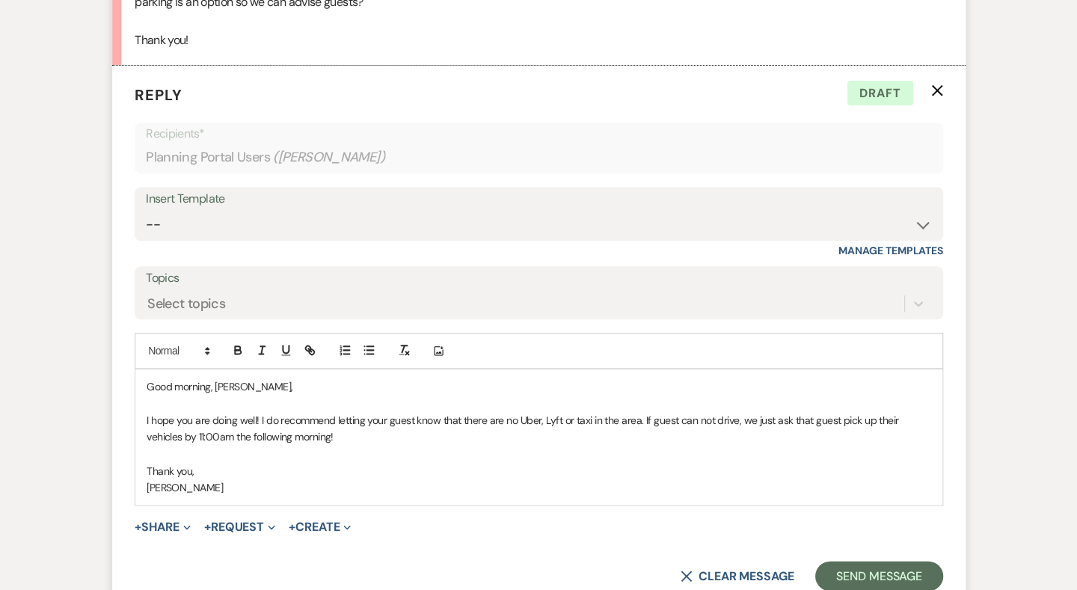
scroll to position [1474, 0]
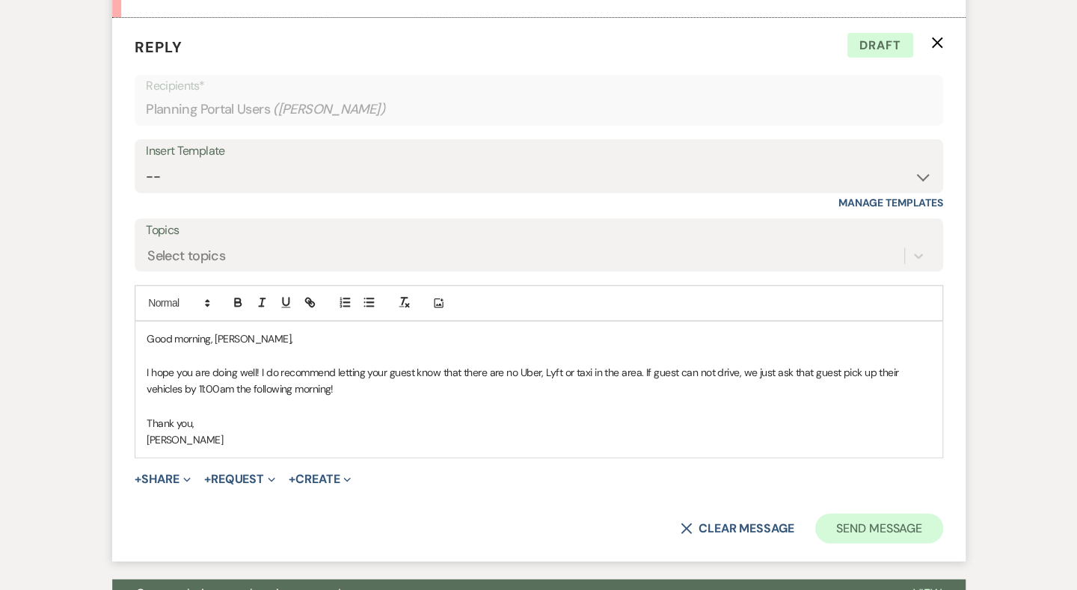
click at [909, 514] on button "Send Message" at bounding box center [878, 529] width 128 height 30
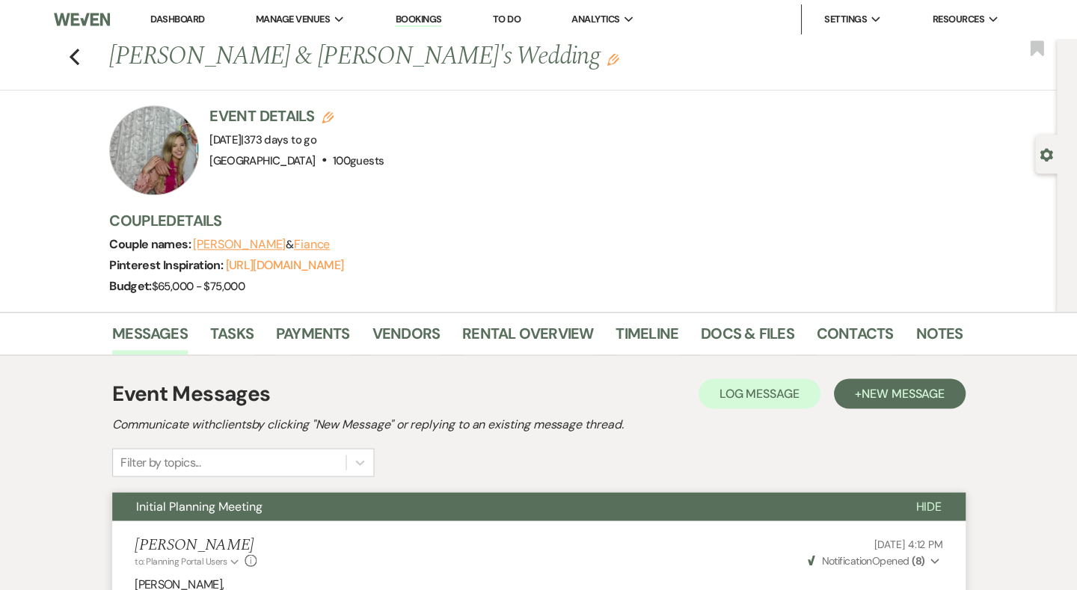
scroll to position [0, 0]
click at [69, 53] on icon "Previous" at bounding box center [74, 57] width 11 height 18
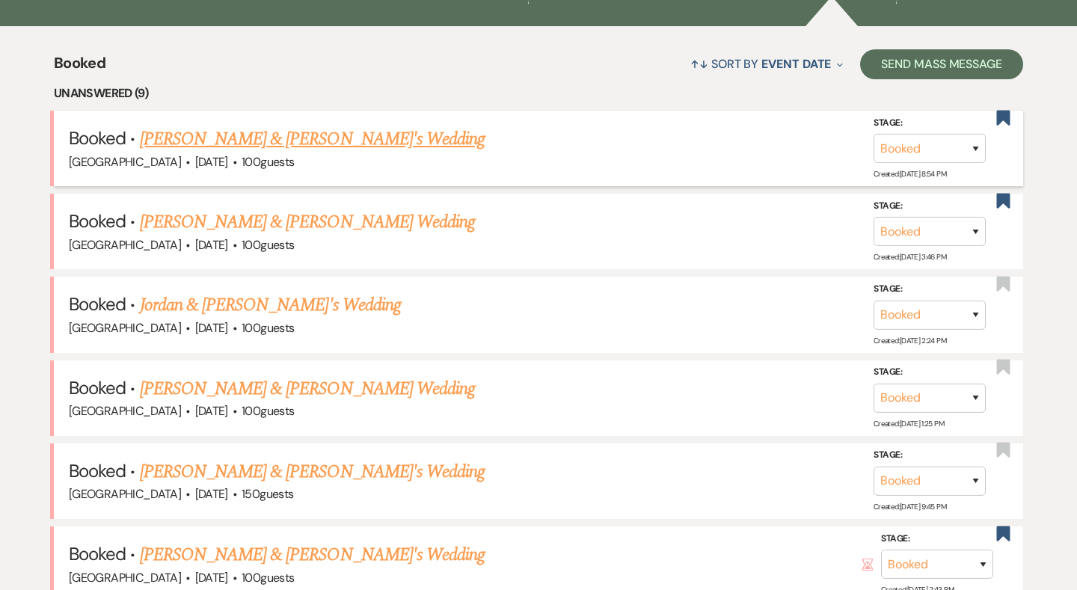
scroll to position [573, 0]
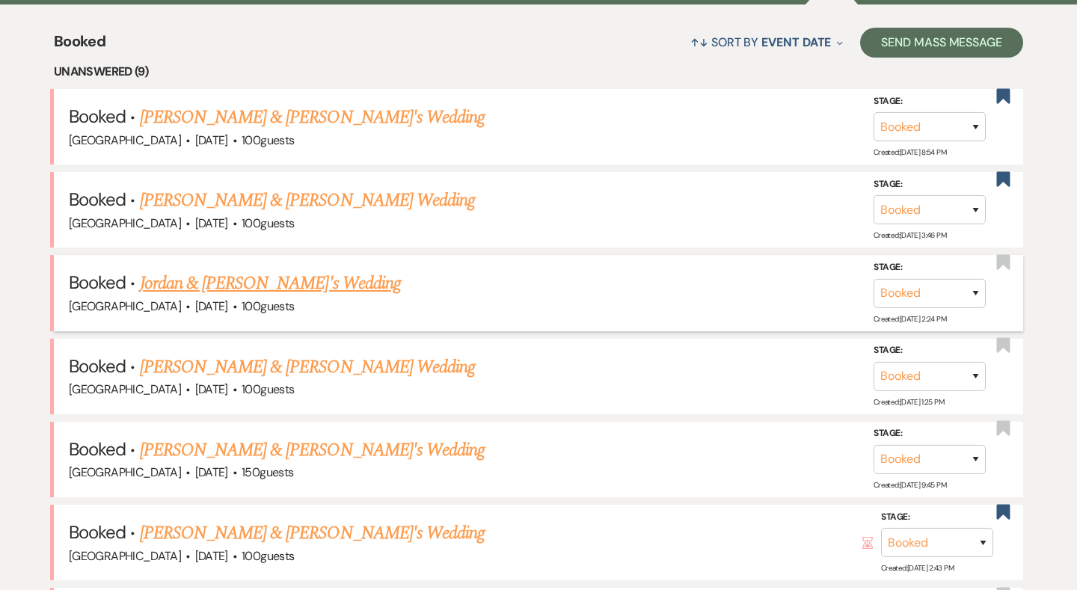
click at [254, 278] on link "Jordan & [PERSON_NAME]'s Wedding" at bounding box center [270, 283] width 261 height 27
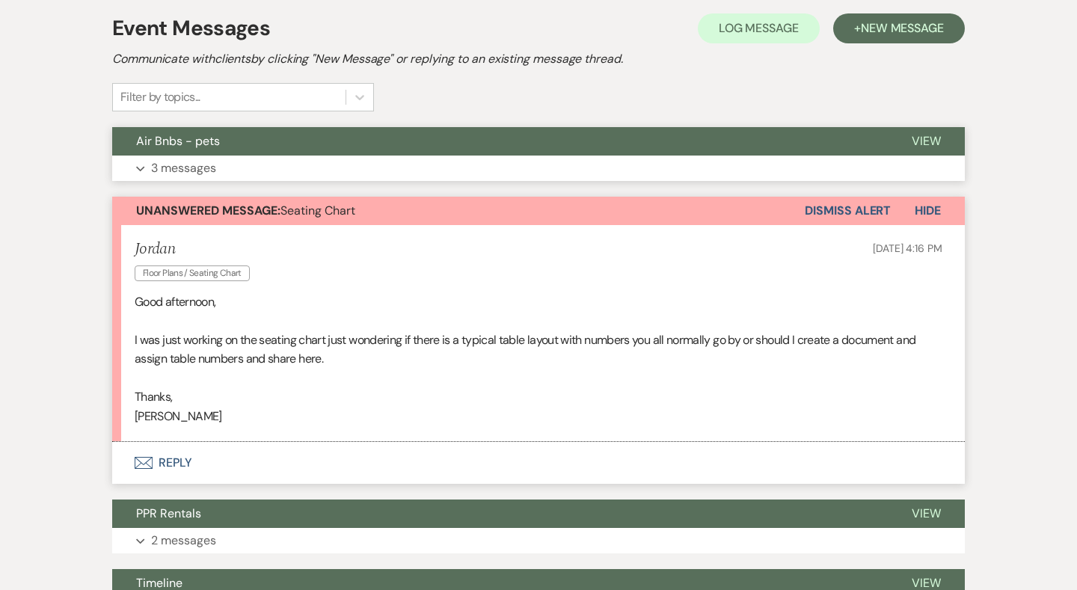
scroll to position [390, 0]
